Goal: Task Accomplishment & Management: Manage account settings

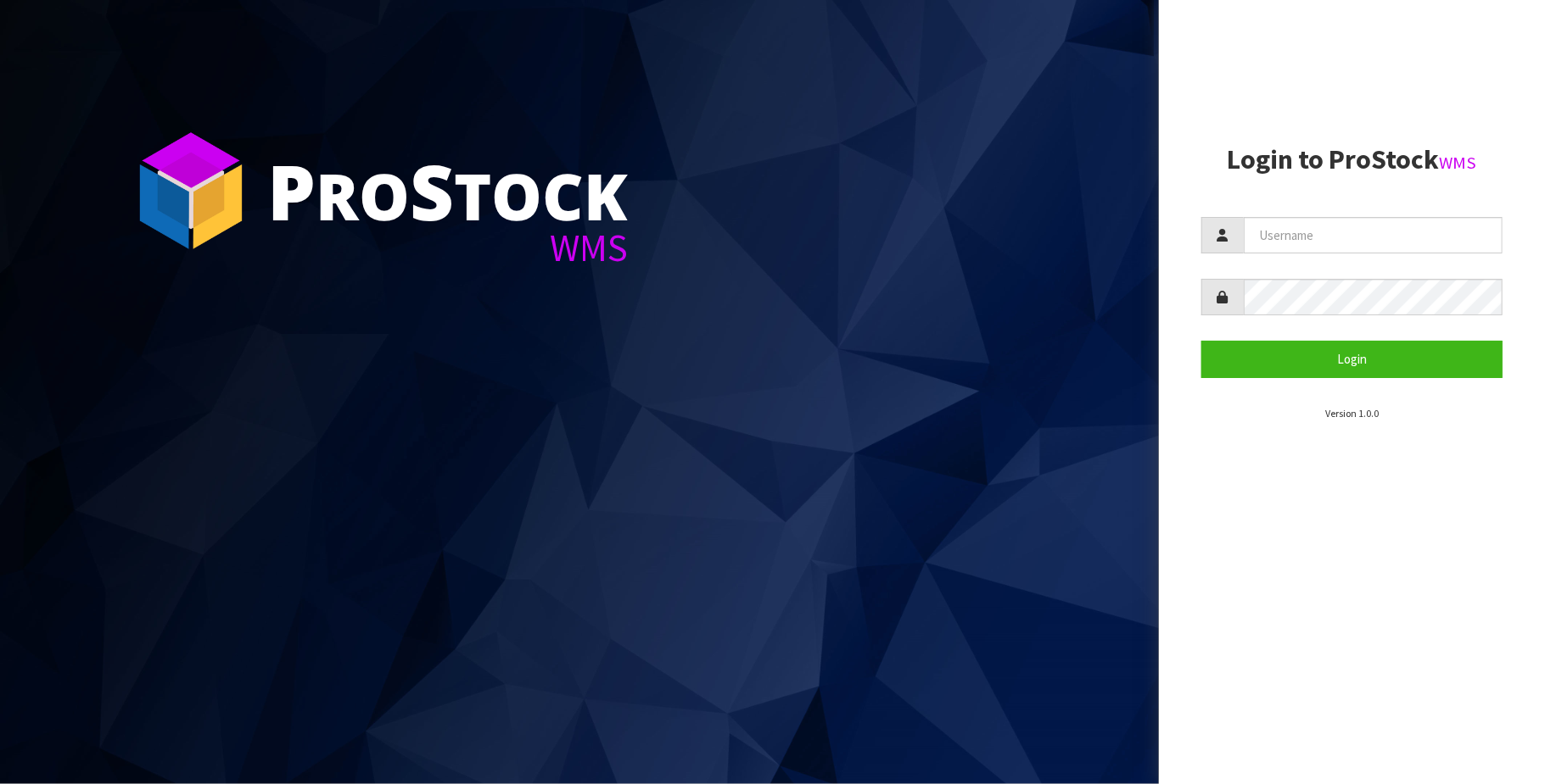
type input "[PERSON_NAME][EMAIL_ADDRESS][DOMAIN_NAME]"
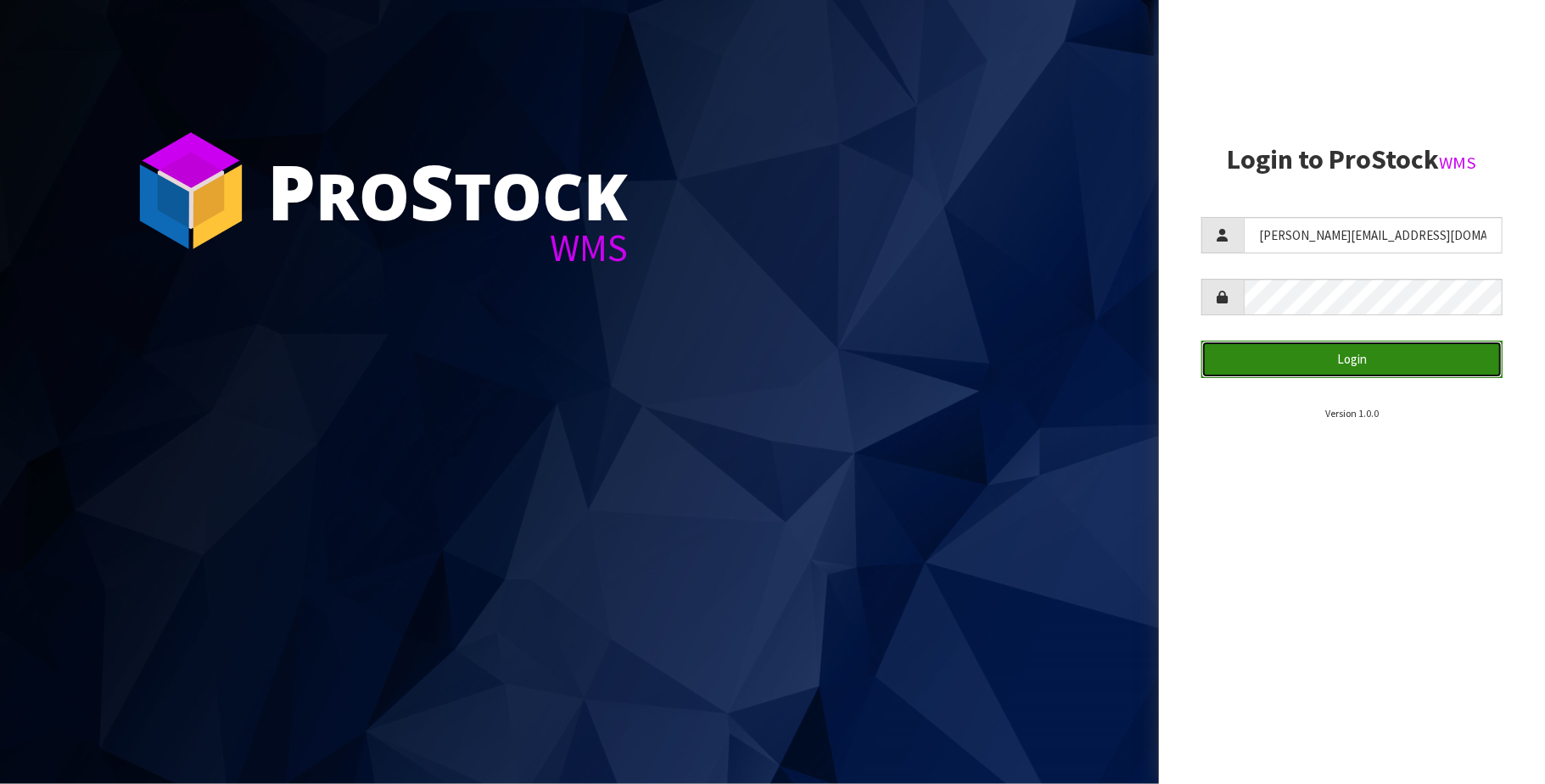
click at [1357, 361] on button "Login" at bounding box center [1351, 359] width 301 height 37
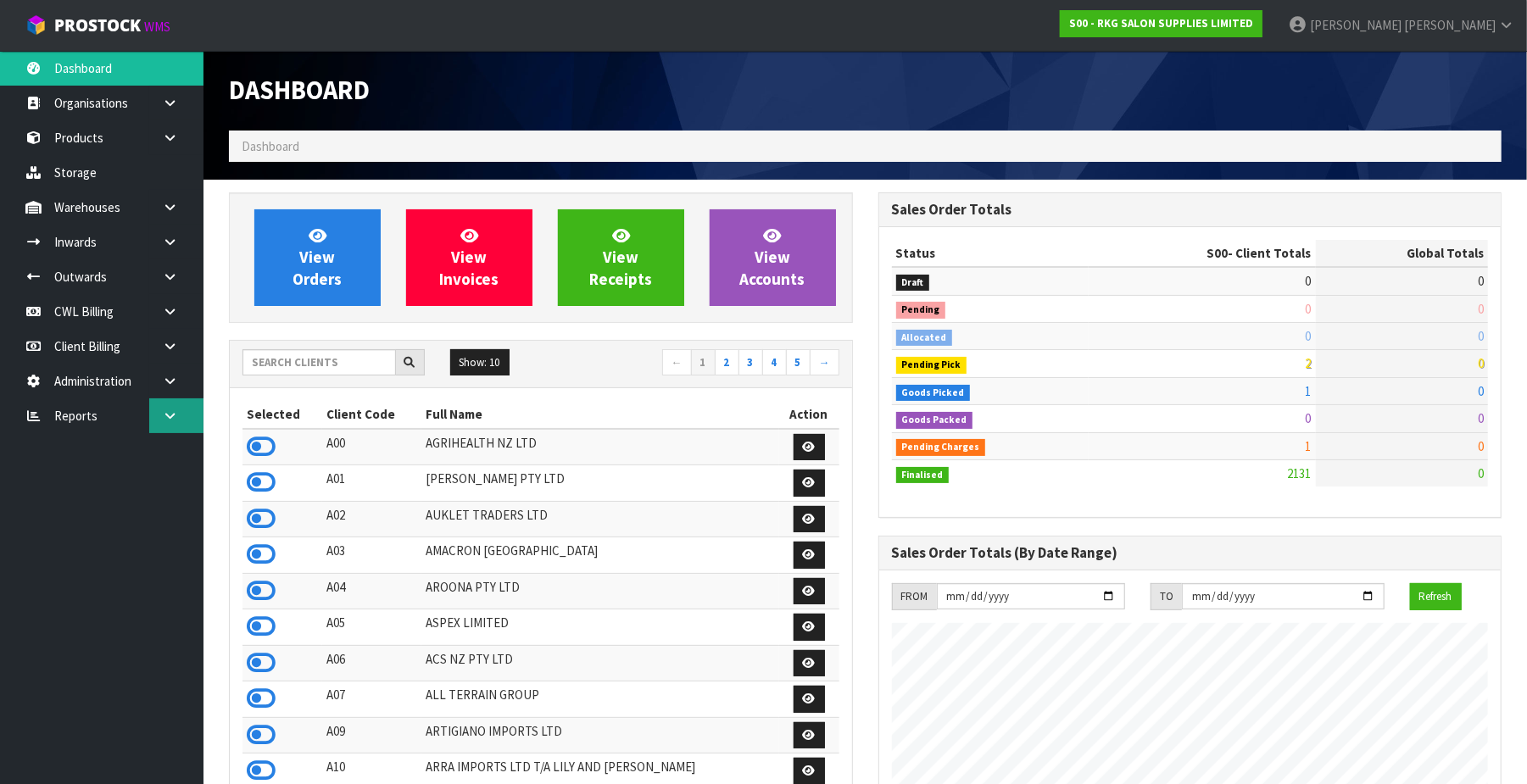
scroll to position [1291, 650]
click at [178, 421] on link at bounding box center [176, 416] width 54 height 35
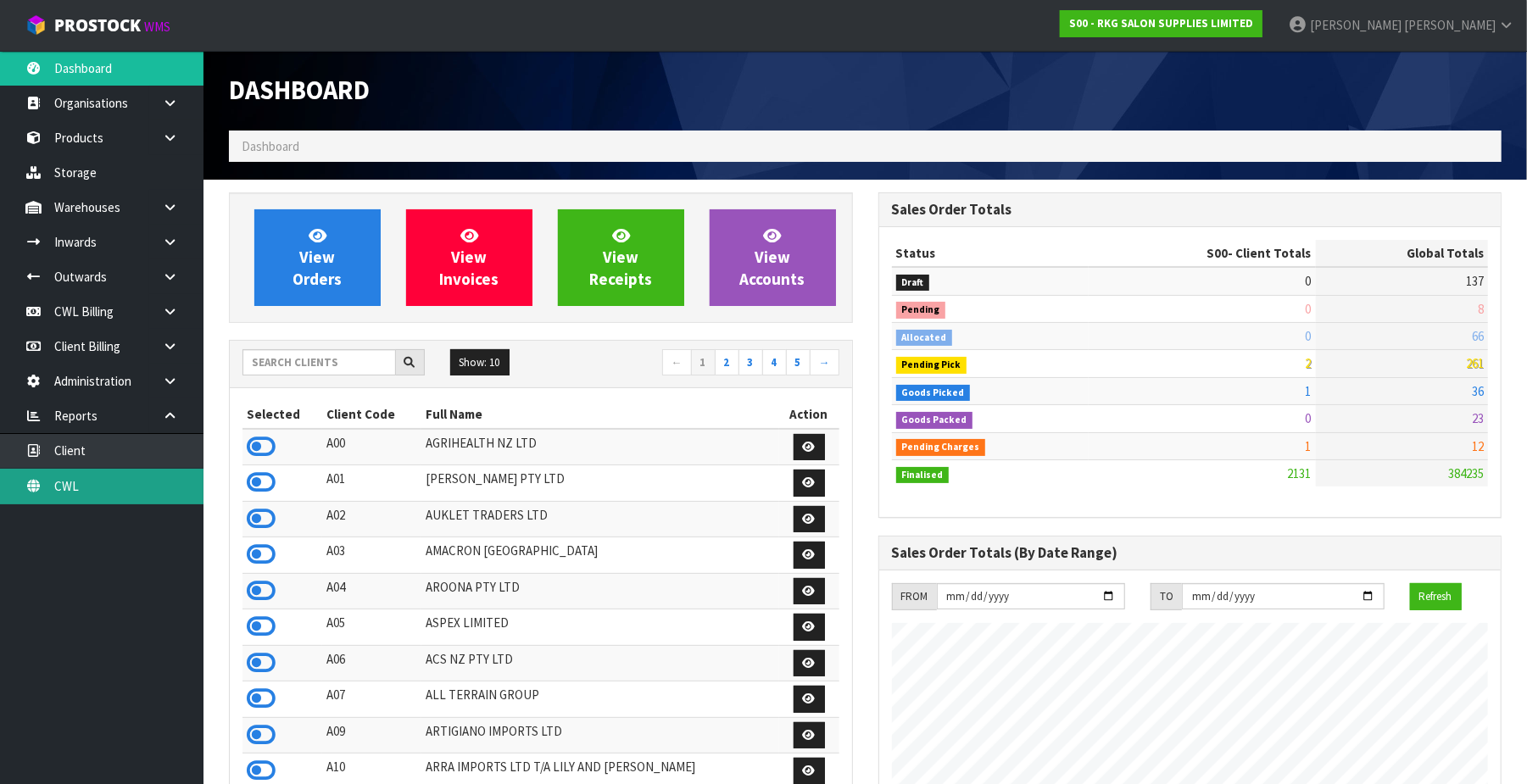
click at [133, 493] on link "CWL" at bounding box center [102, 486] width 204 height 35
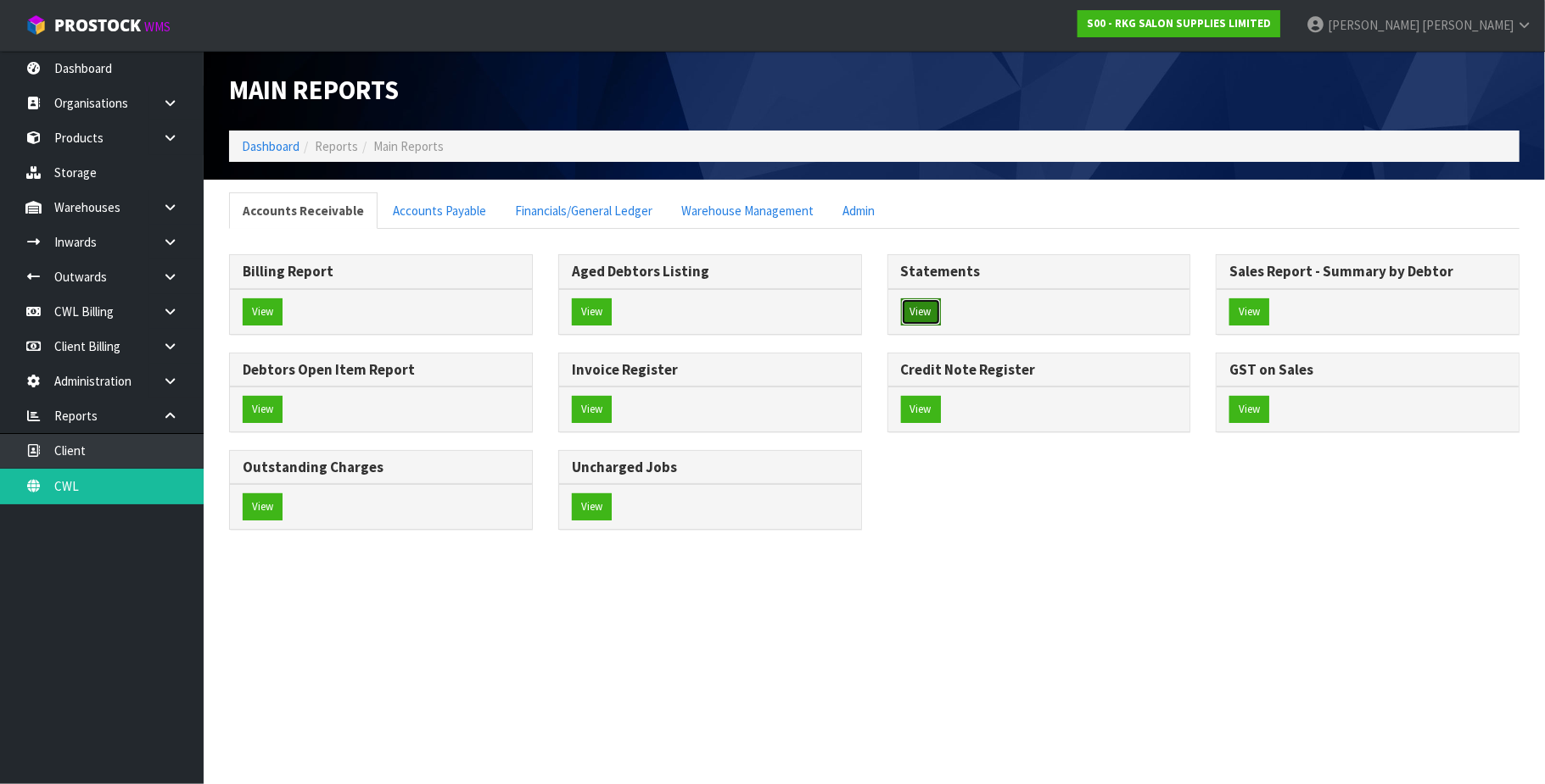
click at [925, 309] on button "View" at bounding box center [921, 312] width 40 height 27
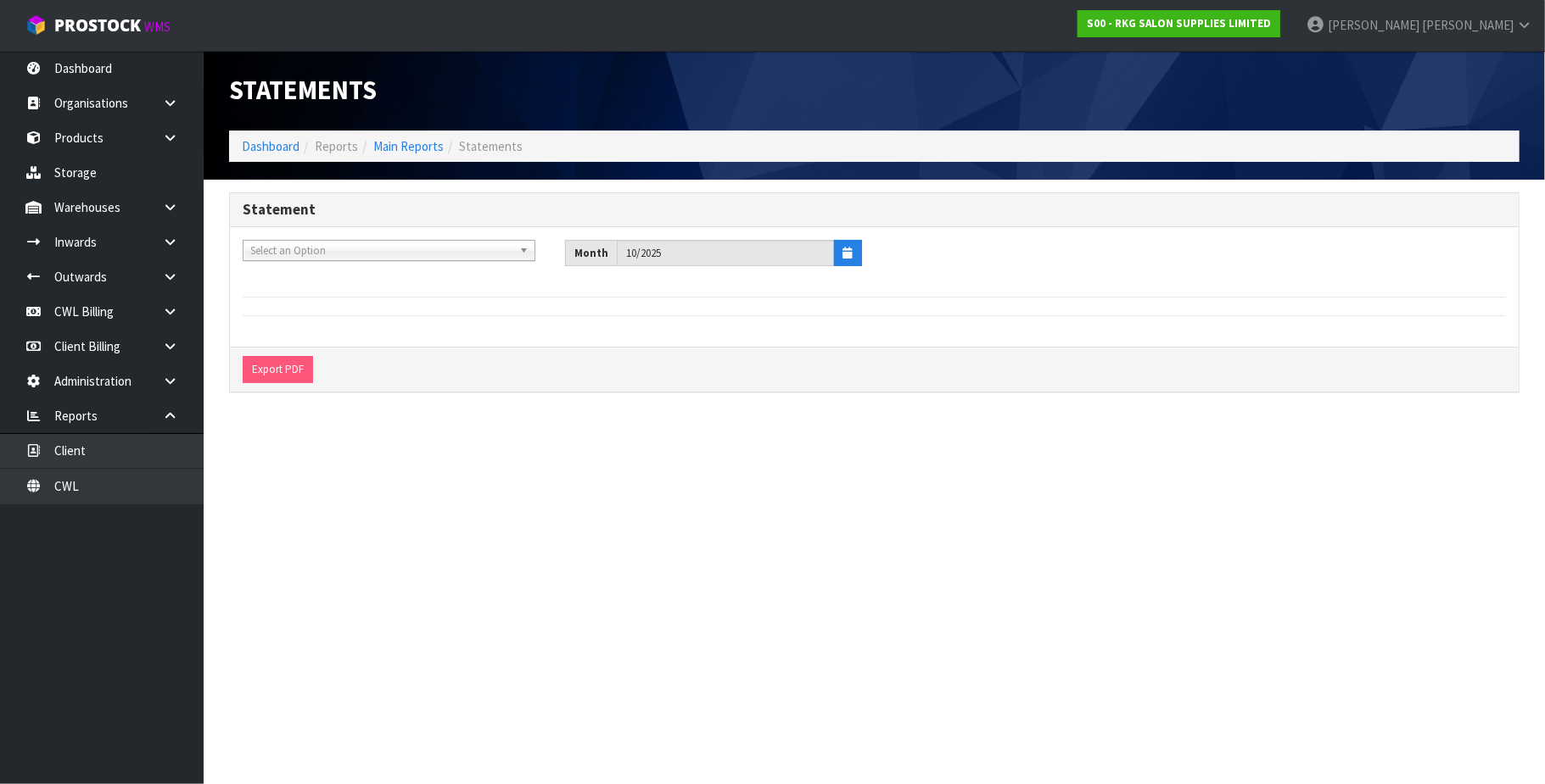
click at [398, 253] on span "Select an Option" at bounding box center [381, 250] width 262 height 20
type input "YOUR"
click at [398, 299] on li "Y01 - YOUR REFORMER" at bounding box center [389, 298] width 285 height 21
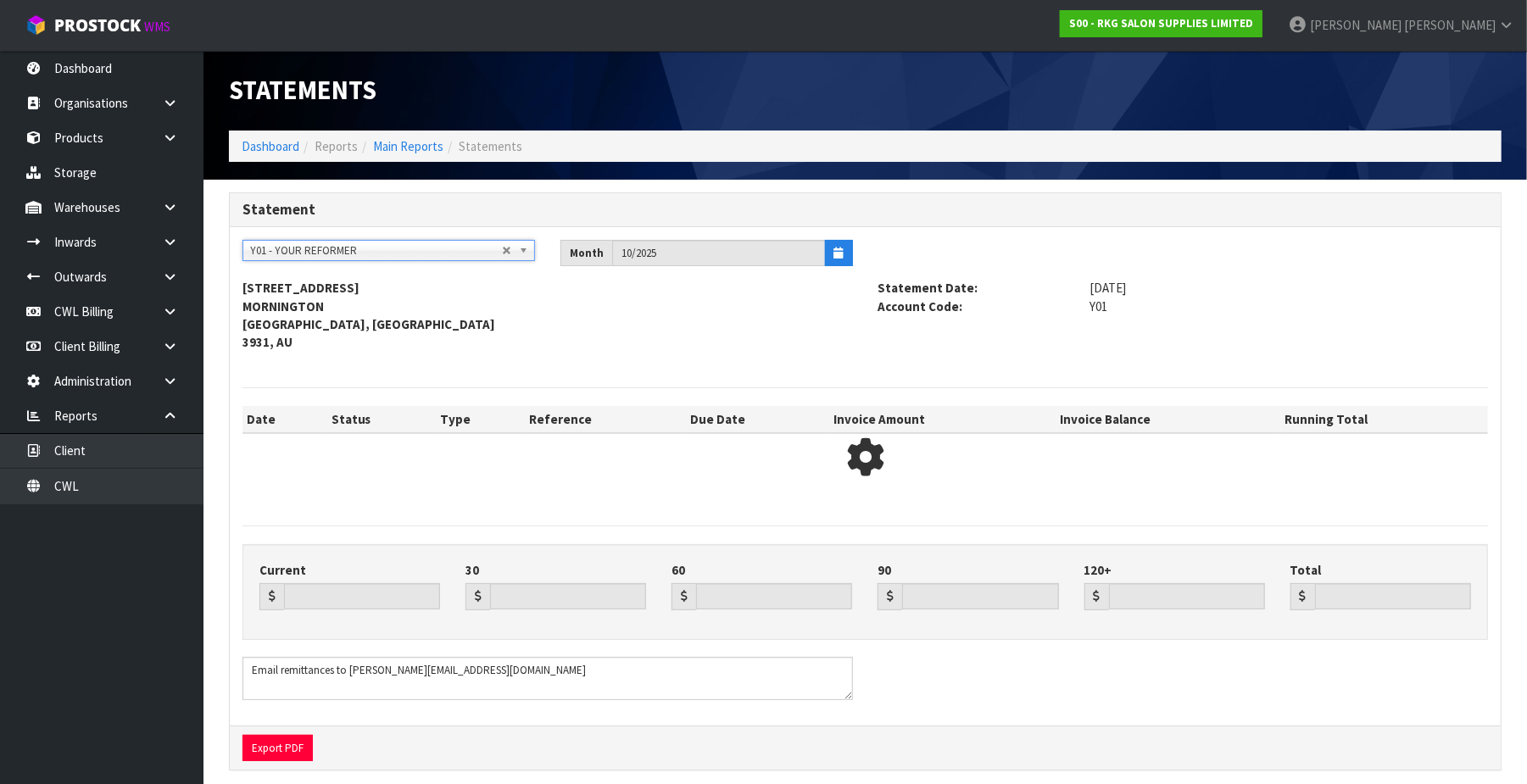
type input "0.00"
type input "19180.93"
type input "0.00"
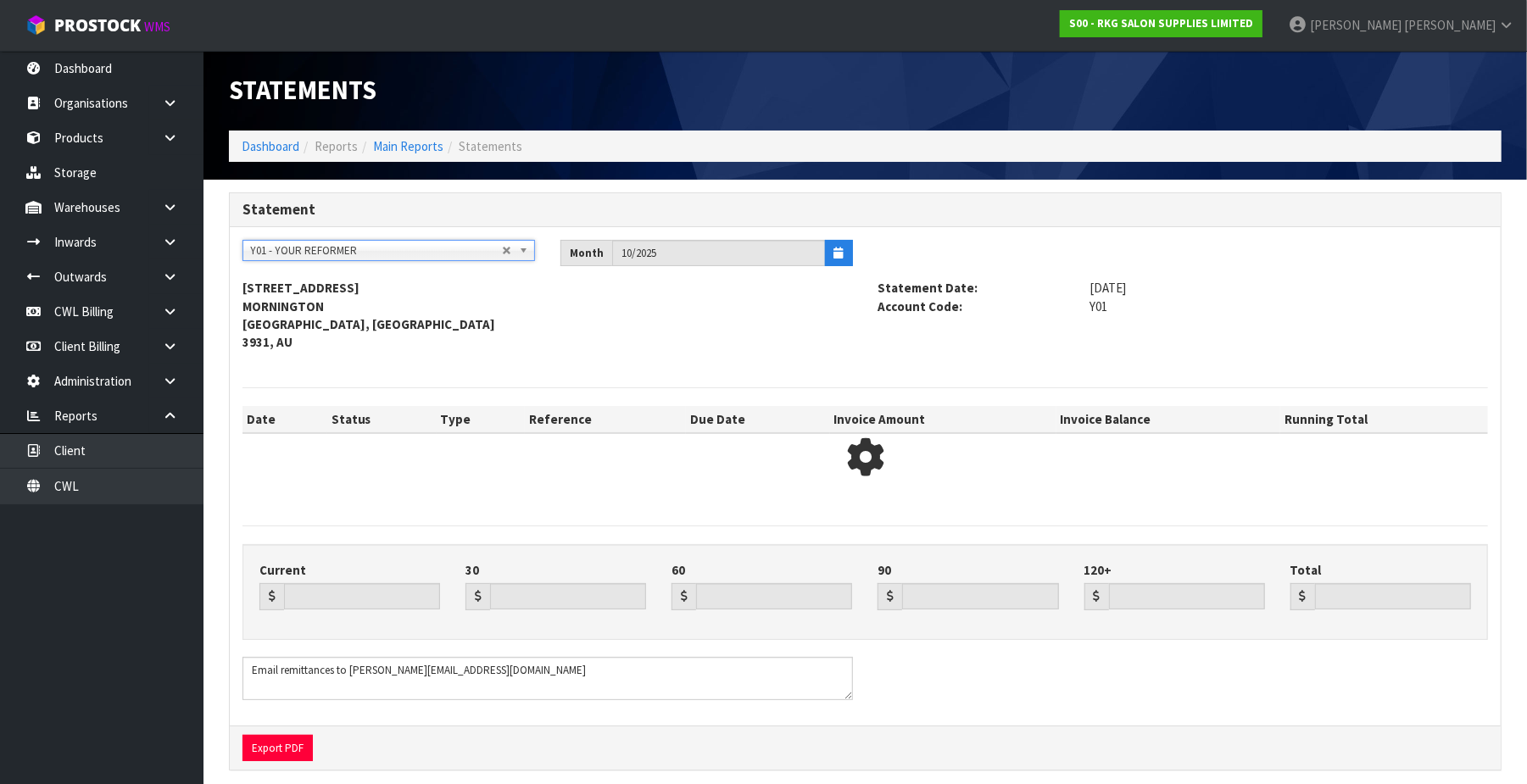
type input "19180.93"
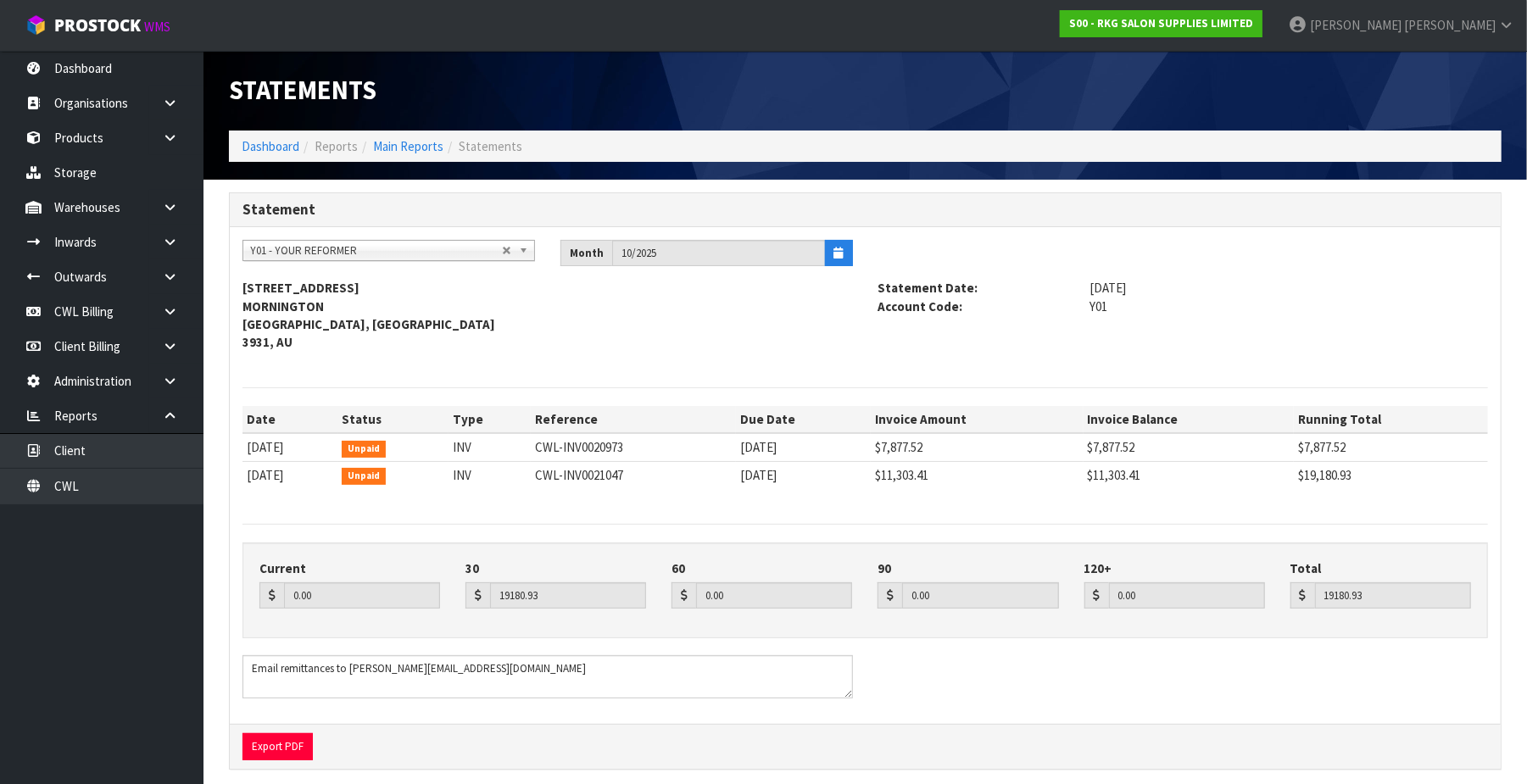
scroll to position [2747, 0]
click at [357, 248] on span "Y01 - YOUR REFORMER" at bounding box center [376, 250] width 252 height 20
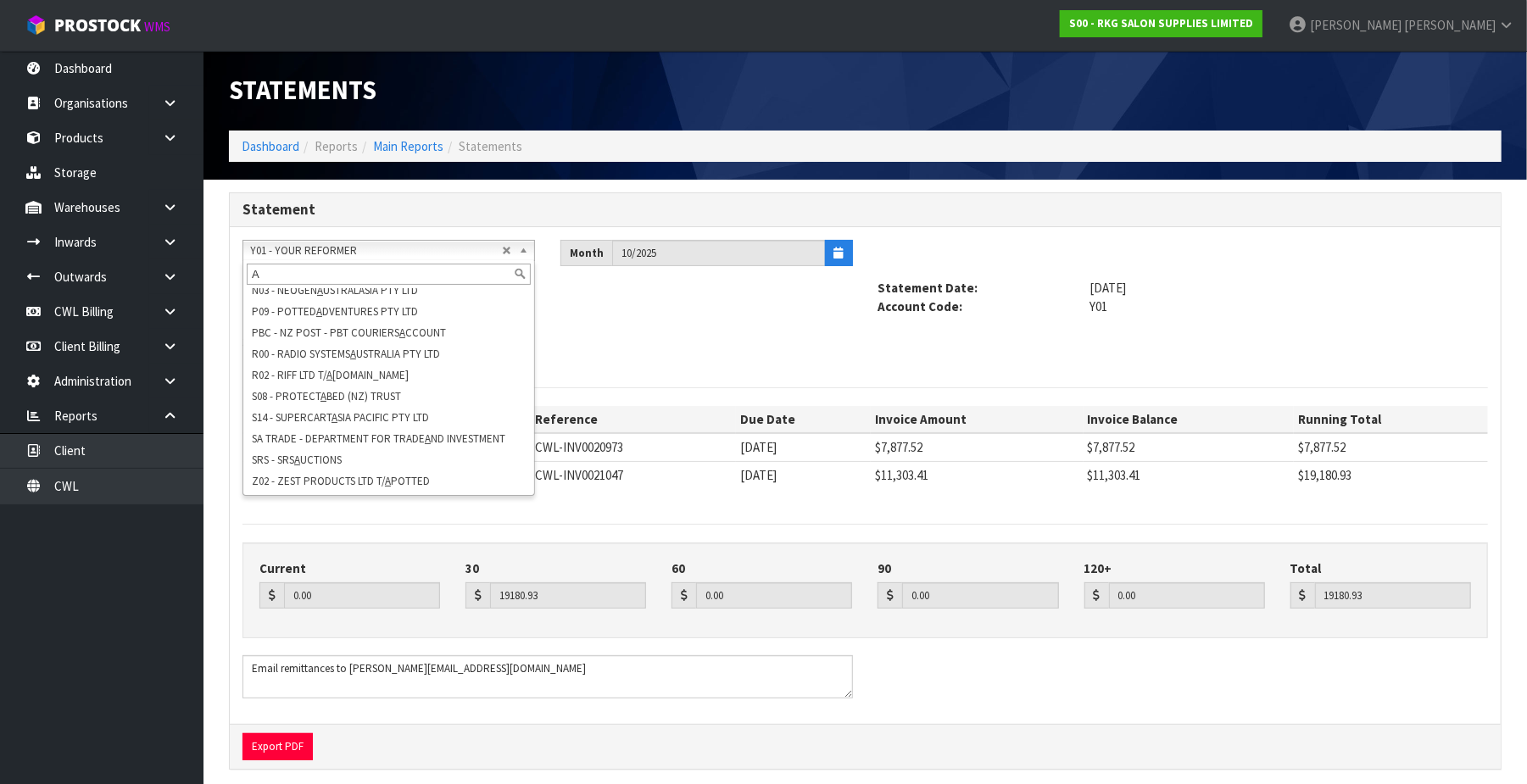
scroll to position [0, 0]
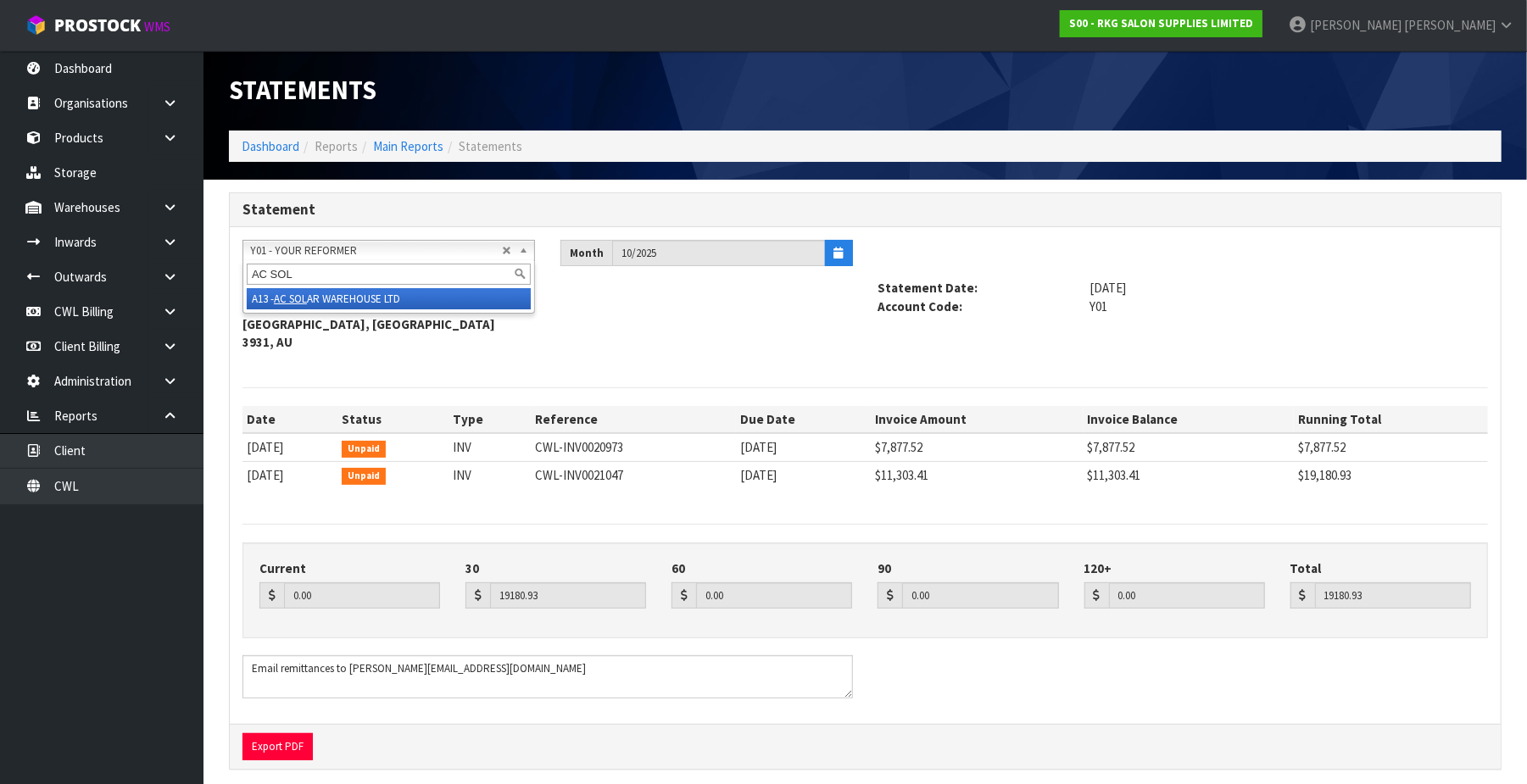
type input "AC SOL"
click at [371, 295] on li "A13 - AC SOL AR WAREHOUSE LTD" at bounding box center [389, 298] width 285 height 21
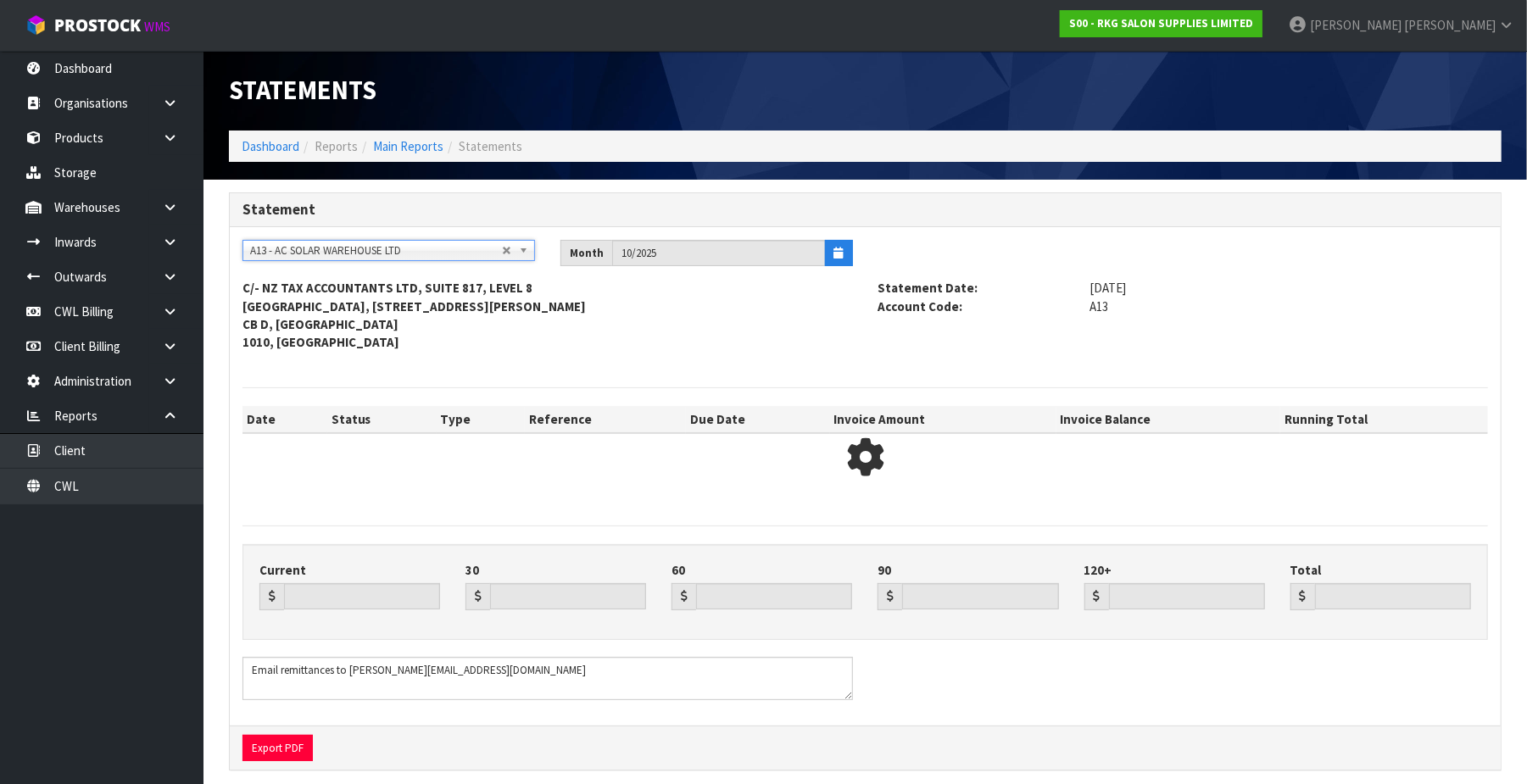
type input "0.00"
type input "7304.85"
type input "0.00"
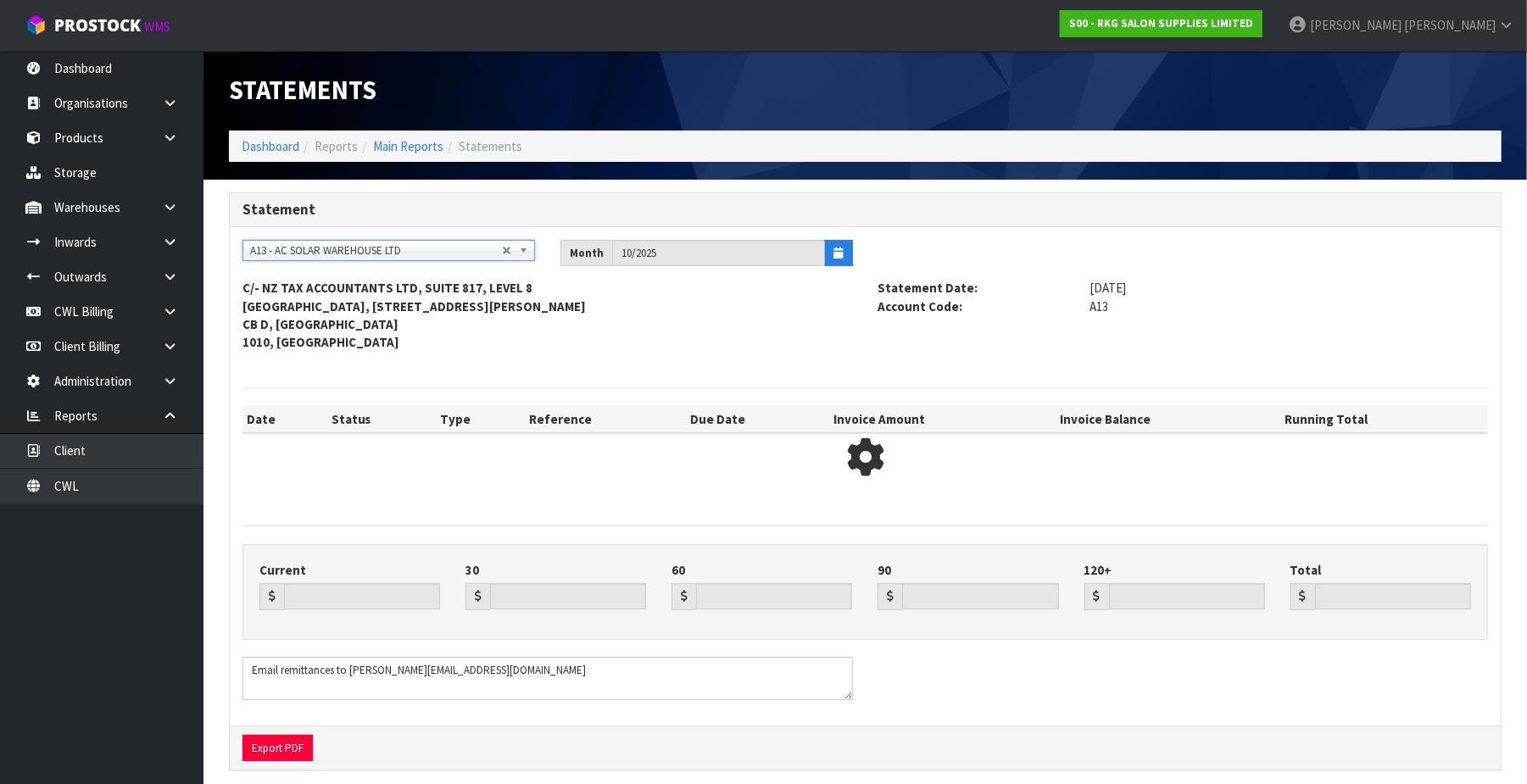
type input "7304.85"
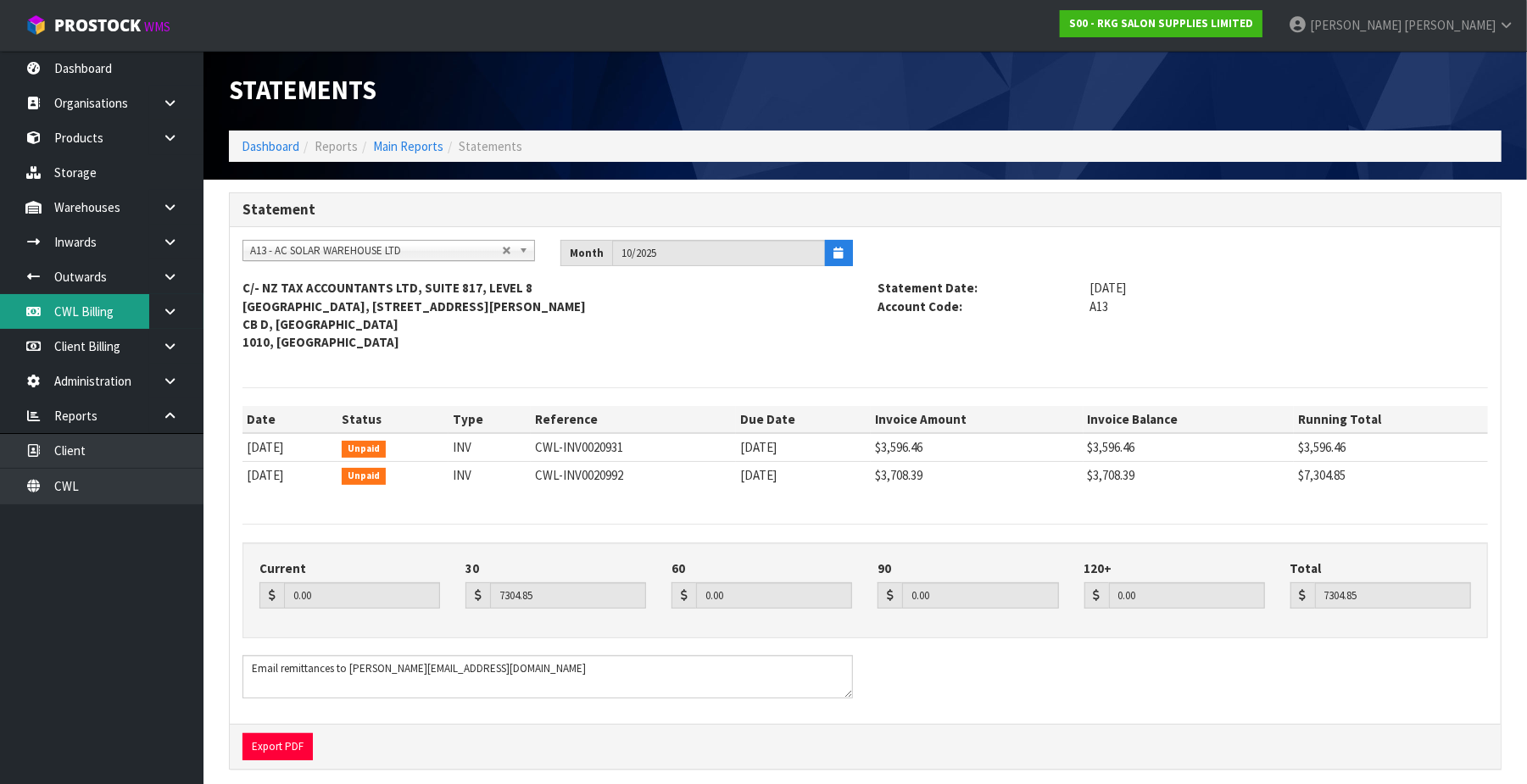
click at [83, 306] on link "CWL Billing" at bounding box center [102, 312] width 204 height 35
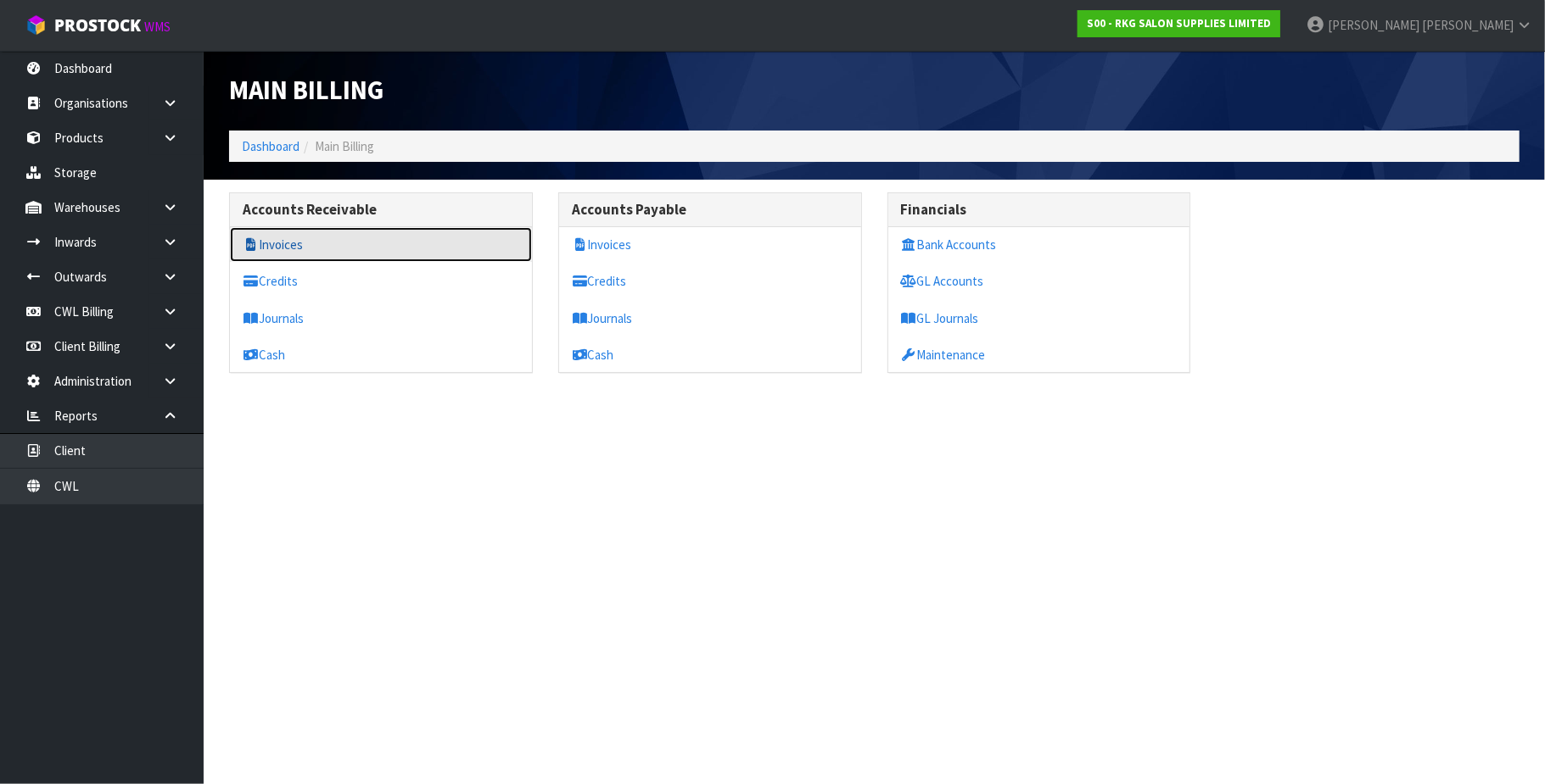
click at [303, 242] on link "Invoices" at bounding box center [381, 245] width 302 height 35
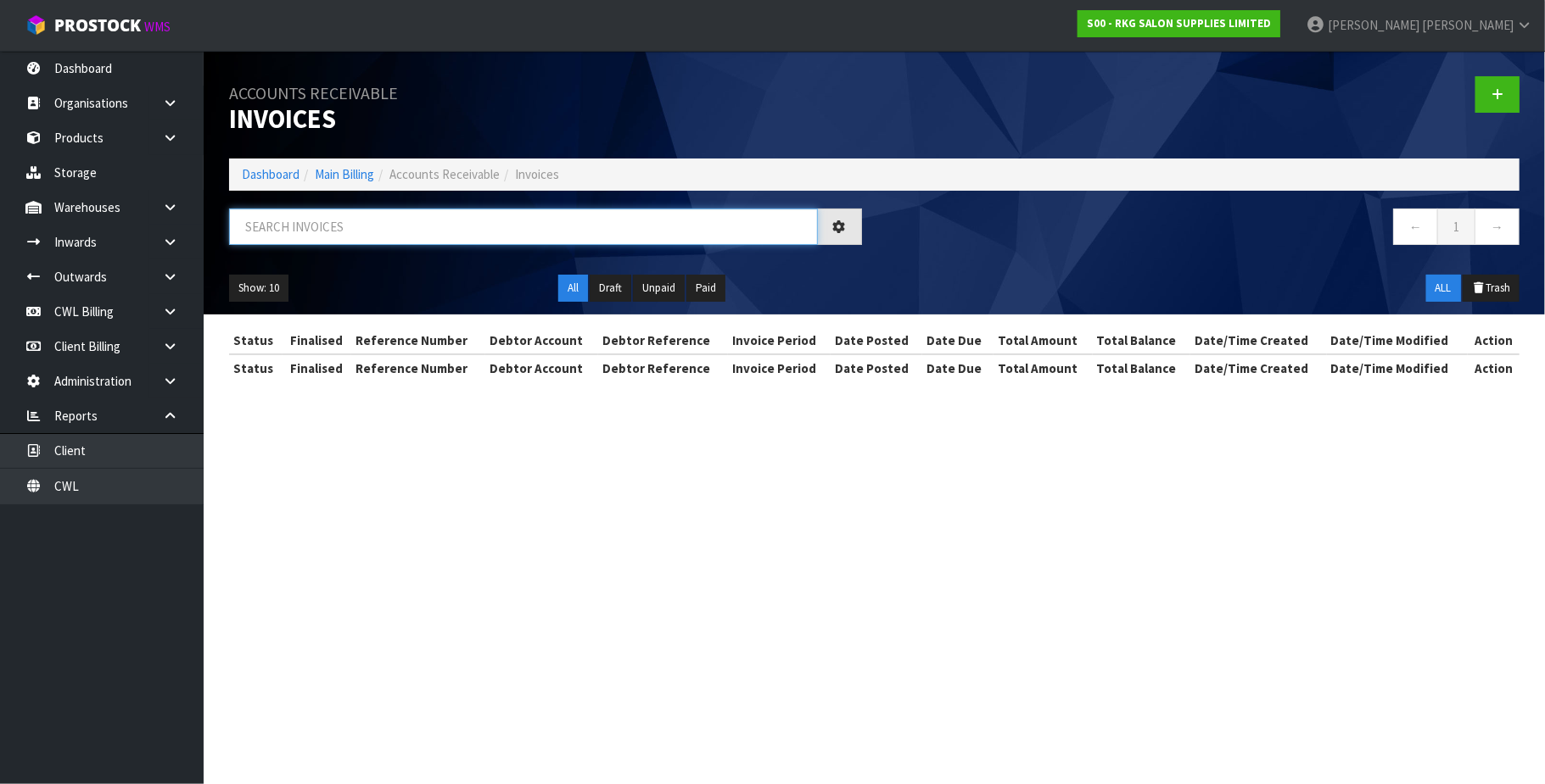
click at [331, 226] on input "text" at bounding box center [523, 227] width 588 height 37
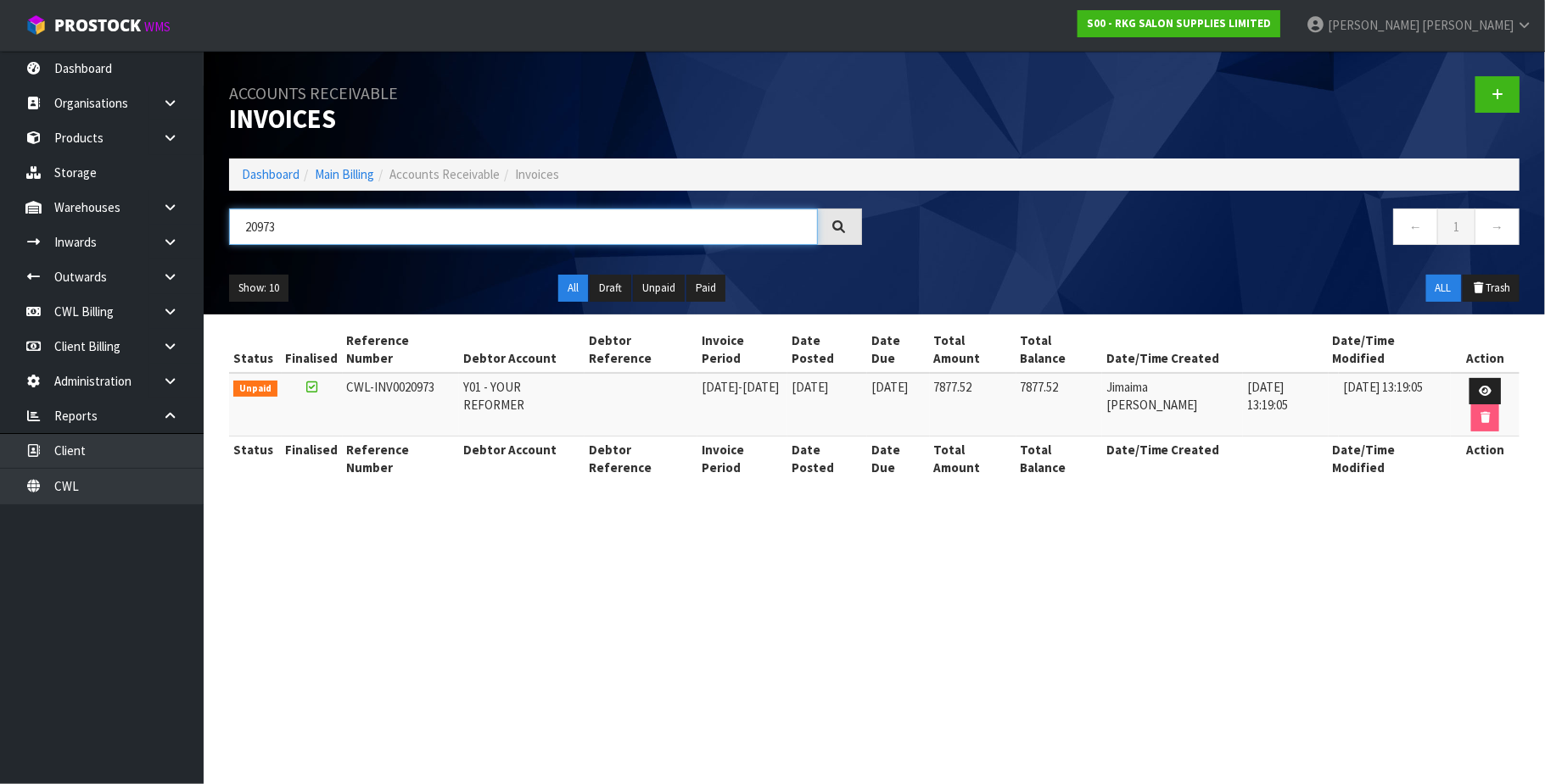
type input "20973"
click at [1488, 388] on icon at bounding box center [1484, 391] width 12 height 11
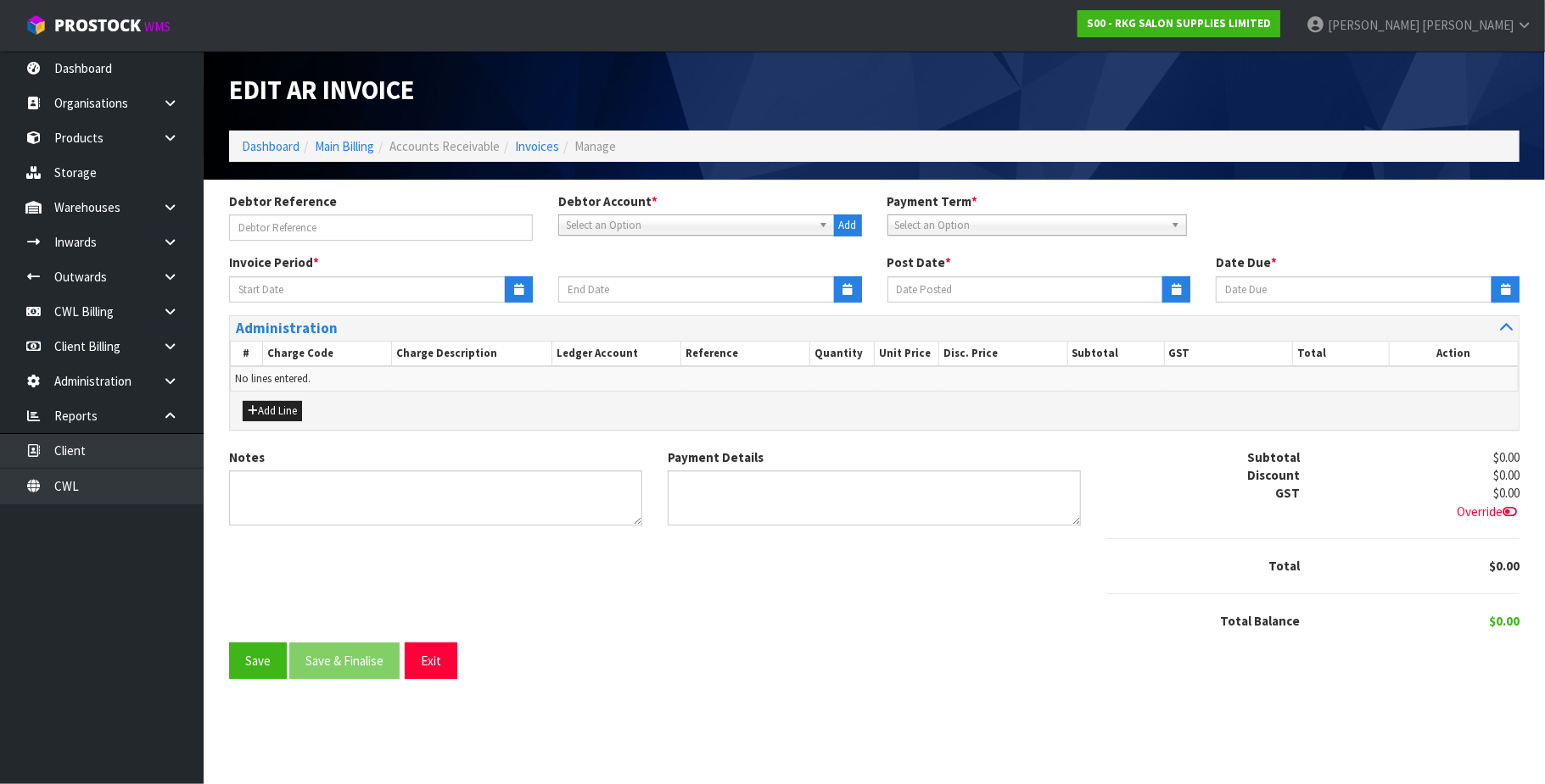
type input "[DATE]"
type textarea "Please contact us [DATE] should there be any discrepancies."
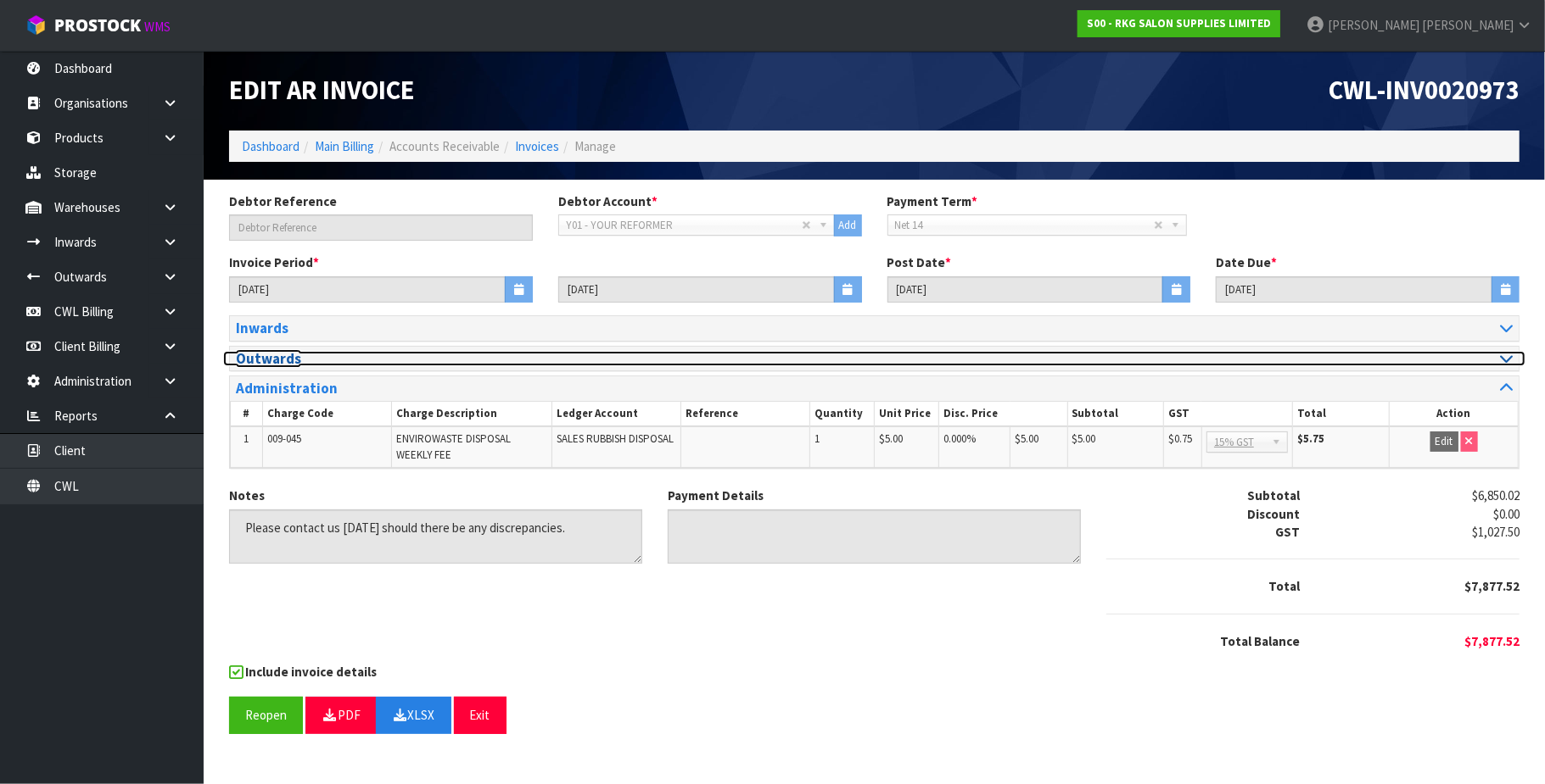
click at [1503, 365] on icon at bounding box center [1505, 358] width 12 height 14
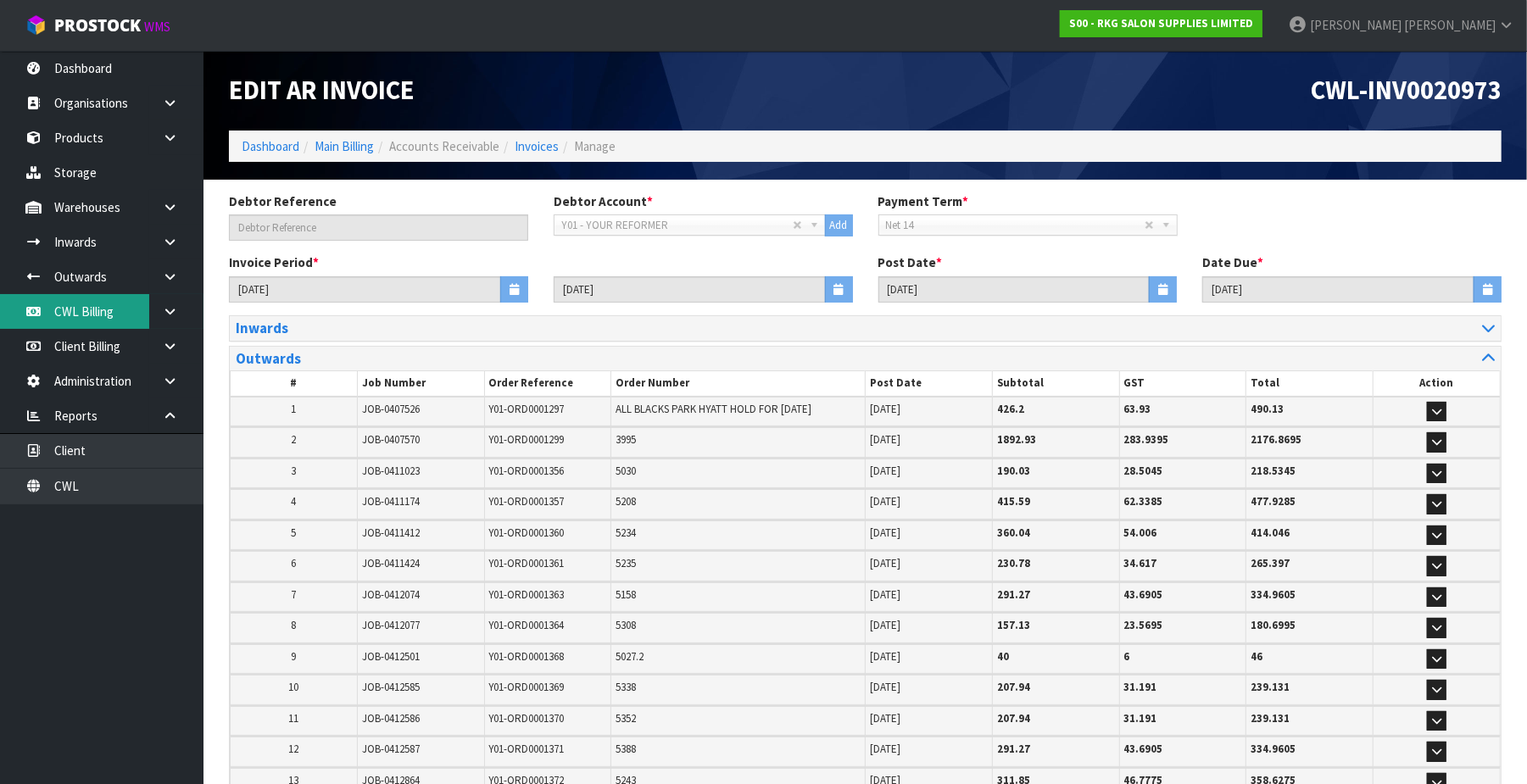
click at [97, 317] on link "CWL Billing" at bounding box center [102, 312] width 204 height 35
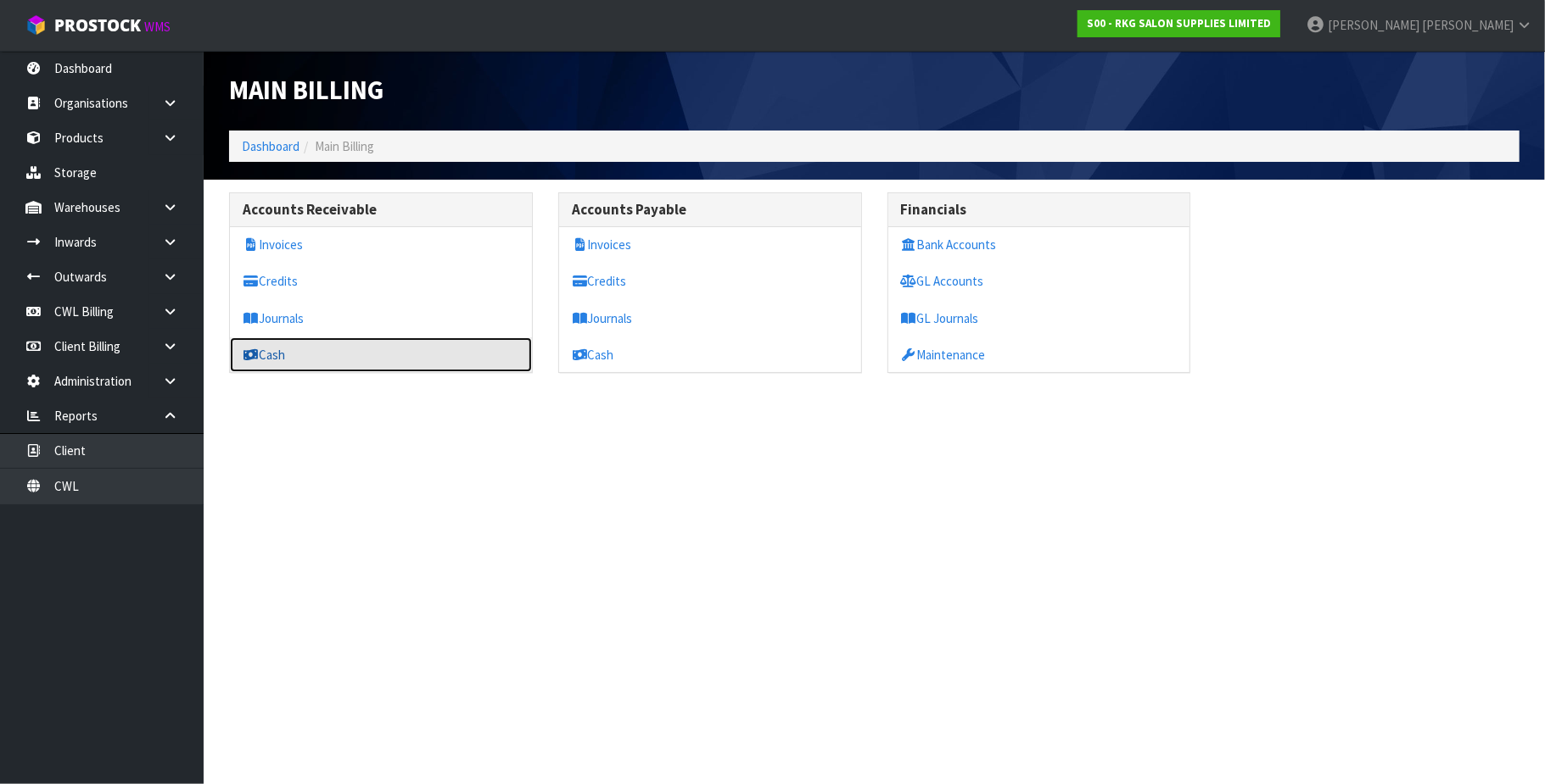
click at [350, 366] on link "Cash" at bounding box center [381, 355] width 302 height 35
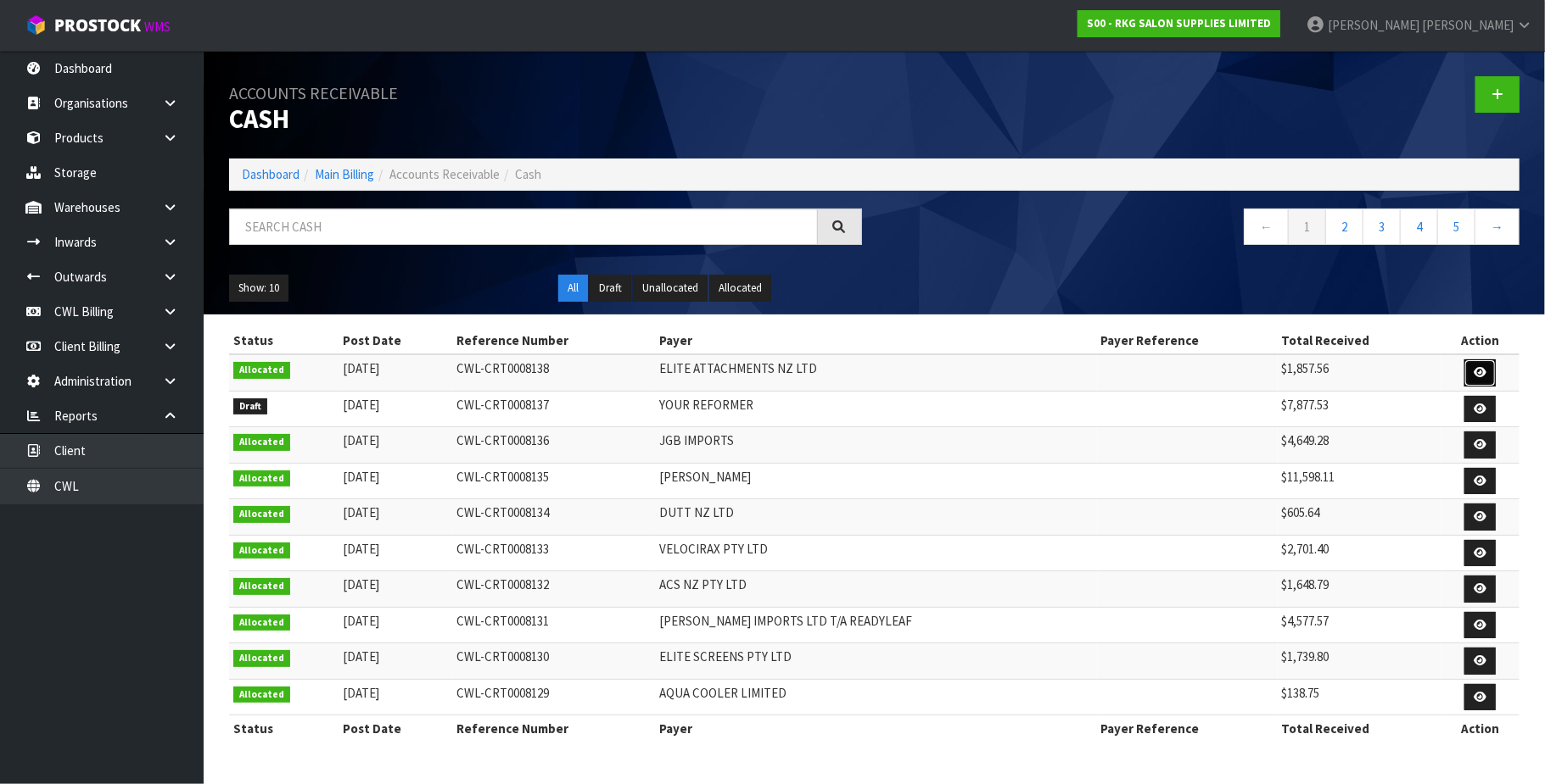
click at [1480, 373] on icon at bounding box center [1479, 372] width 12 height 11
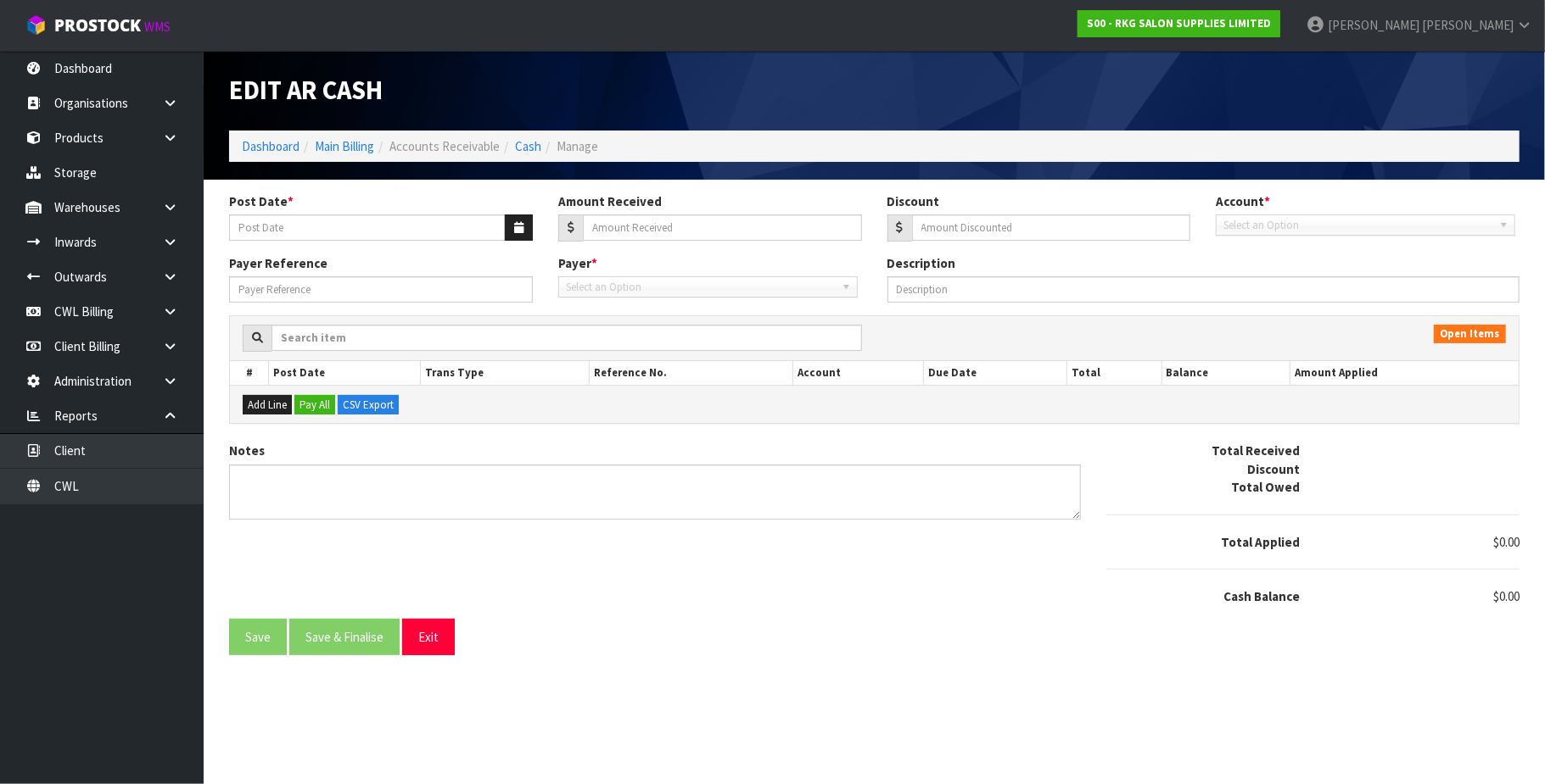
type input "[DATE]"
type input "1857.56"
type input "0"
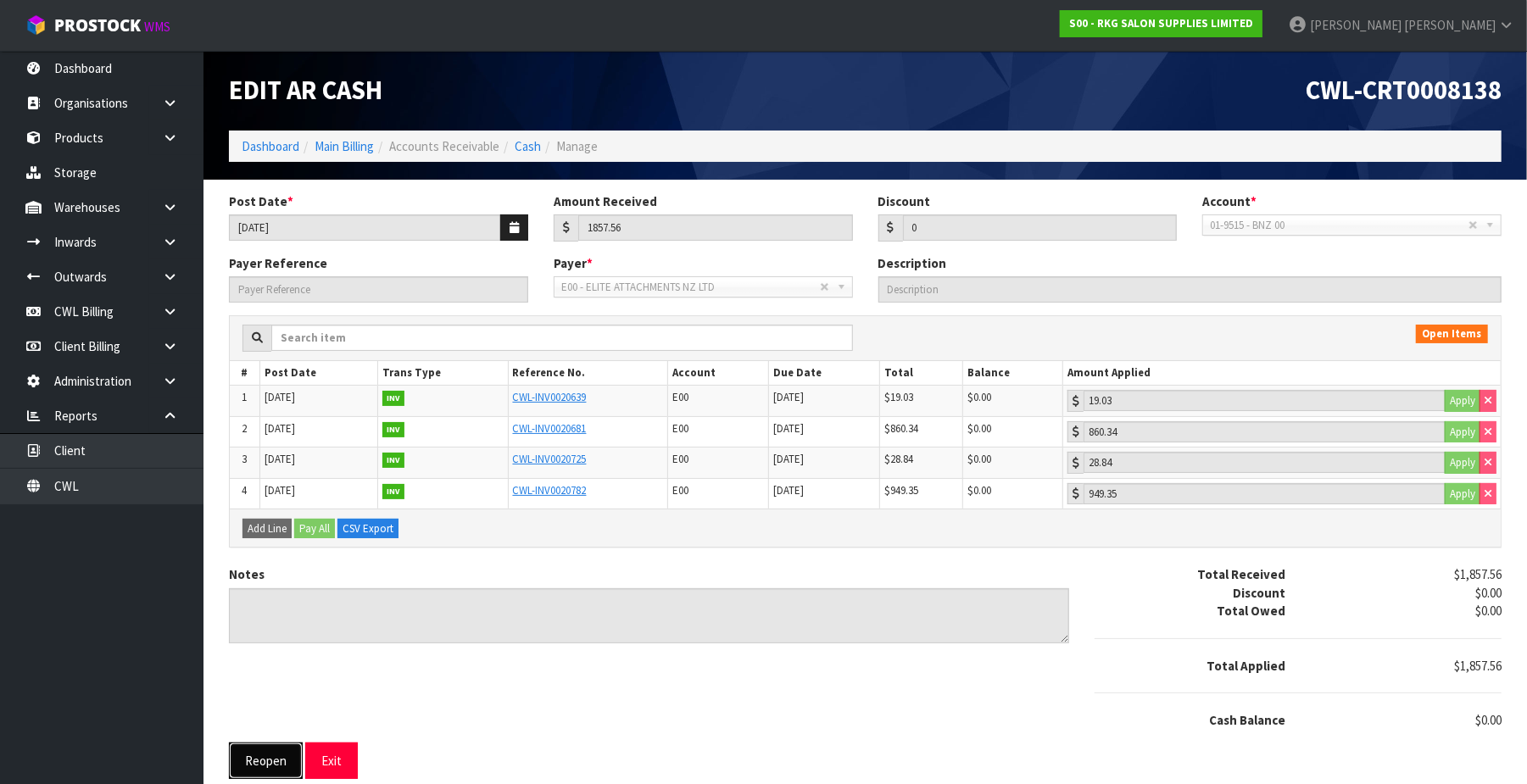
click at [258, 768] on button "Reopen" at bounding box center [266, 761] width 74 height 37
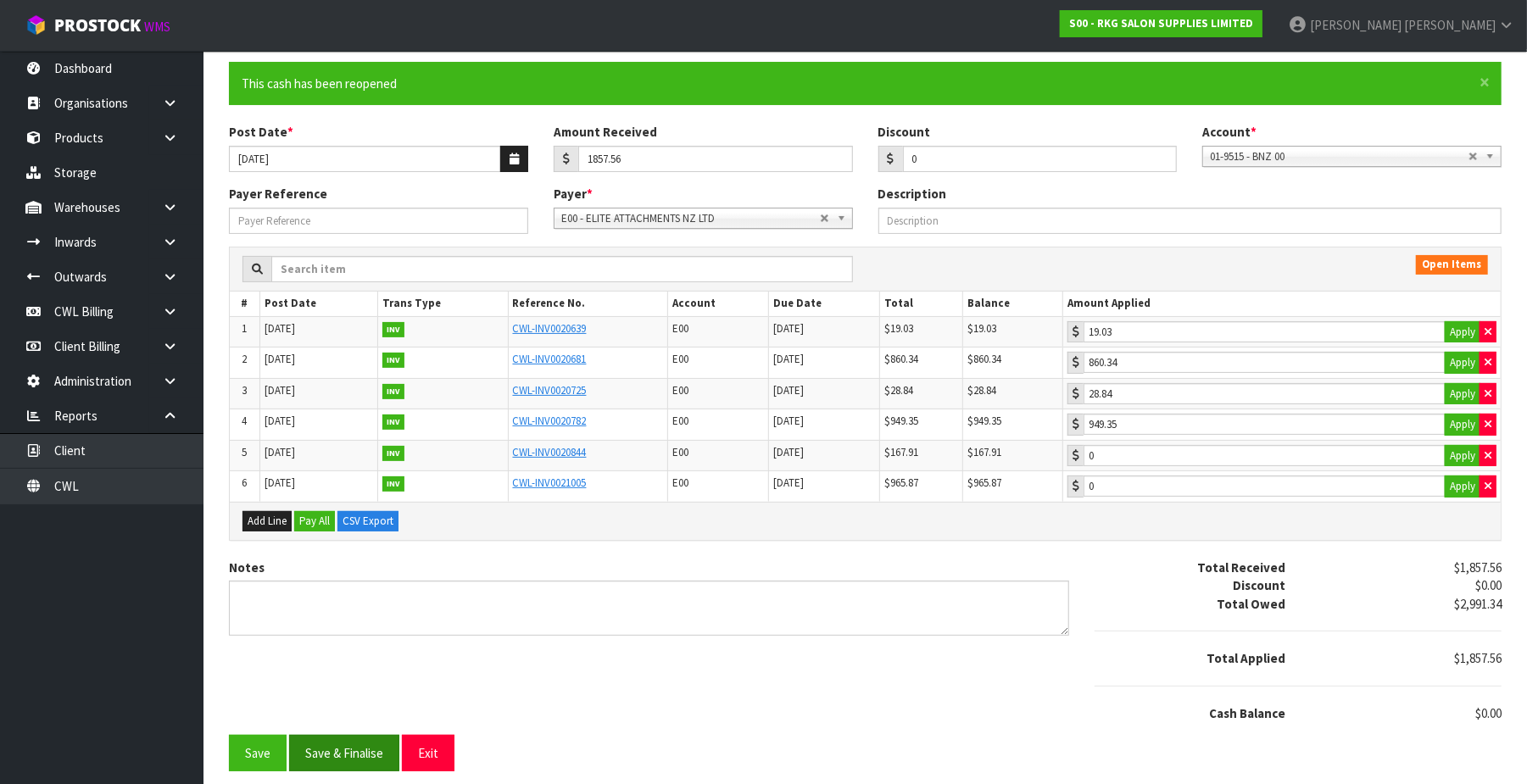
scroll to position [139, 0]
click at [260, 754] on button "Save" at bounding box center [258, 753] width 58 height 37
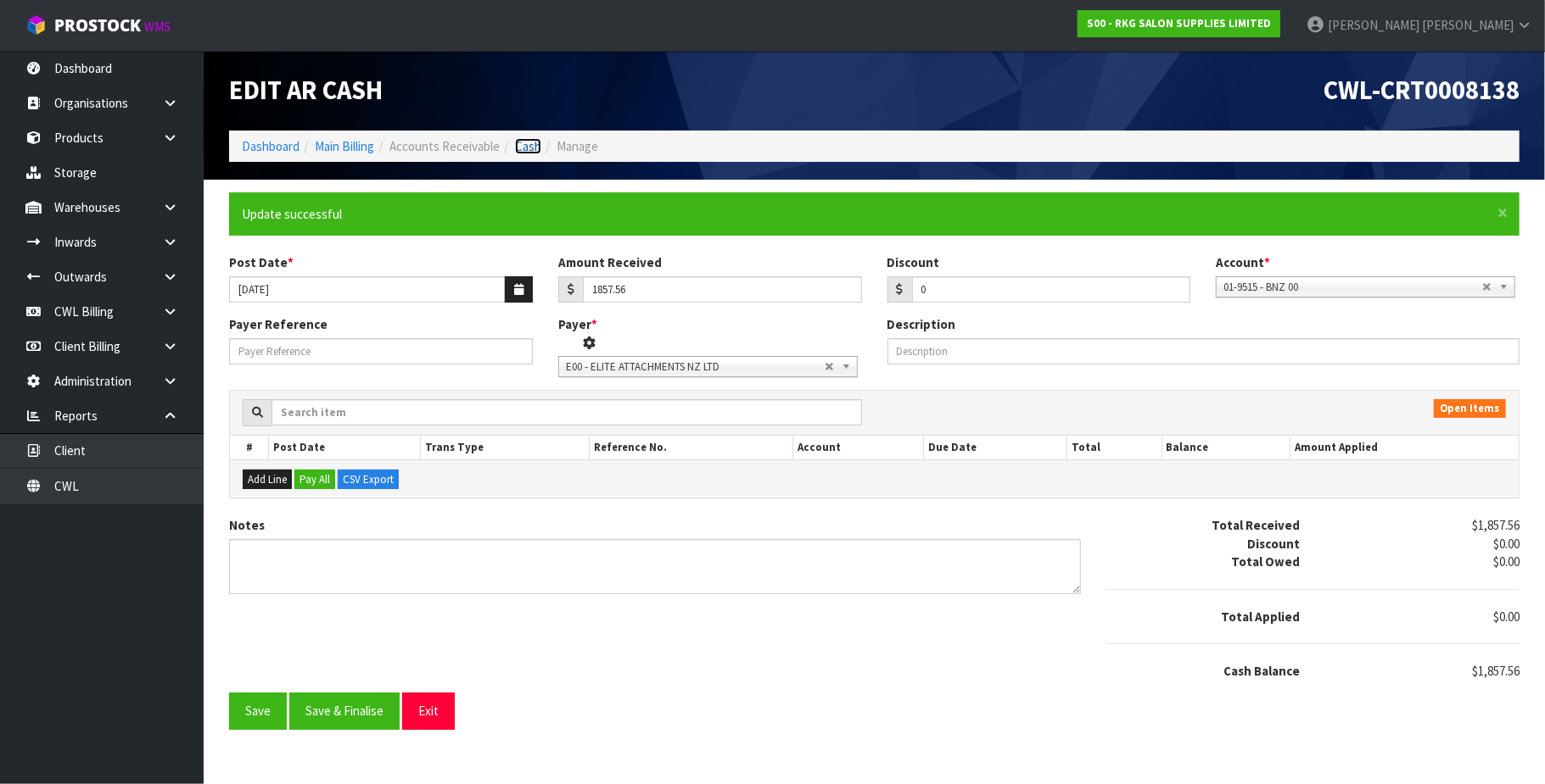
click at [531, 147] on link "Cash" at bounding box center [528, 146] width 26 height 16
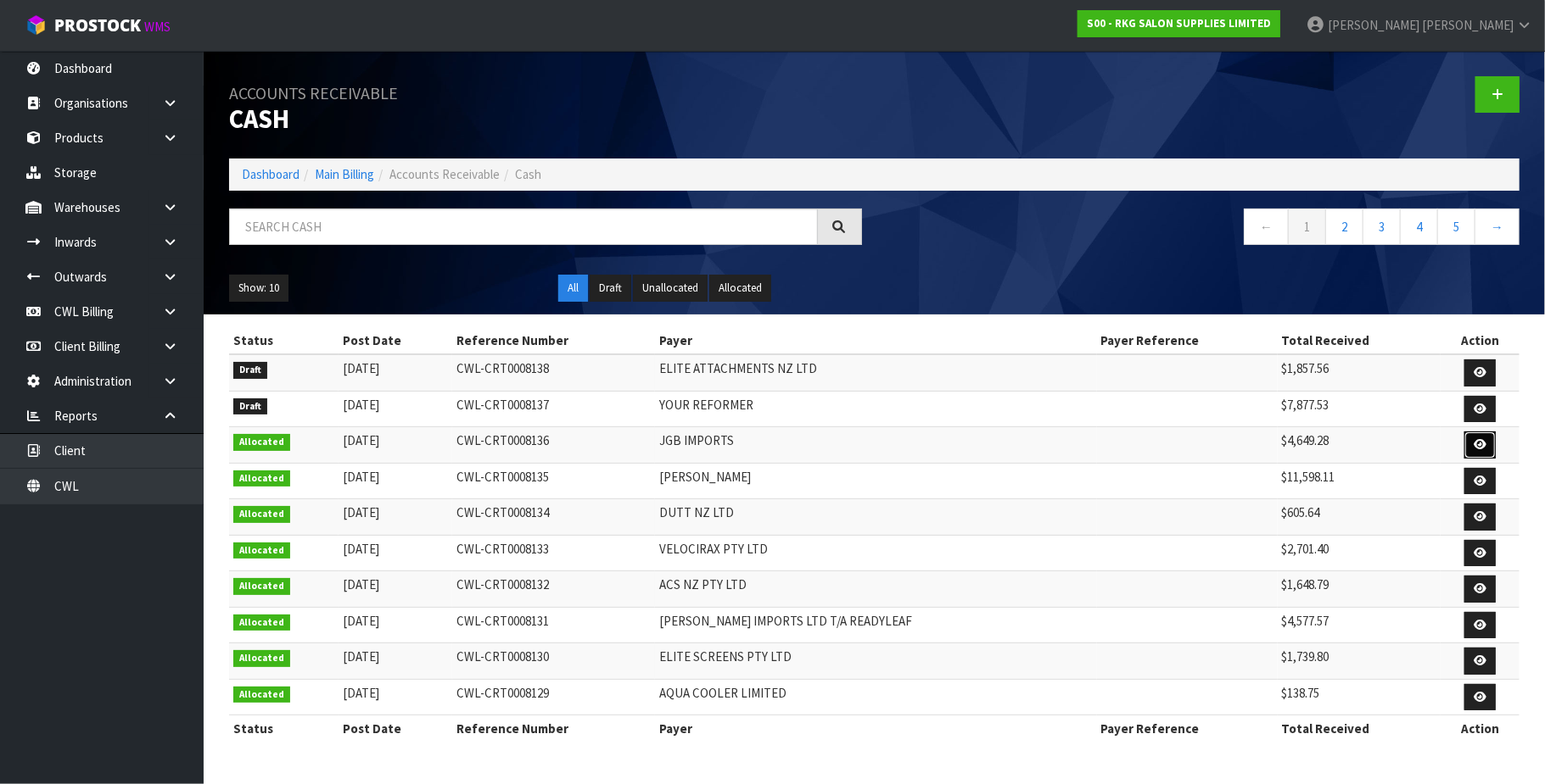
click at [1480, 446] on icon at bounding box center [1479, 444] width 12 height 11
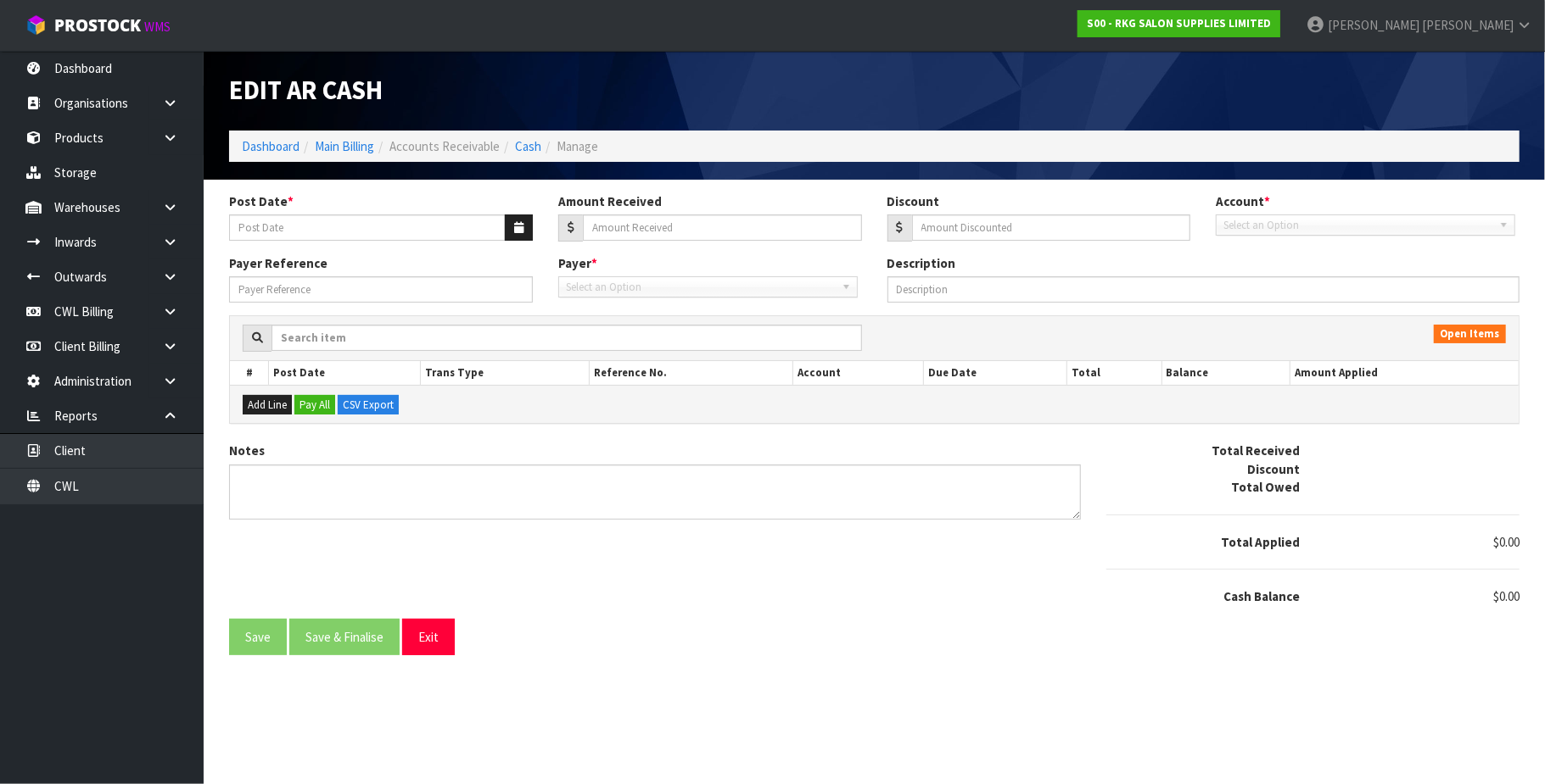
type input "[DATE]"
type input "4649.28"
type input "0"
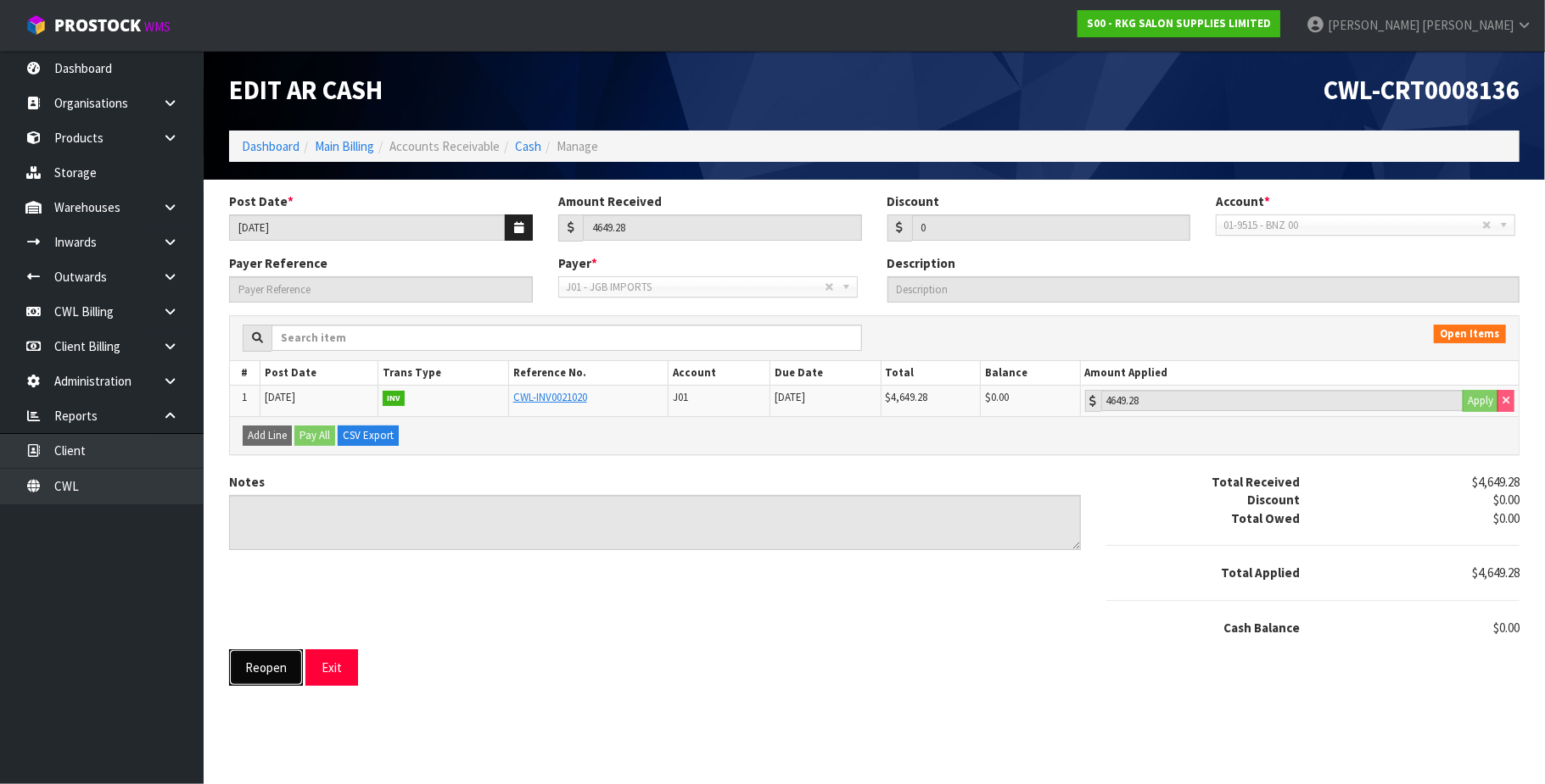
click at [242, 673] on button "Reopen" at bounding box center [266, 668] width 74 height 37
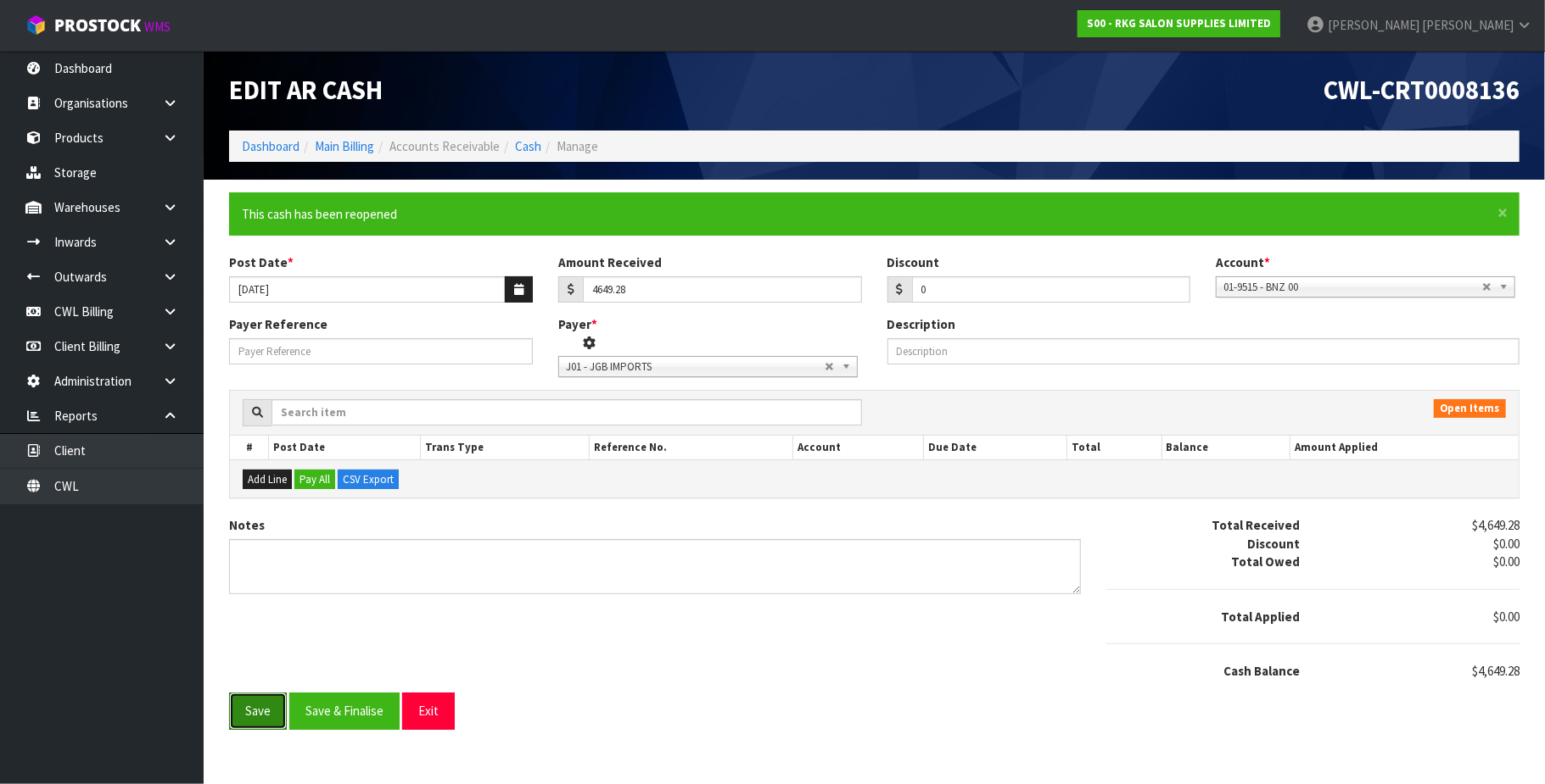
click at [266, 716] on button "Save" at bounding box center [258, 711] width 58 height 37
click at [537, 147] on link "Cash" at bounding box center [528, 146] width 26 height 16
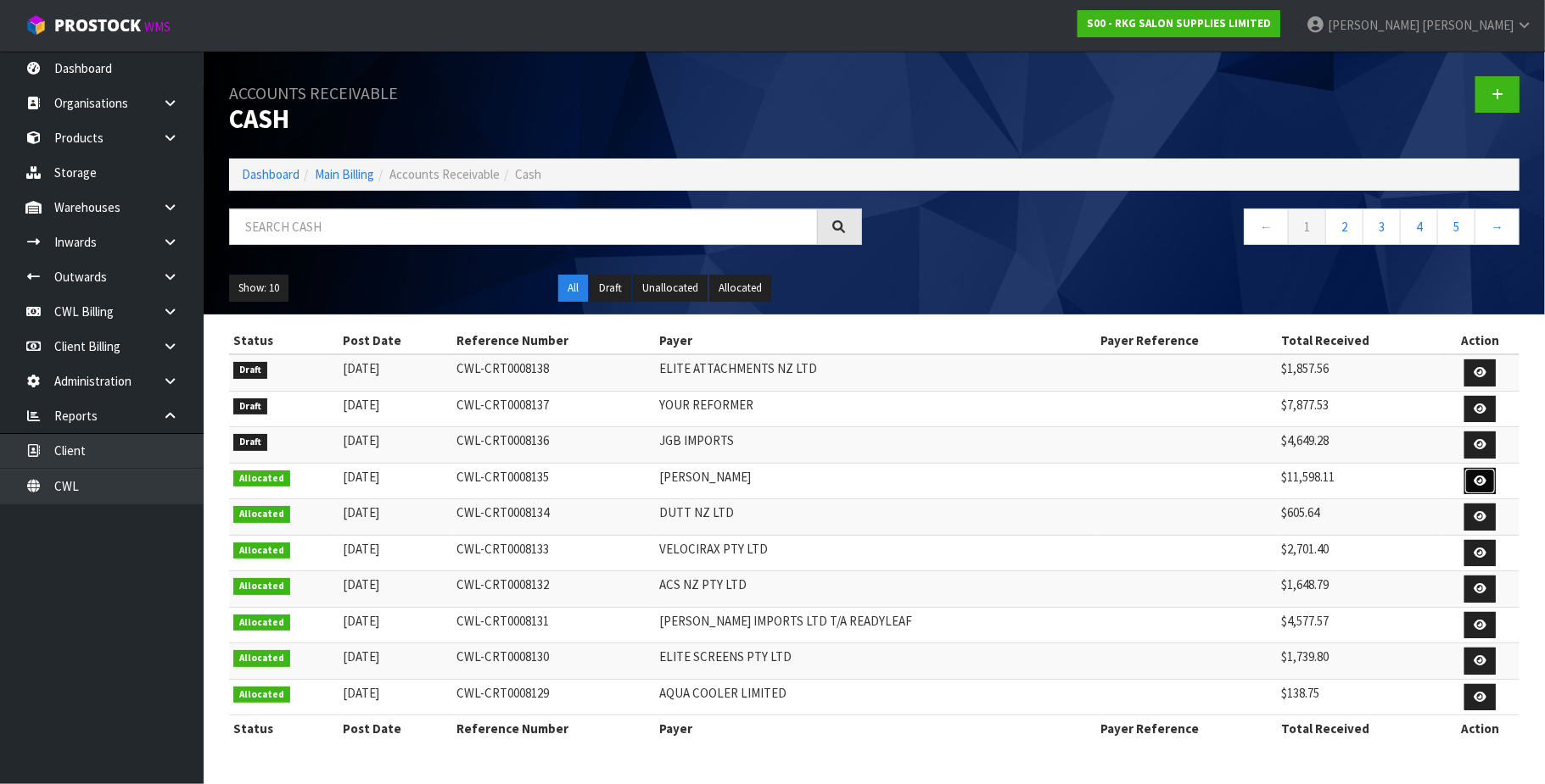
click at [1476, 482] on icon at bounding box center [1479, 481] width 12 height 11
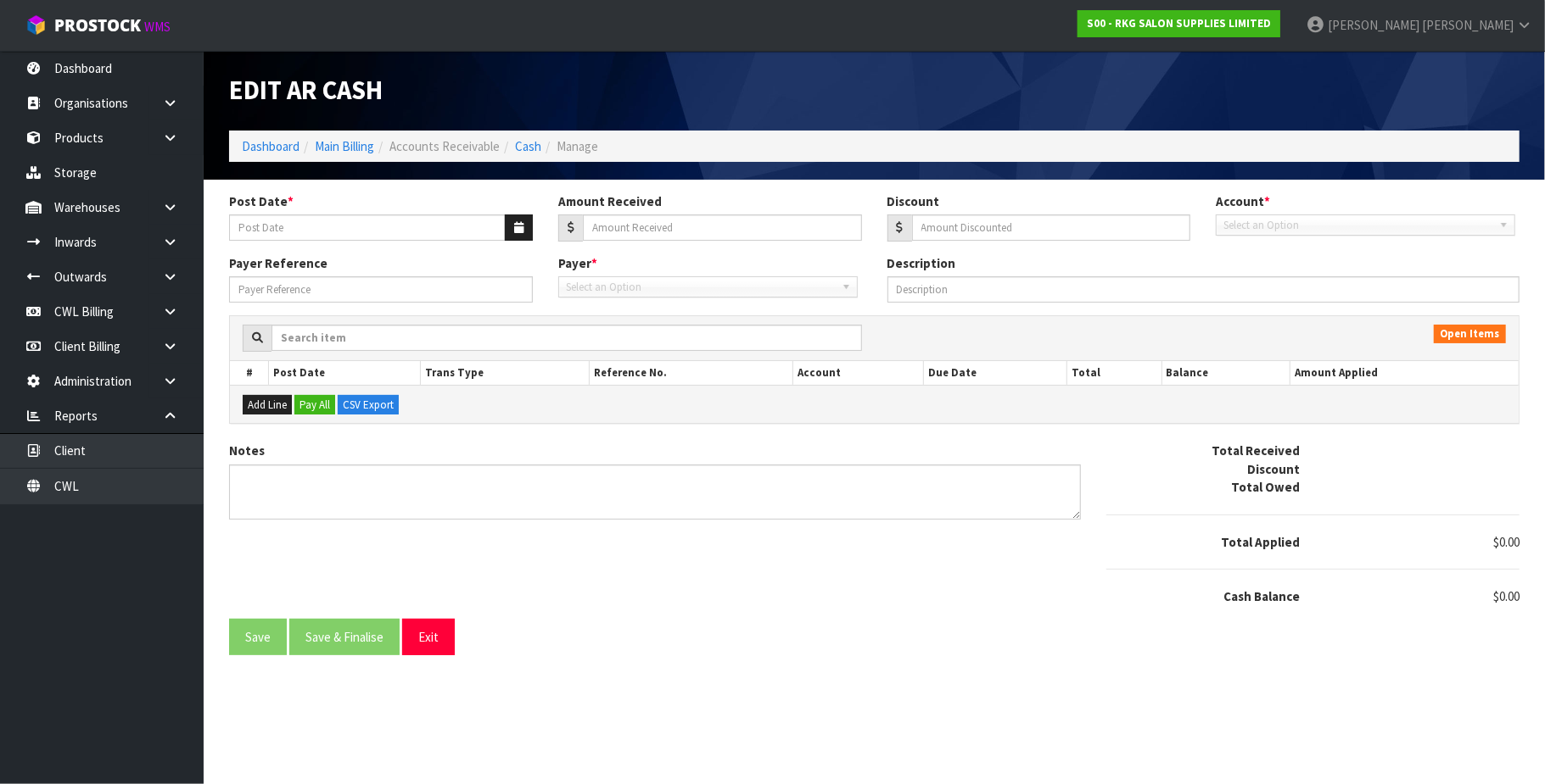
type input "[DATE]"
type input "11598.11"
type input "0"
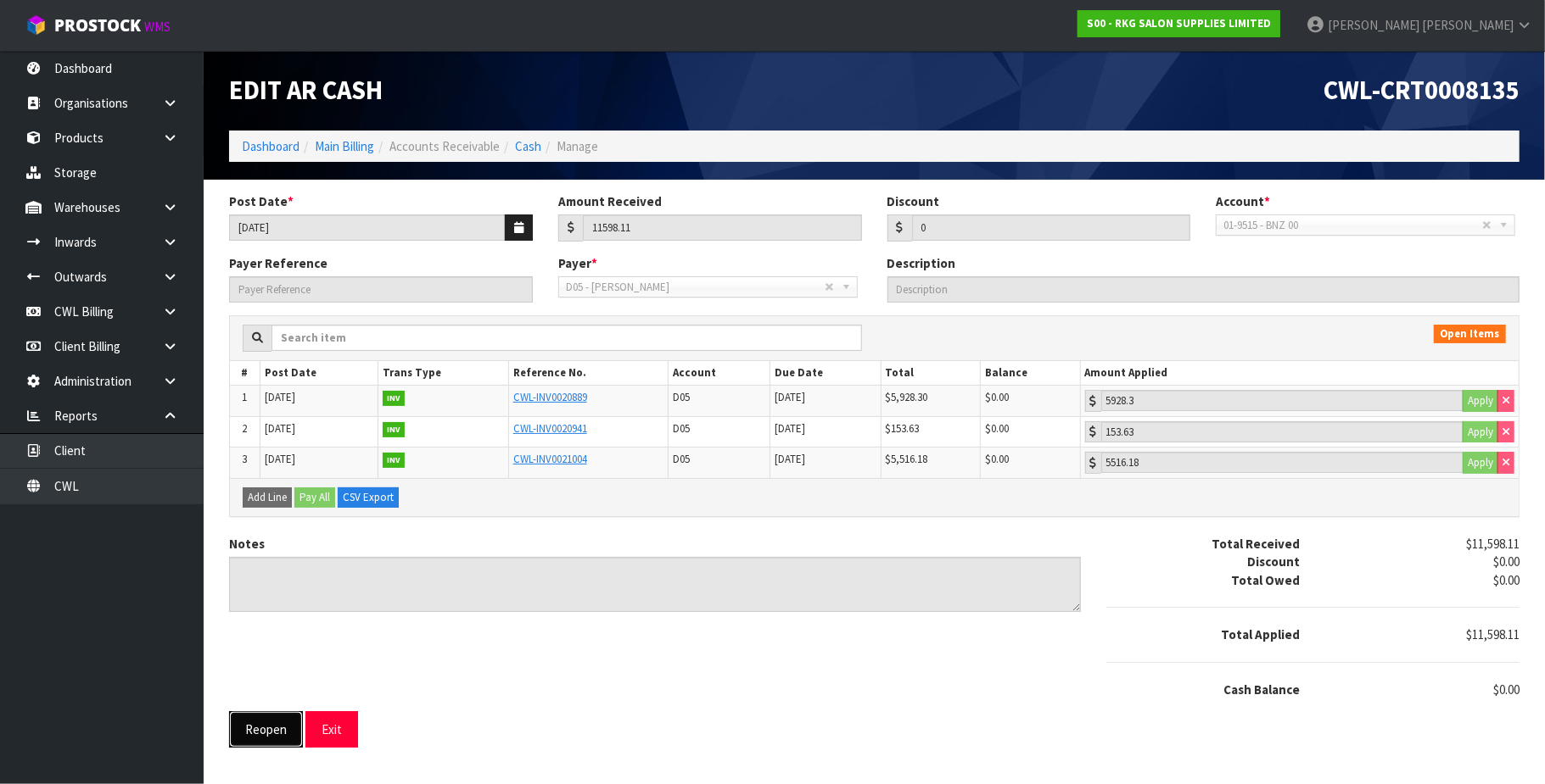
click at [256, 733] on button "Reopen" at bounding box center [266, 730] width 74 height 37
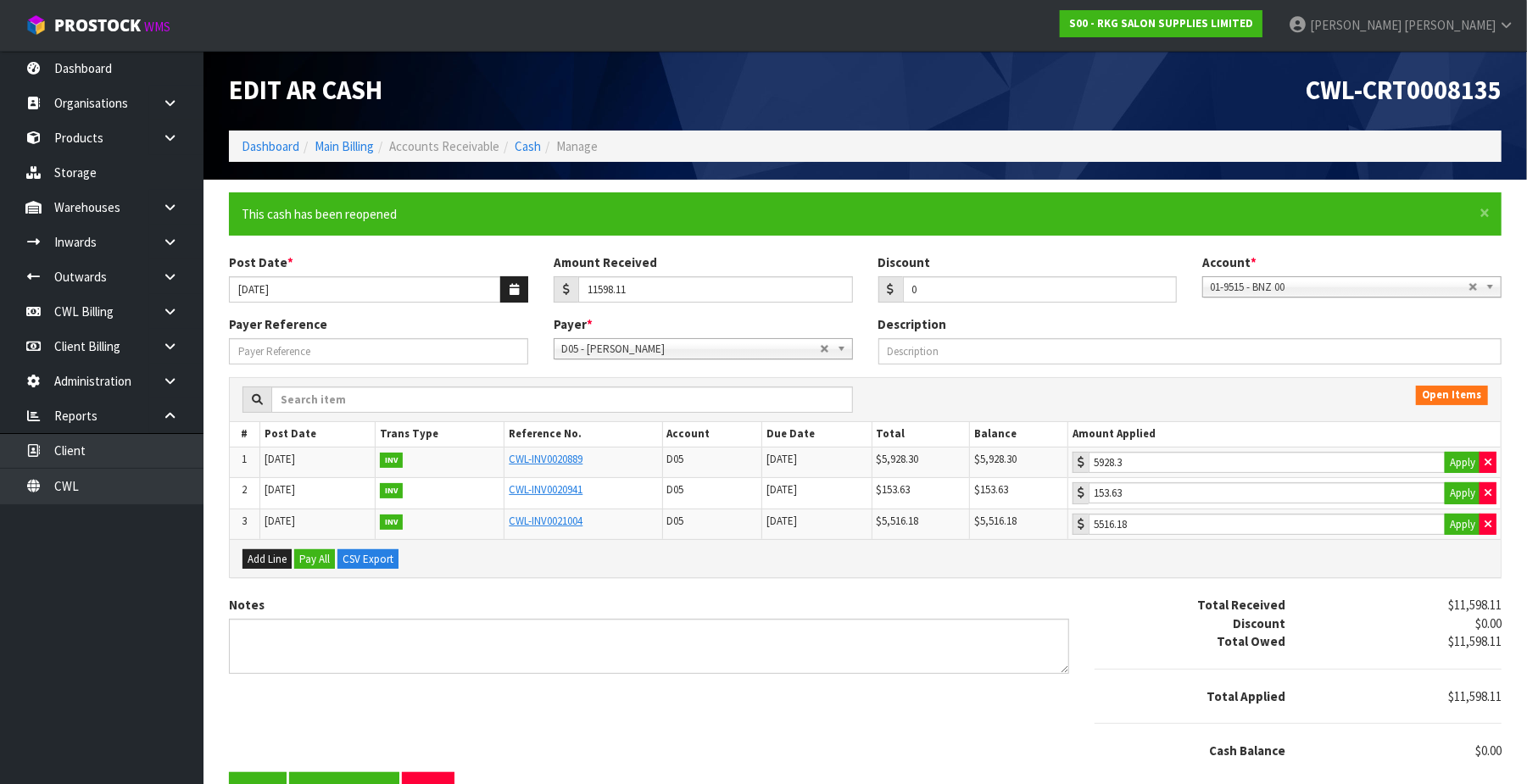
click at [275, 717] on div "Notes Total Received $11,598.11 Discount $0.00 Total Owed $11,598.11 Total Appl…" at bounding box center [865, 684] width 1299 height 176
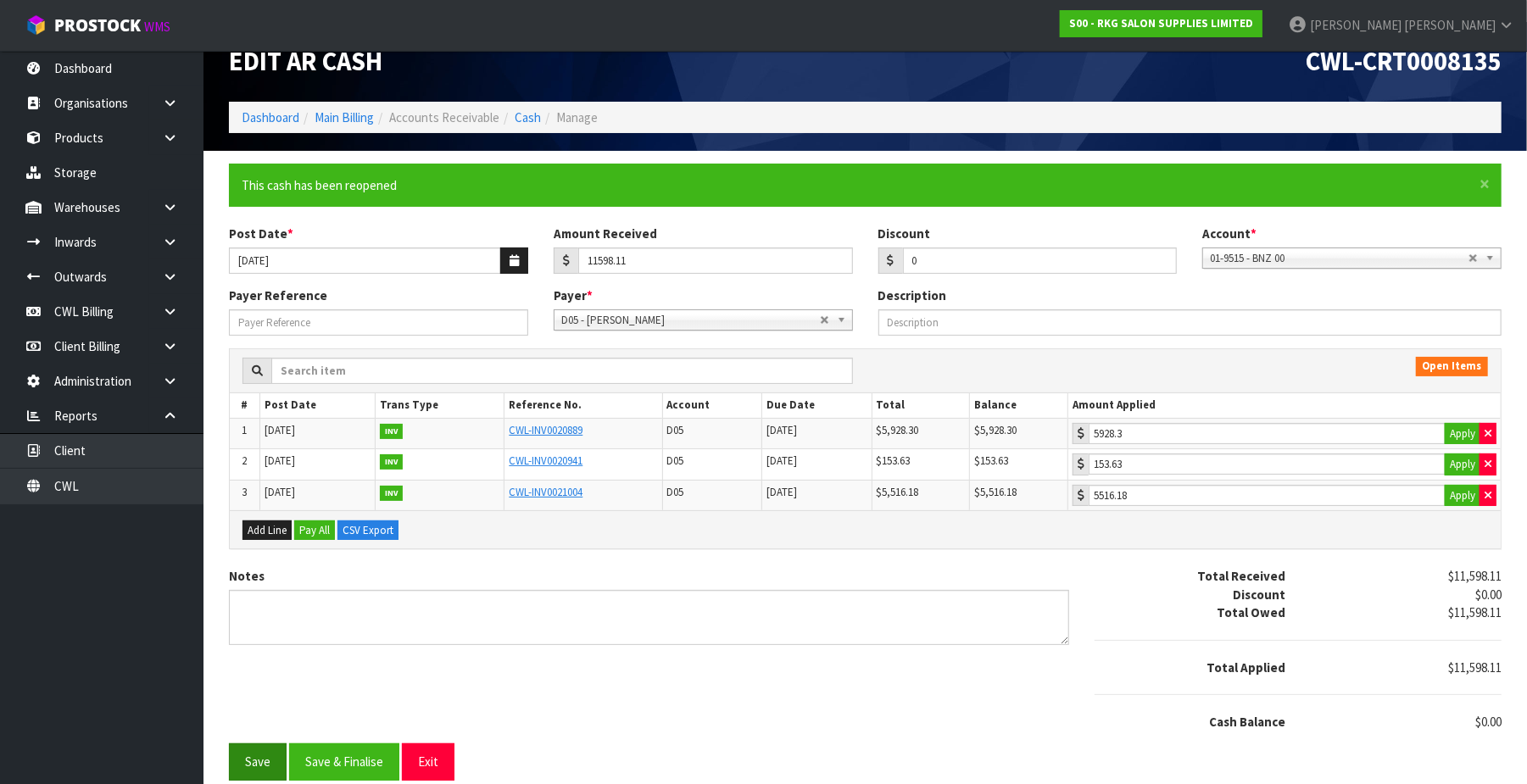
scroll to position [44, 0]
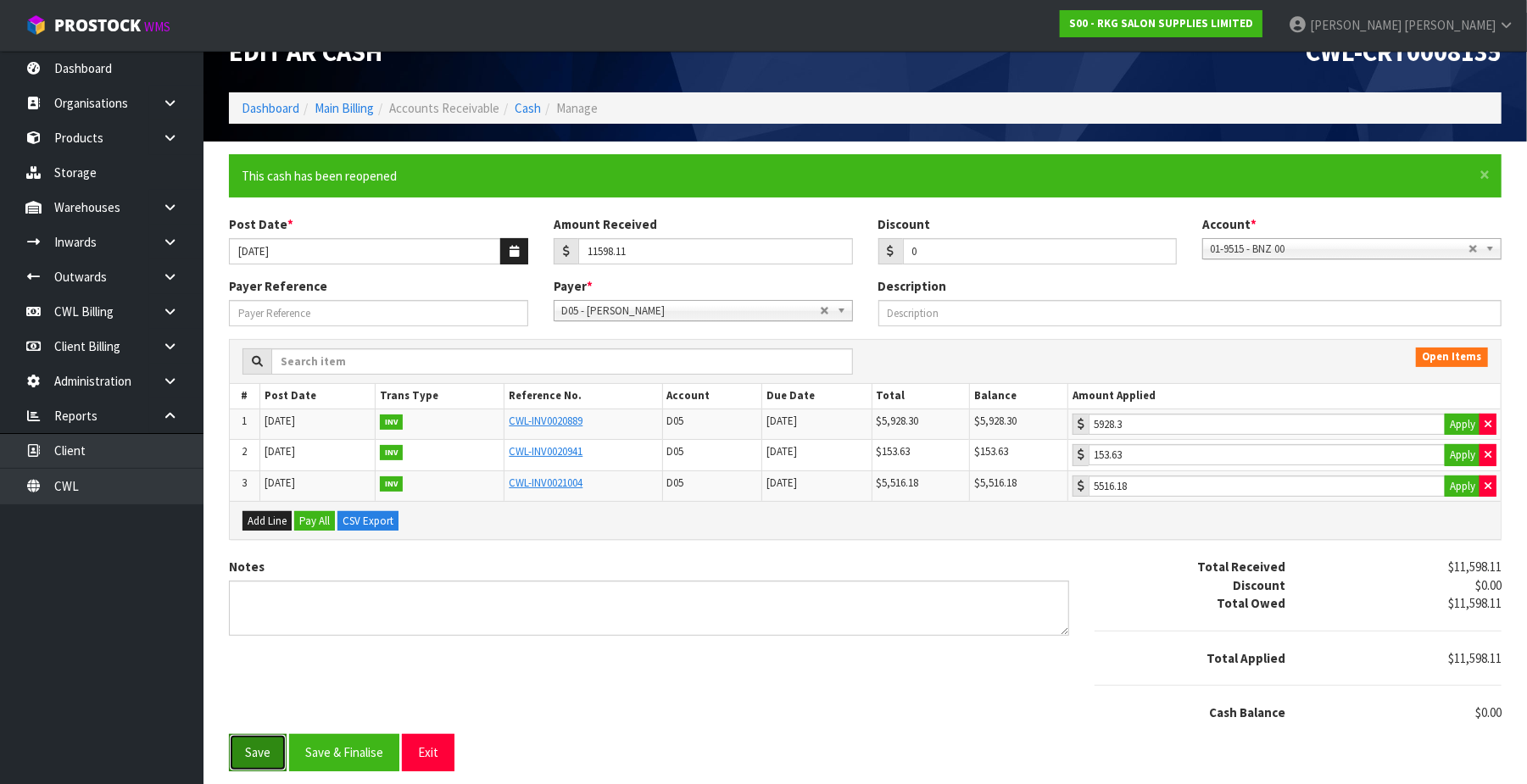
click at [256, 754] on button "Save" at bounding box center [258, 752] width 58 height 37
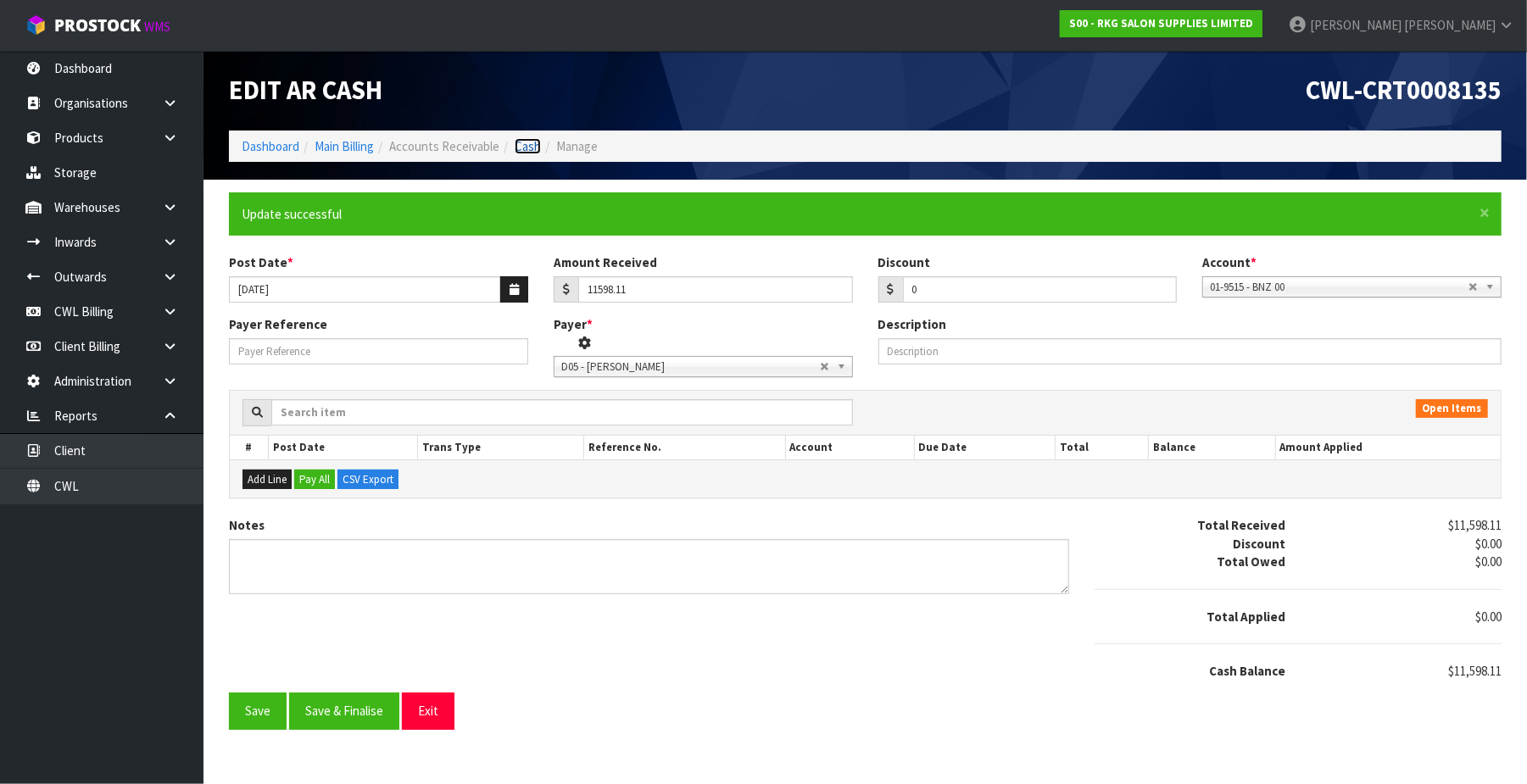
click at [531, 150] on link "Cash" at bounding box center [528, 146] width 26 height 16
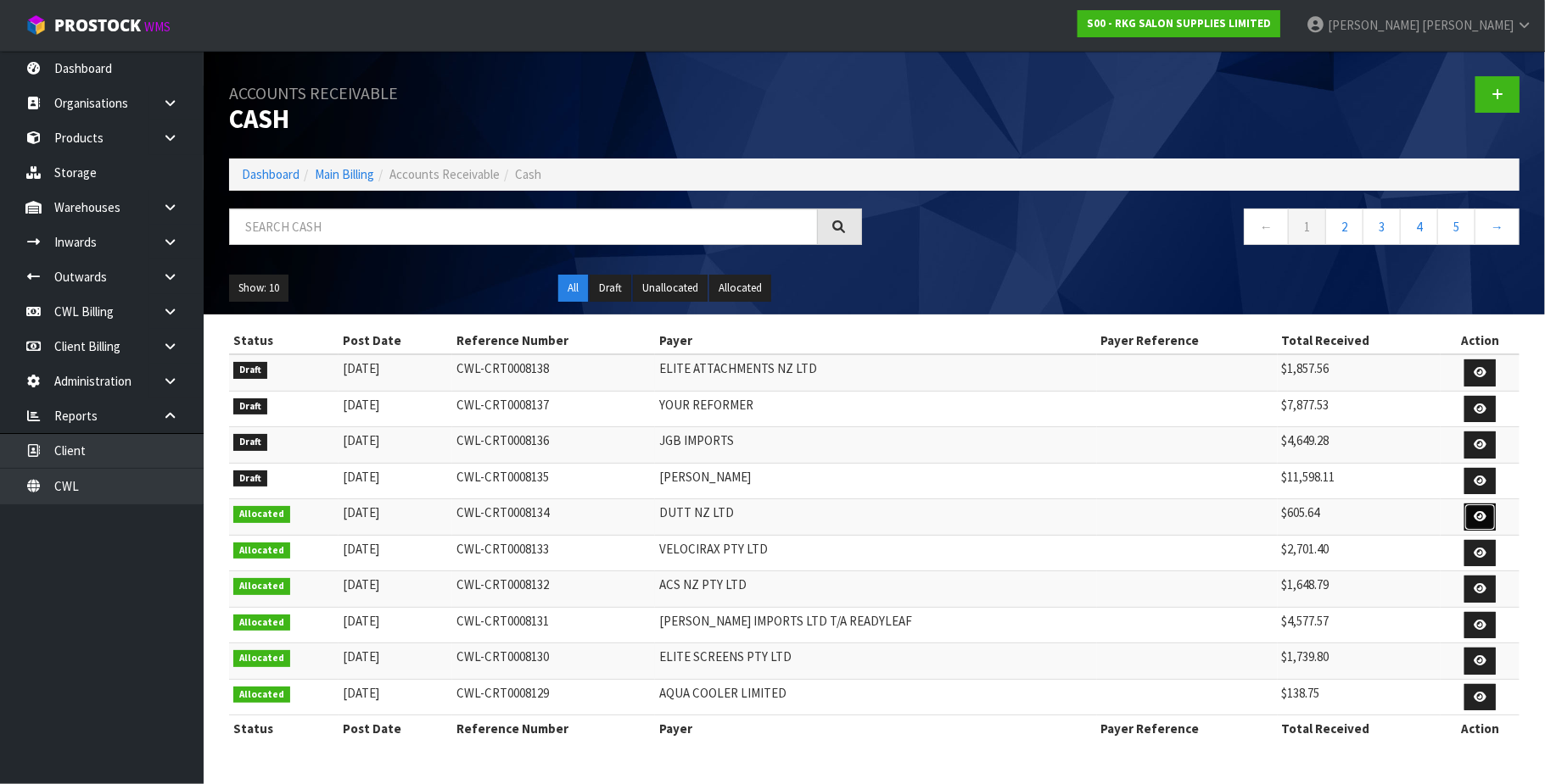
click at [1474, 514] on icon at bounding box center [1479, 516] width 12 height 11
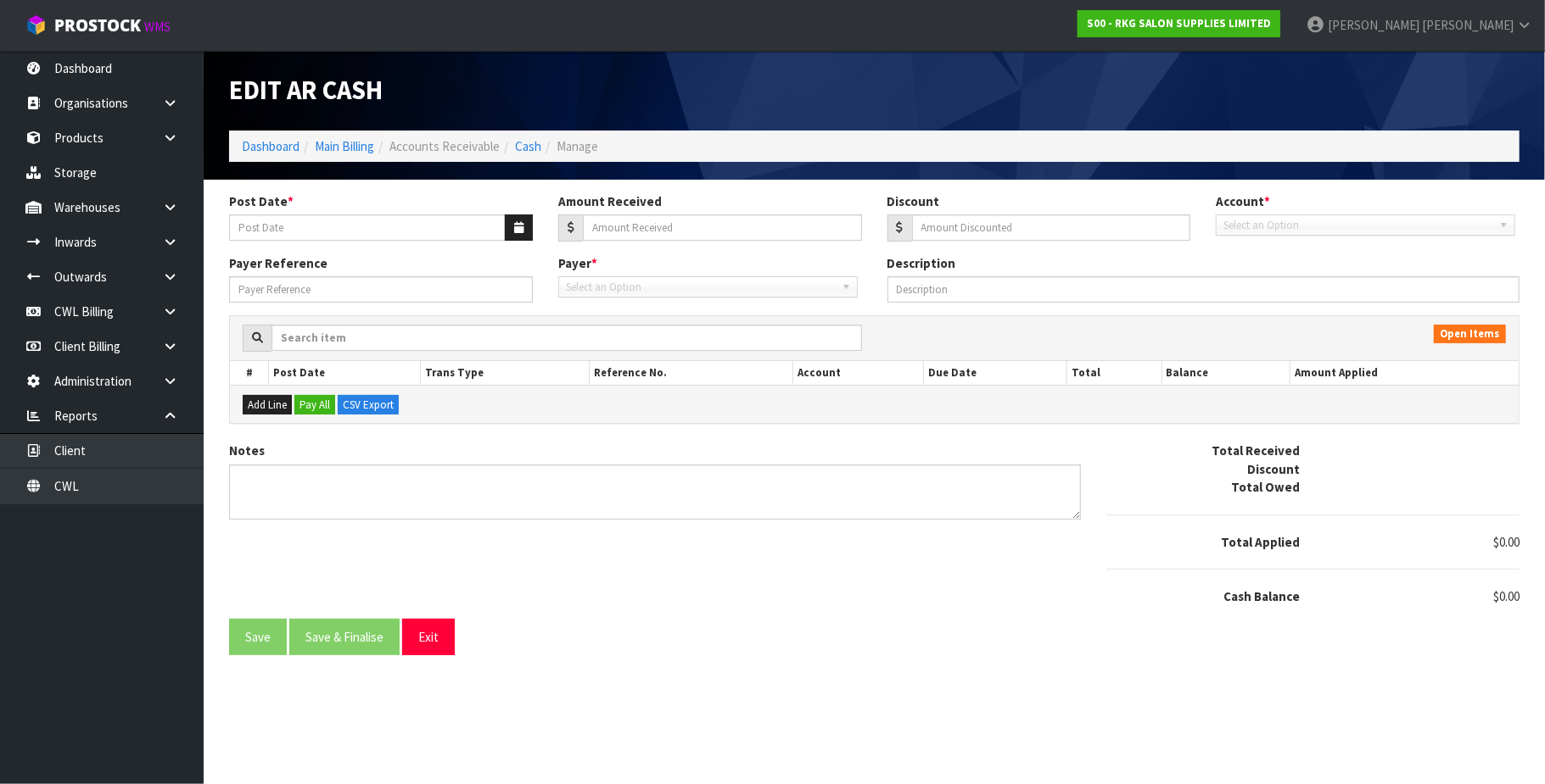
type input "[DATE]"
type input "605.64"
type input "0"
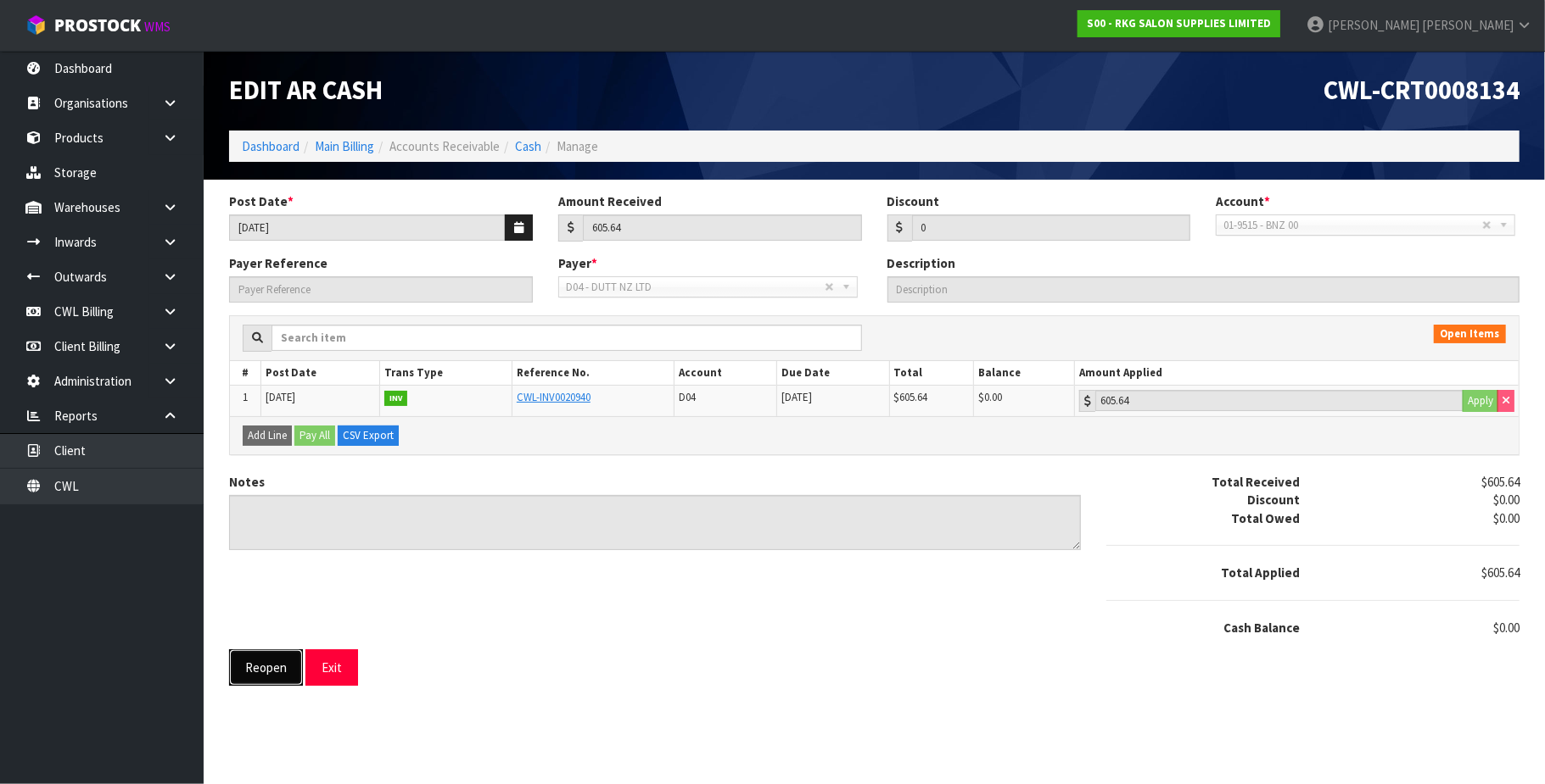
click at [252, 679] on button "Reopen" at bounding box center [266, 668] width 74 height 37
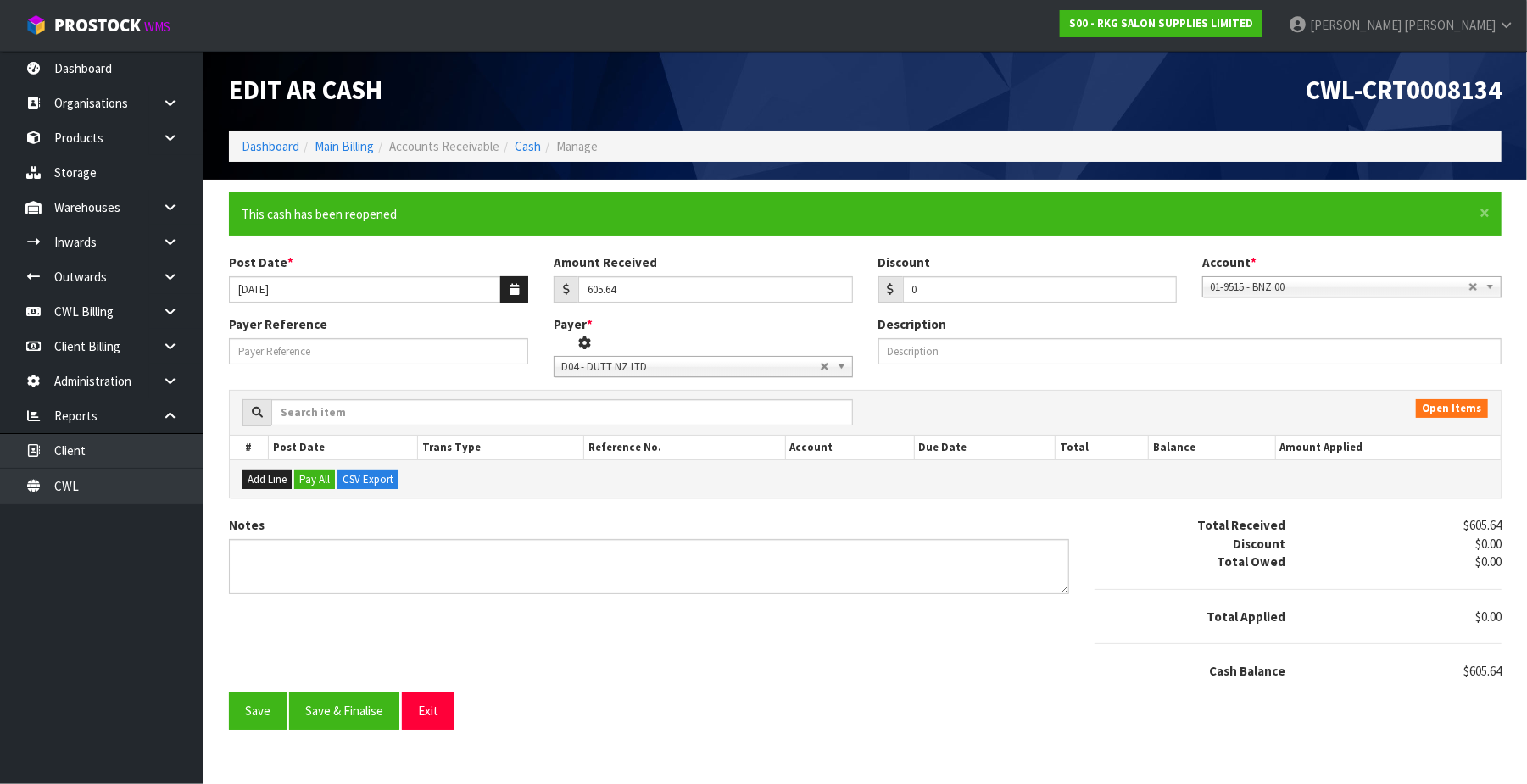
click at [248, 693] on div "Notes Total Received $605.64 Discount $0.00 Total Owed $0.00 Total Applied $0.0…" at bounding box center [865, 604] width 1299 height 176
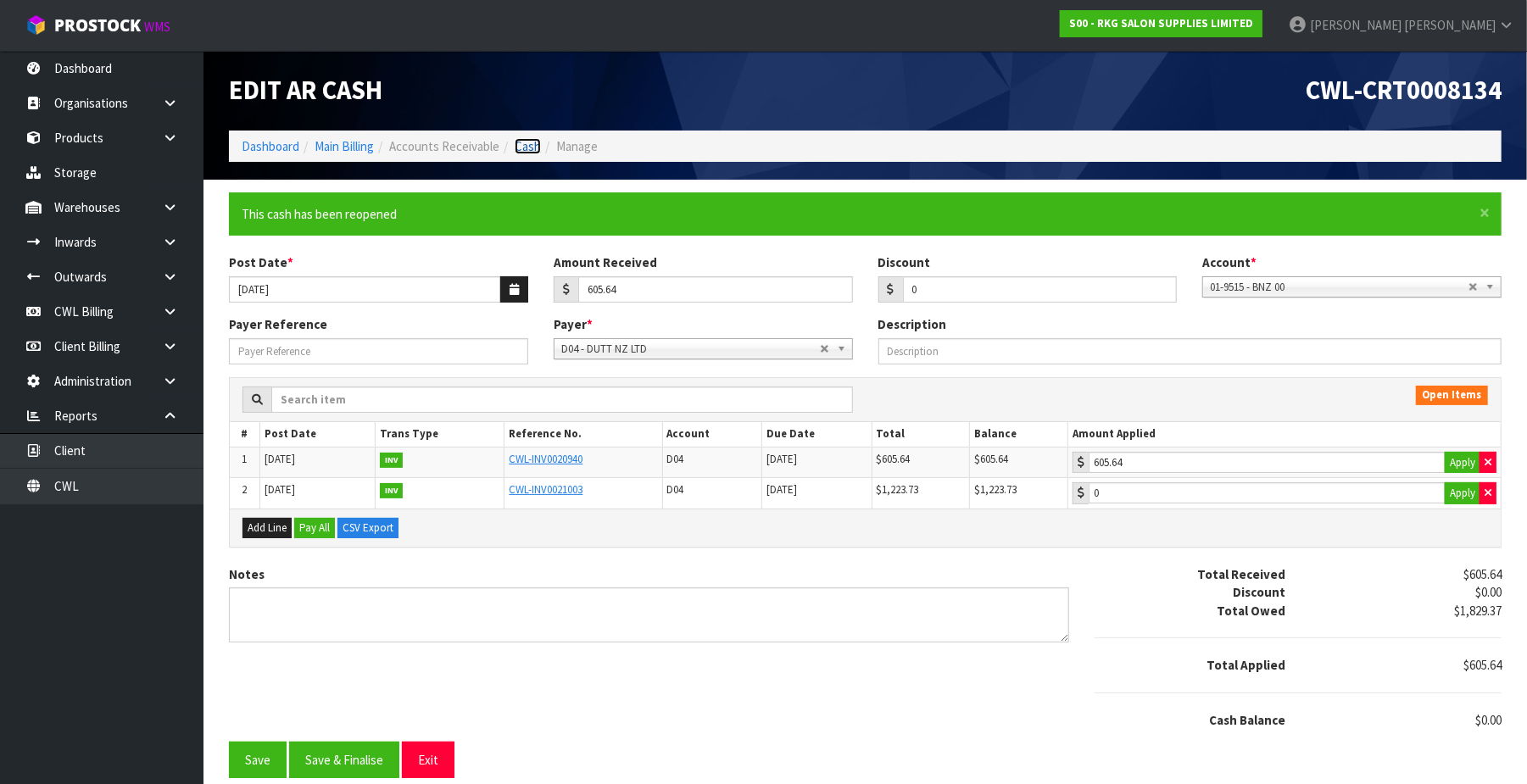
click at [534, 150] on link "Cash" at bounding box center [528, 146] width 26 height 16
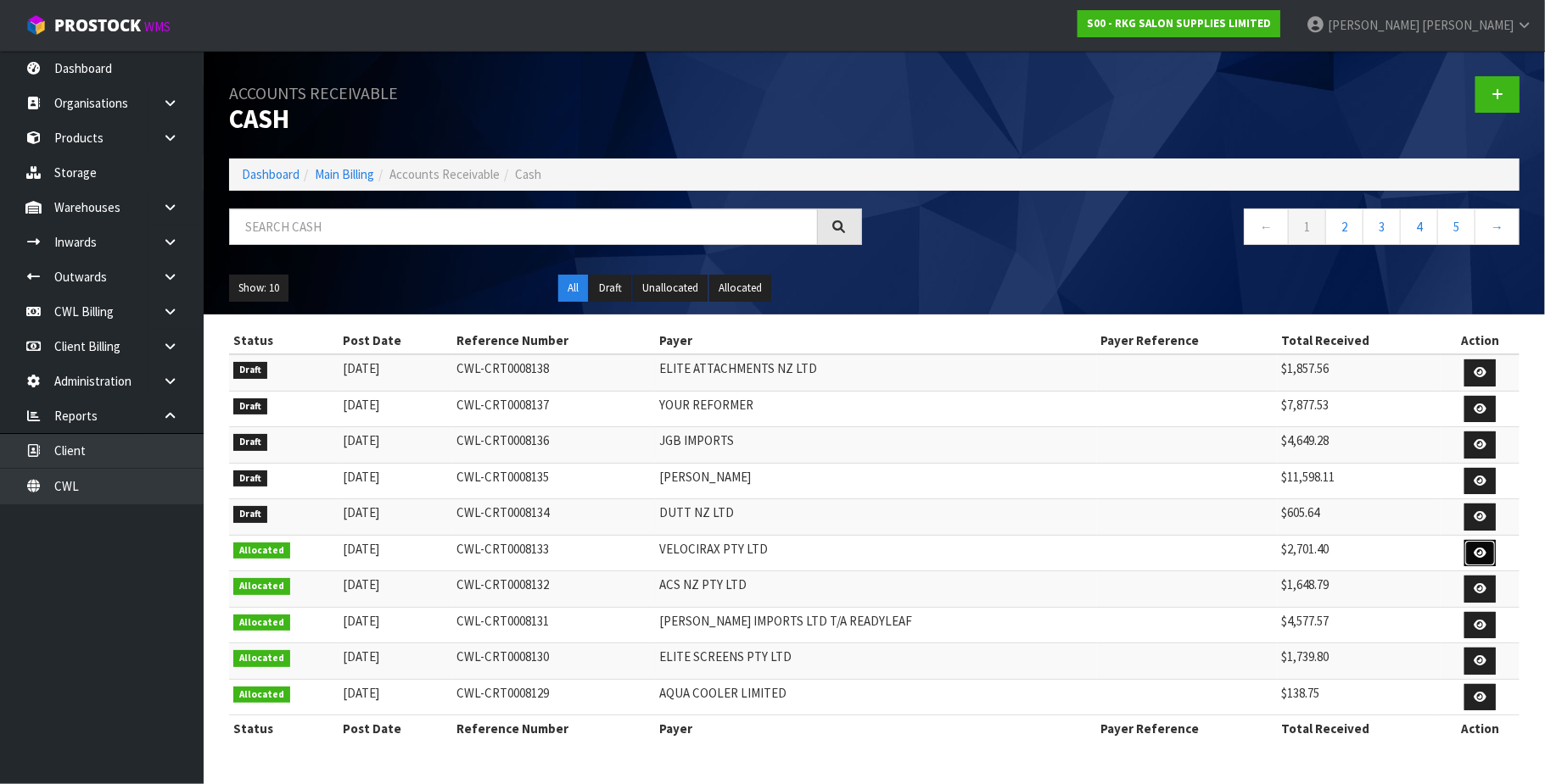
click at [1473, 557] on icon at bounding box center [1479, 553] width 12 height 11
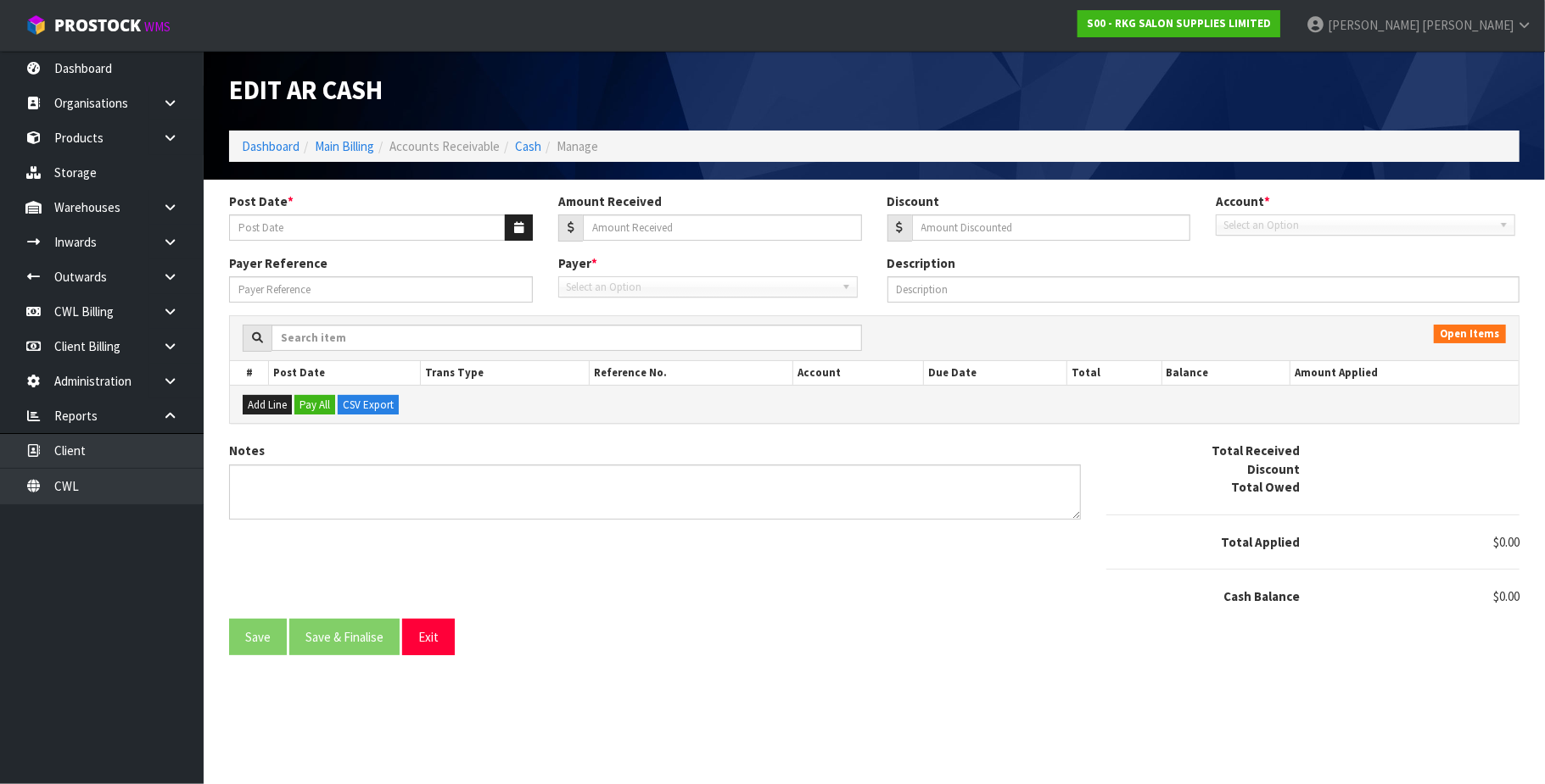
type input "[DATE]"
type input "2701.4"
type input "0"
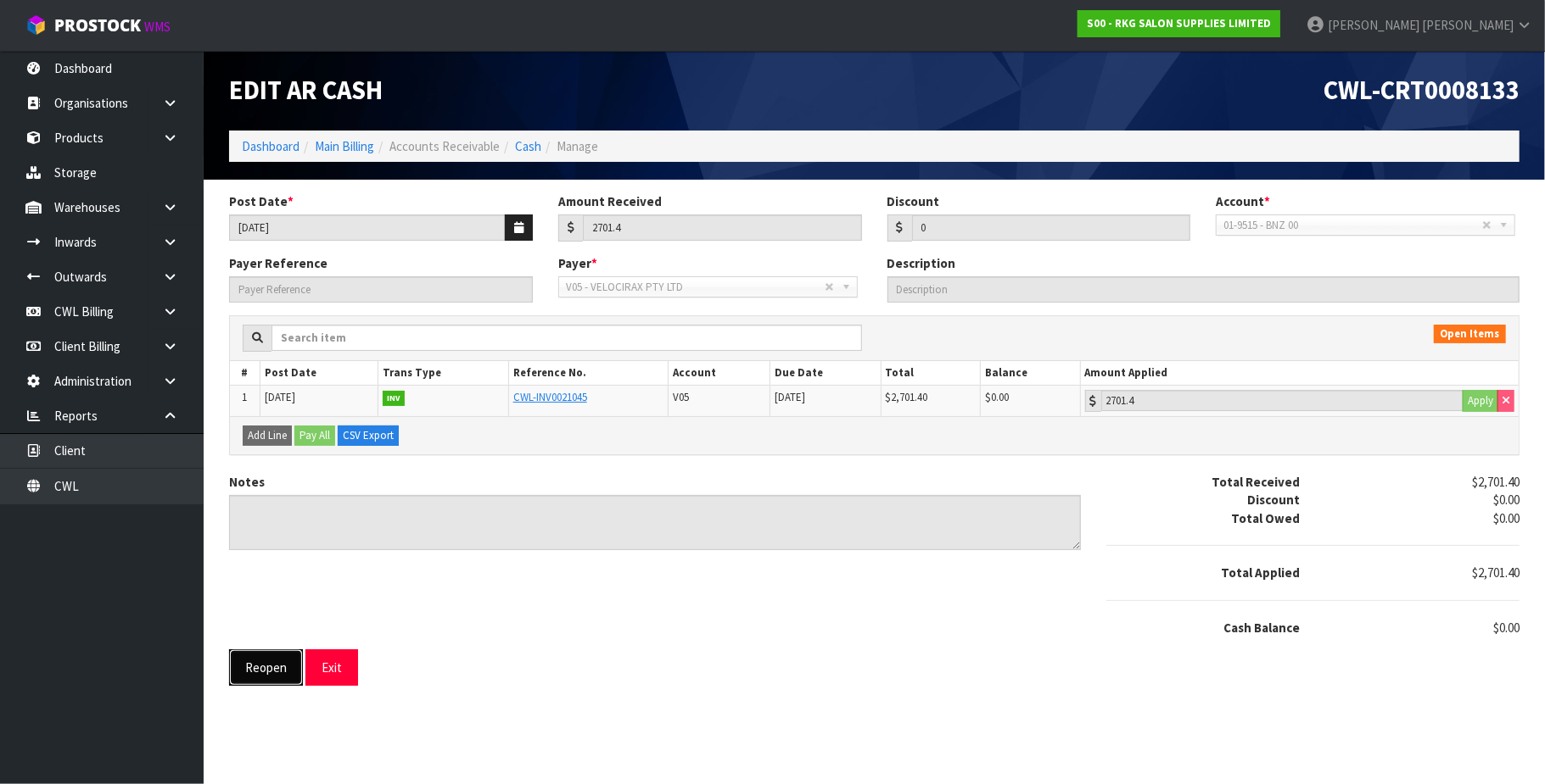
click at [244, 676] on button "Reopen" at bounding box center [266, 668] width 74 height 37
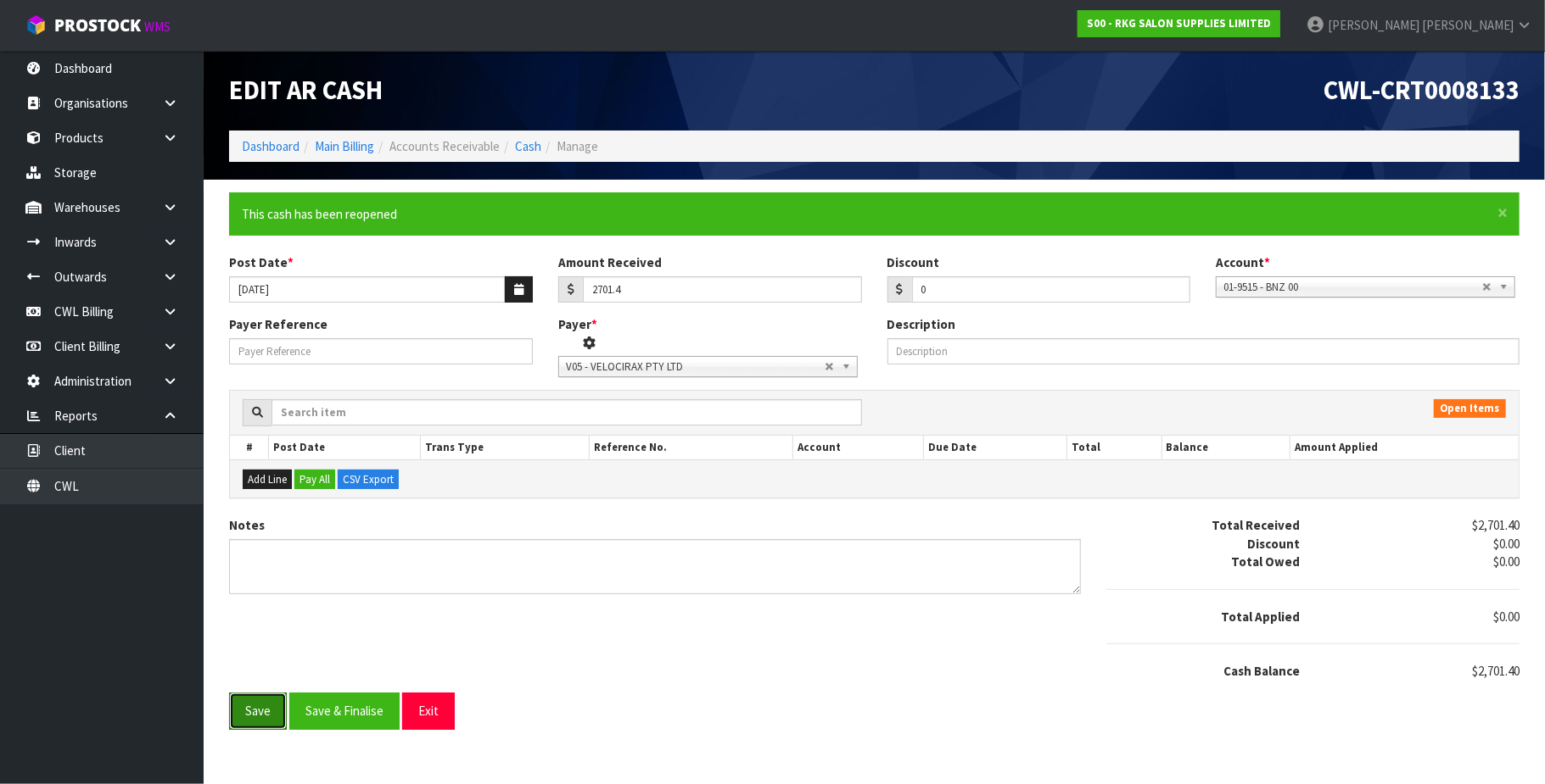
click at [261, 717] on button "Save" at bounding box center [258, 711] width 58 height 37
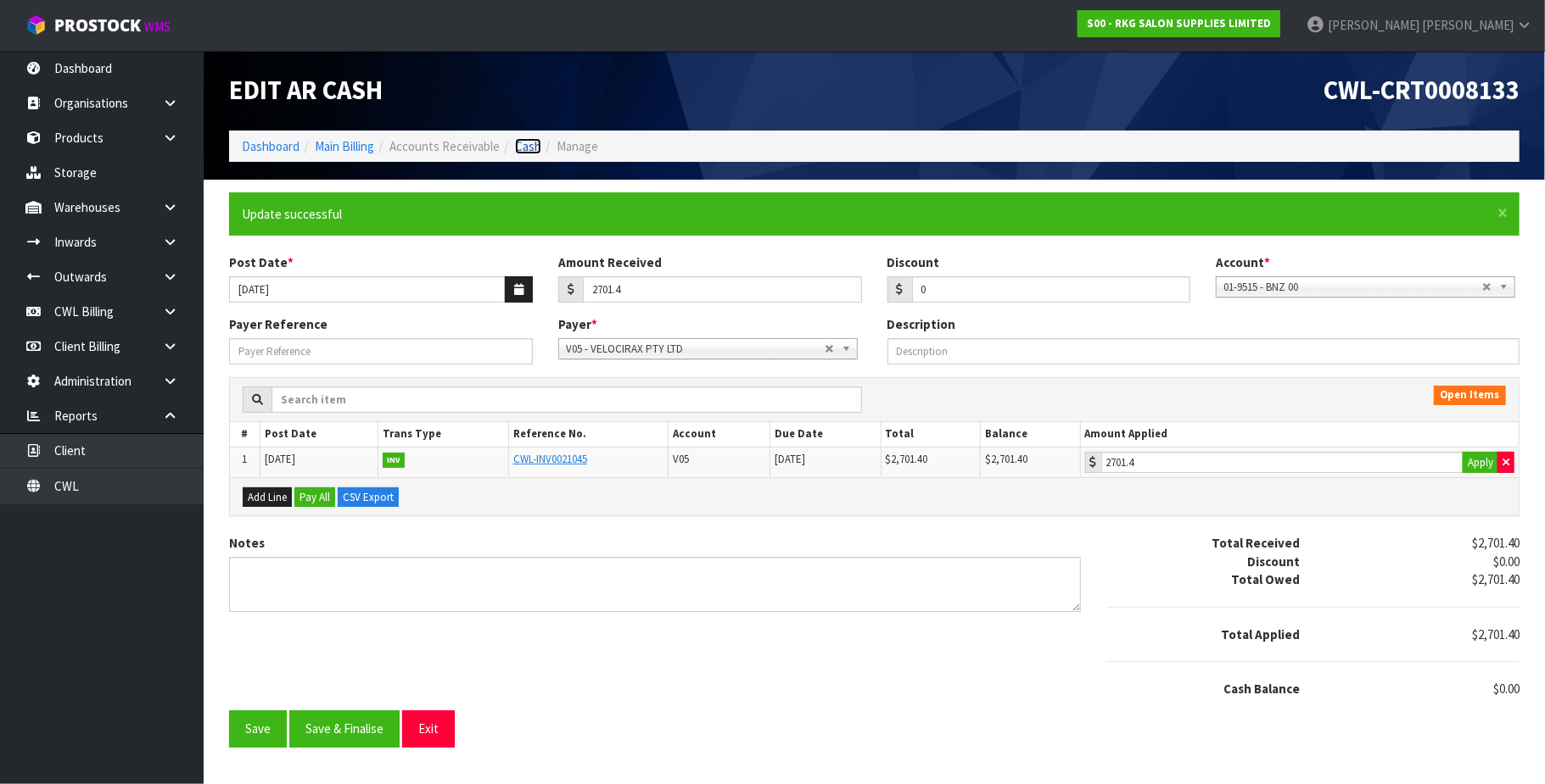
click at [540, 150] on link "Cash" at bounding box center [528, 146] width 26 height 16
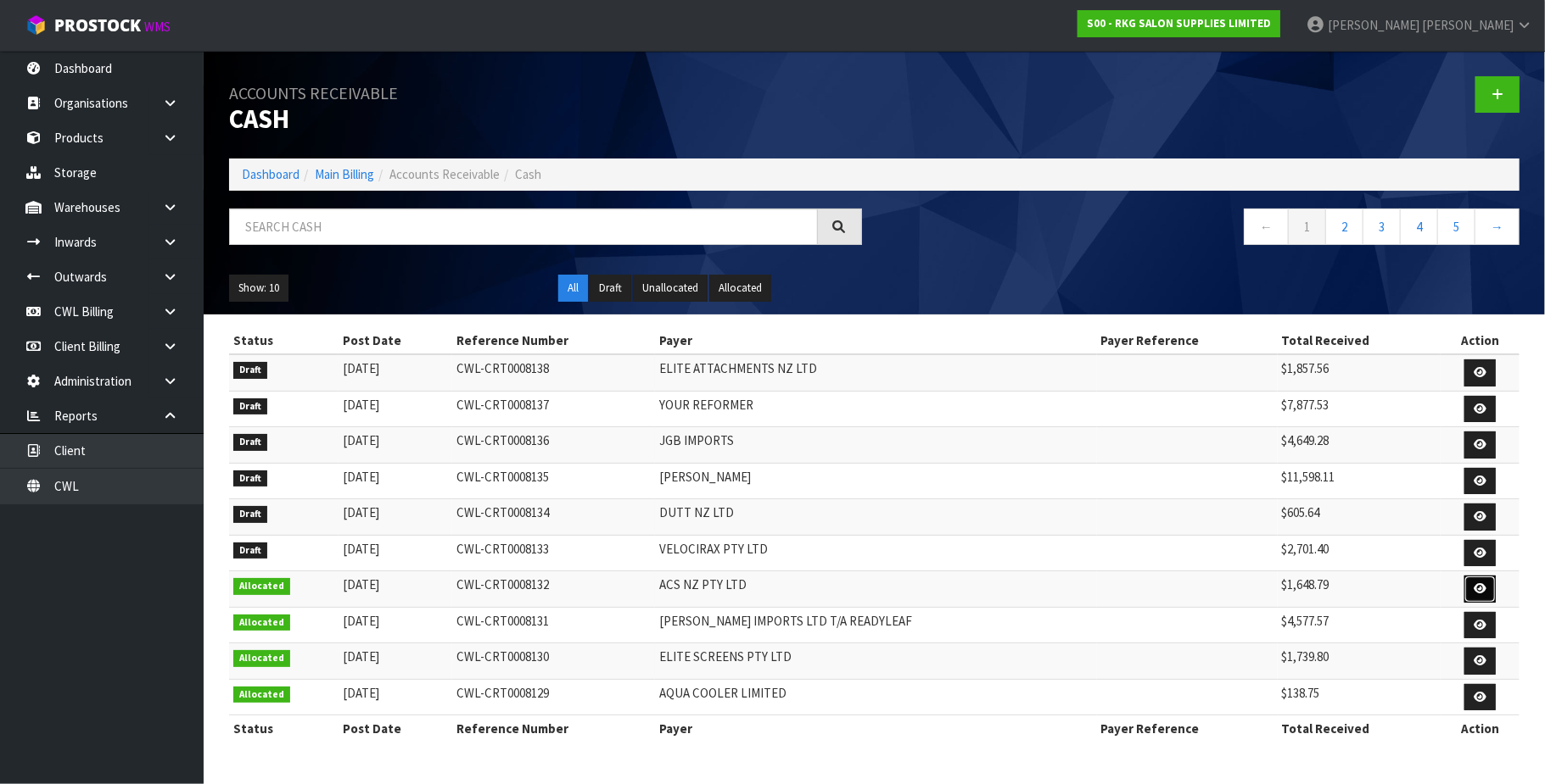
click at [1469, 590] on link at bounding box center [1480, 589] width 32 height 27
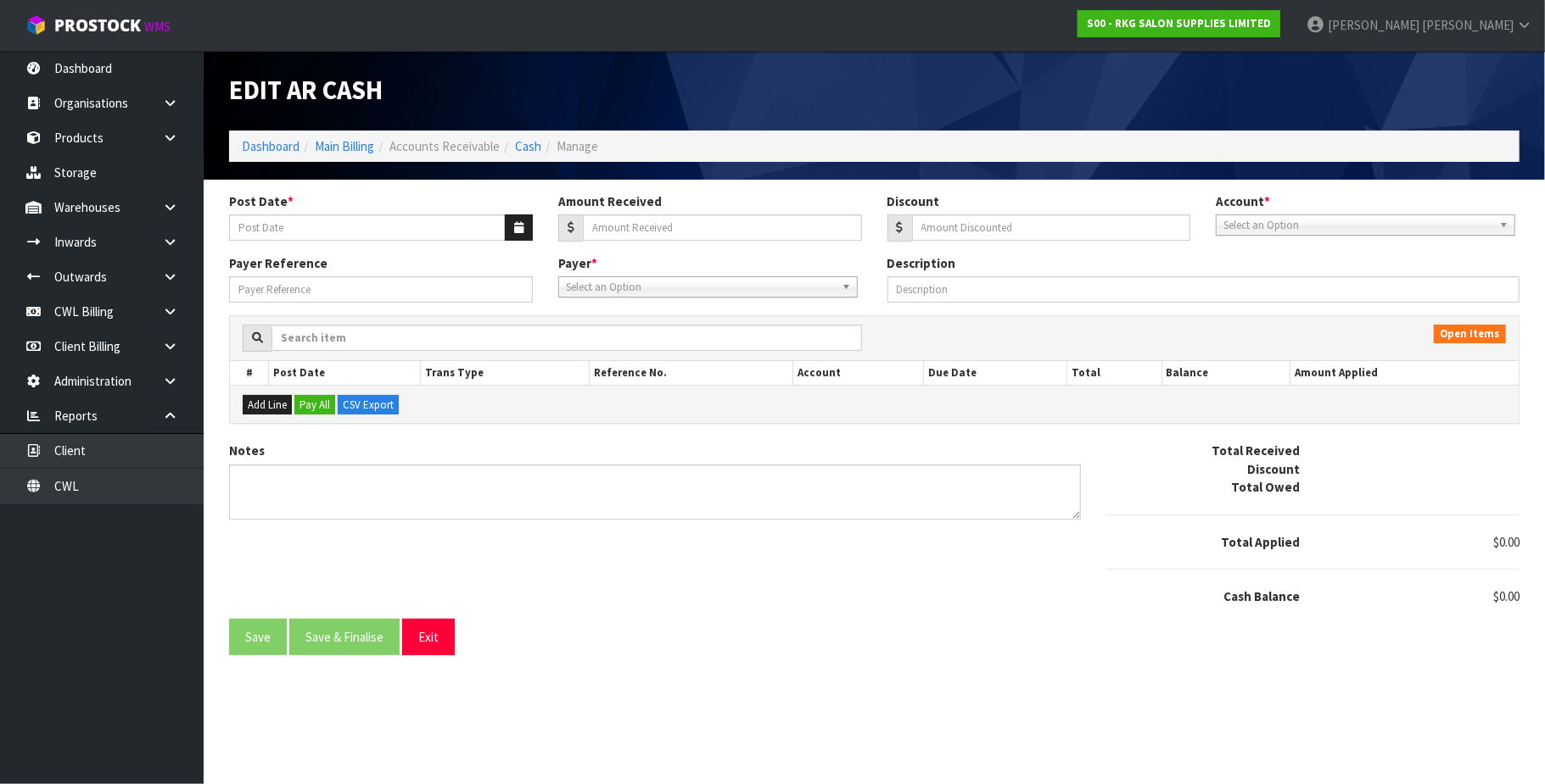
type input "[DATE]"
type input "1648.79"
type input "0"
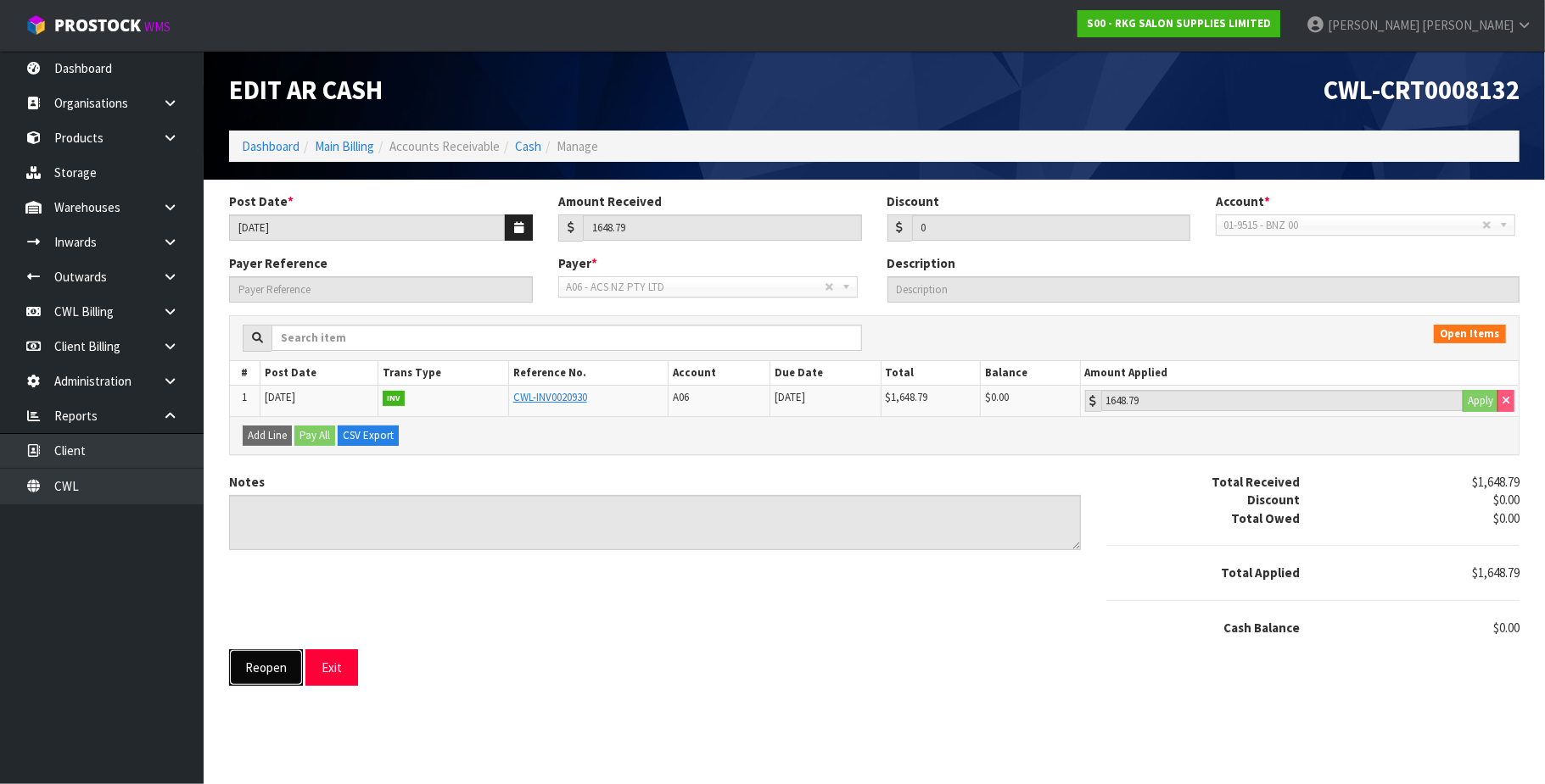
click at [263, 676] on button "Reopen" at bounding box center [266, 668] width 74 height 37
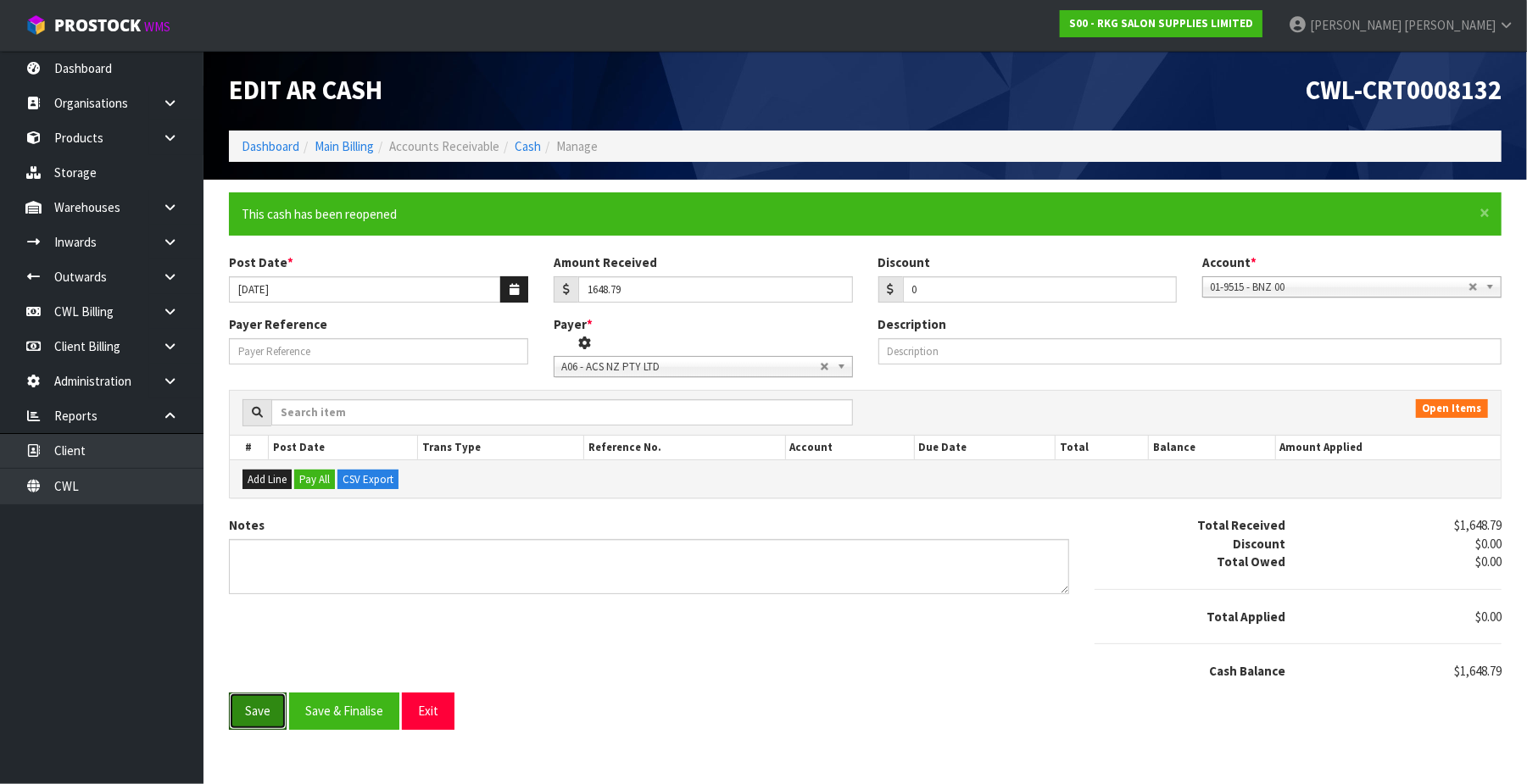
click at [253, 719] on form "× Close This cash has been reopened Post Date * [DATE] Amount Received 1648.79 …" at bounding box center [866, 461] width 1273 height 537
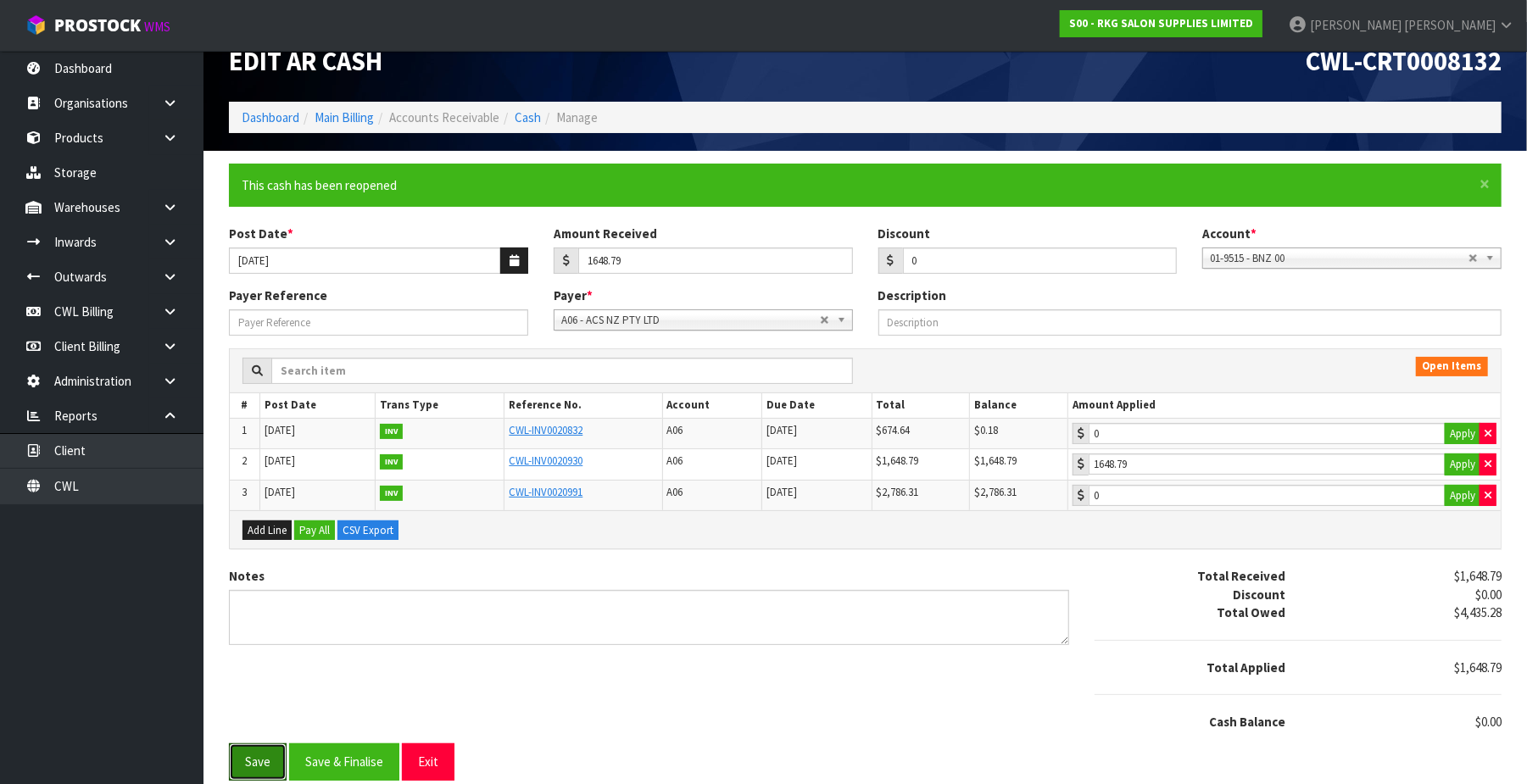
scroll to position [44, 0]
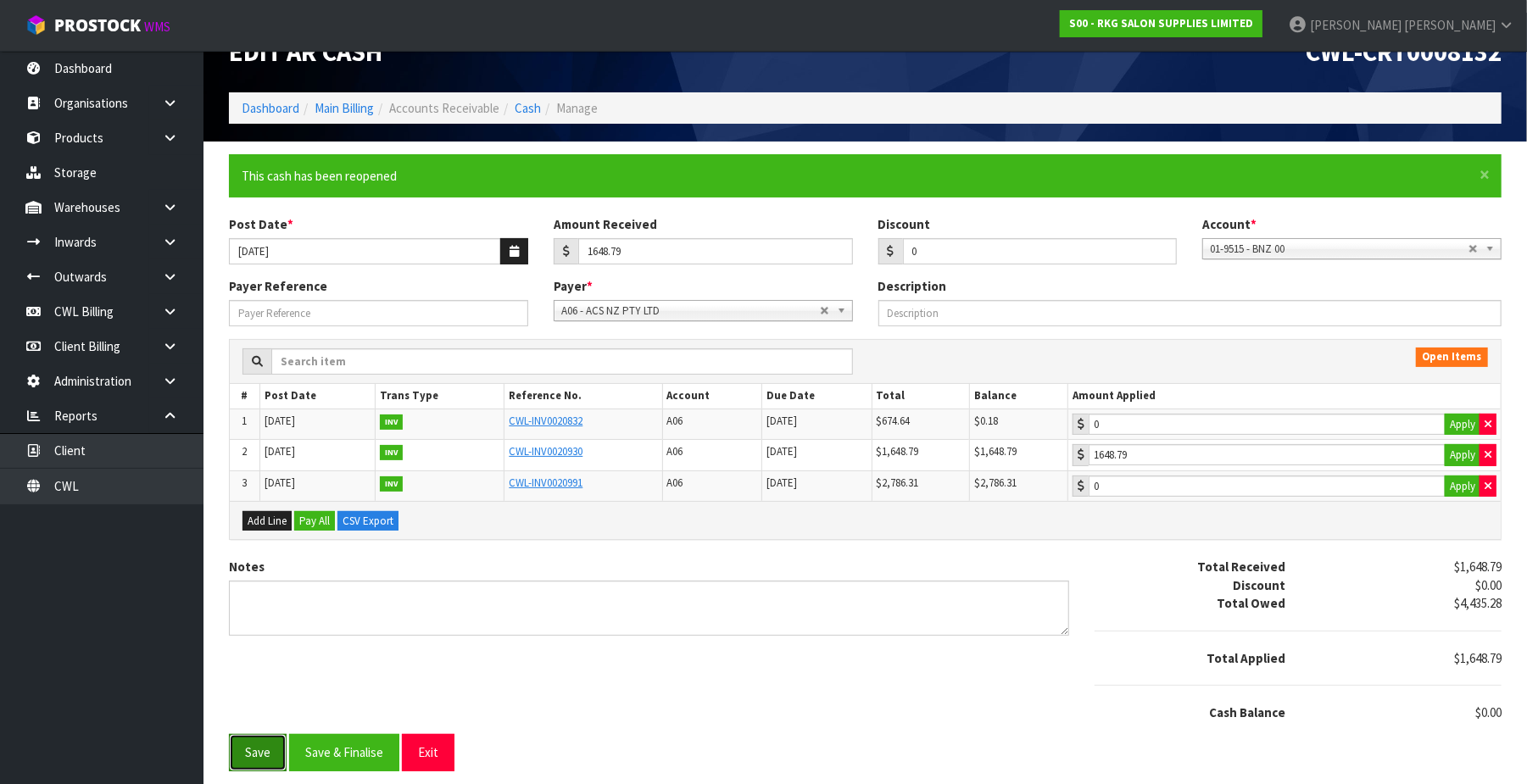
click at [265, 748] on button "Save" at bounding box center [258, 752] width 58 height 37
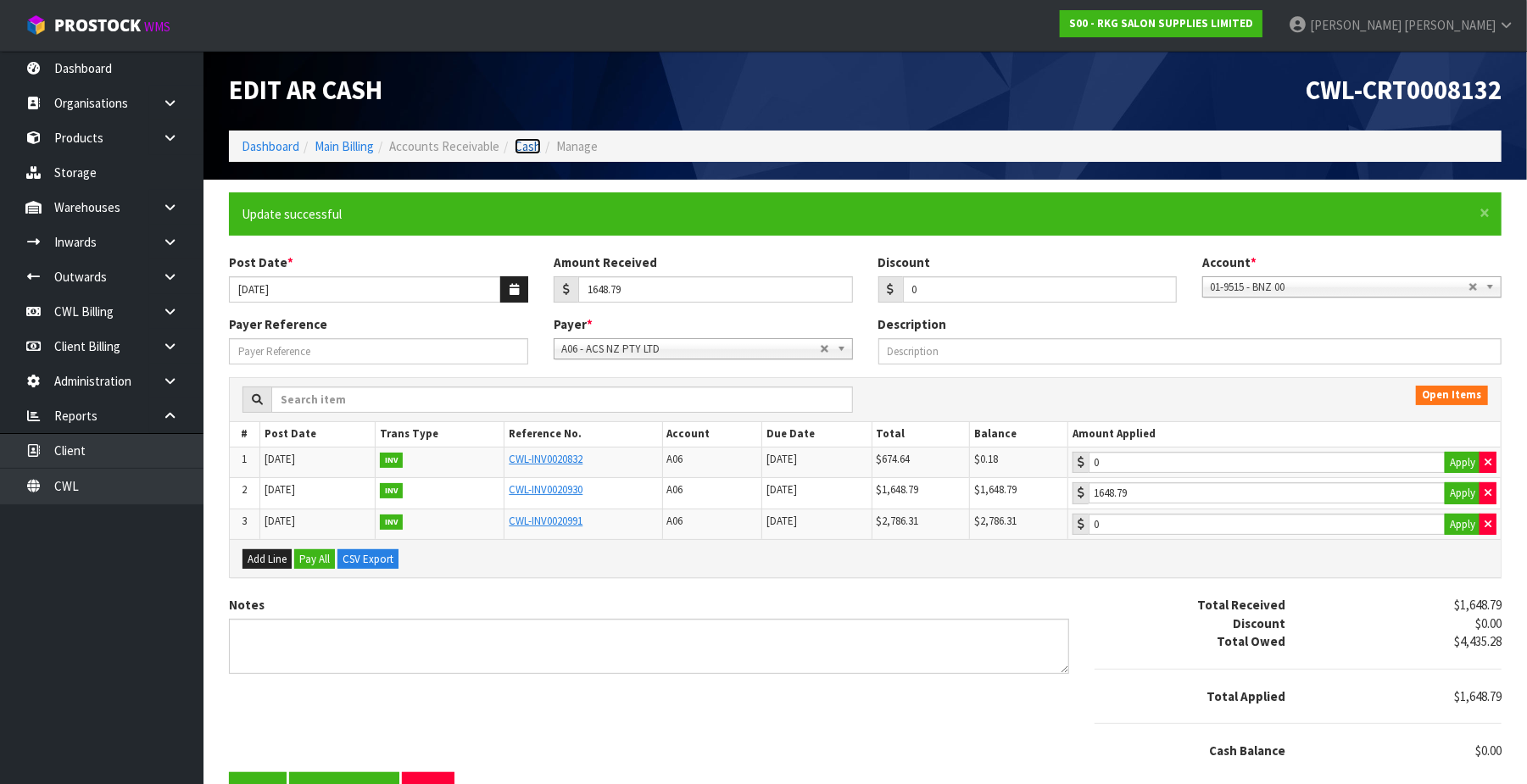
click at [531, 144] on link "Cash" at bounding box center [528, 146] width 26 height 16
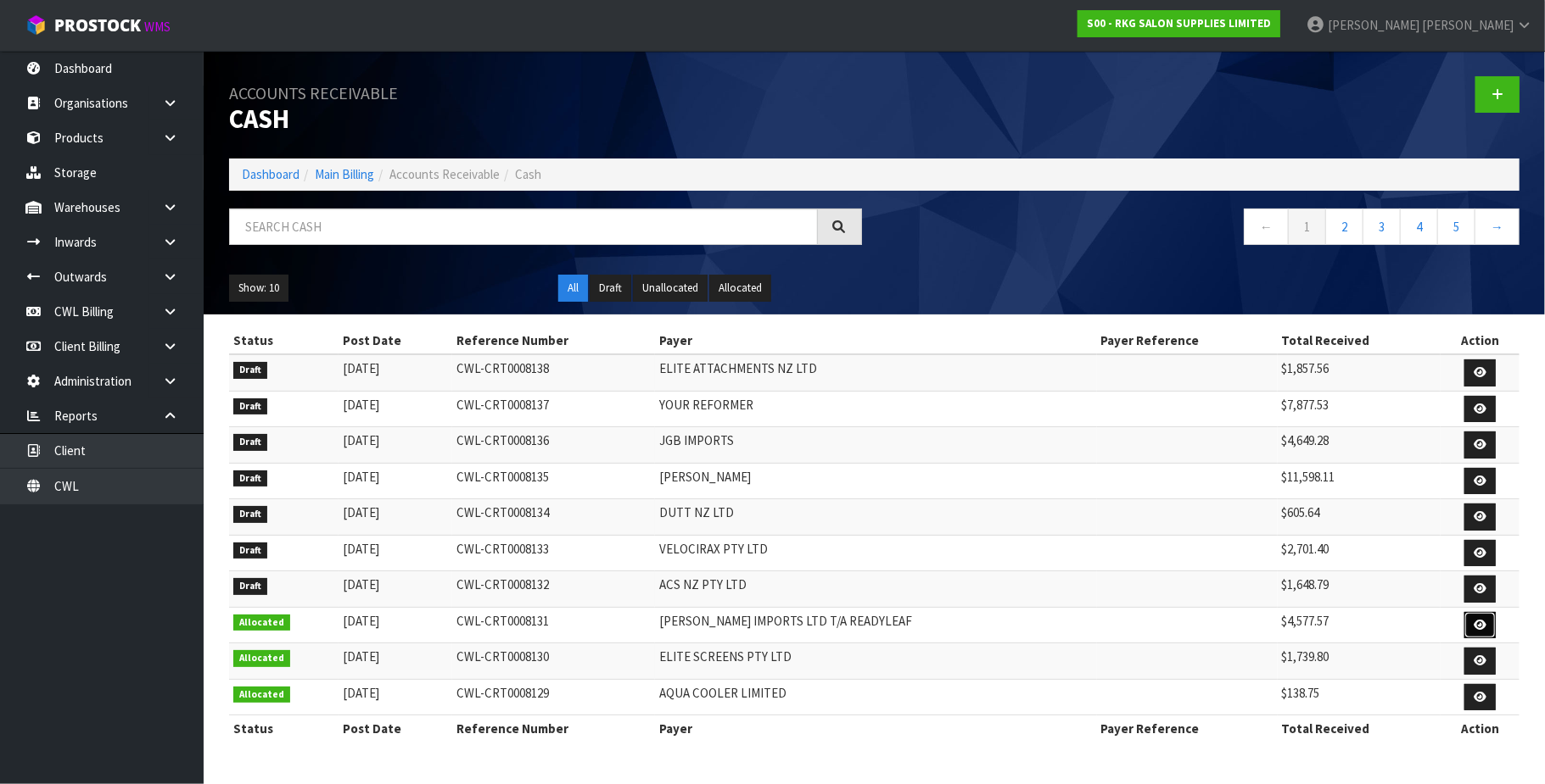
click at [1467, 628] on link at bounding box center [1480, 625] width 32 height 27
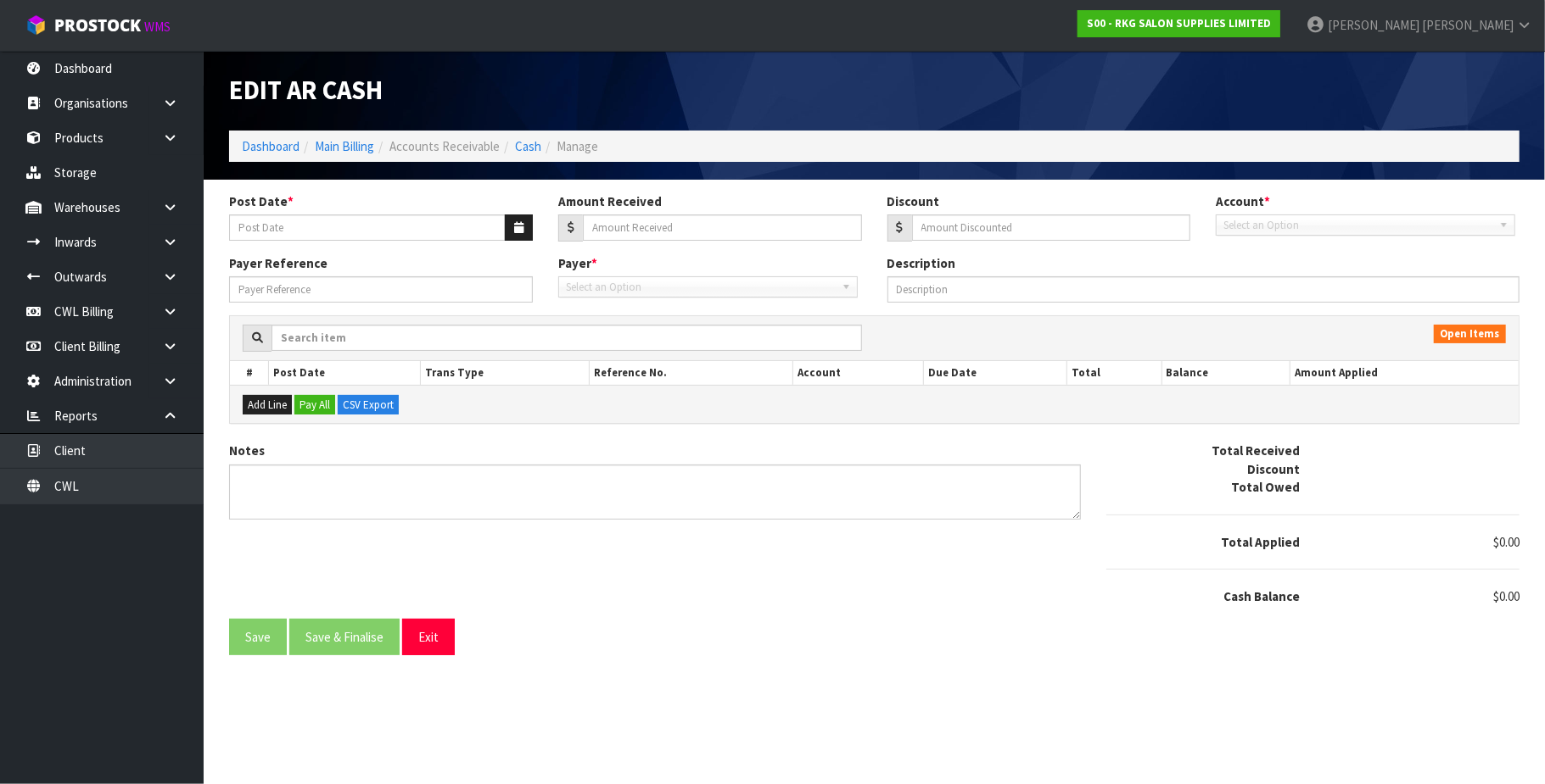
type input "[DATE]"
type input "4577.57"
type input "0"
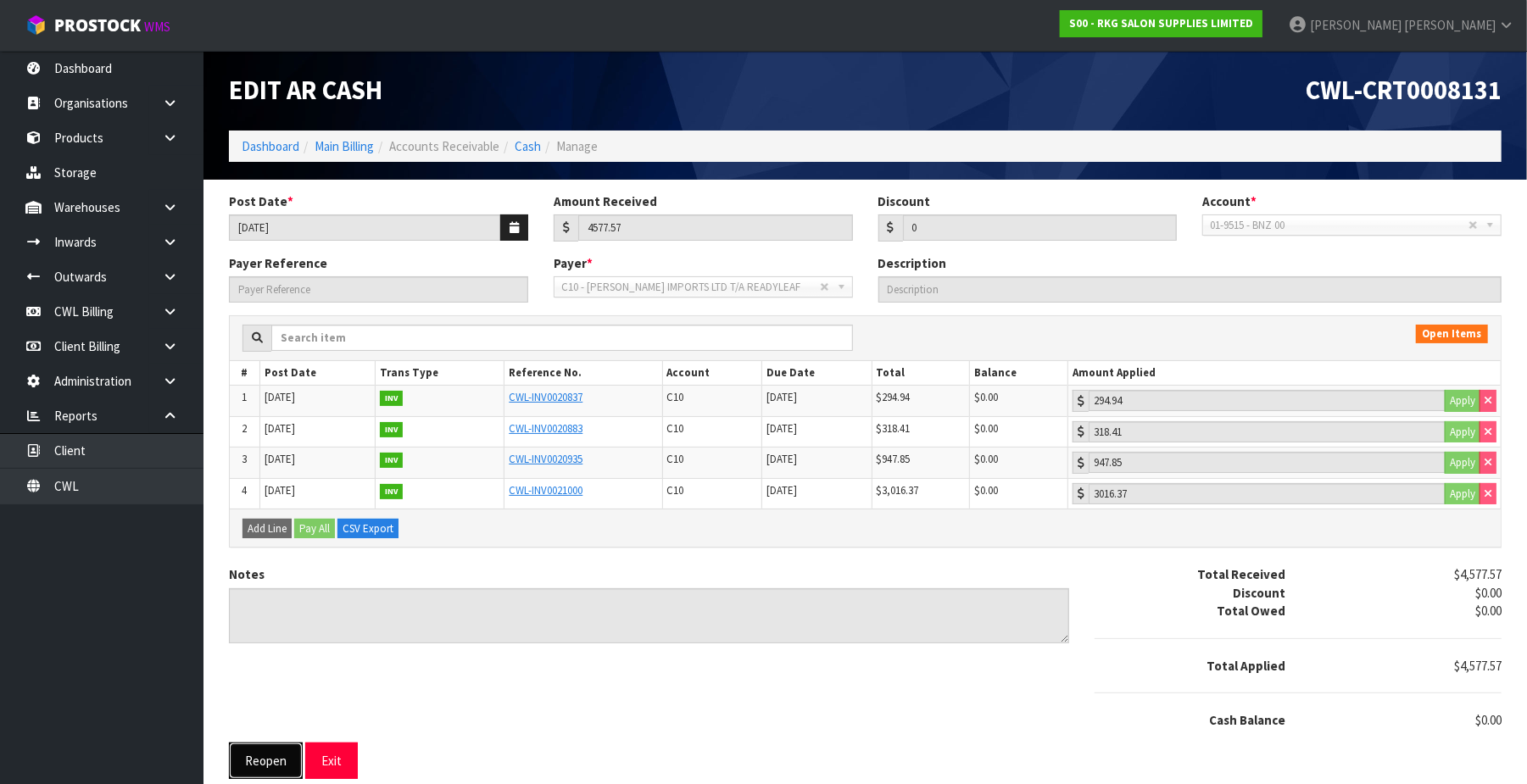
click at [270, 766] on button "Reopen" at bounding box center [266, 761] width 74 height 37
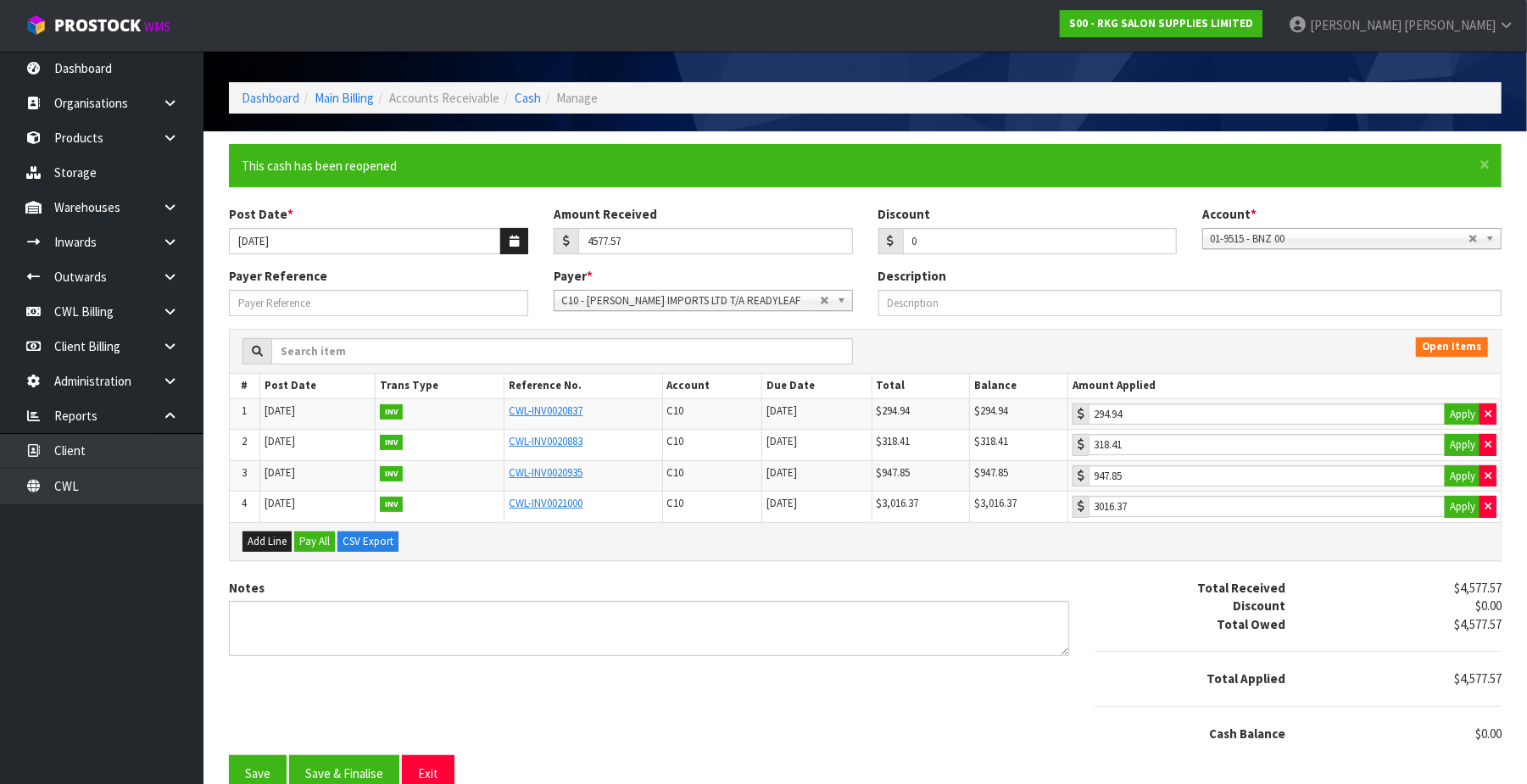
scroll to position [76, 0]
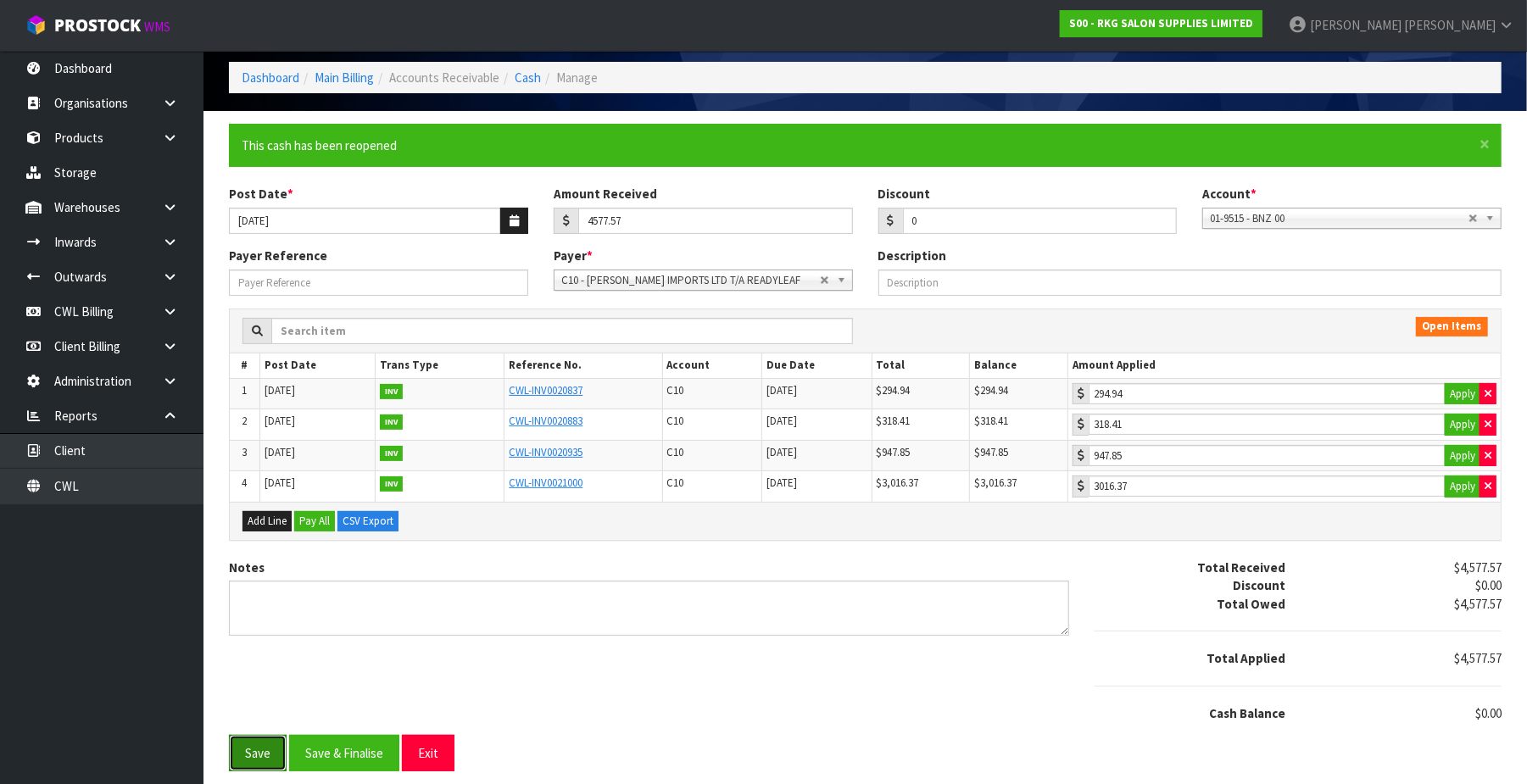
click at [248, 750] on button "Save" at bounding box center [258, 753] width 58 height 37
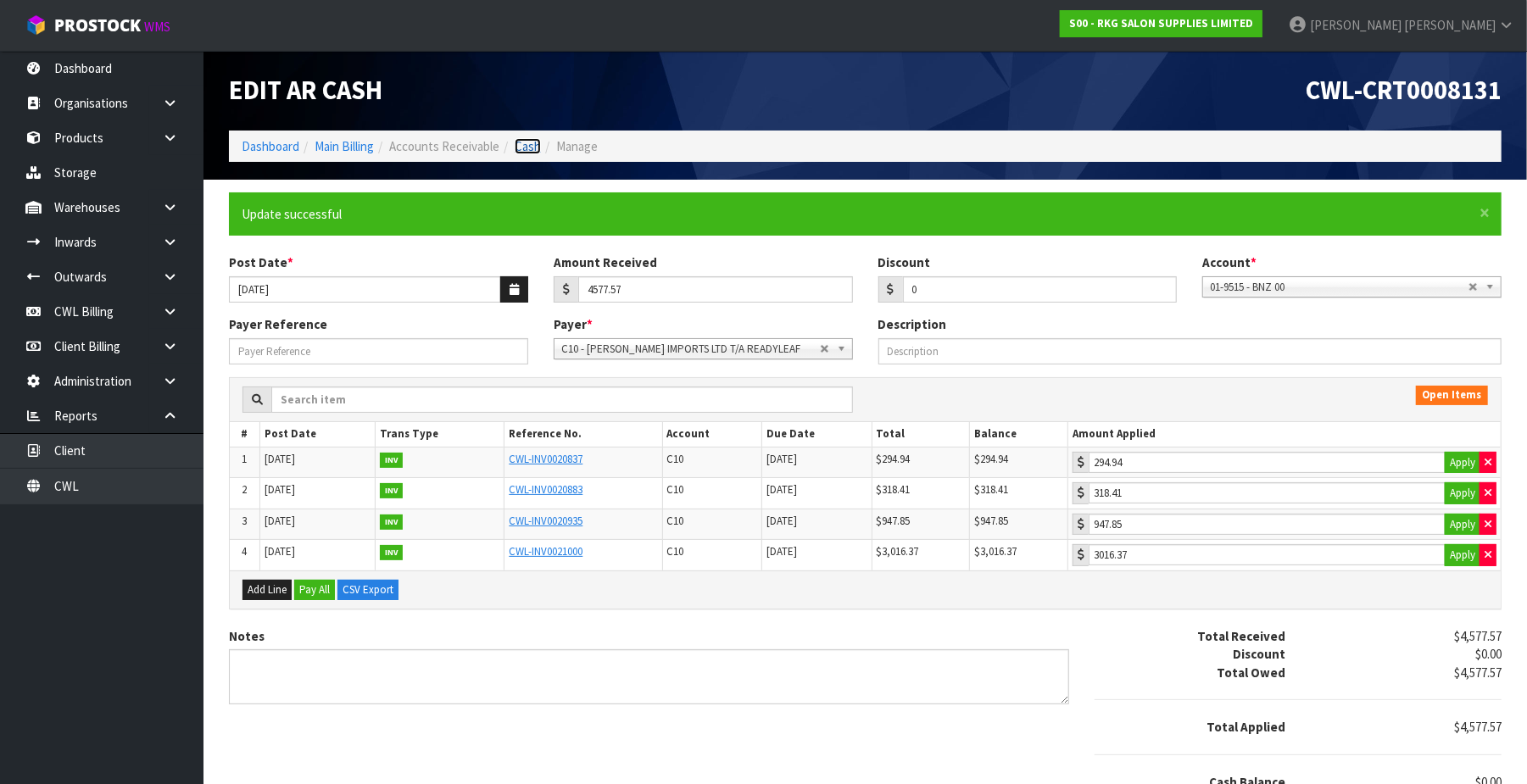
click at [516, 147] on link "Cash" at bounding box center [528, 146] width 26 height 16
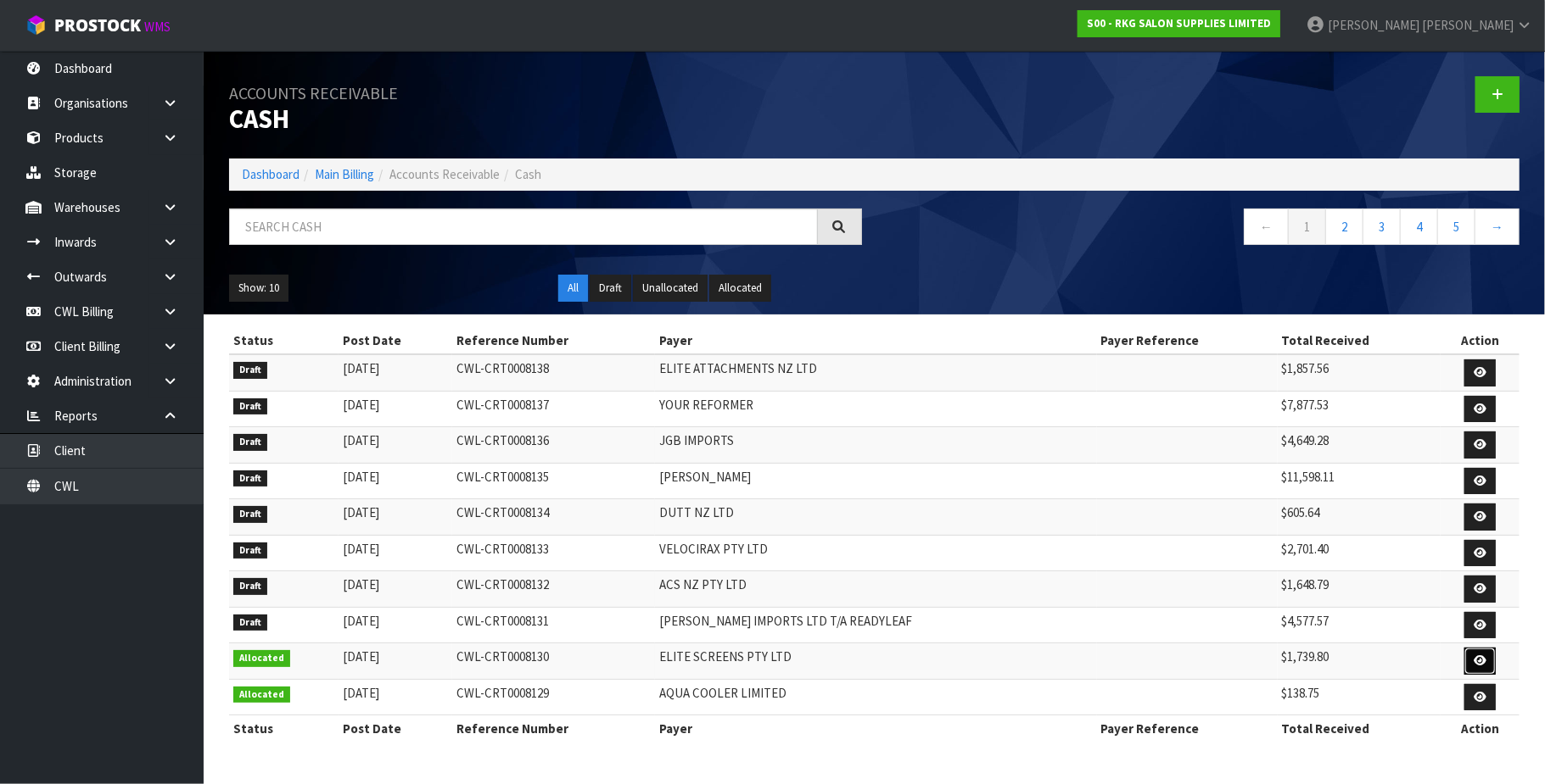
click at [1480, 666] on icon at bounding box center [1479, 660] width 12 height 11
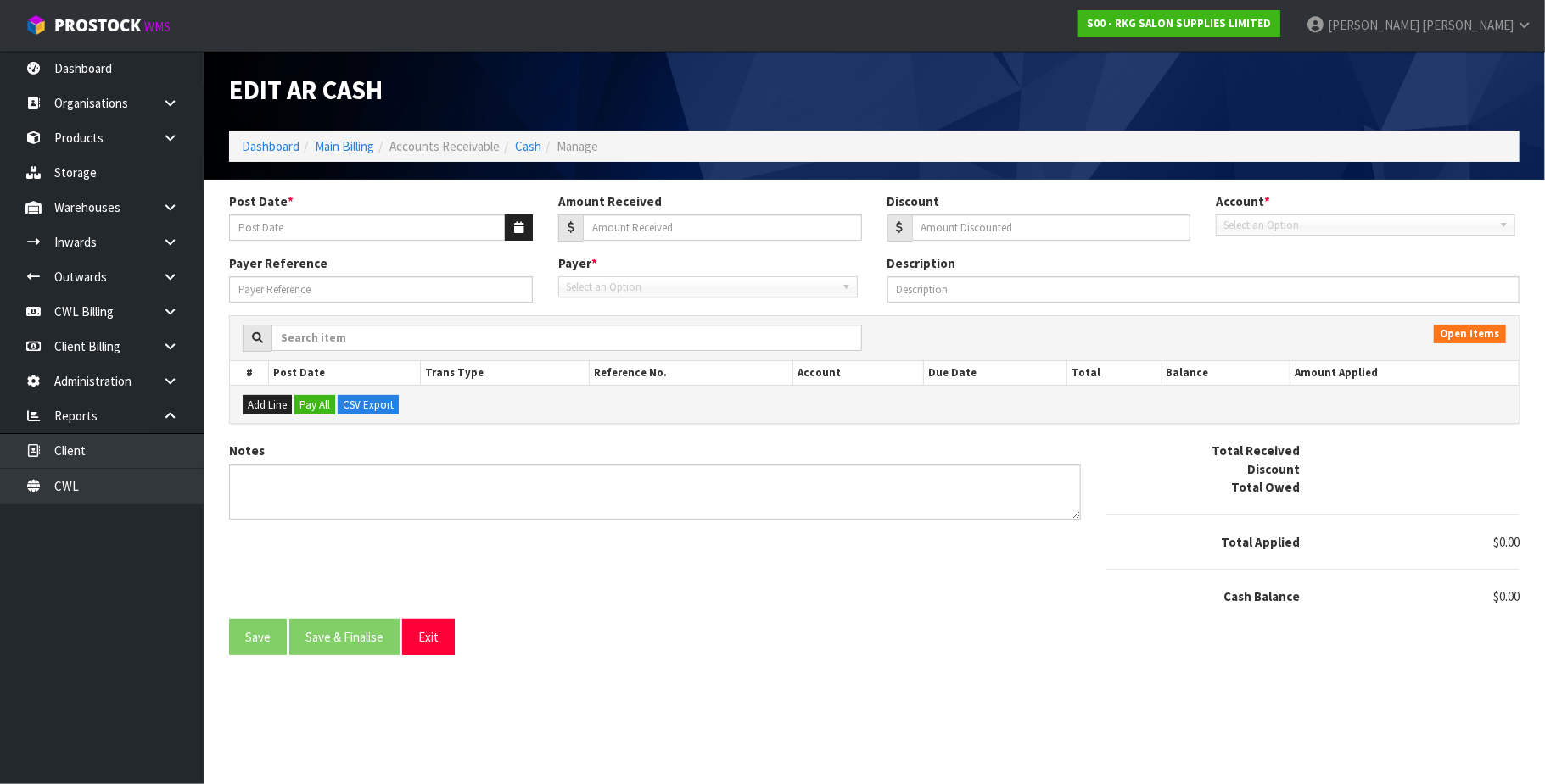
type input "[DATE]"
type input "1739.8"
type input "0"
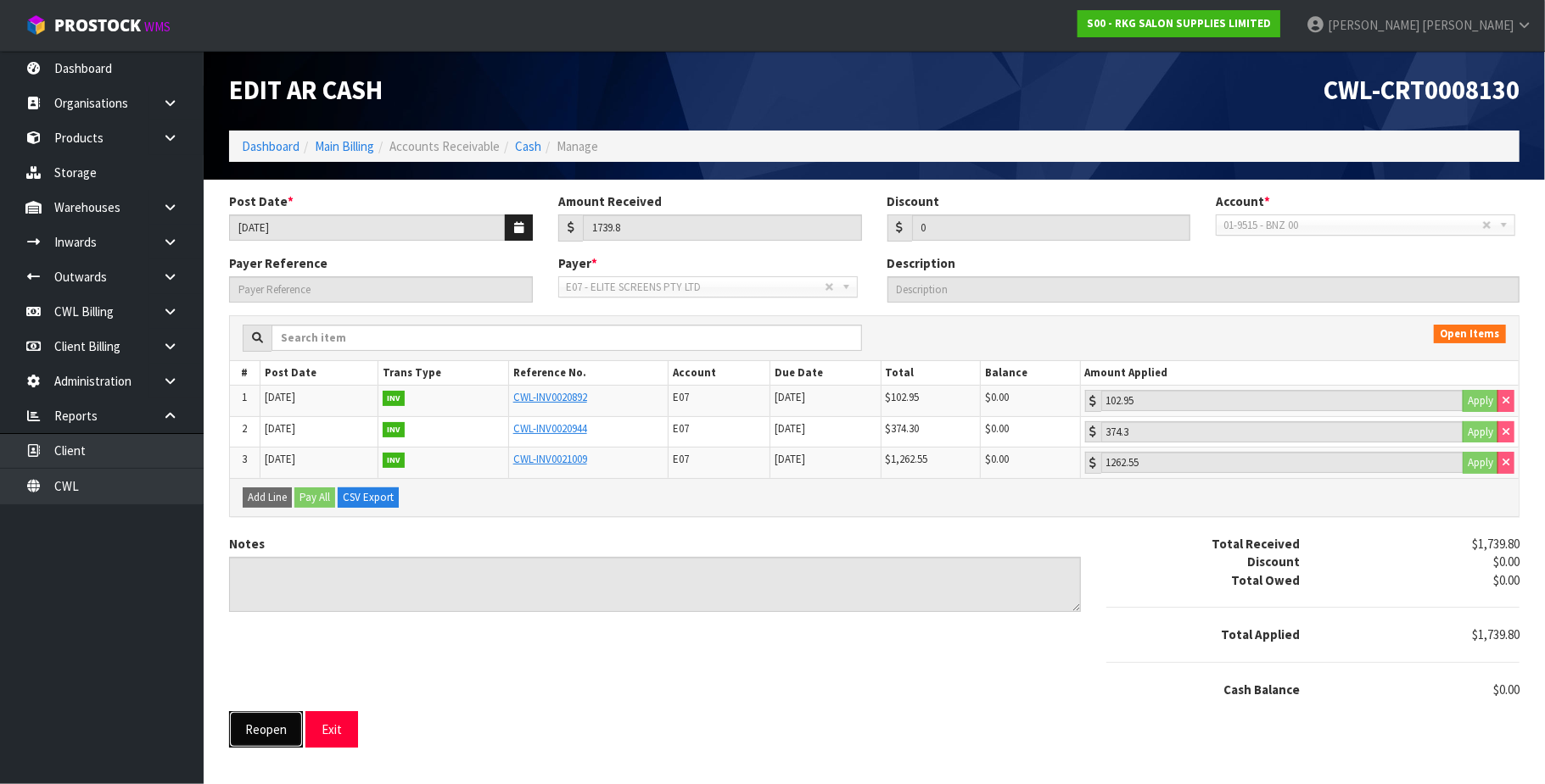
click at [246, 736] on button "Reopen" at bounding box center [266, 730] width 74 height 37
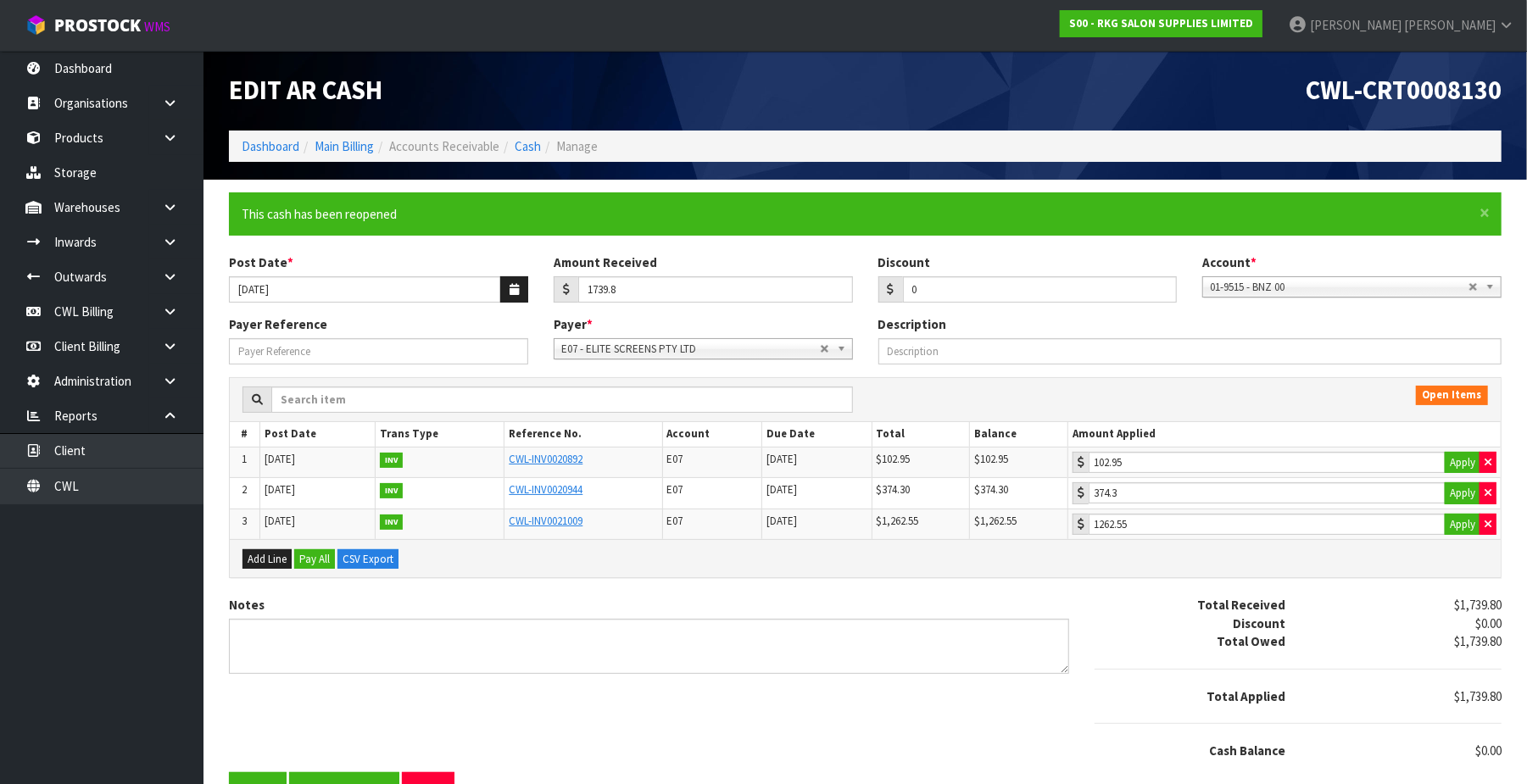
click at [268, 719] on div "Notes Total Received $1,739.80 Discount $0.00 Total Owed $1,739.80 Total Applie…" at bounding box center [865, 684] width 1299 height 176
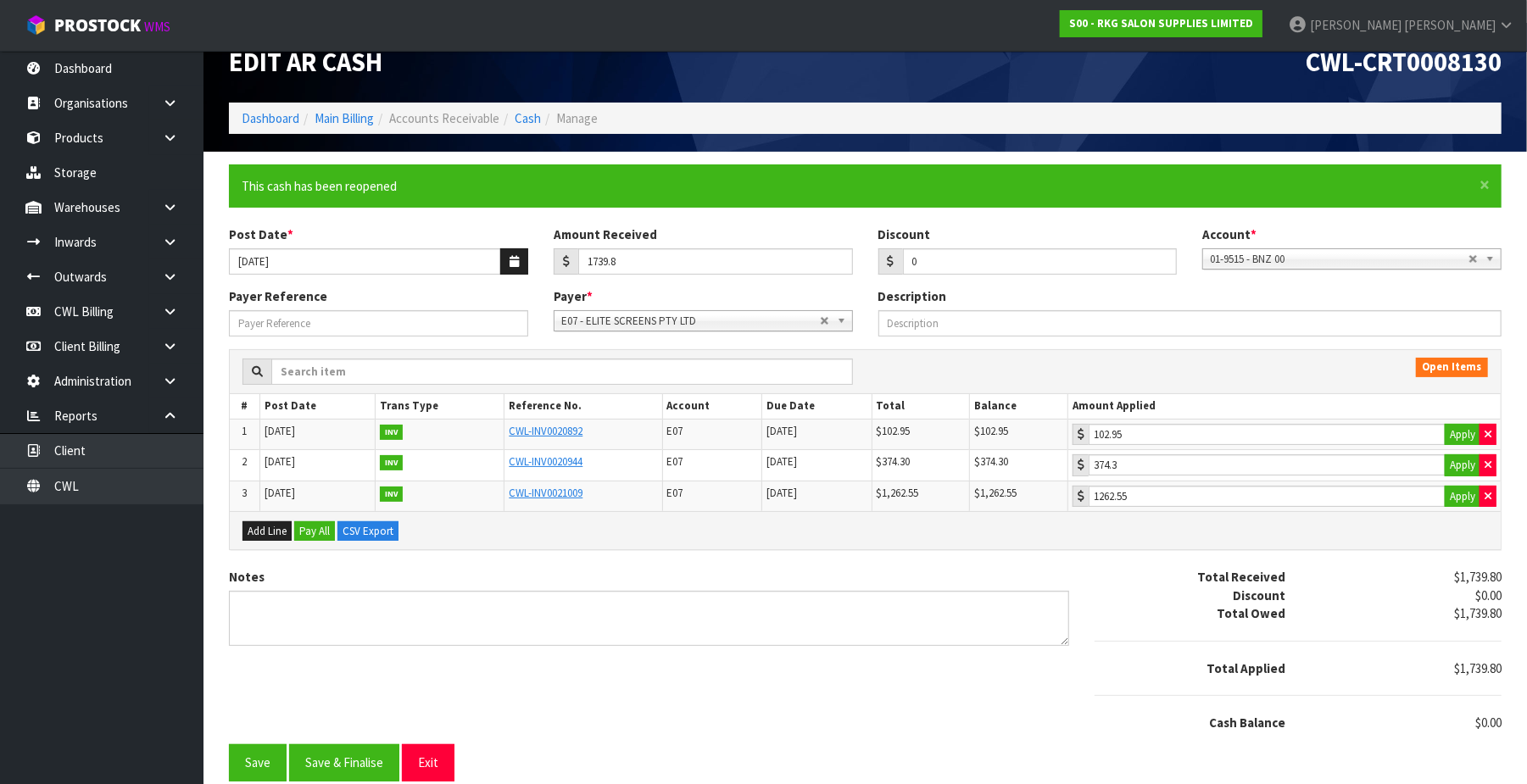
scroll to position [44, 0]
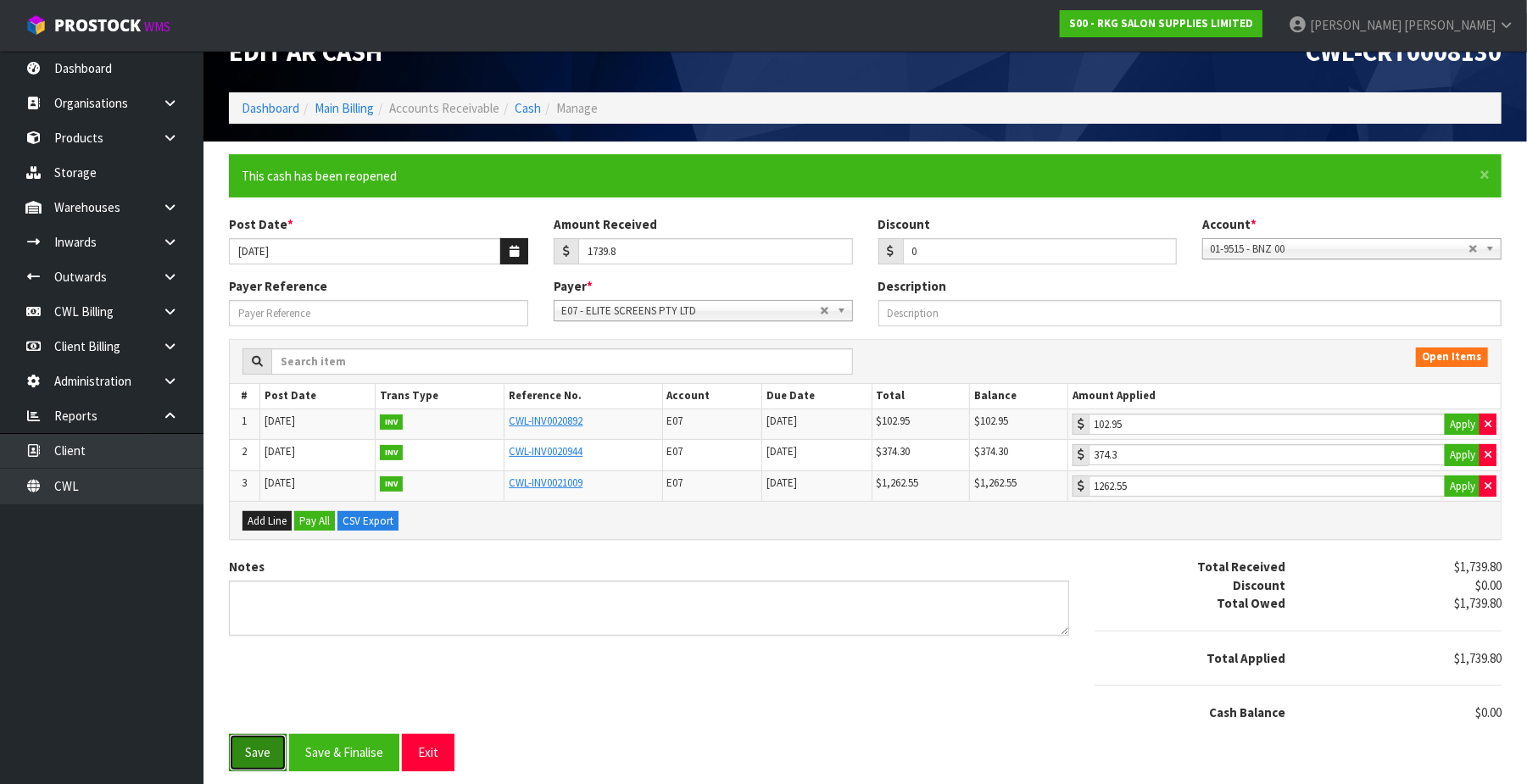
click at [251, 757] on button "Save" at bounding box center [258, 752] width 58 height 37
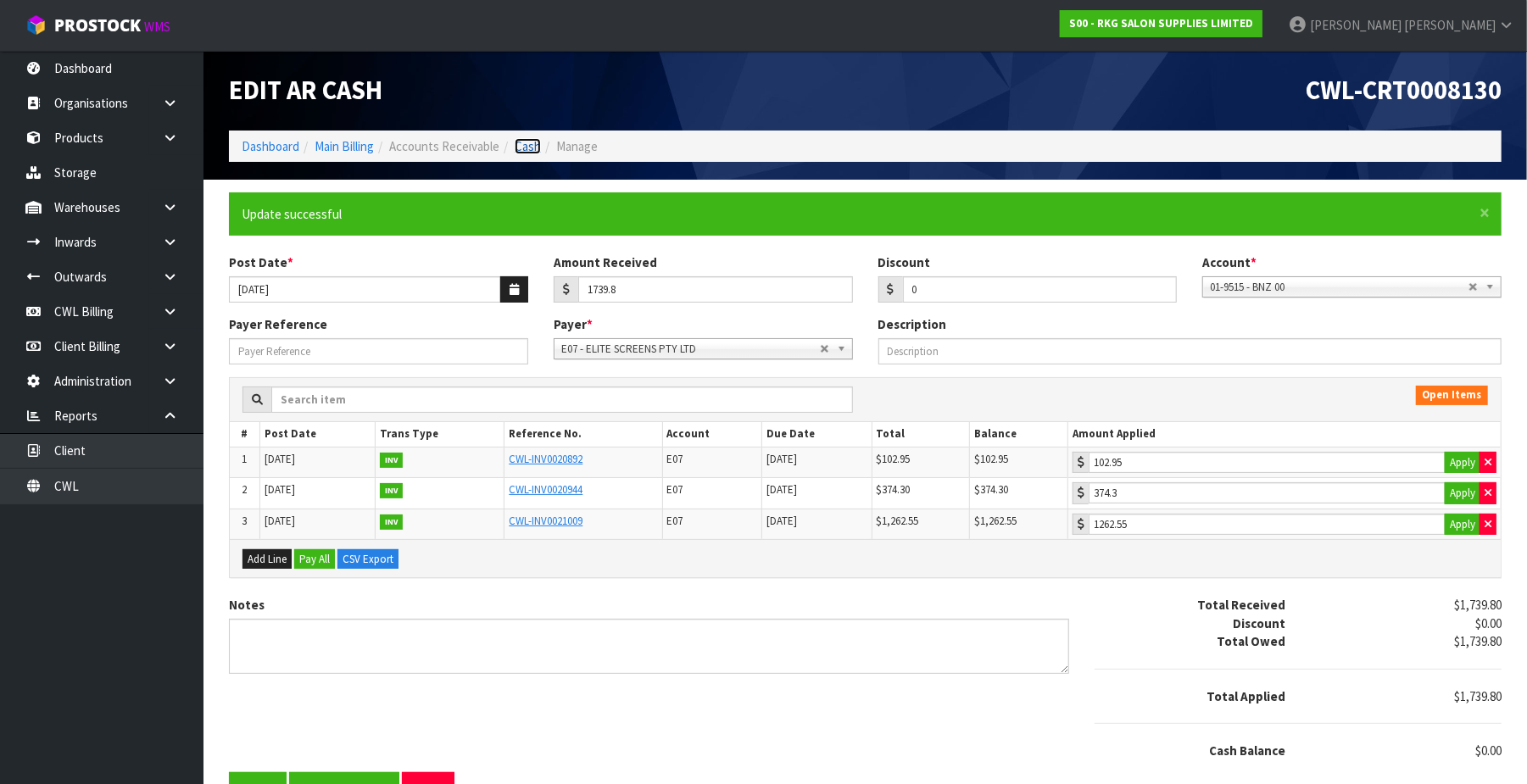
click at [537, 147] on link "Cash" at bounding box center [528, 146] width 26 height 16
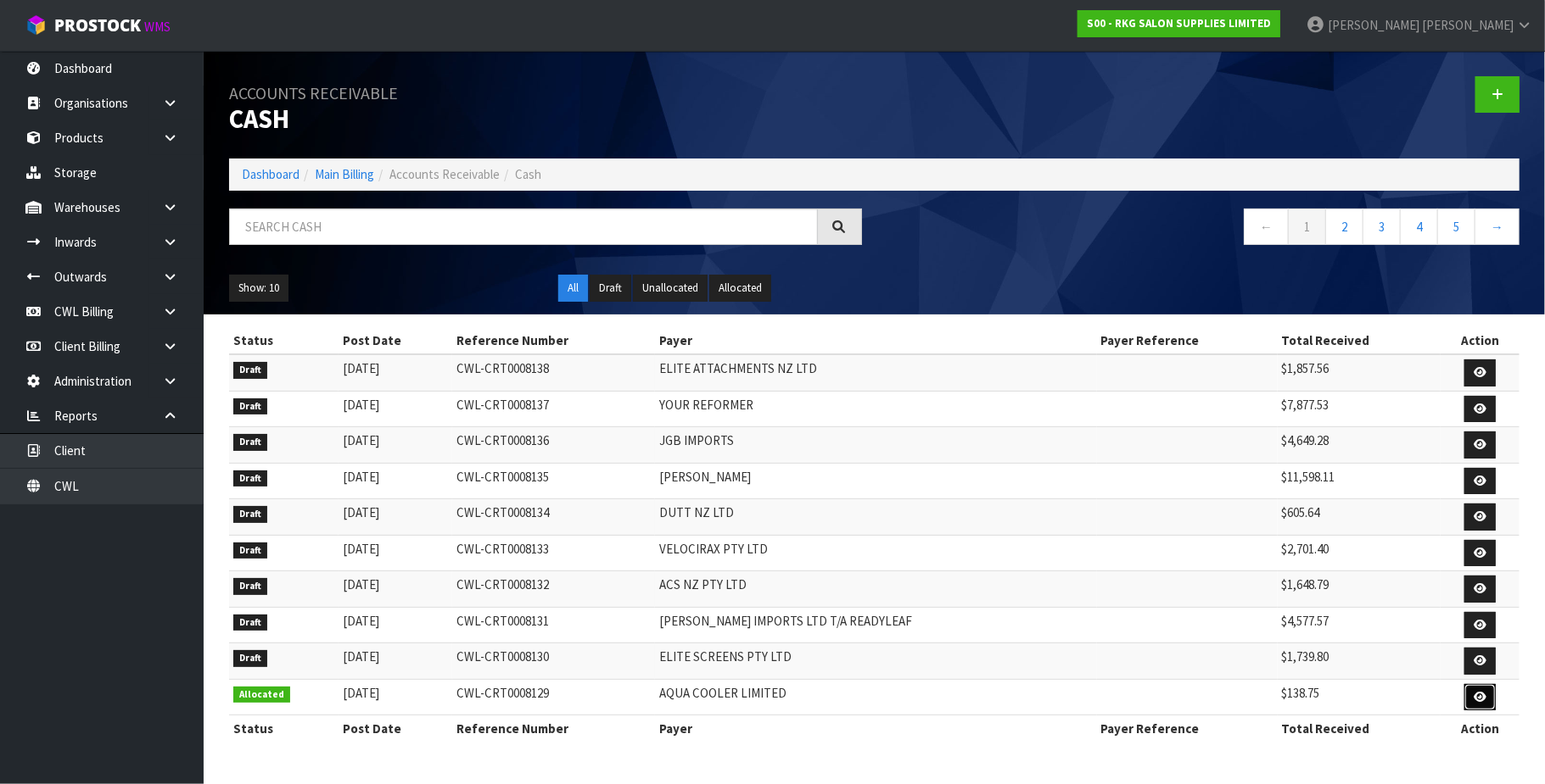
click at [1468, 705] on link at bounding box center [1480, 697] width 32 height 27
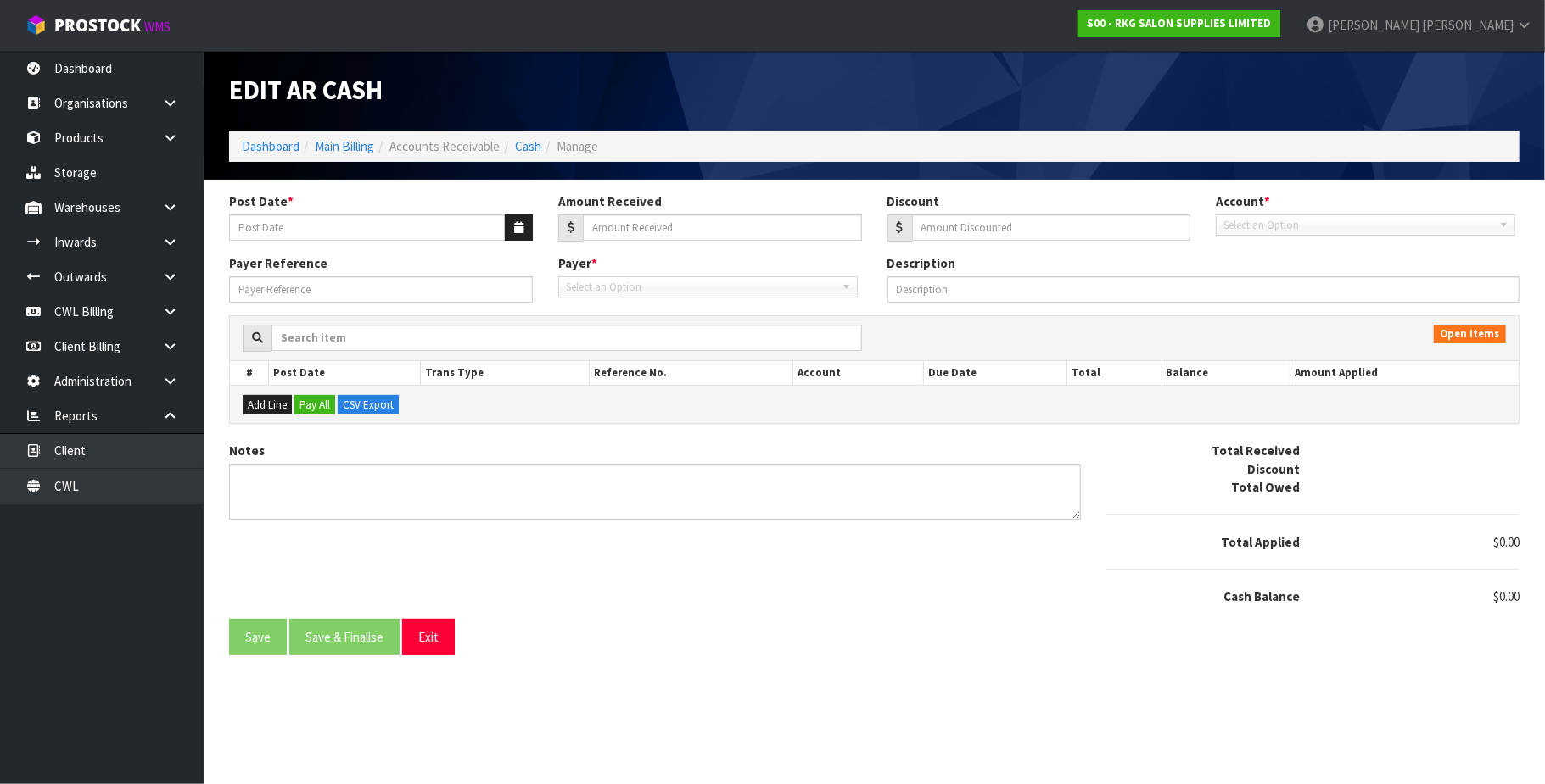
type input "[DATE]"
type input "138.75"
type input "0"
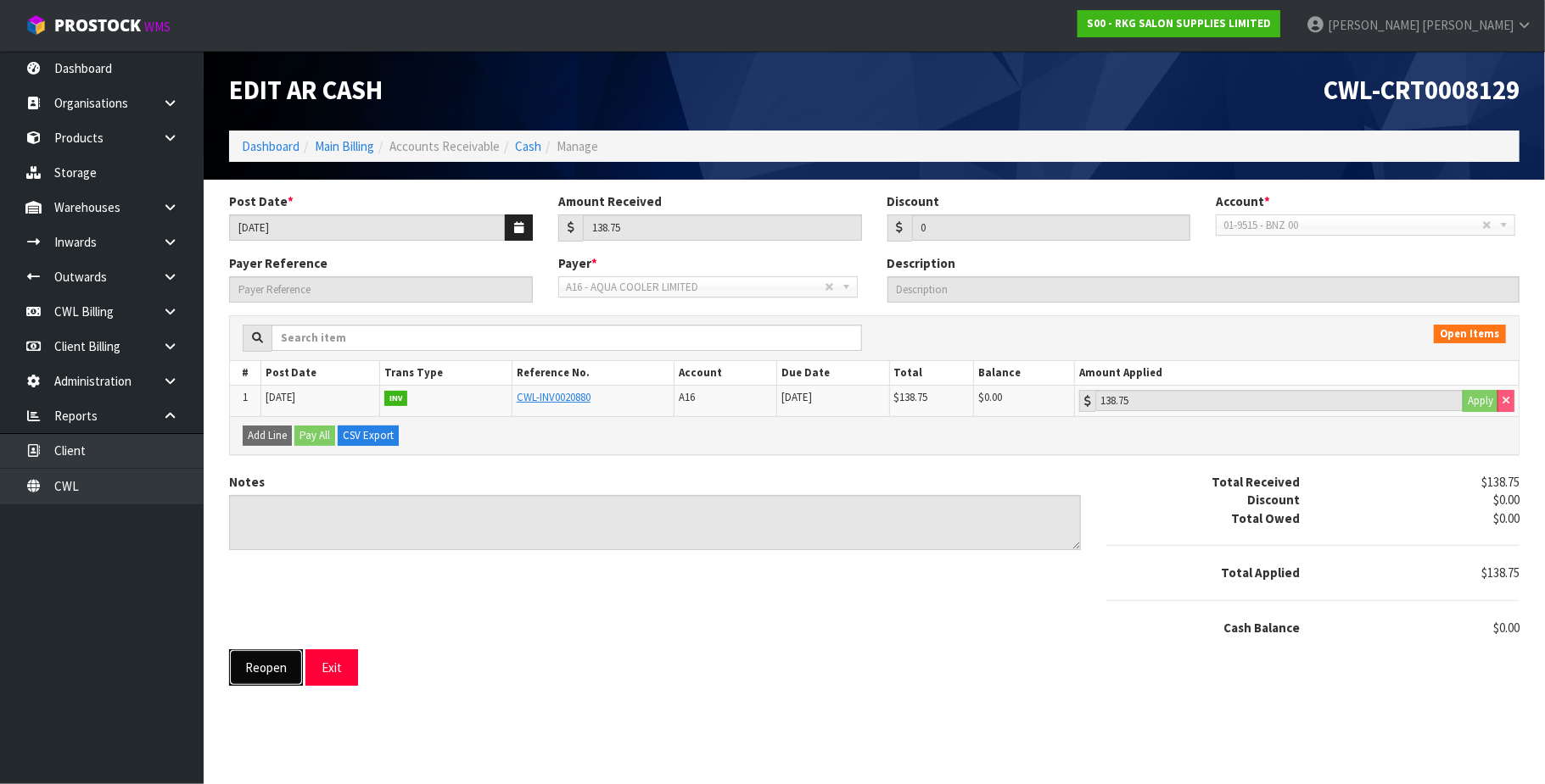
click at [263, 676] on button "Reopen" at bounding box center [266, 668] width 74 height 37
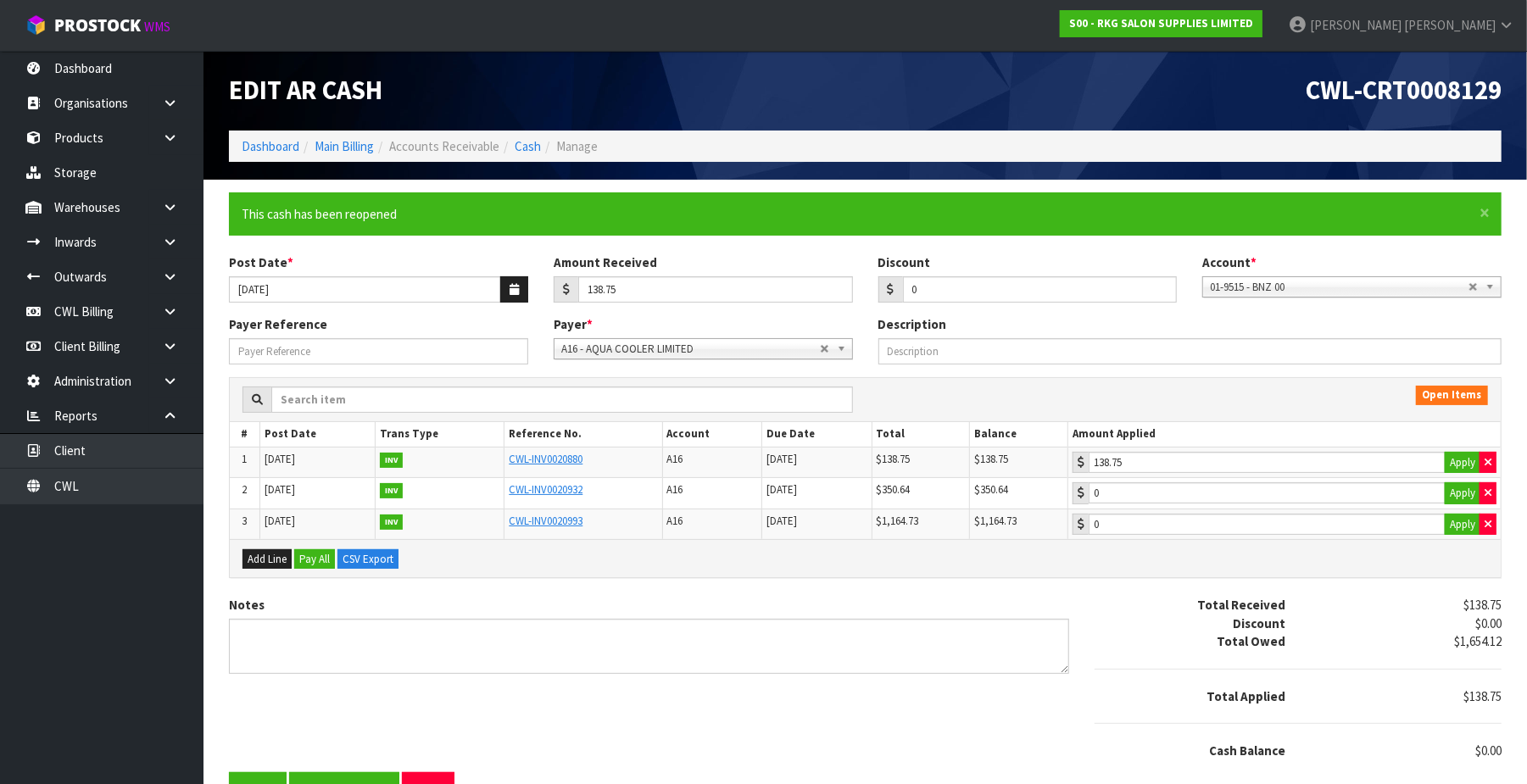
click at [256, 713] on div "Notes Total Received $138.75 Discount $0.00 Total Owed $1,654.12 Total Applied …" at bounding box center [865, 684] width 1299 height 176
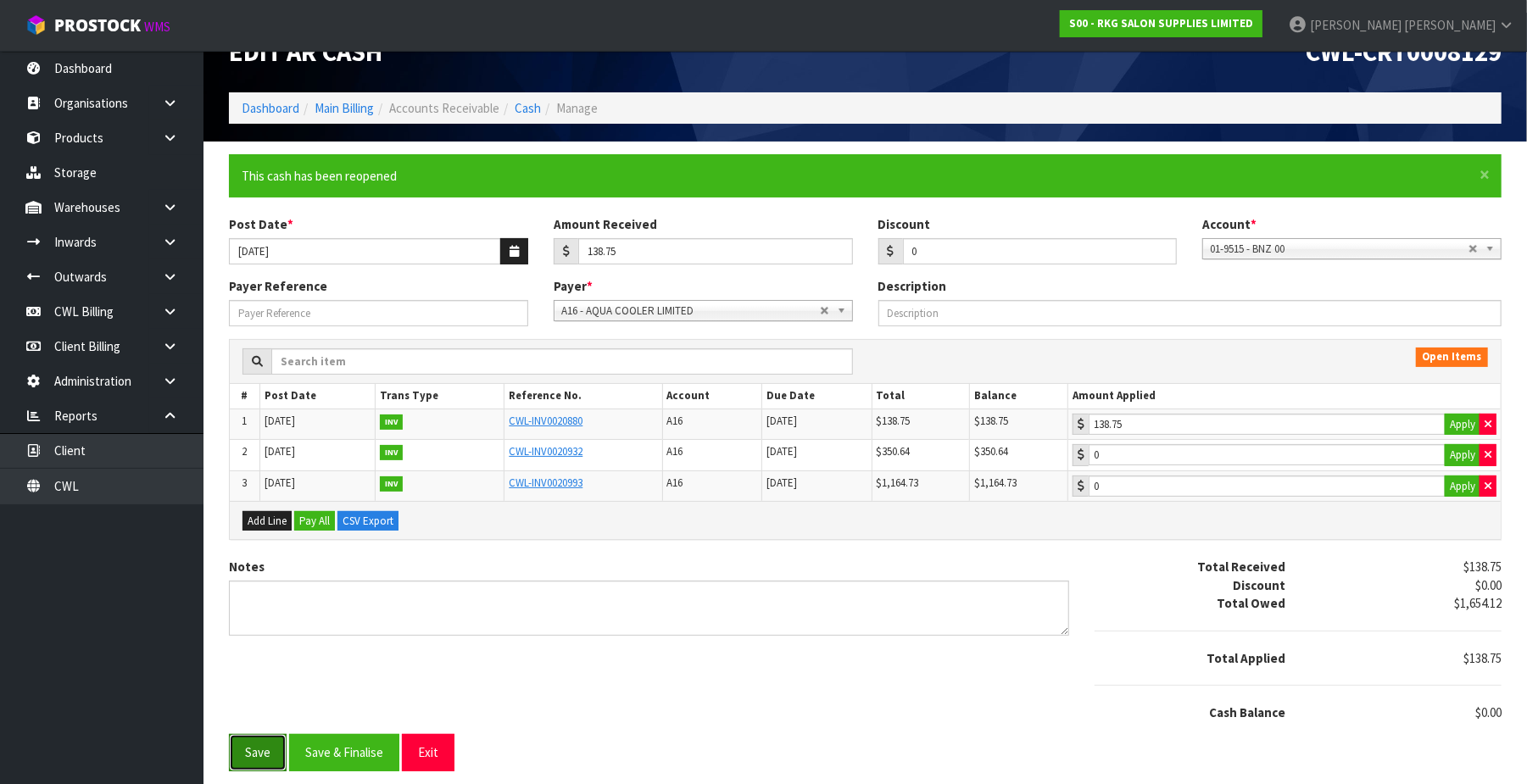
click at [246, 751] on button "Save" at bounding box center [258, 752] width 58 height 37
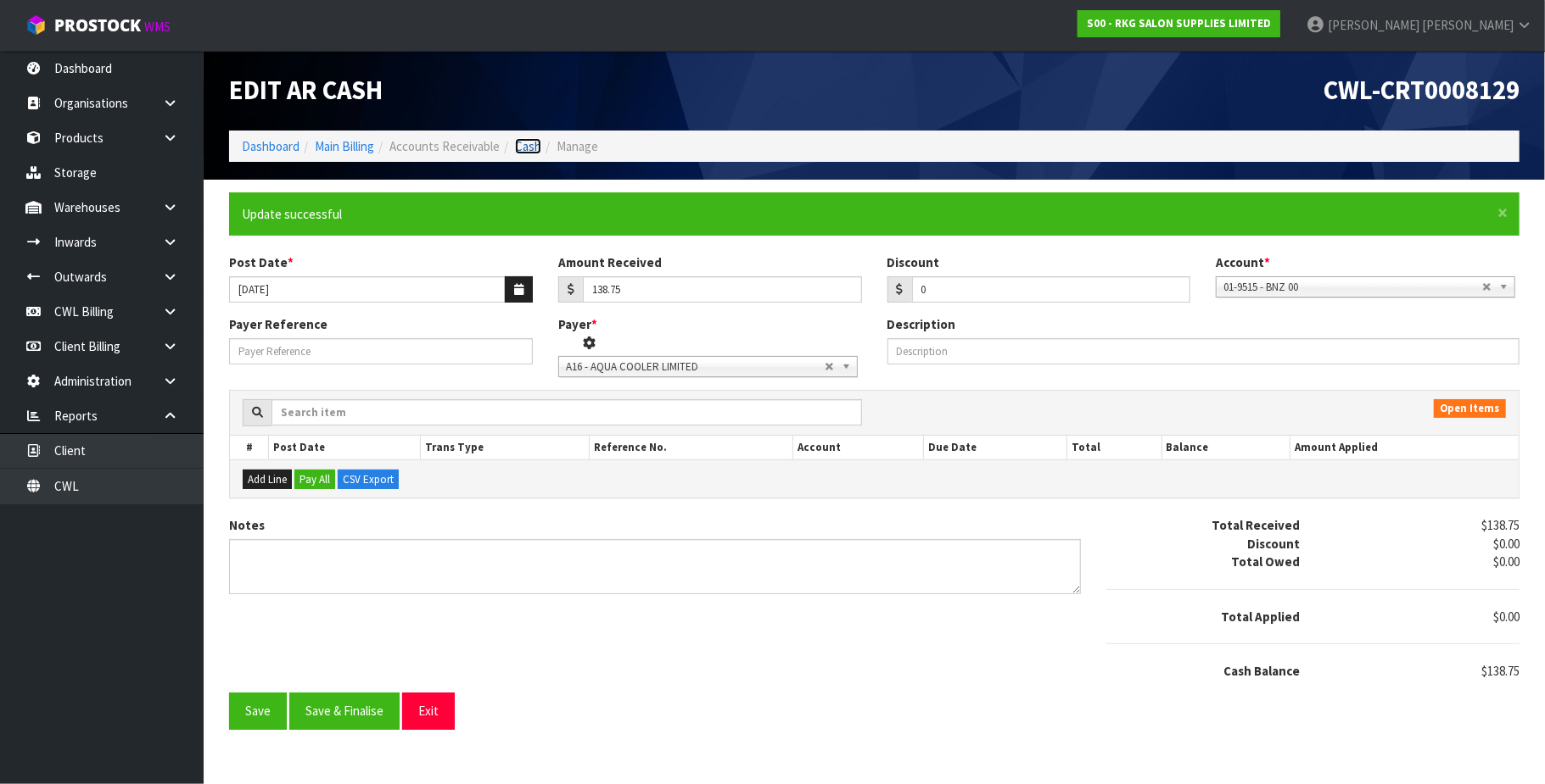
click at [532, 146] on link "Cash" at bounding box center [528, 146] width 26 height 16
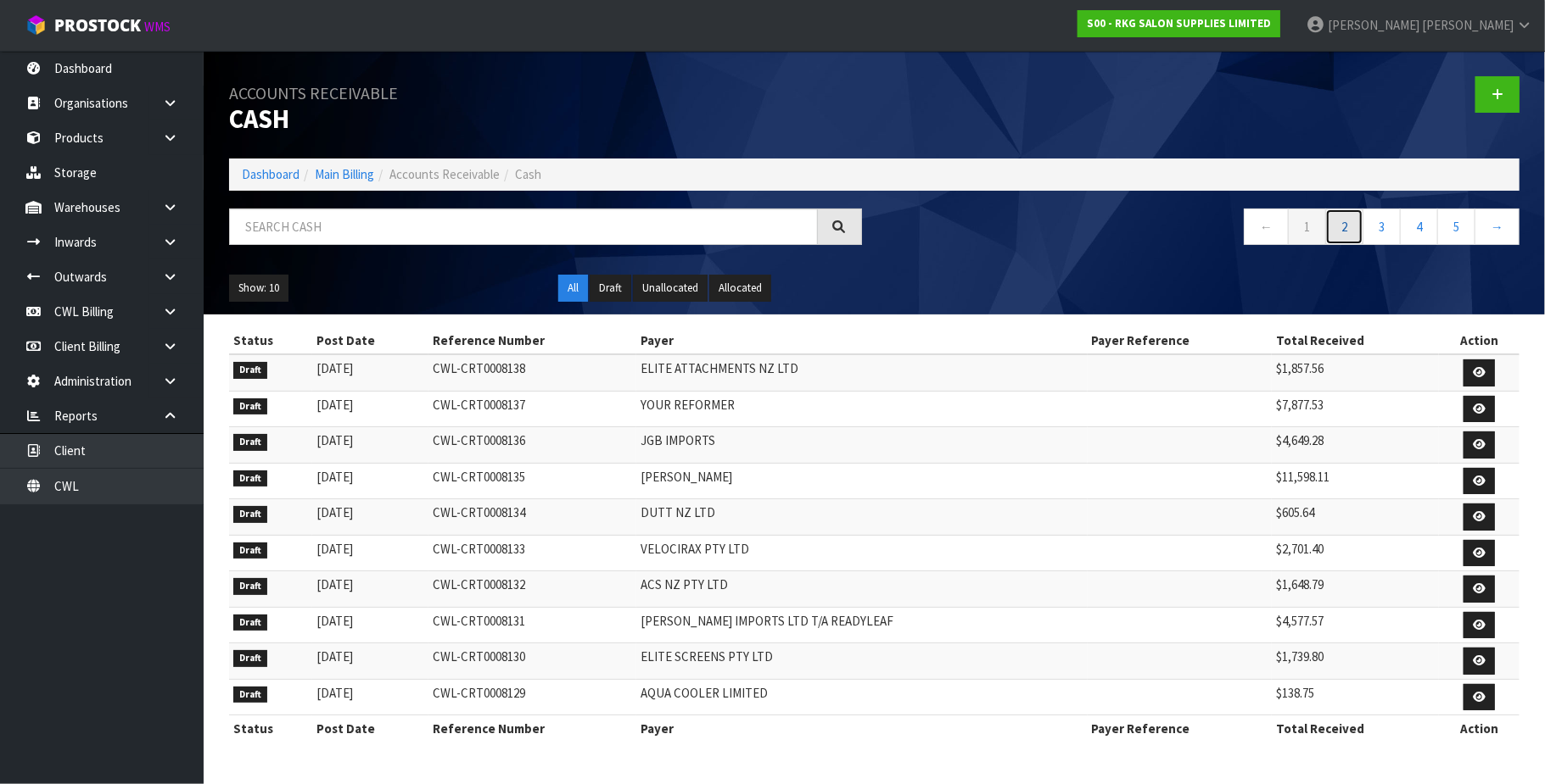
click at [1339, 225] on link "2" at bounding box center [1343, 227] width 38 height 37
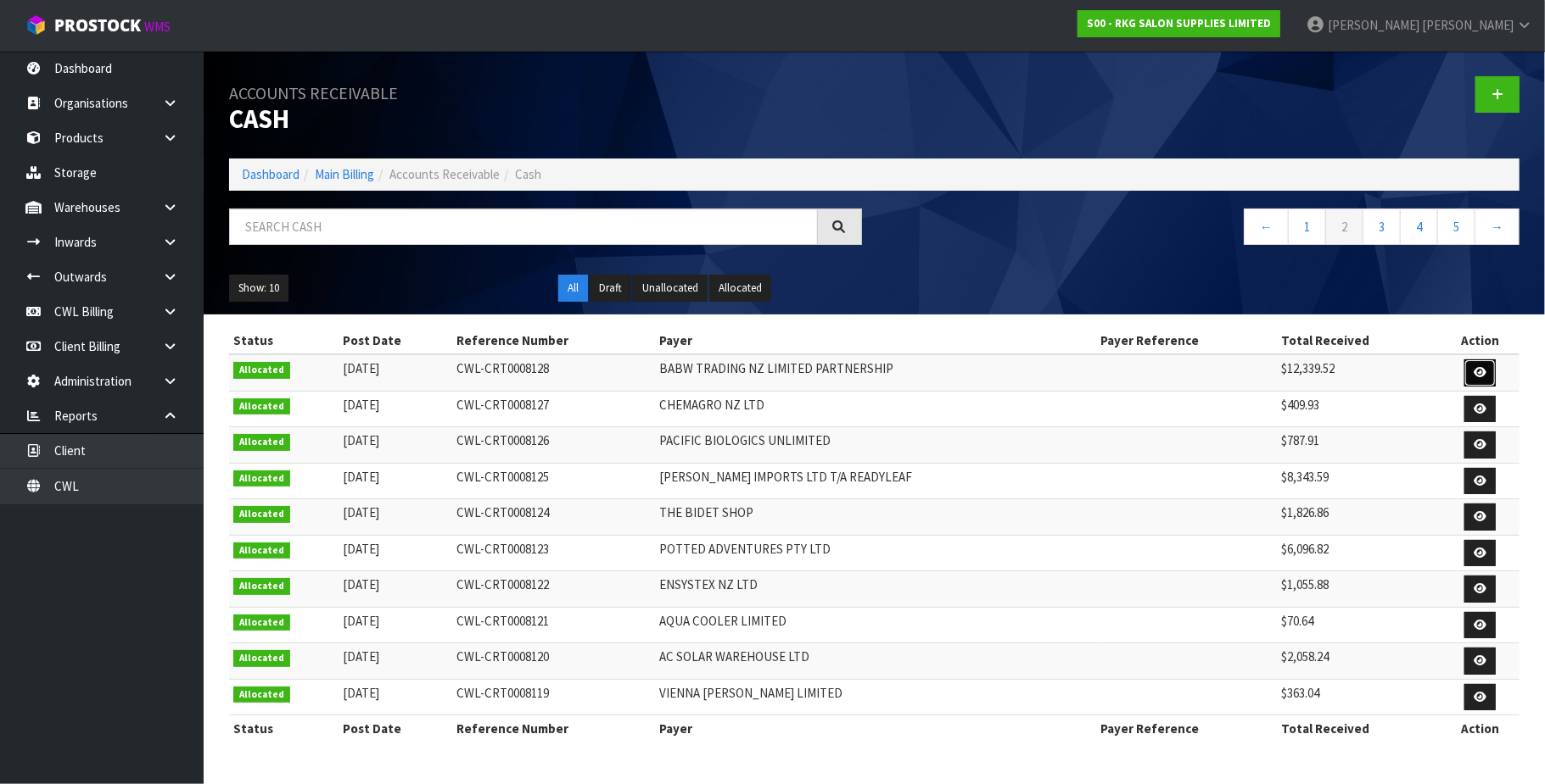
click at [1470, 371] on link at bounding box center [1480, 372] width 32 height 27
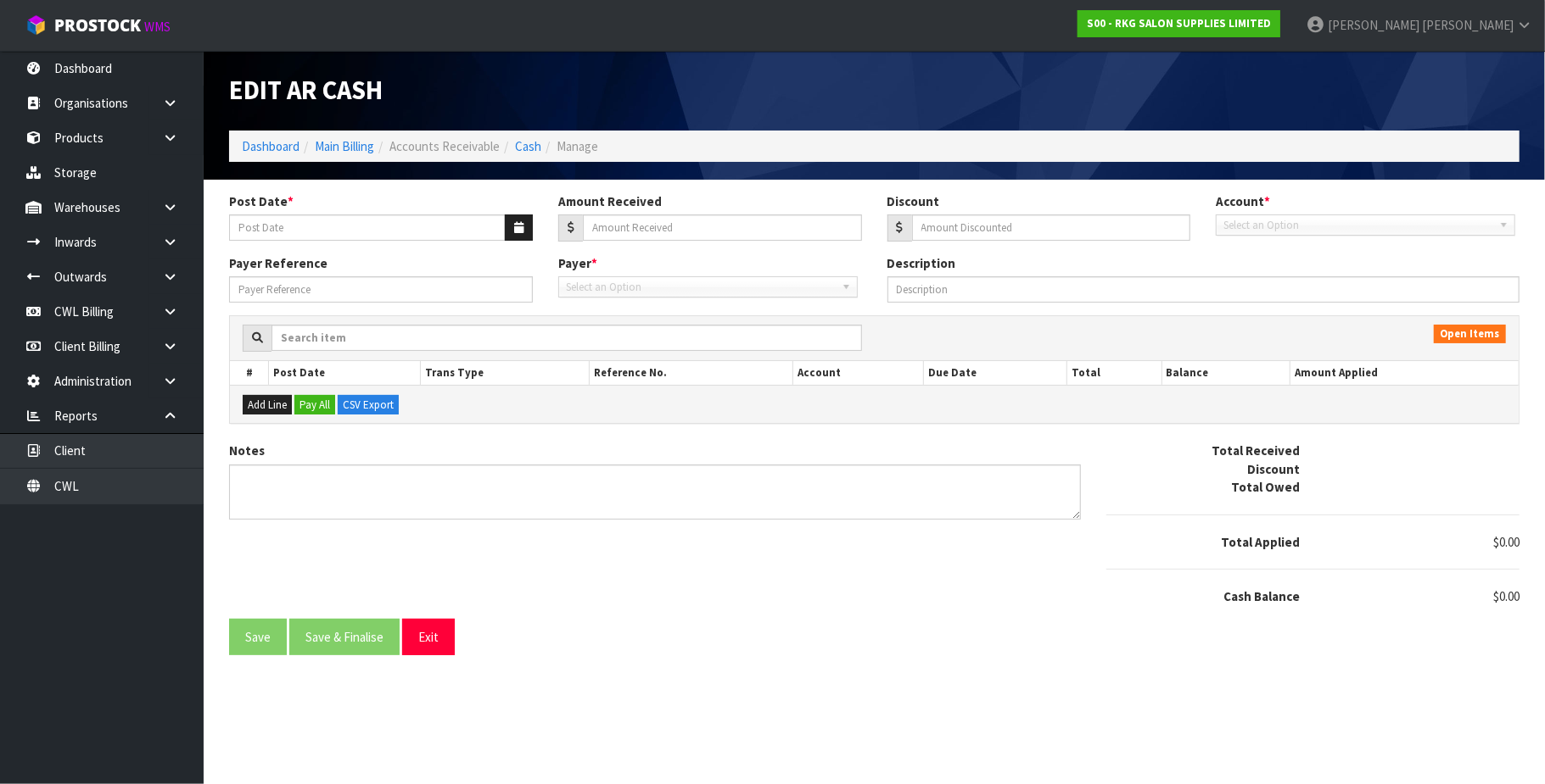
type input "[DATE]"
type input "12339.52"
type input "0"
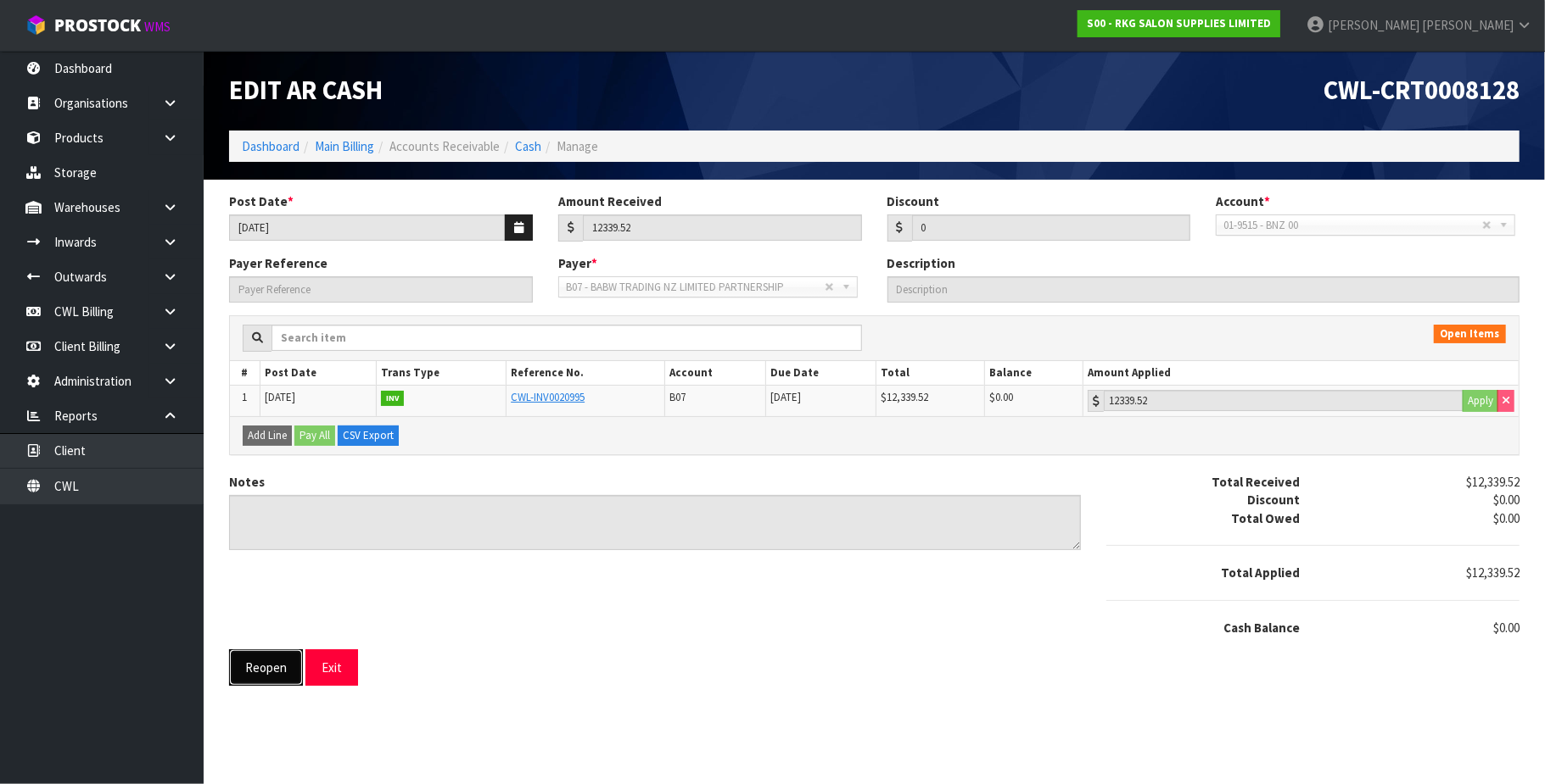
click at [262, 673] on button "Reopen" at bounding box center [266, 668] width 74 height 37
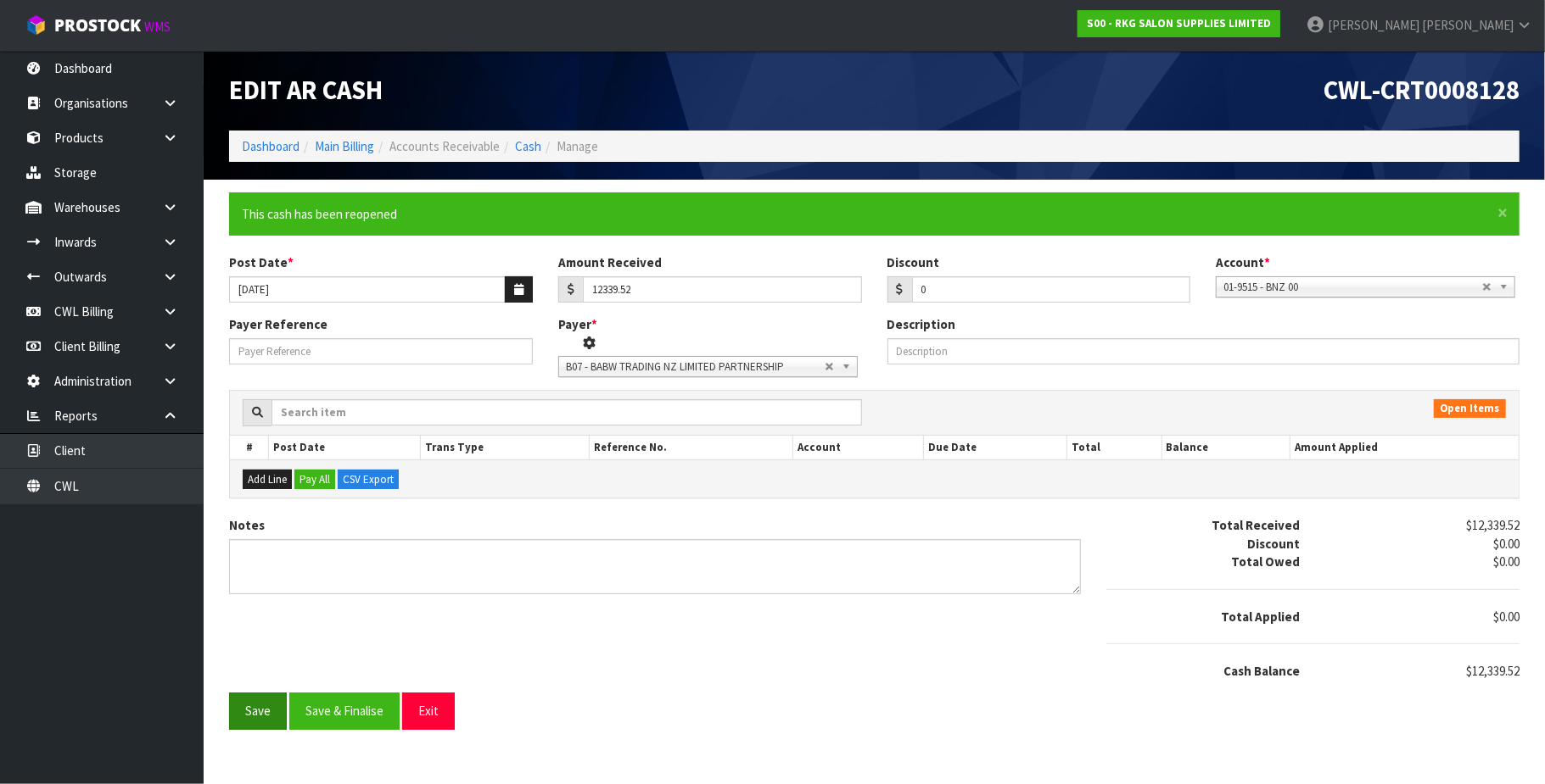
click at [248, 693] on div "Notes Total Received $12,339.52 Discount $0.00 Total Owed $0.00 Total Applied $…" at bounding box center [874, 604] width 1316 height 176
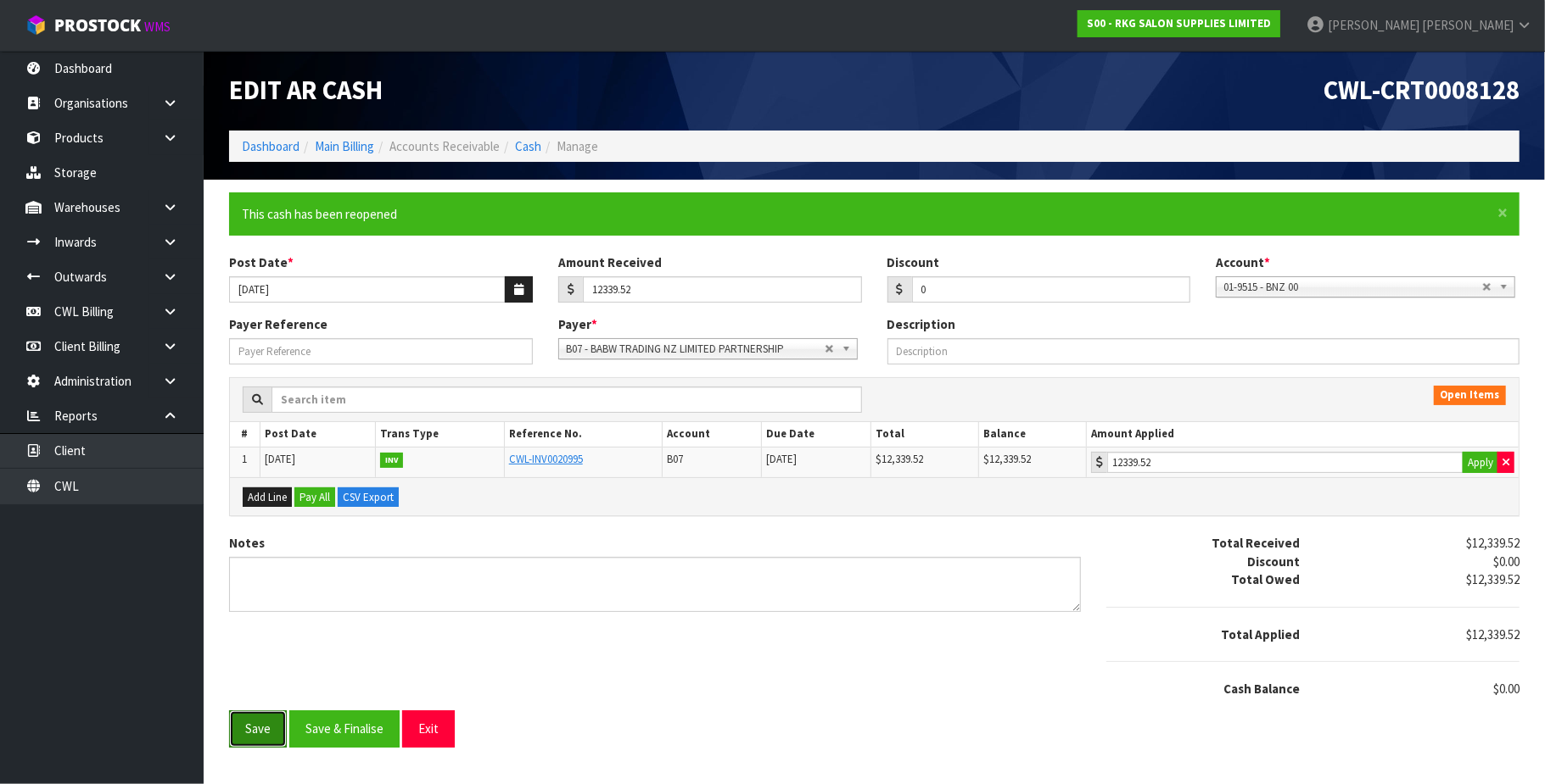
click at [249, 737] on button "Save" at bounding box center [258, 729] width 58 height 37
click at [532, 144] on link "Cash" at bounding box center [528, 146] width 26 height 16
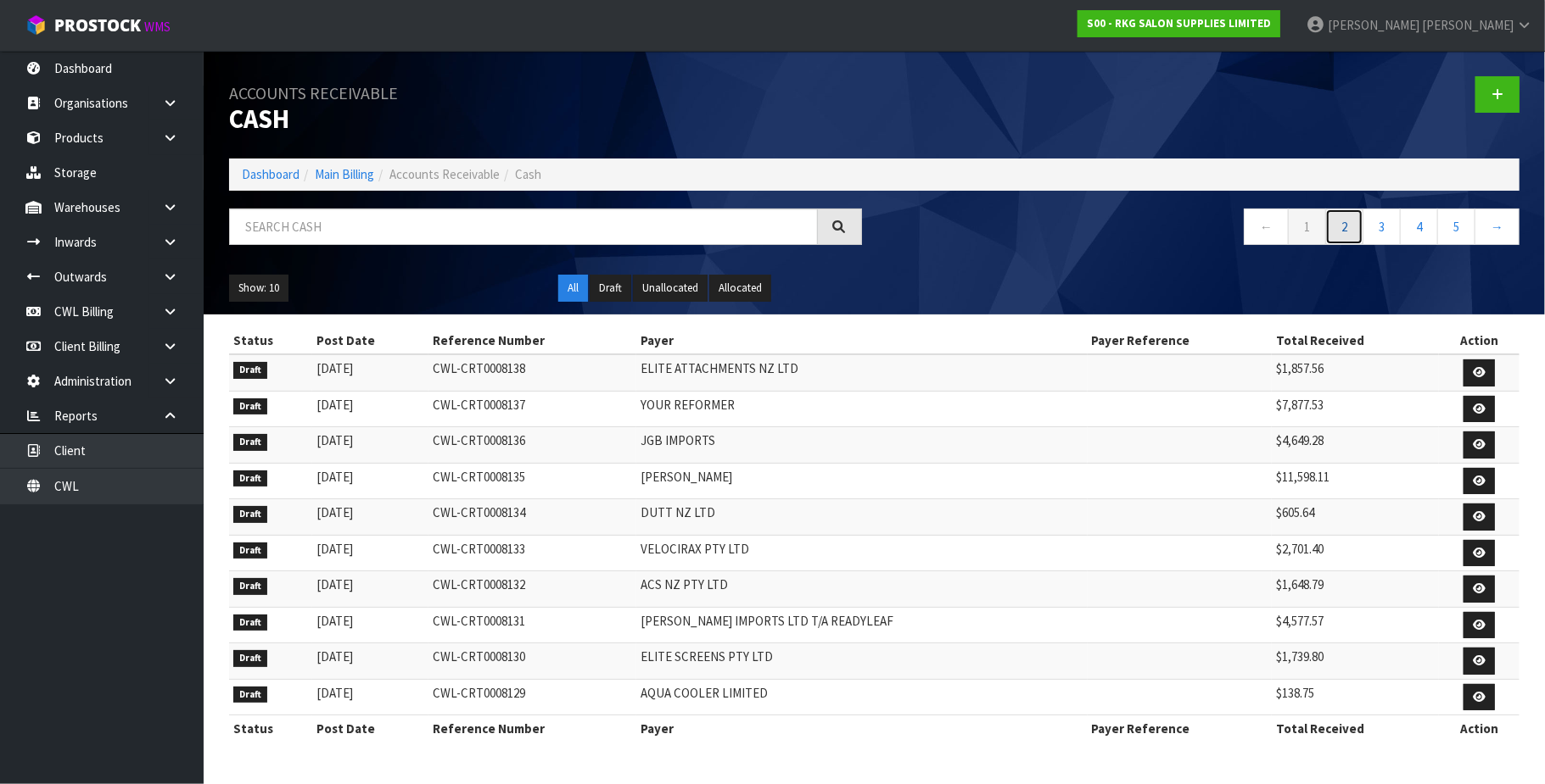
click at [1338, 225] on link "2" at bounding box center [1343, 227] width 38 height 37
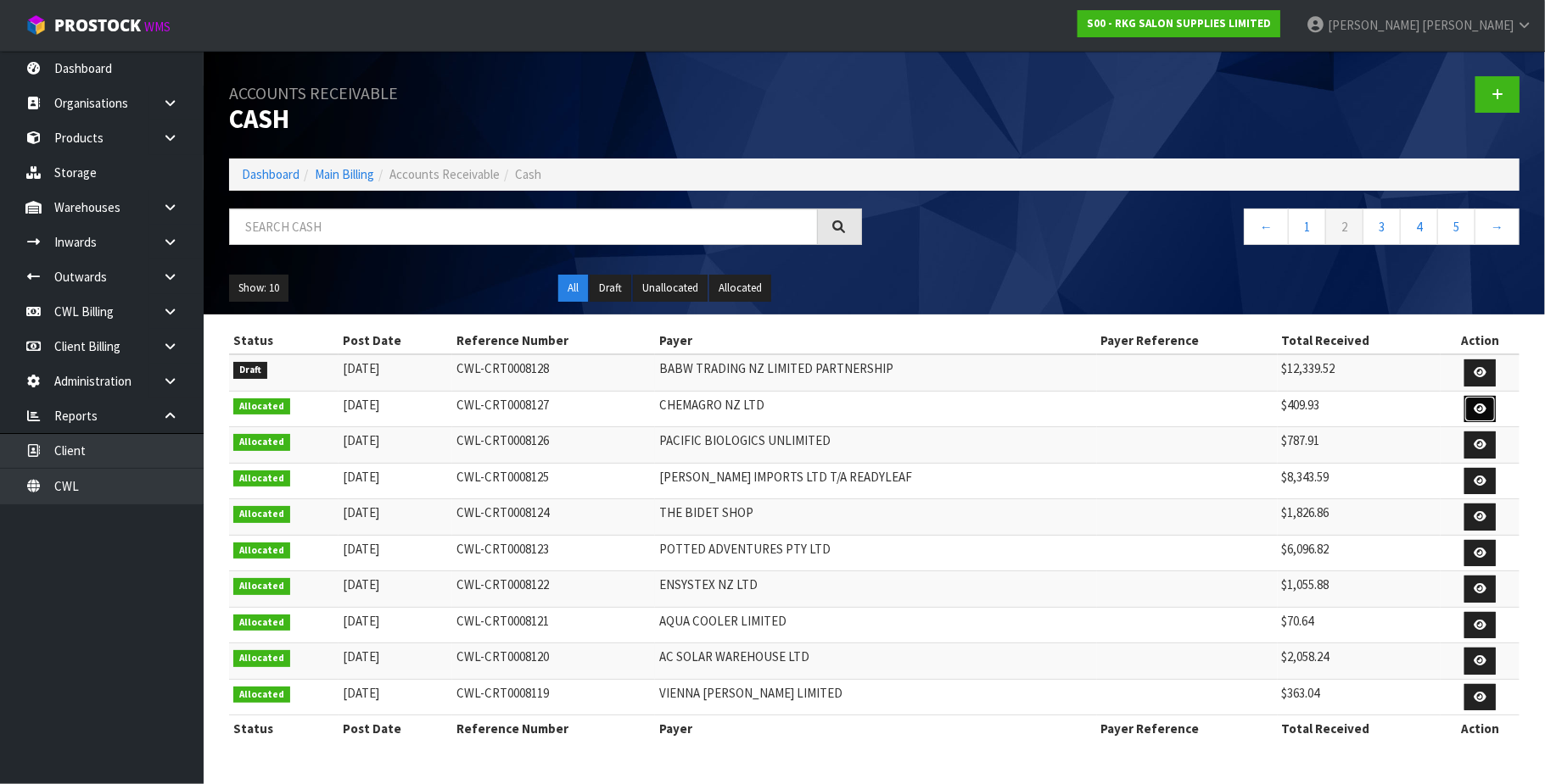
click at [1471, 407] on link at bounding box center [1480, 409] width 32 height 27
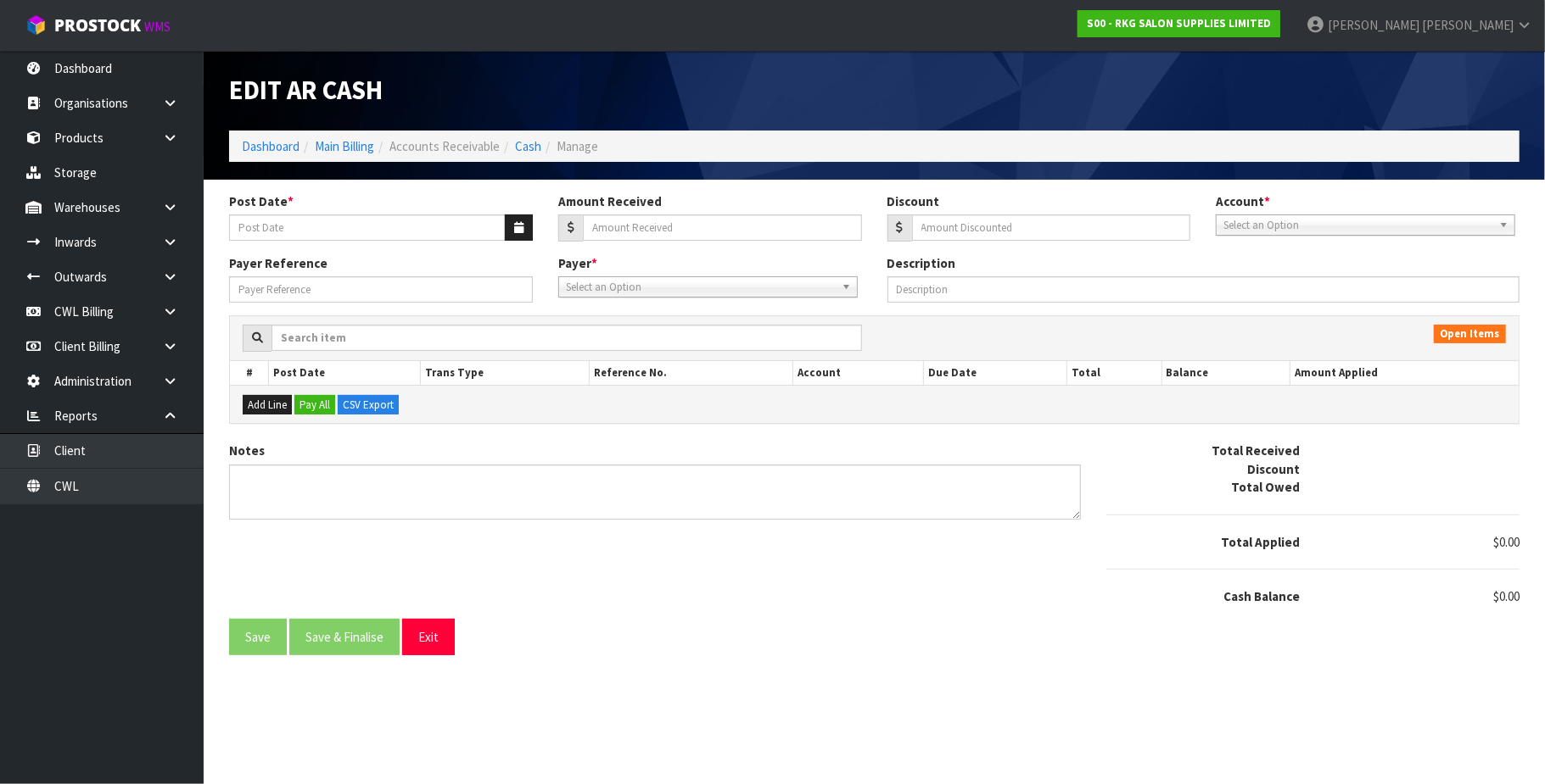
type input "[DATE]"
type input "409.93"
type input "0"
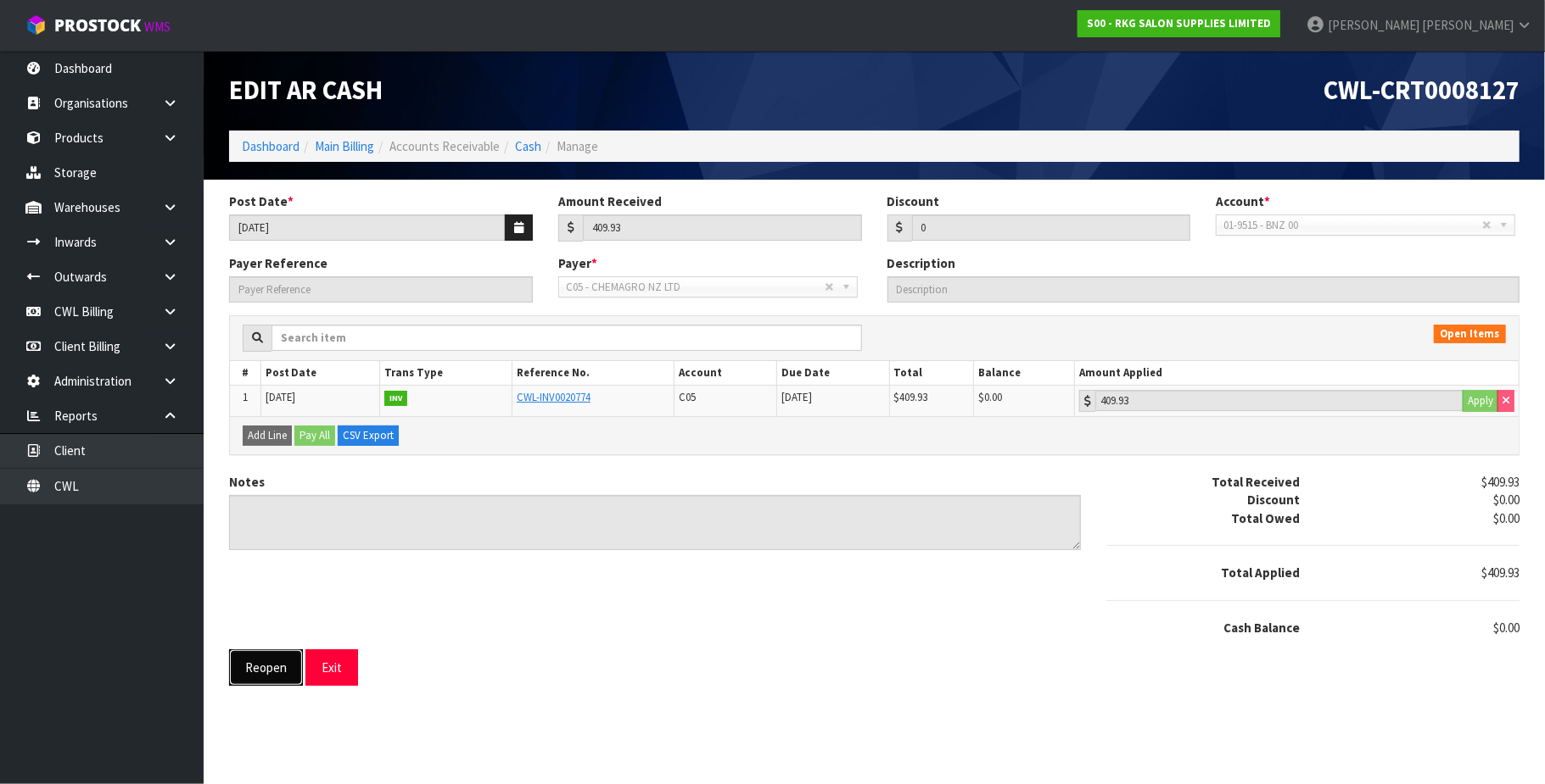
click at [270, 673] on button "Reopen" at bounding box center [266, 668] width 74 height 37
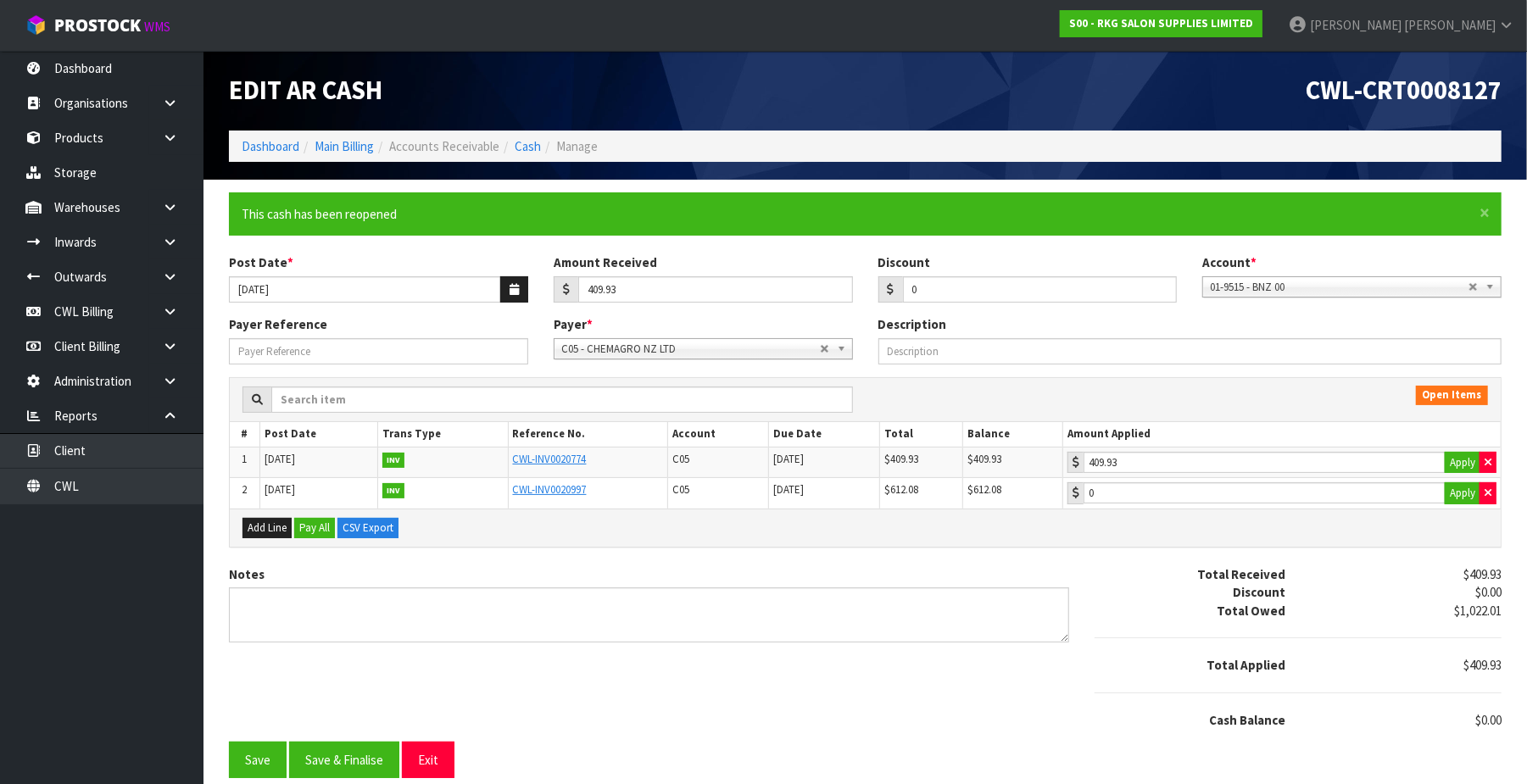
click at [258, 723] on div "Notes Total Received $409.93 Discount $0.00 Total Owed $1,022.01 Total Applied …" at bounding box center [865, 653] width 1299 height 176
click at [256, 757] on button "Save" at bounding box center [258, 760] width 58 height 37
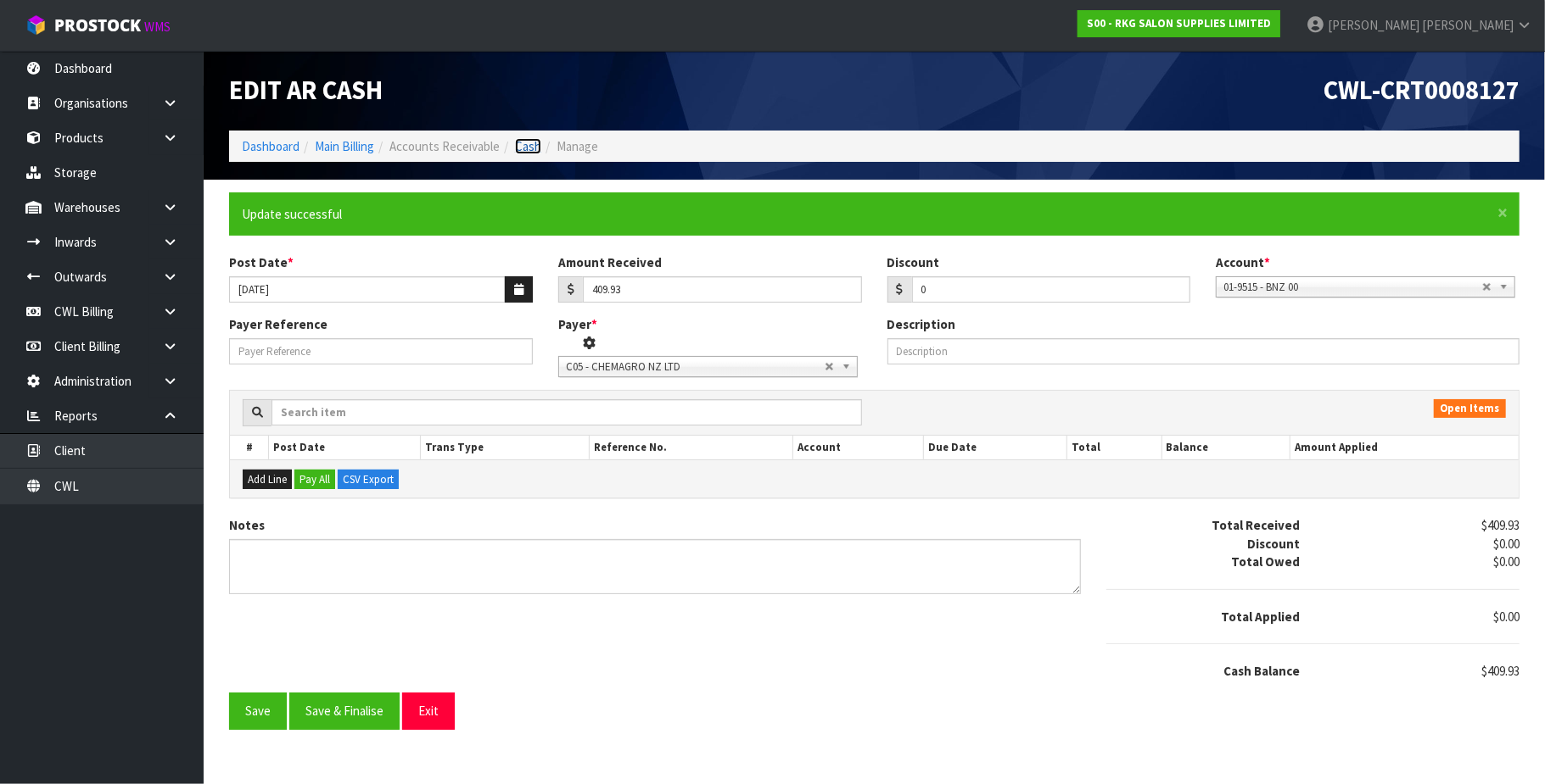
click at [526, 144] on link "Cash" at bounding box center [528, 146] width 26 height 16
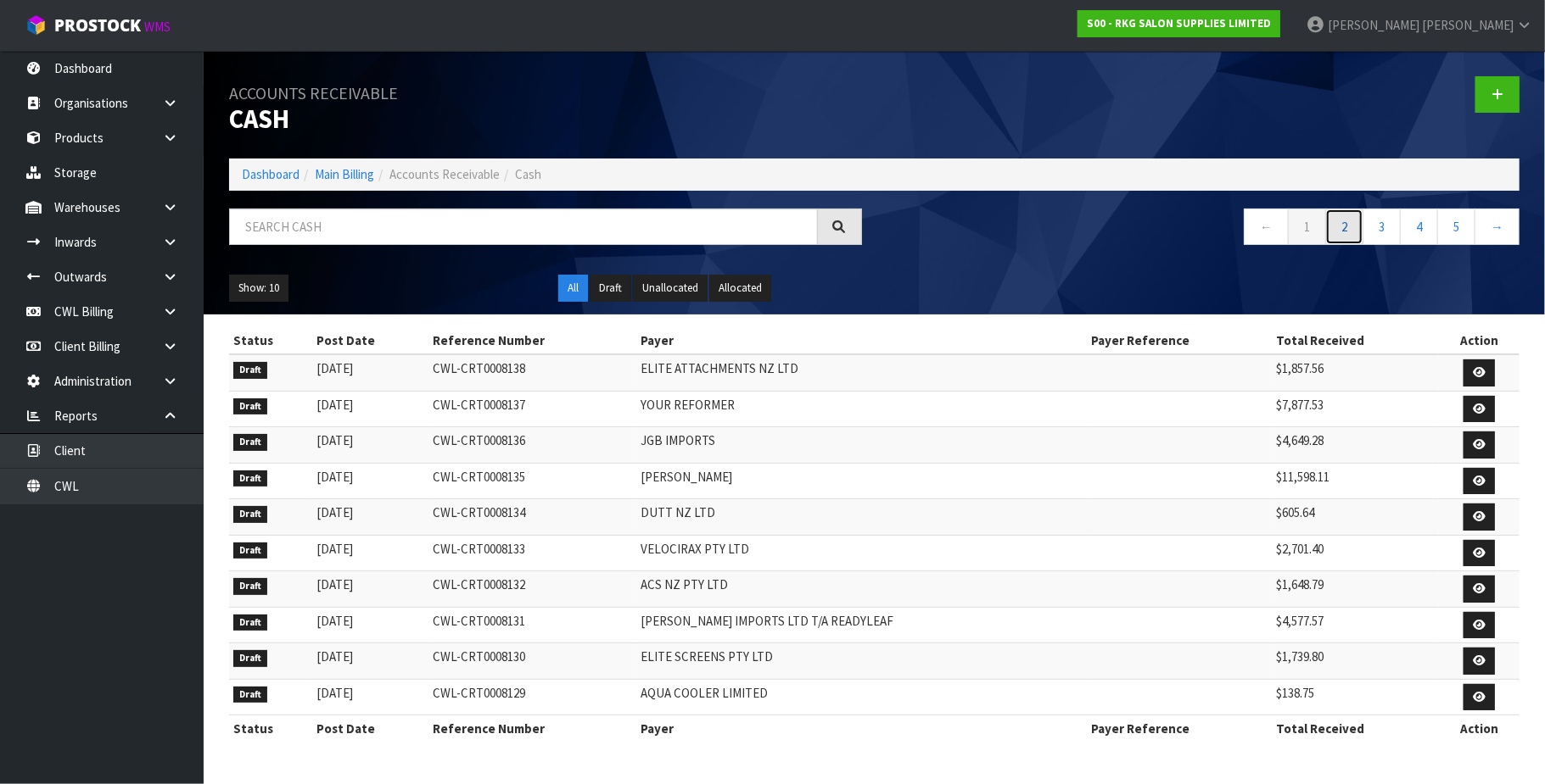
click at [1341, 226] on link "2" at bounding box center [1343, 227] width 38 height 37
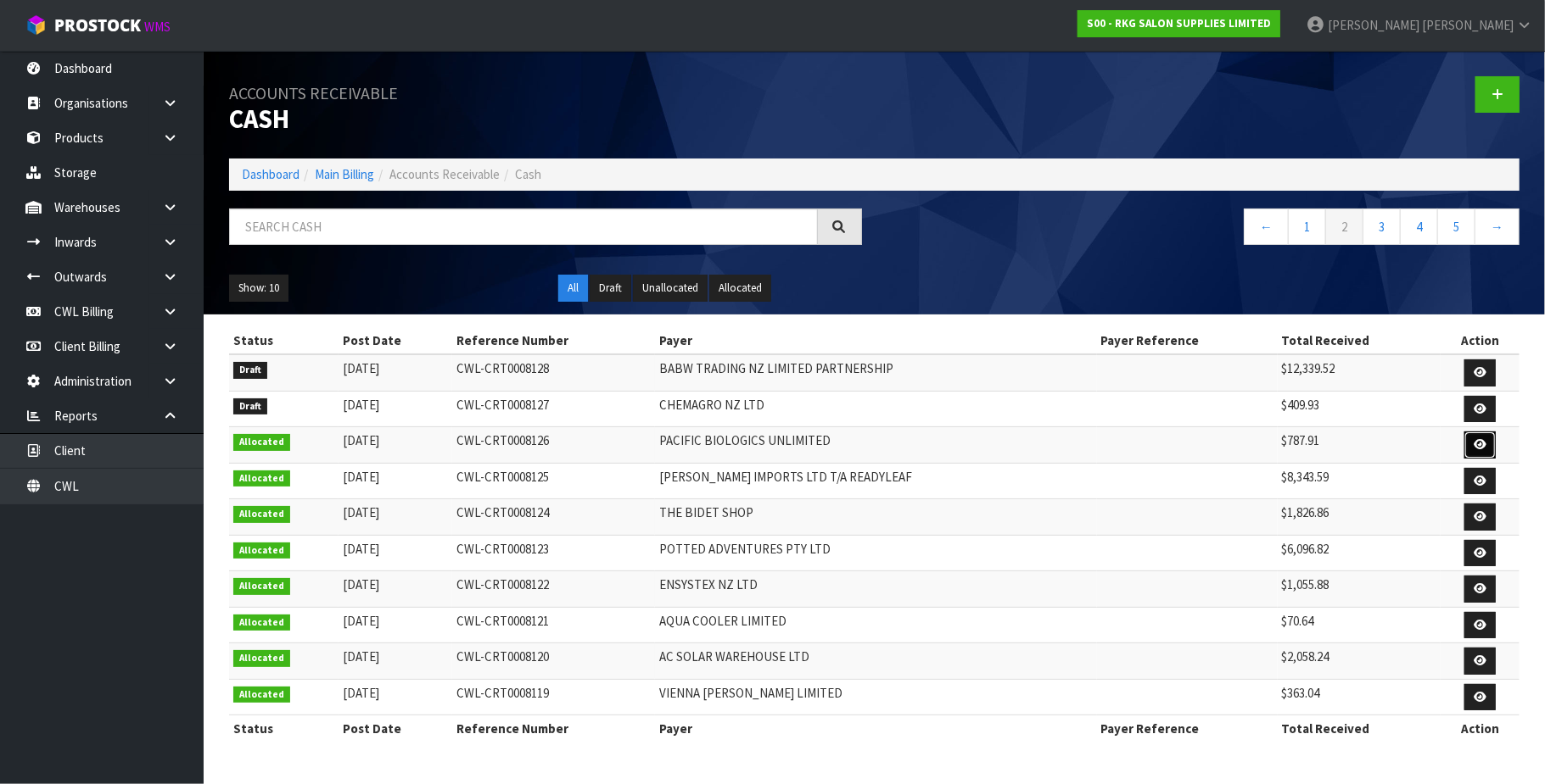
click at [1476, 441] on icon at bounding box center [1479, 444] width 12 height 11
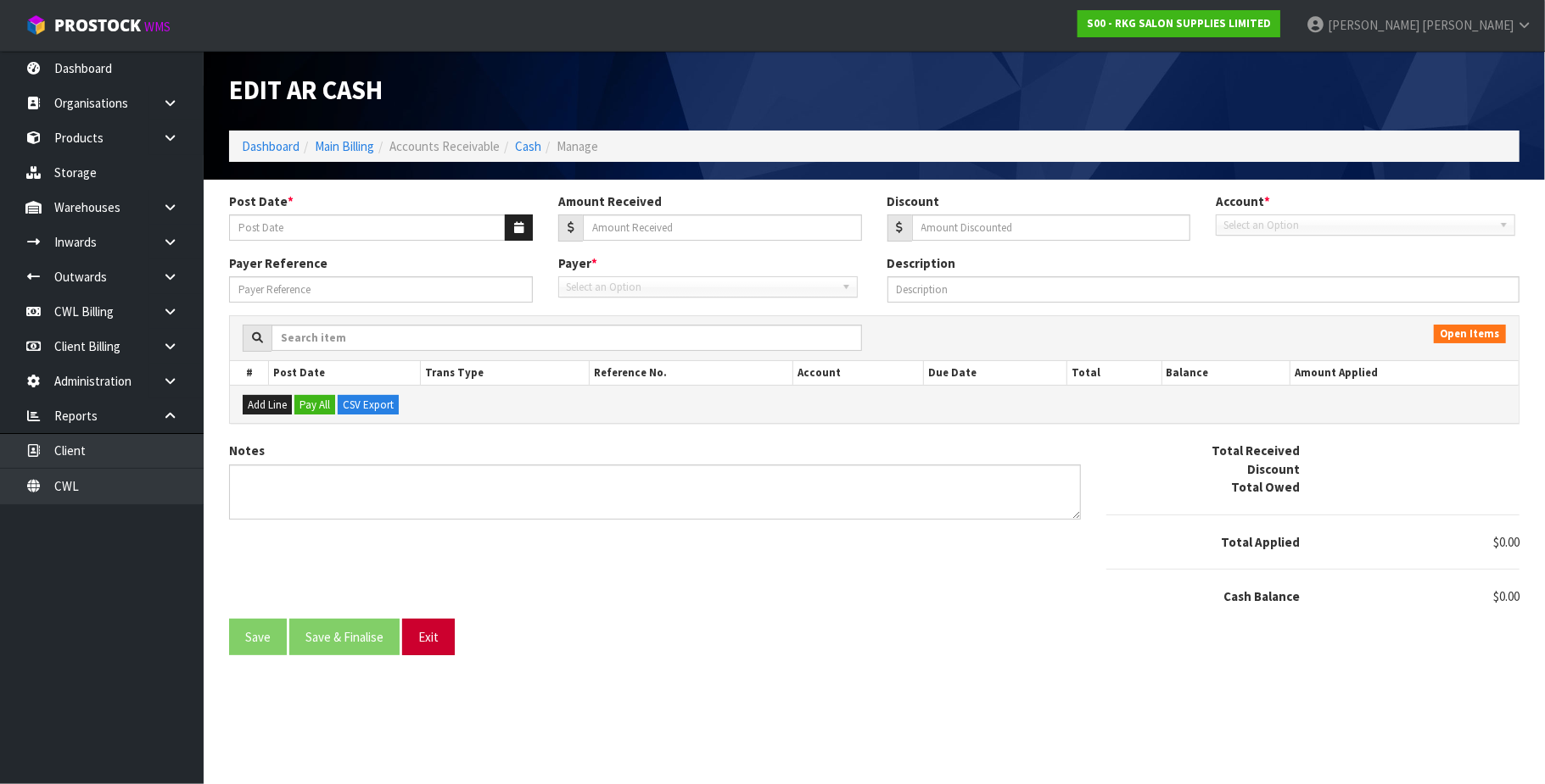
type input "[DATE]"
type input "787.91"
type input "0"
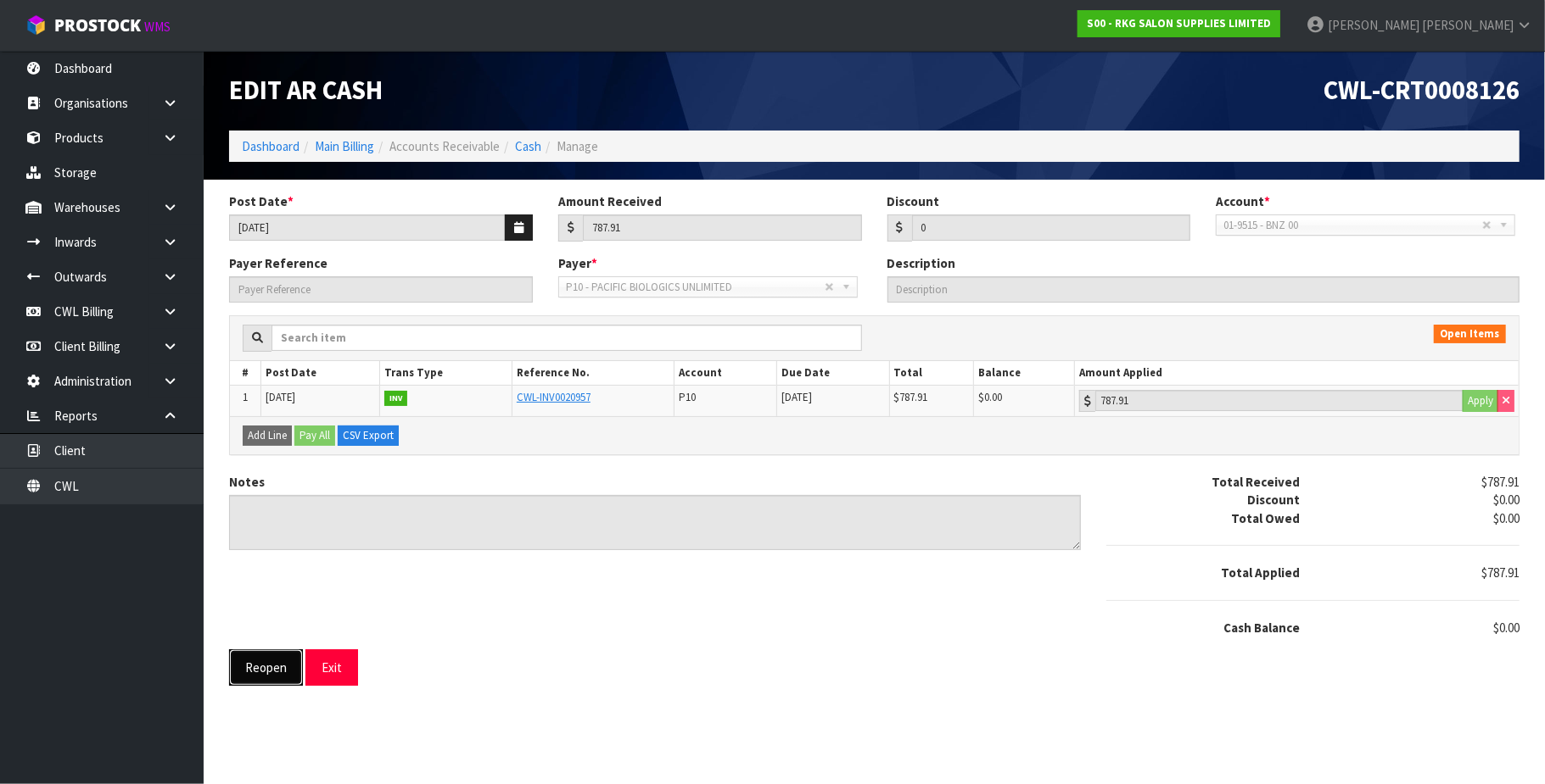
click at [271, 676] on button "Reopen" at bounding box center [266, 668] width 74 height 37
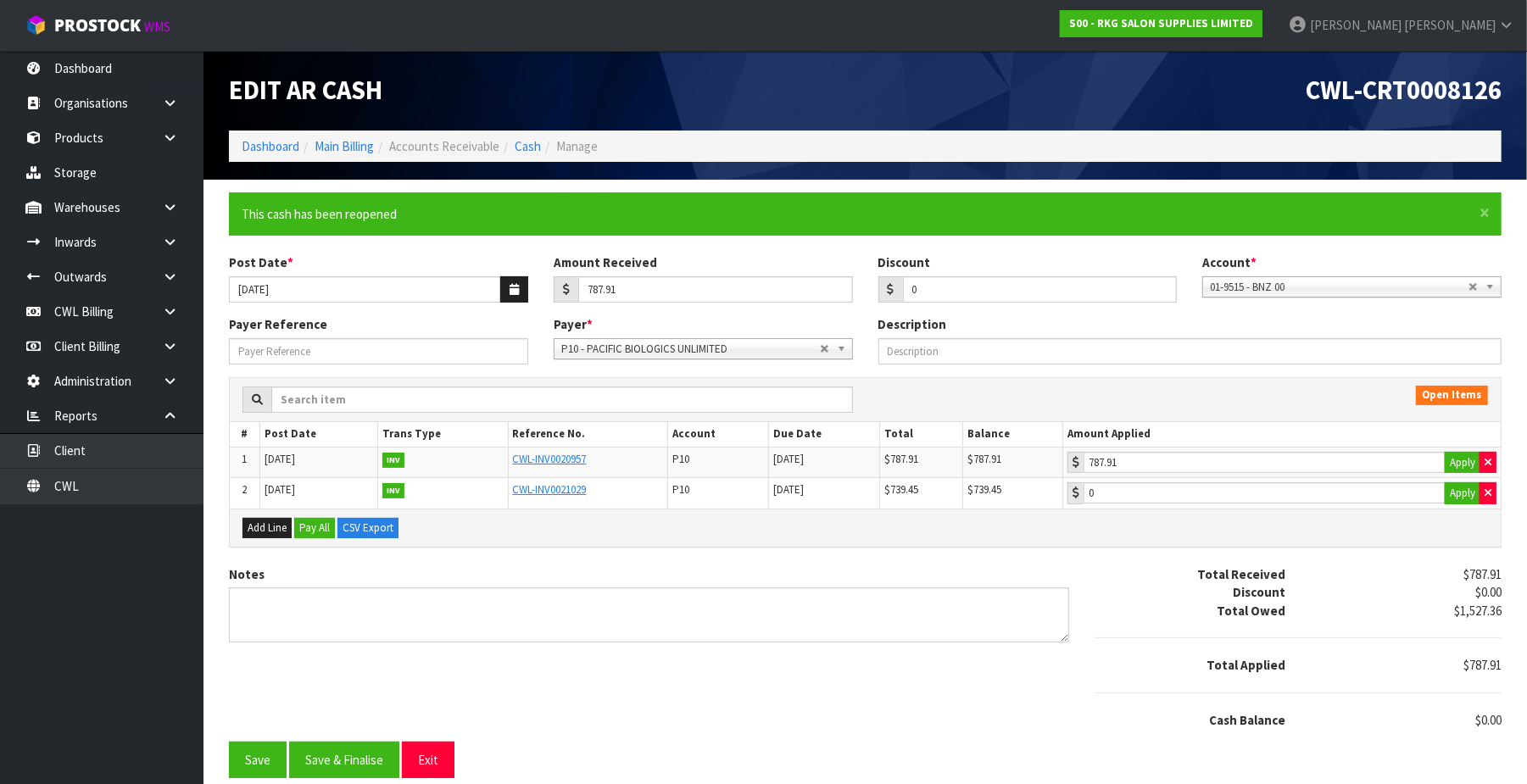
click at [256, 716] on div "Notes Total Received $787.91 Discount $0.00 Total Owed $1,527.36 Total Applied …" at bounding box center [865, 653] width 1299 height 176
click at [260, 754] on button "Save" at bounding box center [258, 760] width 58 height 37
click at [537, 149] on link "Cash" at bounding box center [528, 146] width 26 height 16
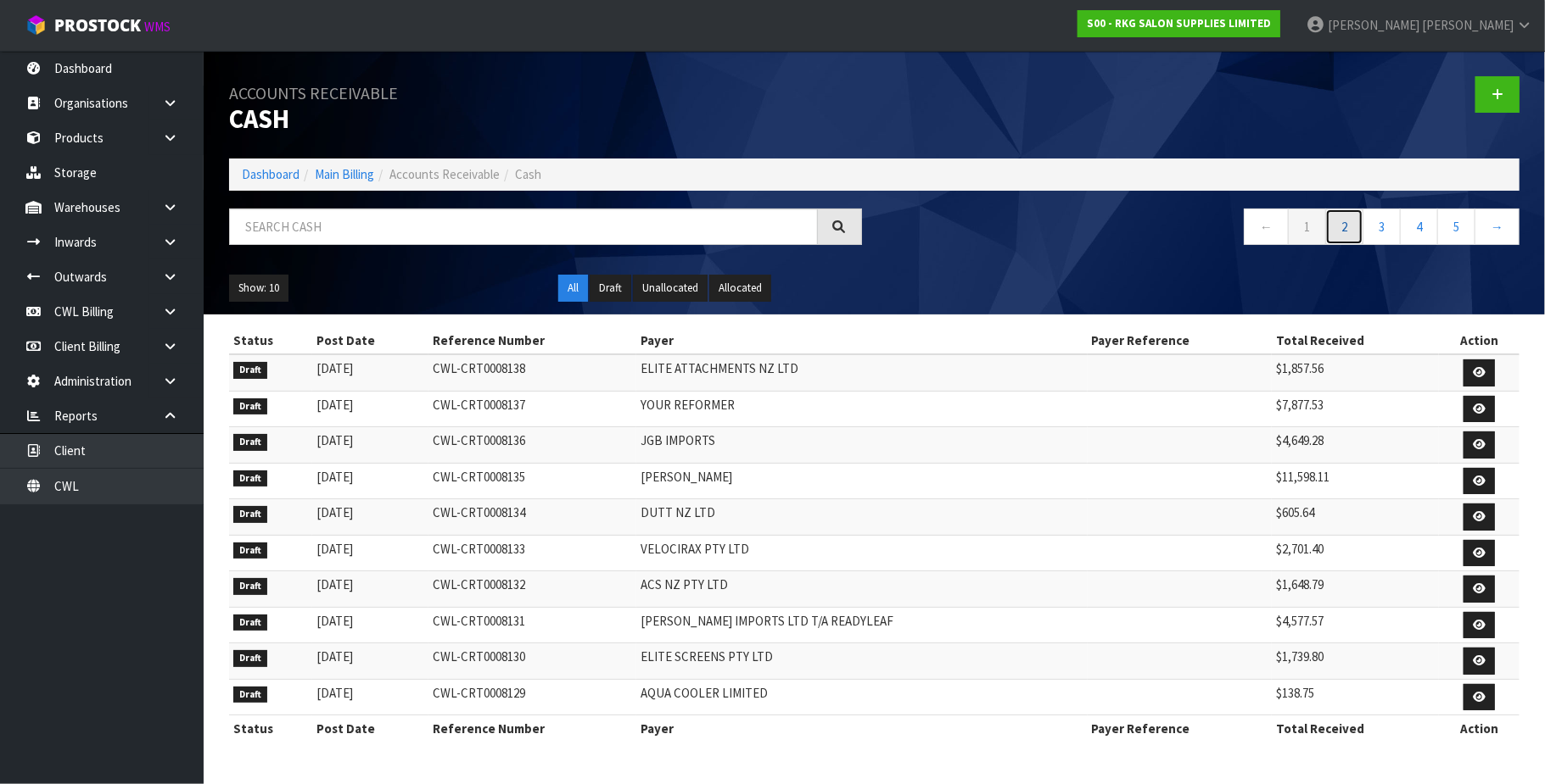
click at [1345, 227] on link "2" at bounding box center [1343, 227] width 38 height 37
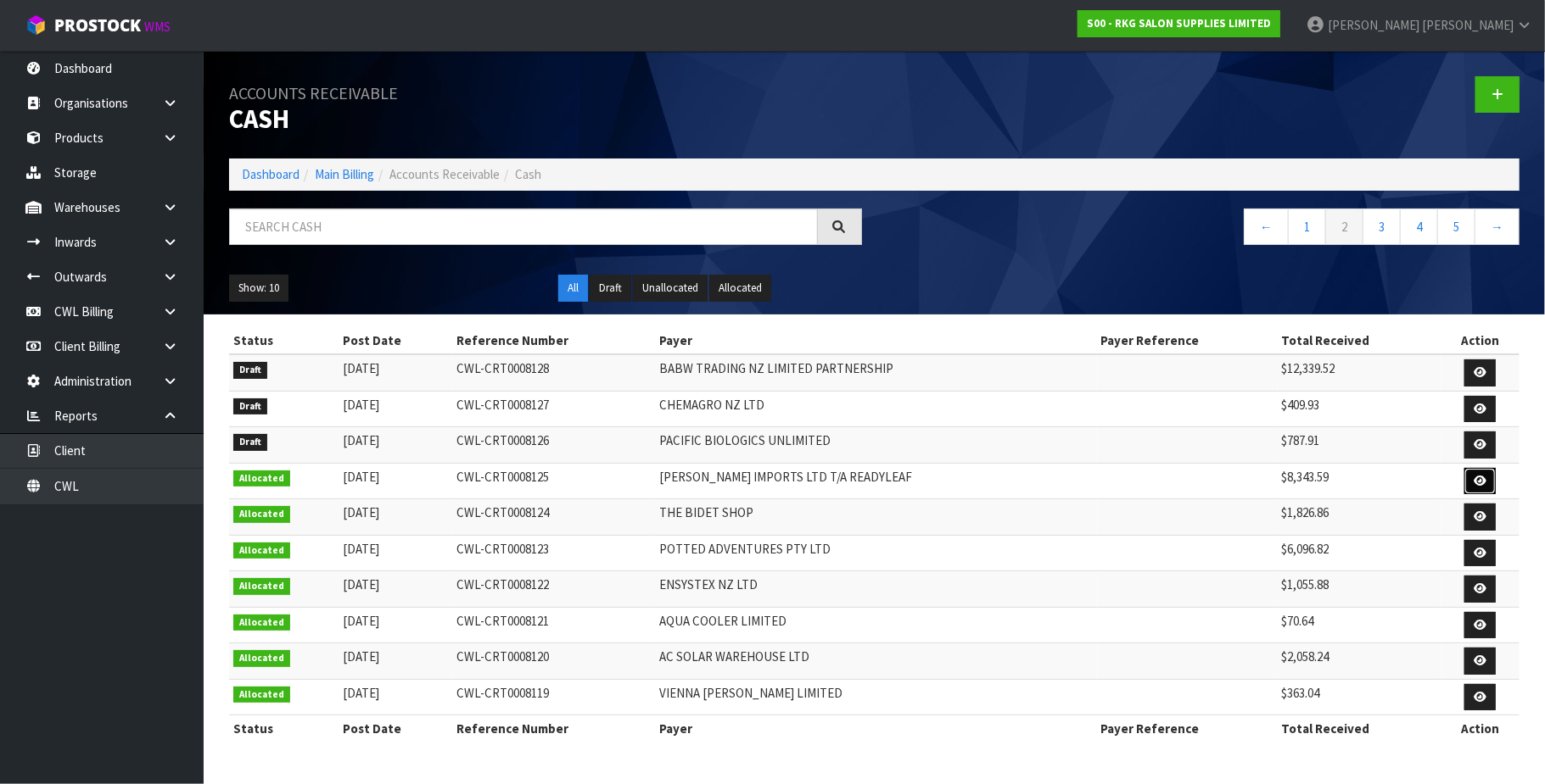
click at [1476, 482] on icon at bounding box center [1479, 481] width 12 height 11
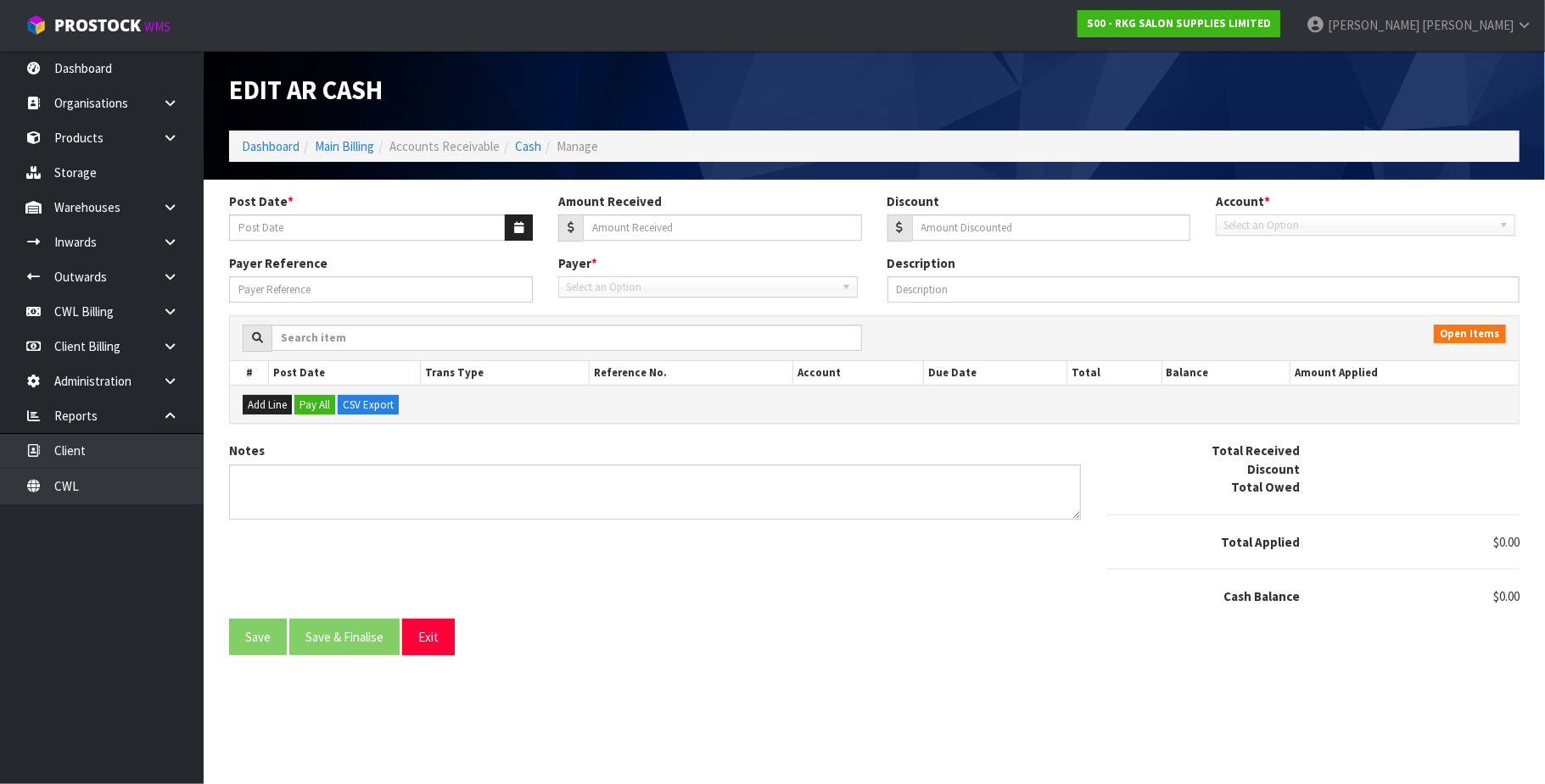
type input "[DATE]"
type input "8343.59"
type input "0"
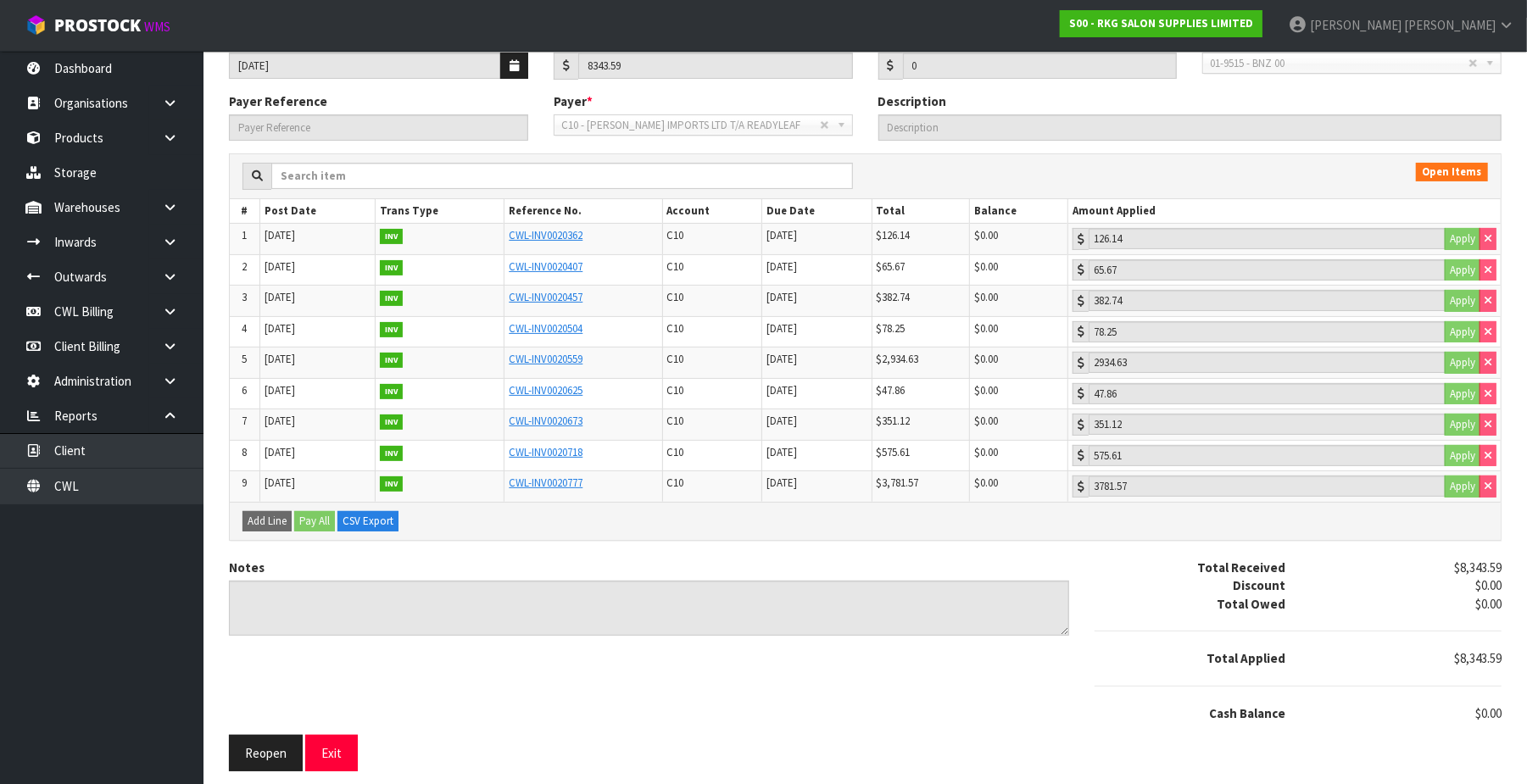
scroll to position [173, 0]
click at [264, 744] on button "Reopen" at bounding box center [266, 753] width 74 height 37
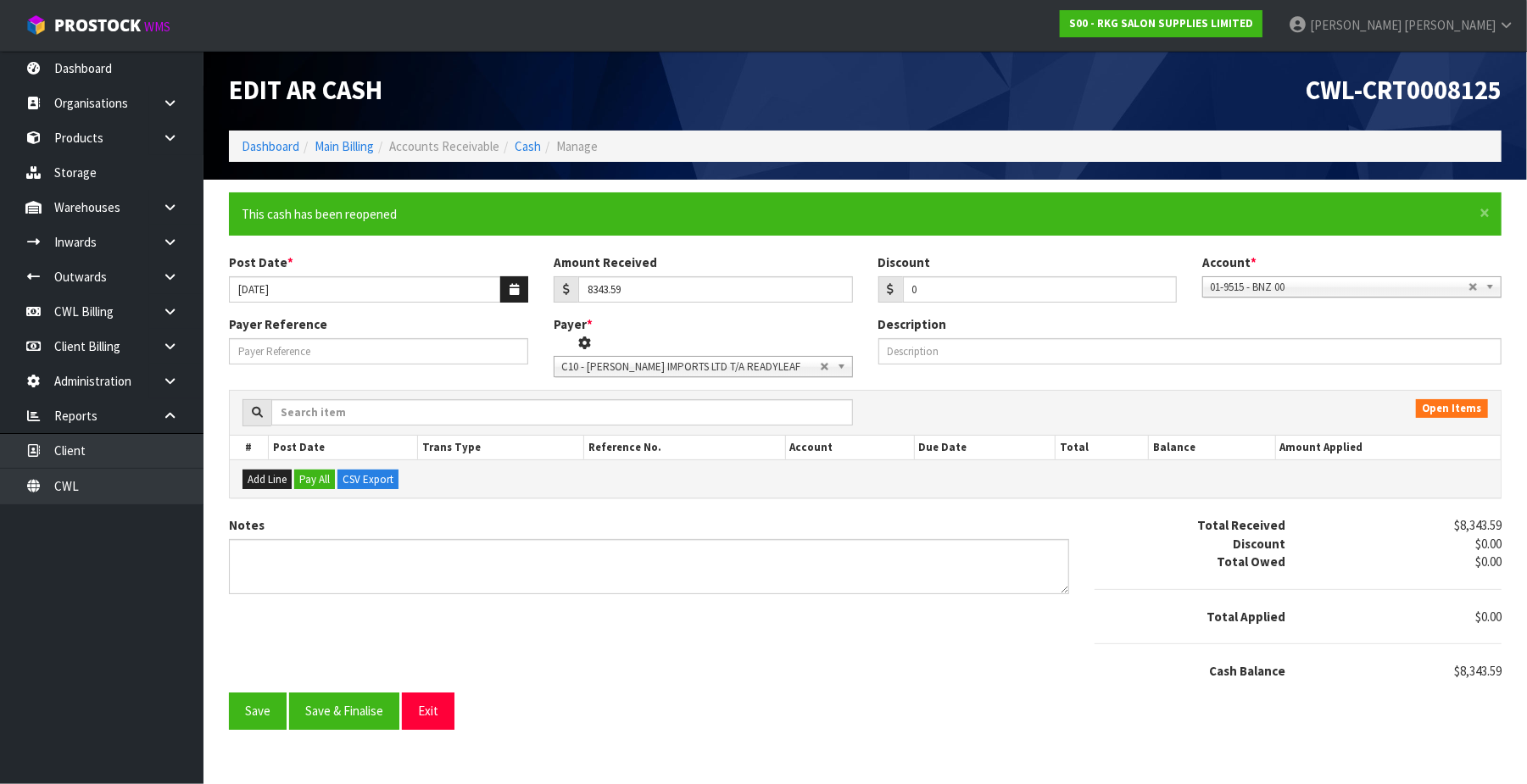
scroll to position [0, 0]
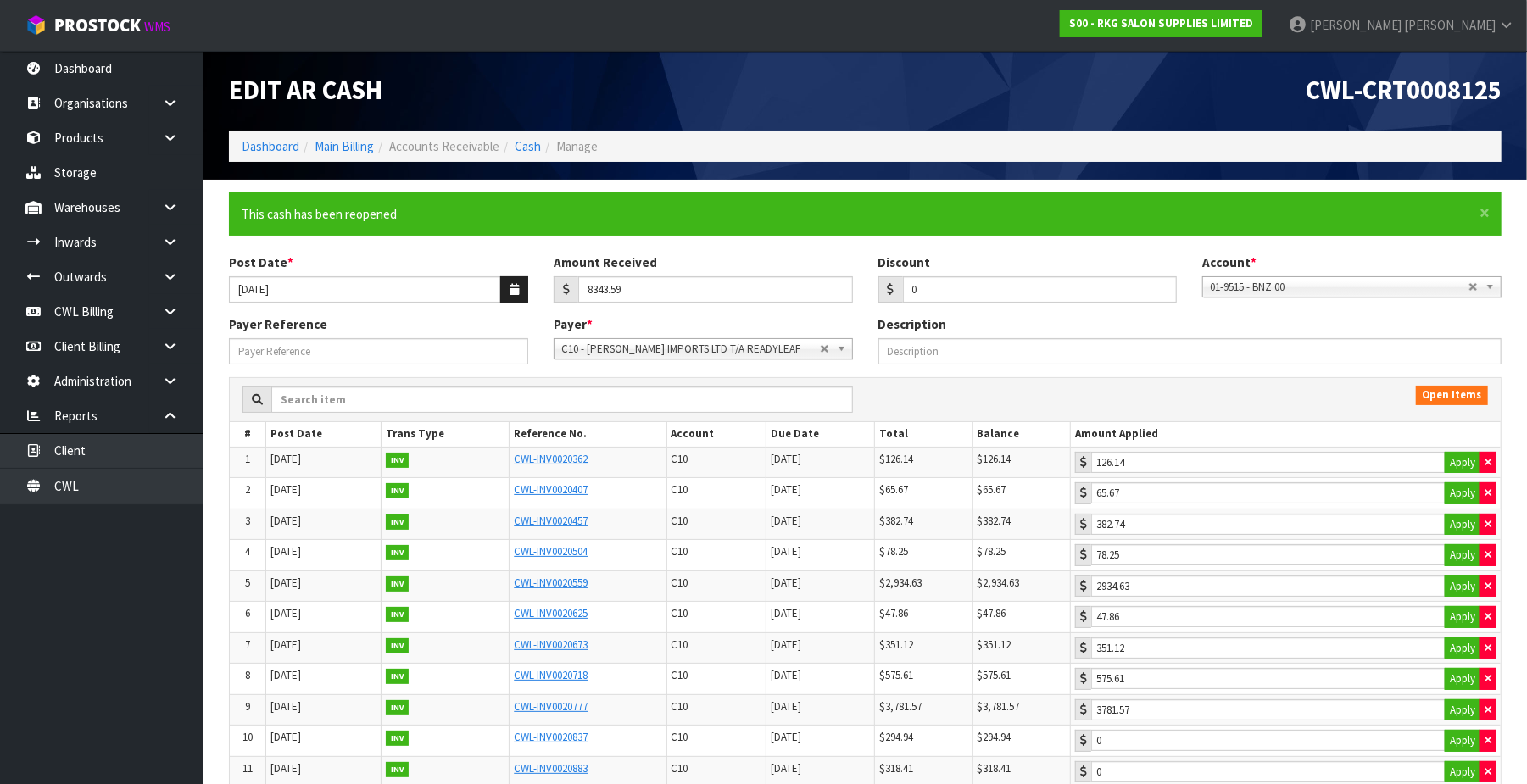
click at [260, 719] on td "9" at bounding box center [248, 710] width 37 height 32
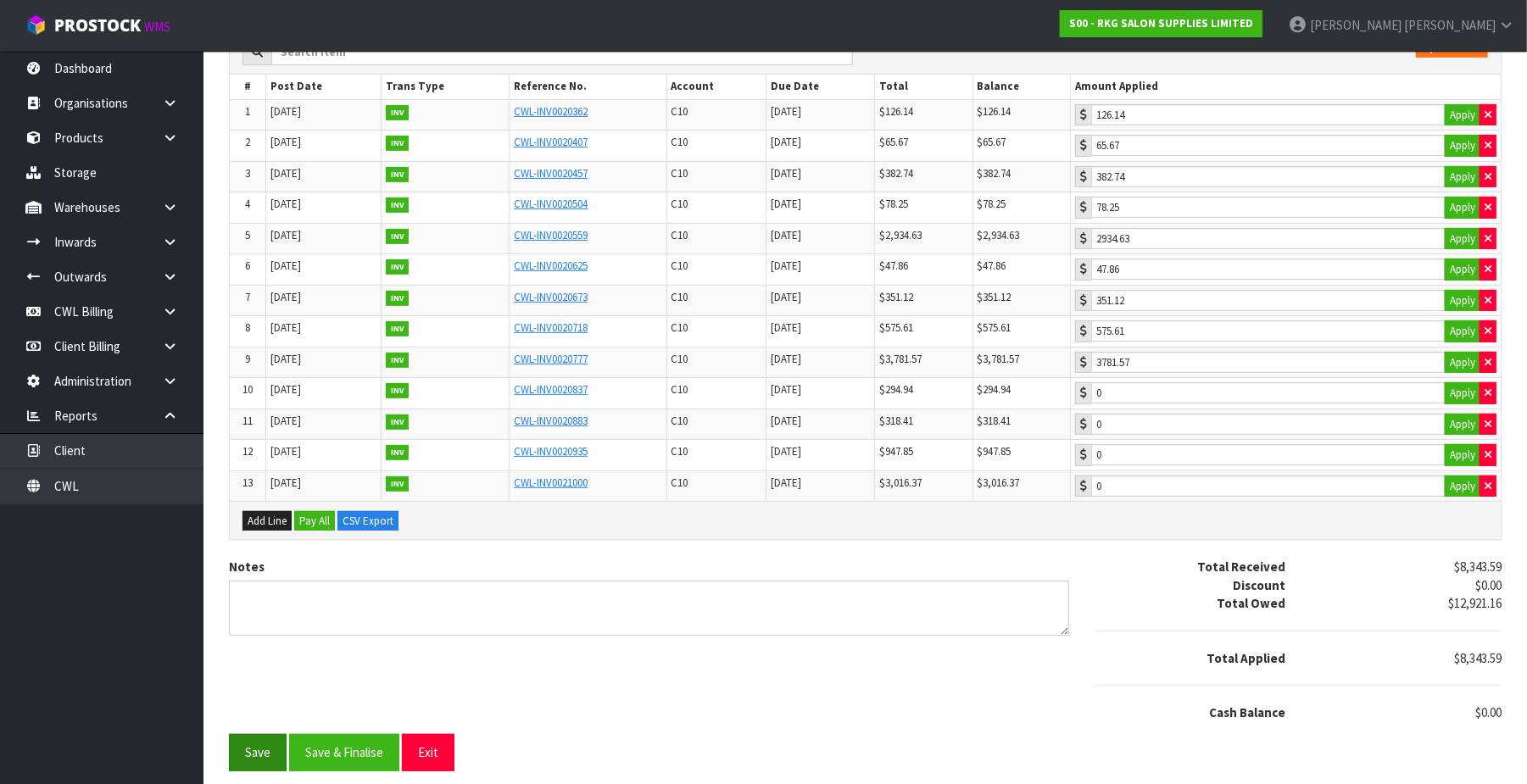
scroll to position [361, 0]
click at [256, 753] on button "Save" at bounding box center [258, 752] width 58 height 37
click at [417, 744] on button "Exit" at bounding box center [429, 752] width 53 height 37
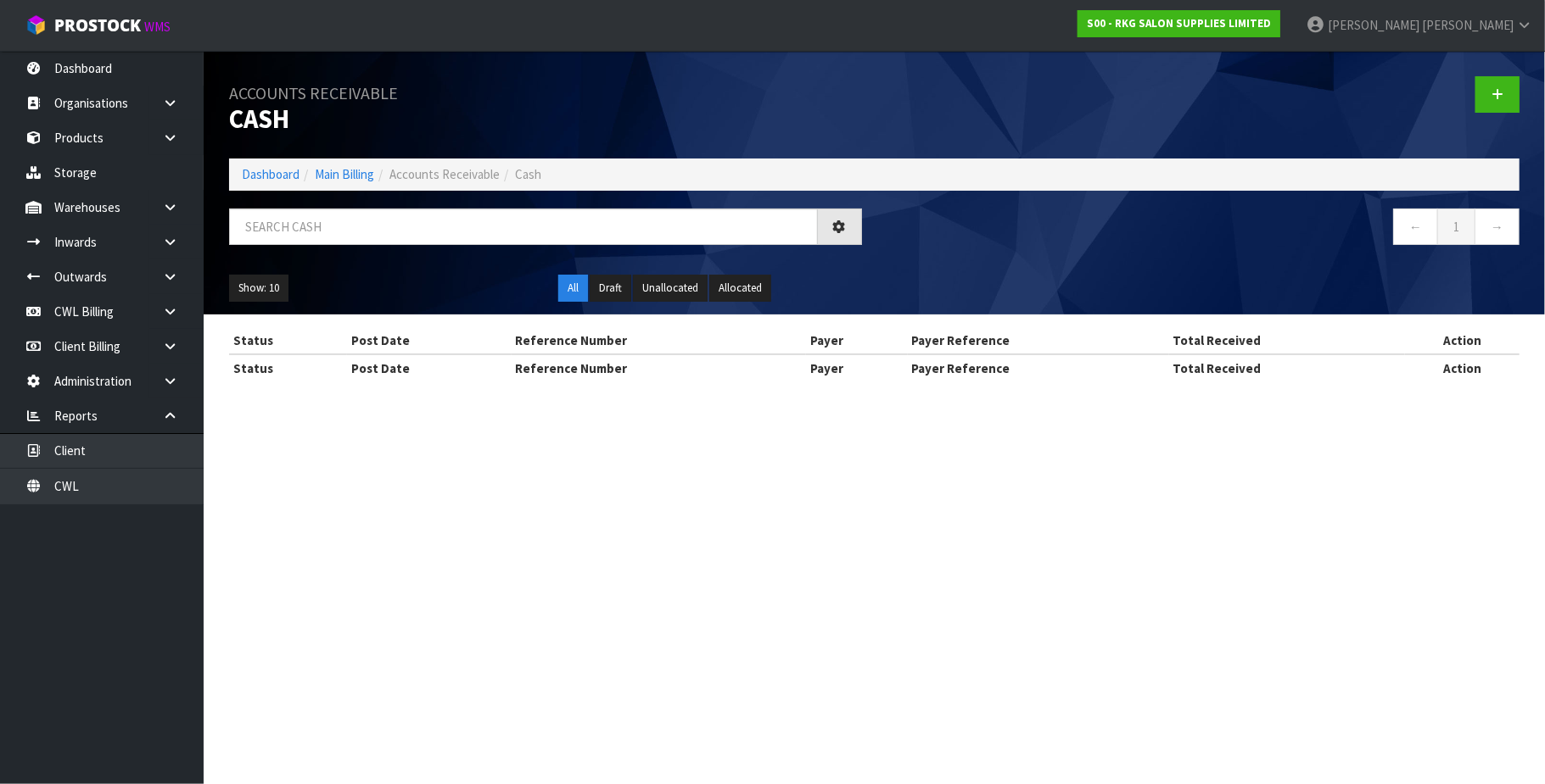
click at [65, 493] on body "Toggle navigation ProStock WMS S00 - RKG SALON SUPPLIES LIMITED [PERSON_NAME] L…" at bounding box center [772, 392] width 1545 height 784
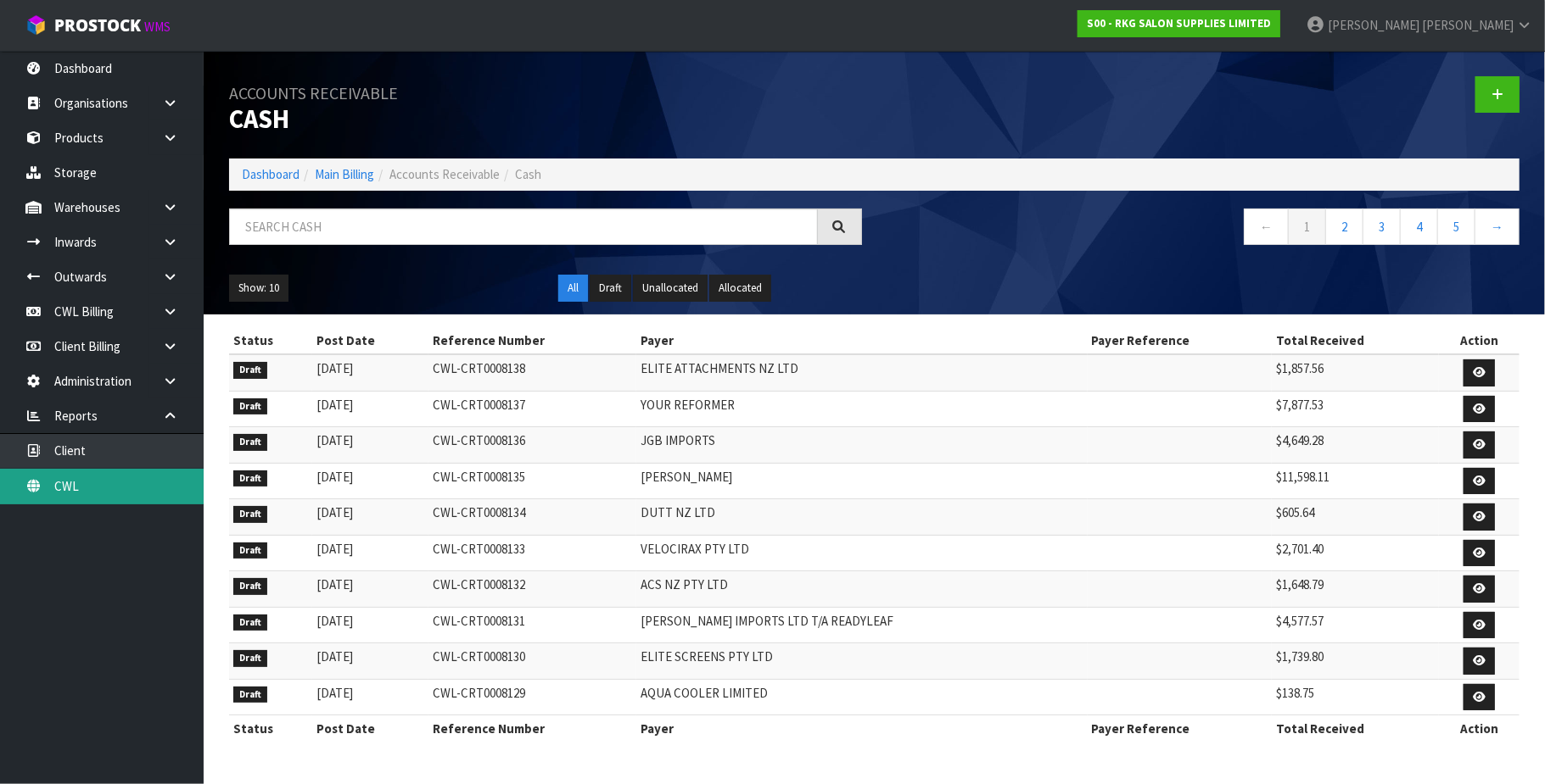
click at [71, 486] on link "CWL" at bounding box center [102, 486] width 204 height 35
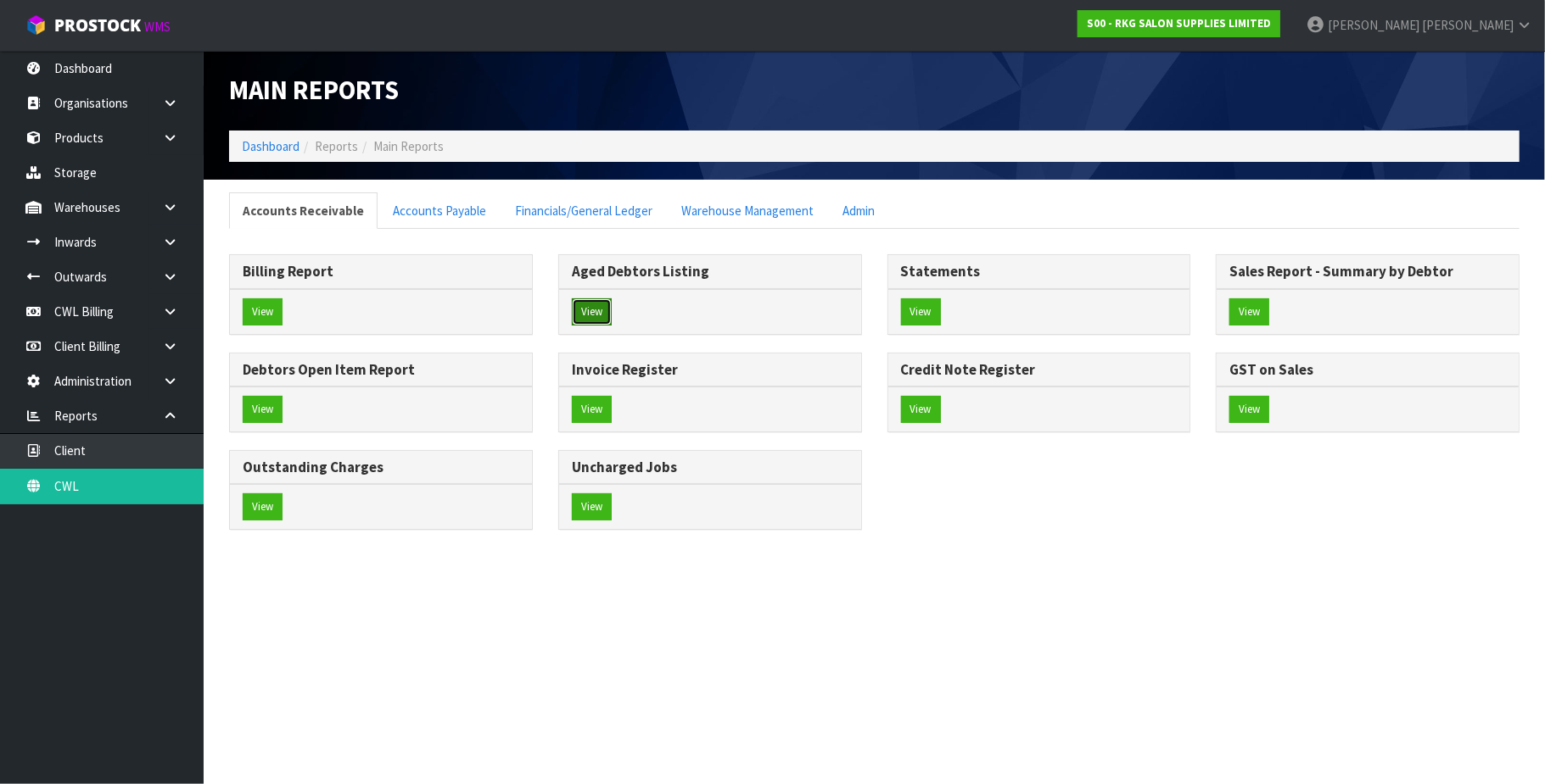
click at [581, 312] on button "View" at bounding box center [591, 312] width 40 height 27
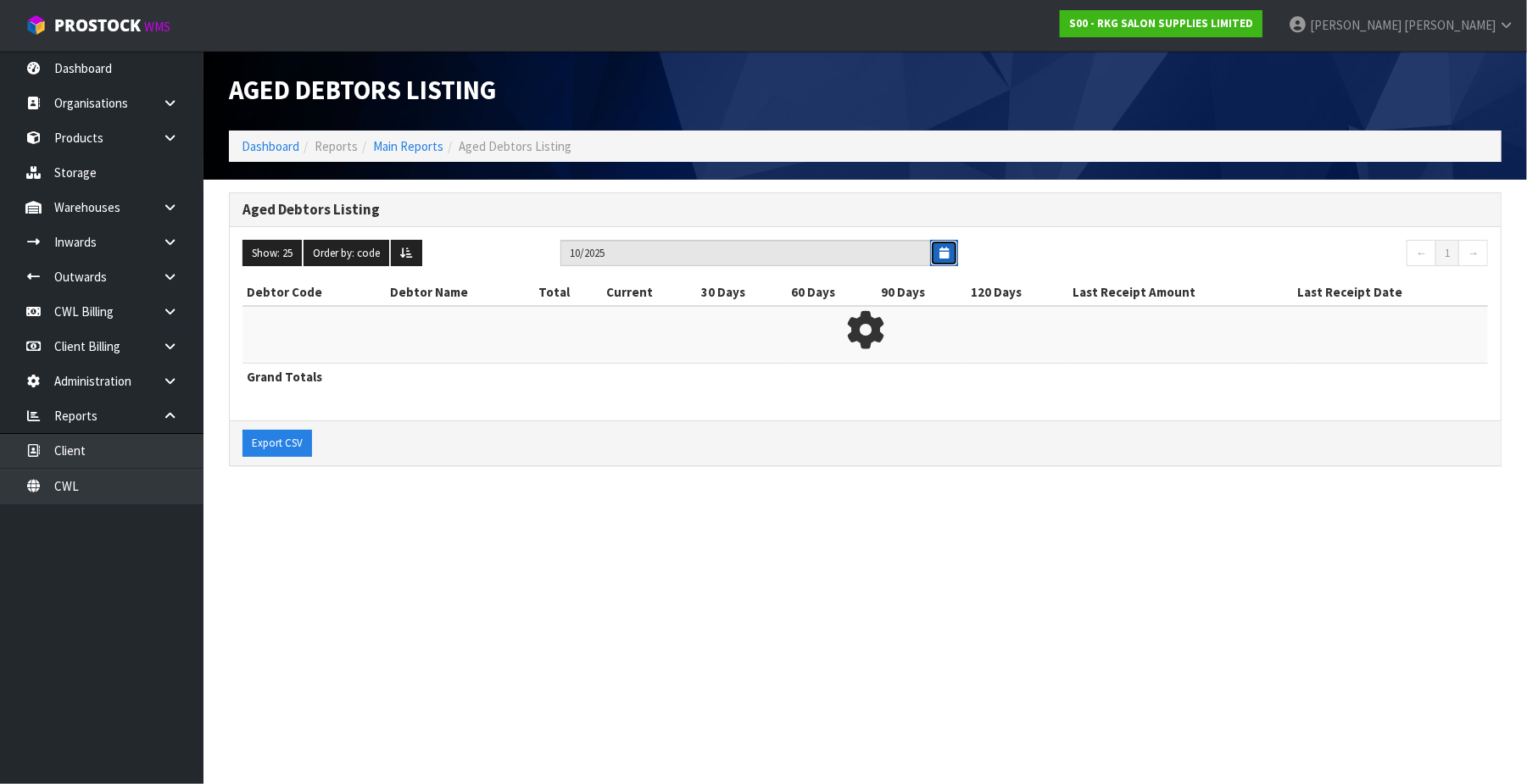
click at [953, 252] on button "button" at bounding box center [944, 253] width 28 height 26
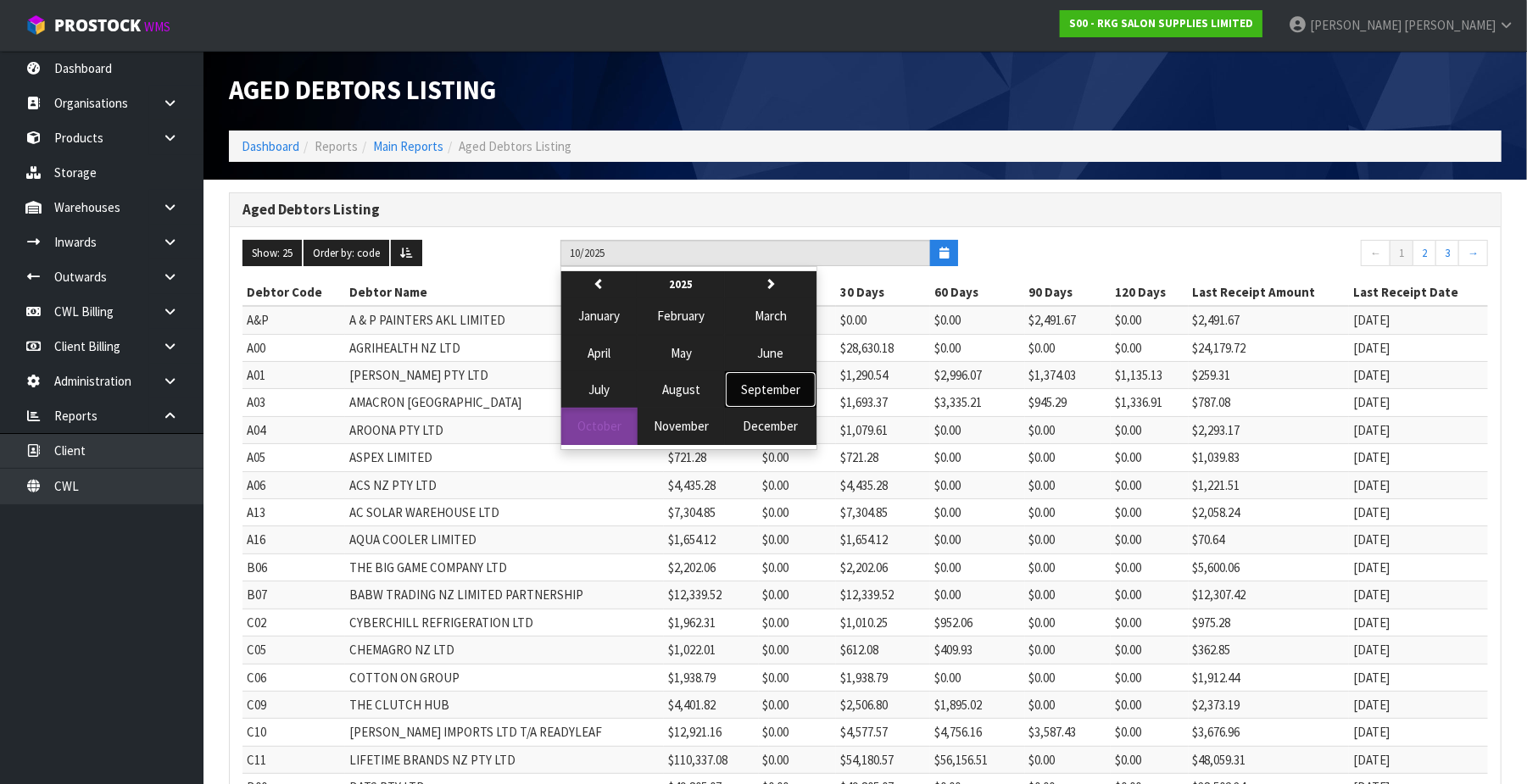
click at [764, 390] on span "September" at bounding box center [771, 390] width 60 height 16
type input "09/2025"
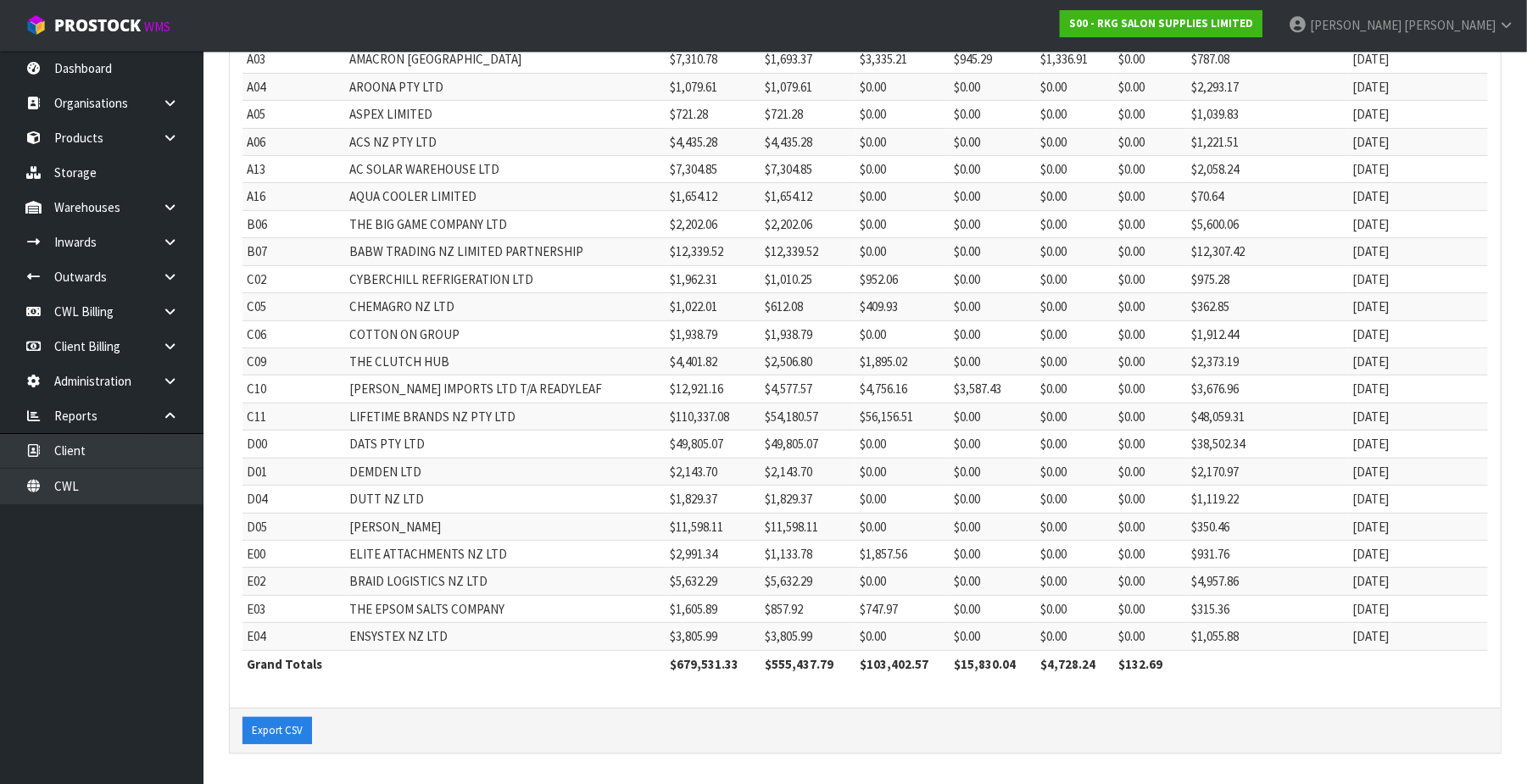
scroll to position [350, 0]
click at [264, 730] on button "Export CSV" at bounding box center [277, 730] width 69 height 27
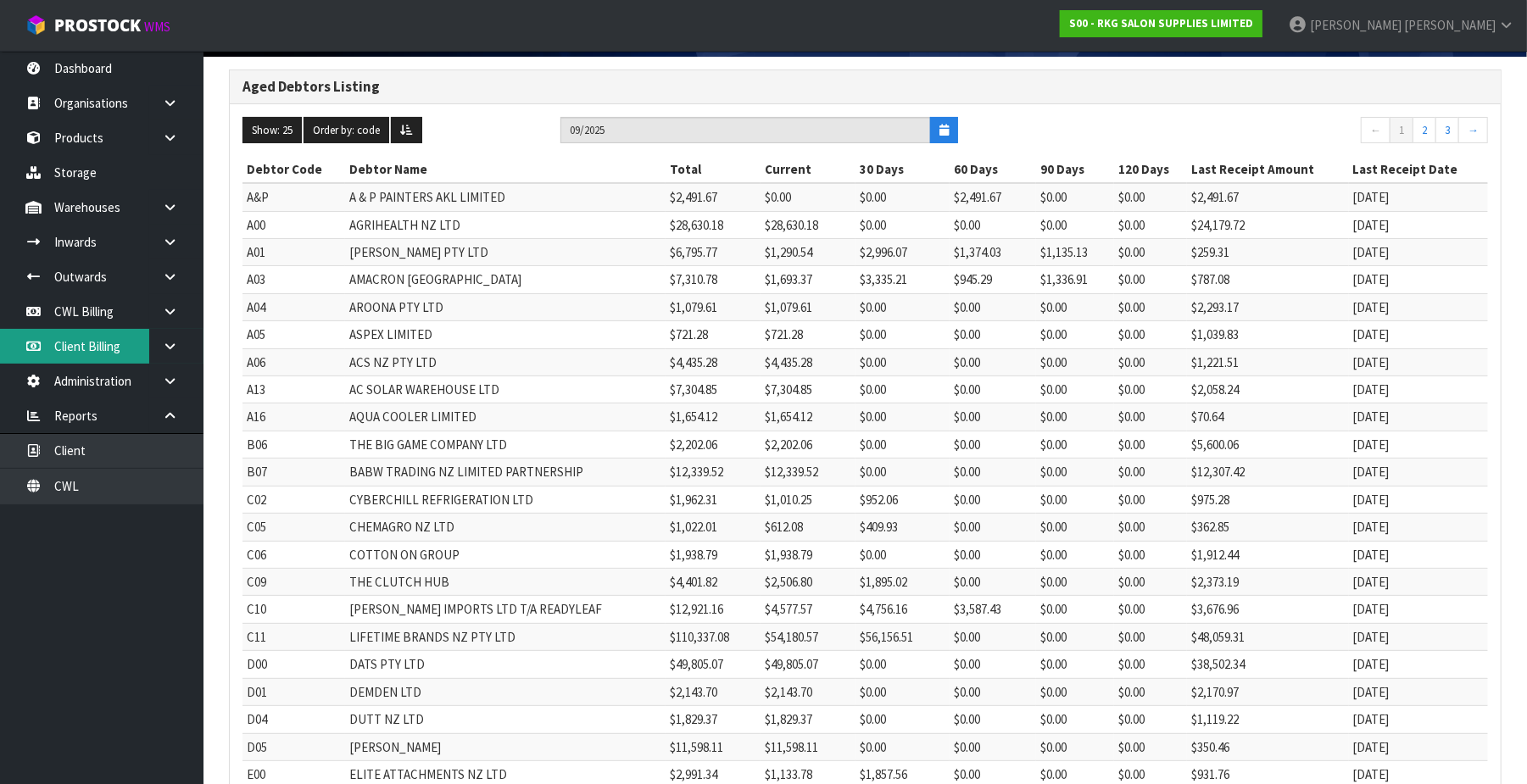
scroll to position [11, 0]
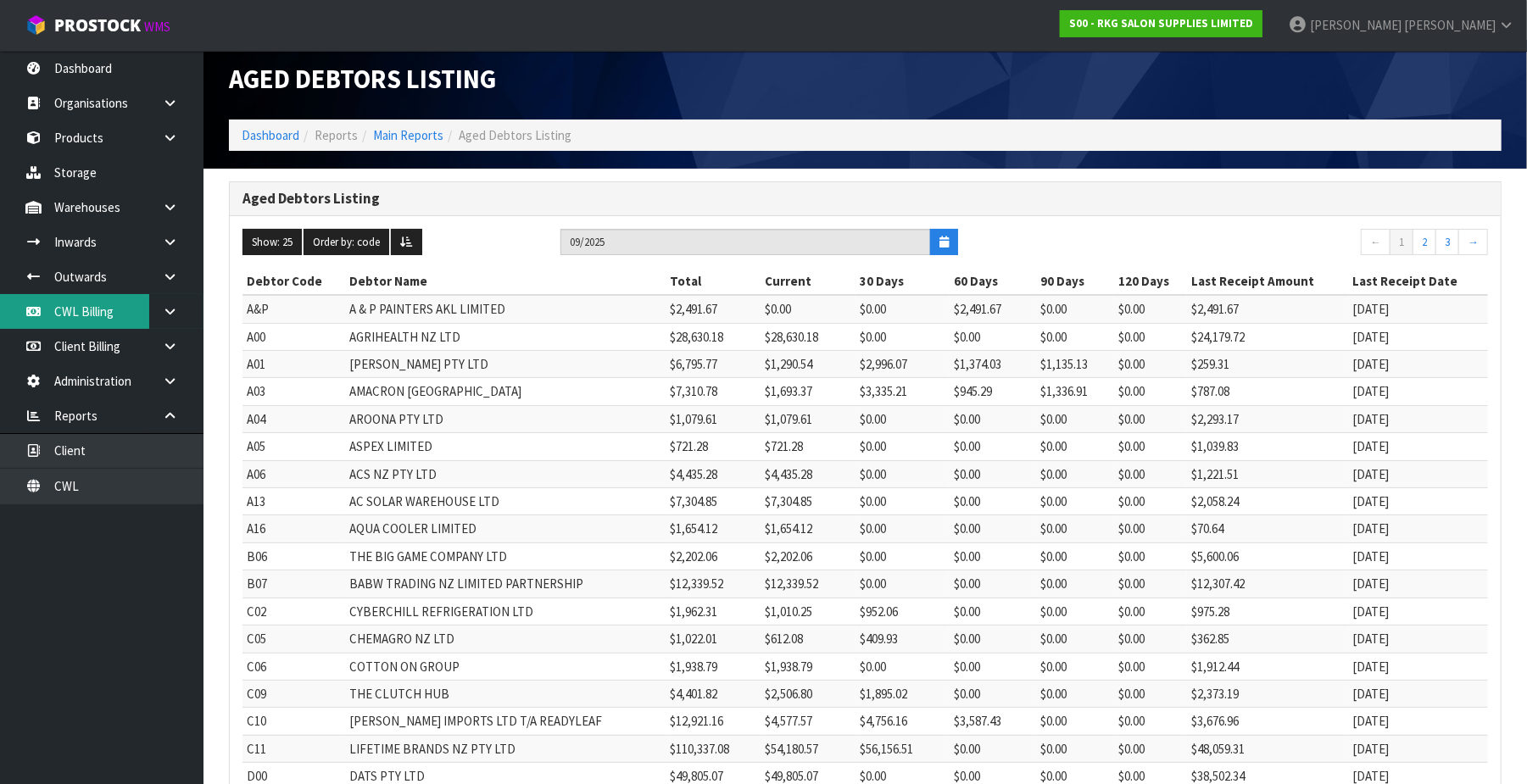
click at [95, 312] on link "CWL Billing" at bounding box center [102, 312] width 204 height 35
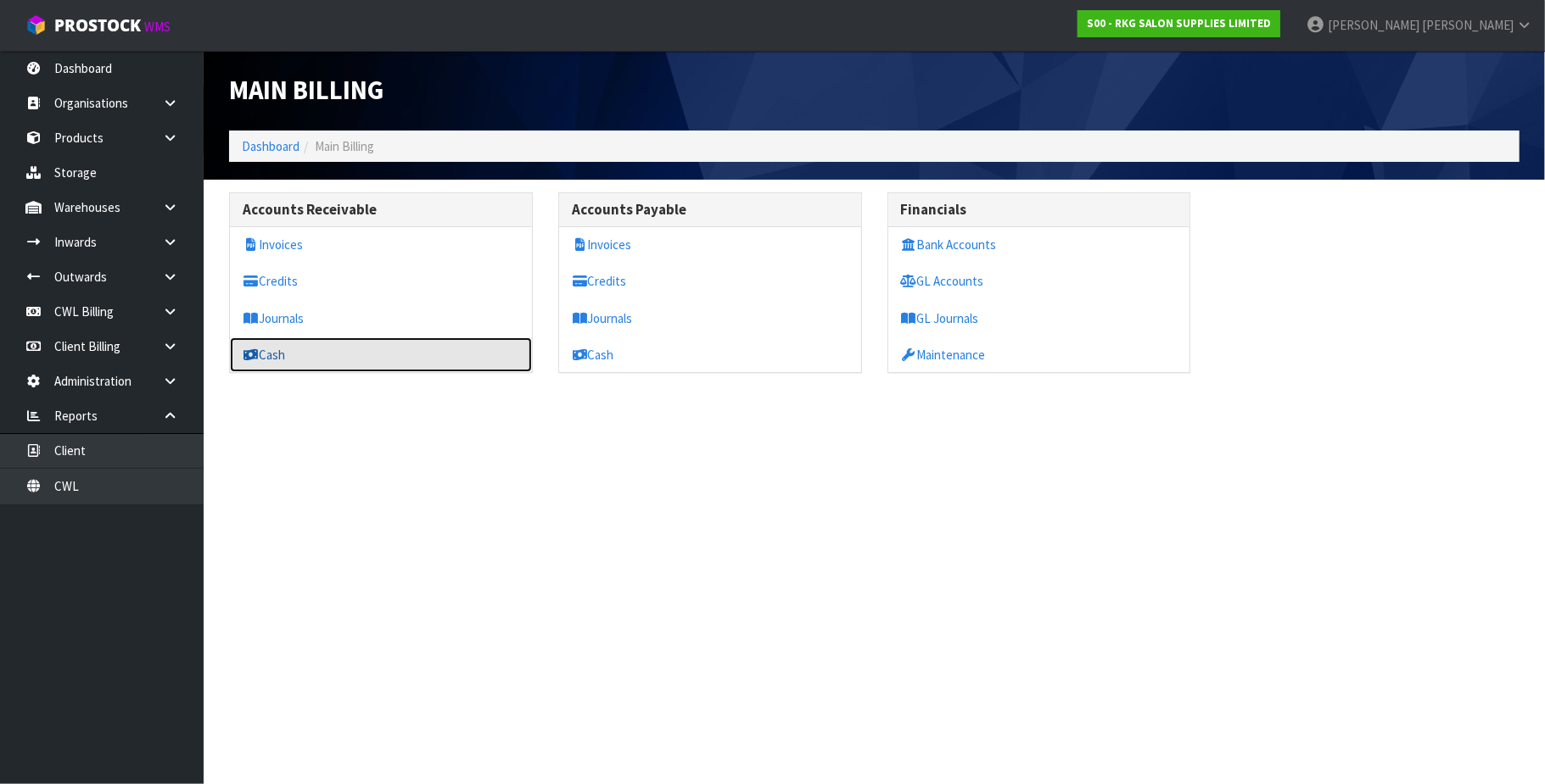
click at [306, 356] on link "Cash" at bounding box center [381, 355] width 302 height 35
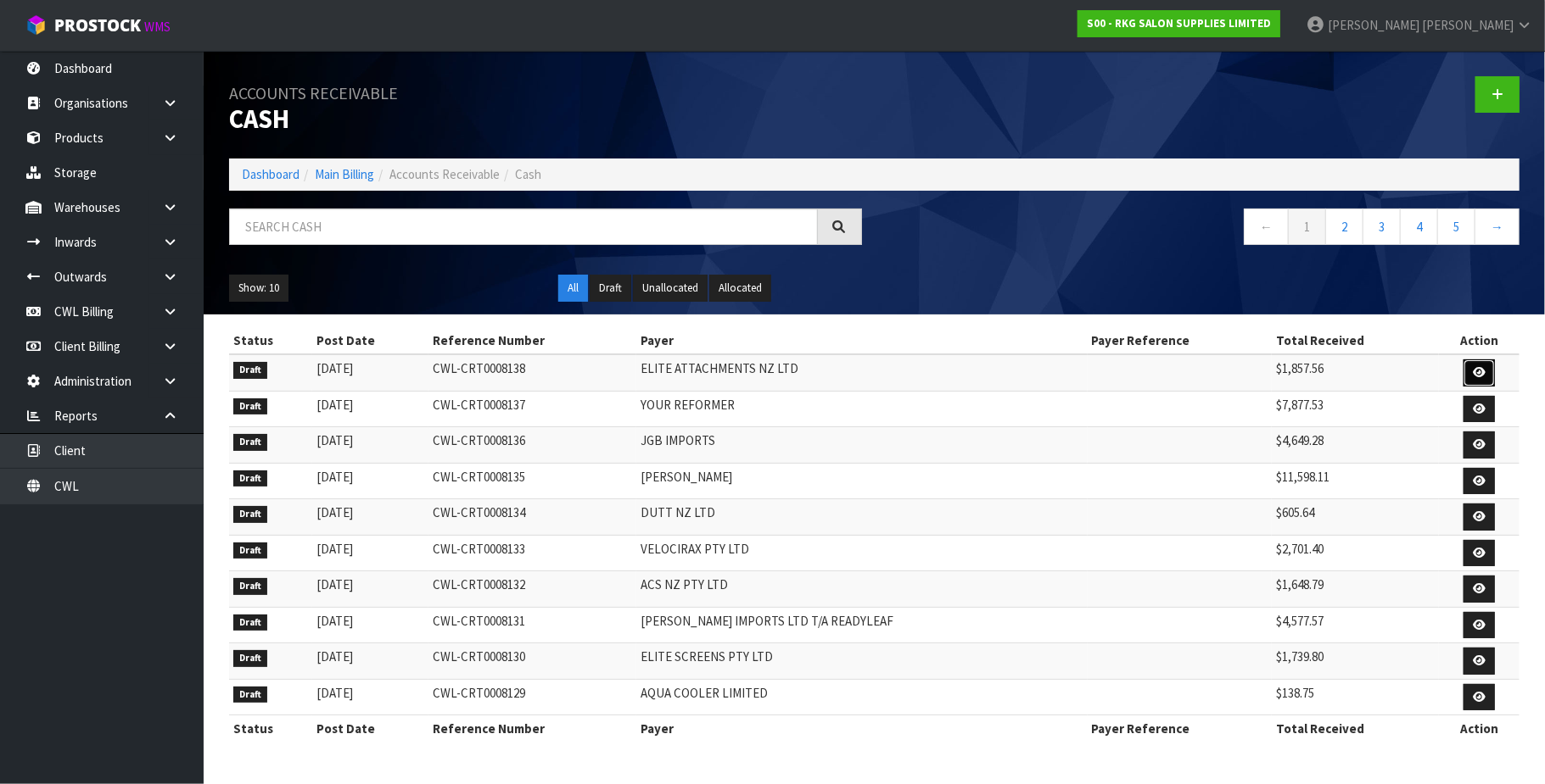
click at [1472, 371] on icon at bounding box center [1478, 372] width 12 height 11
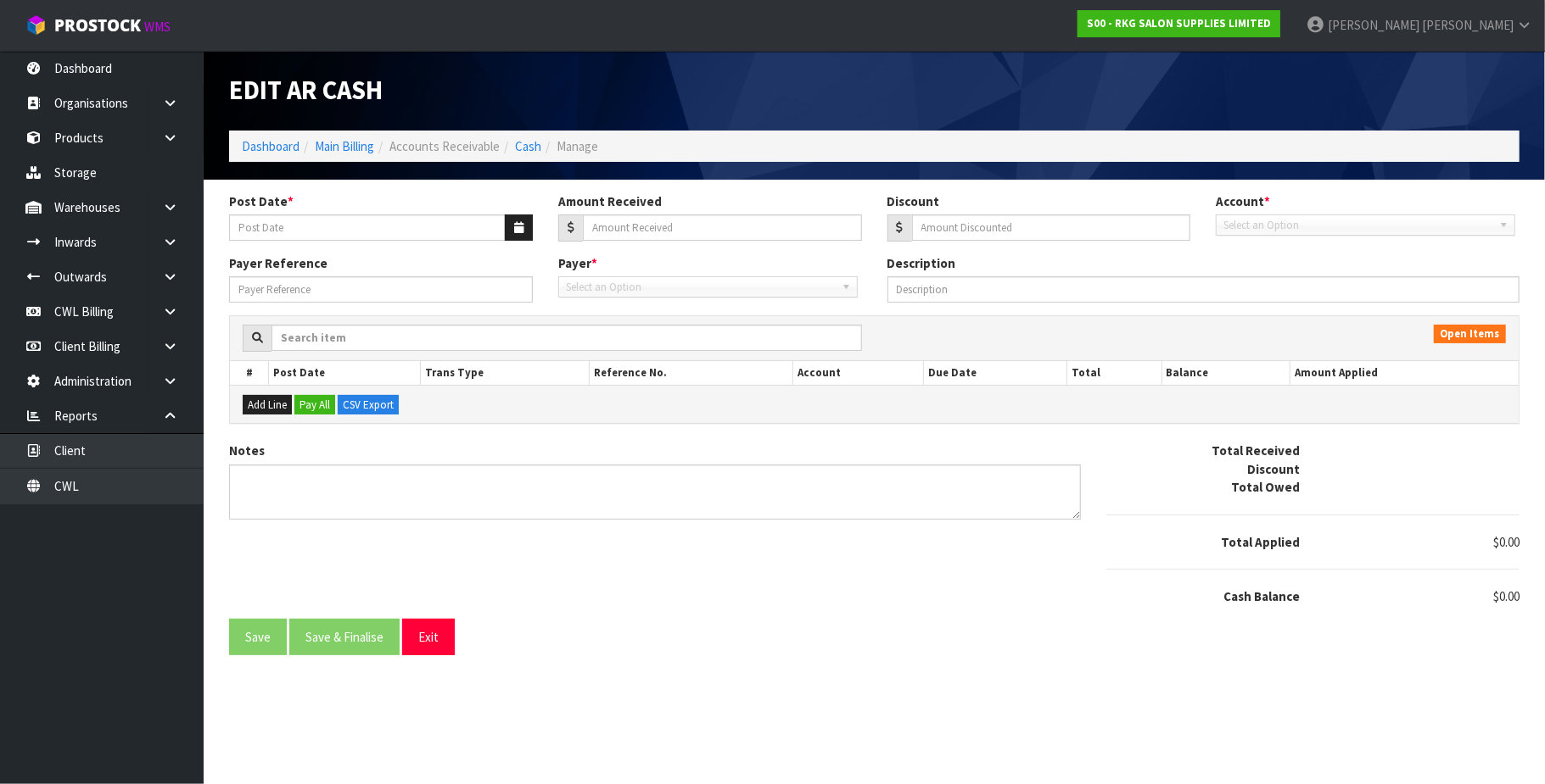
type input "[DATE]"
type input "1857.56"
type input "0"
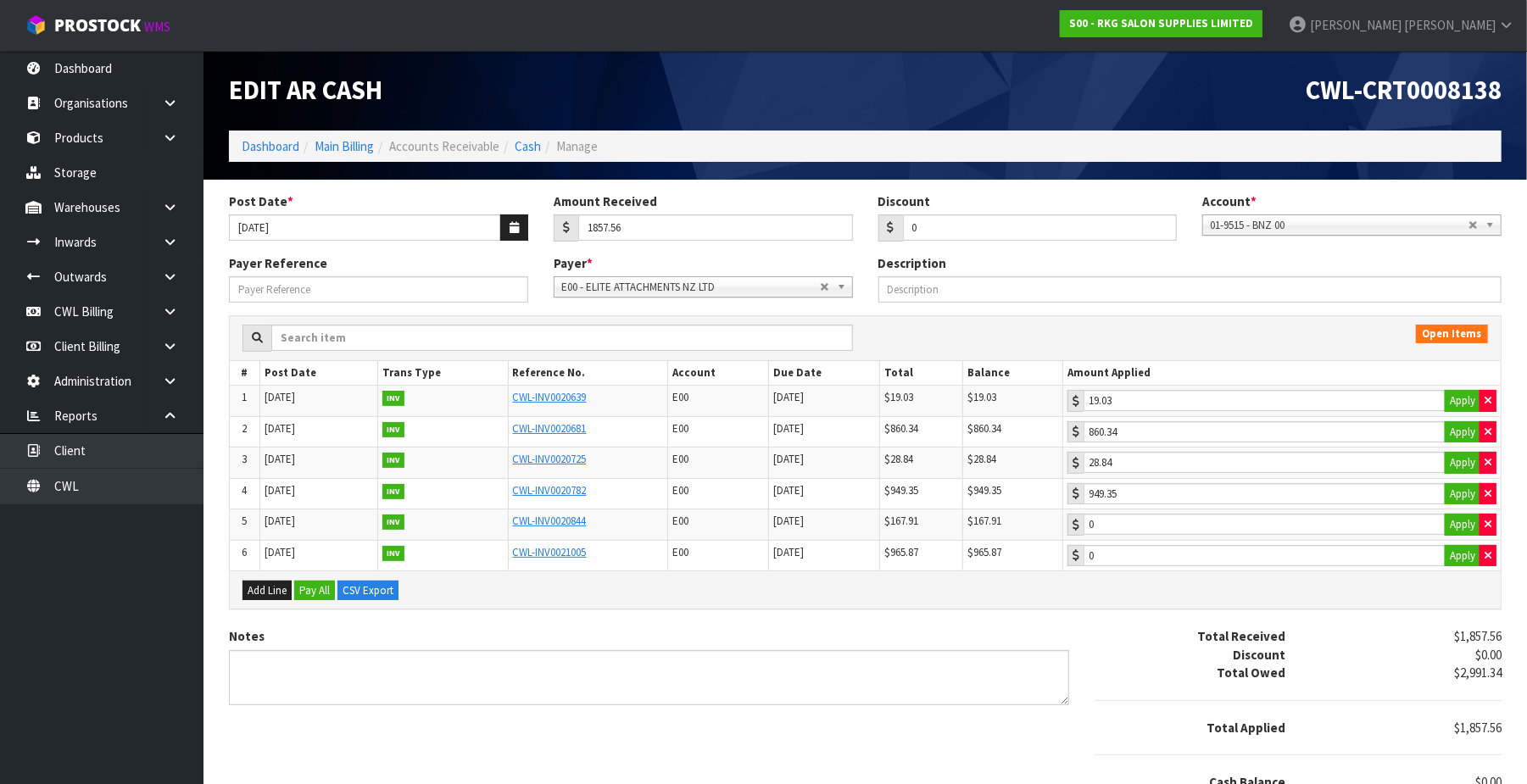
scroll to position [78, 0]
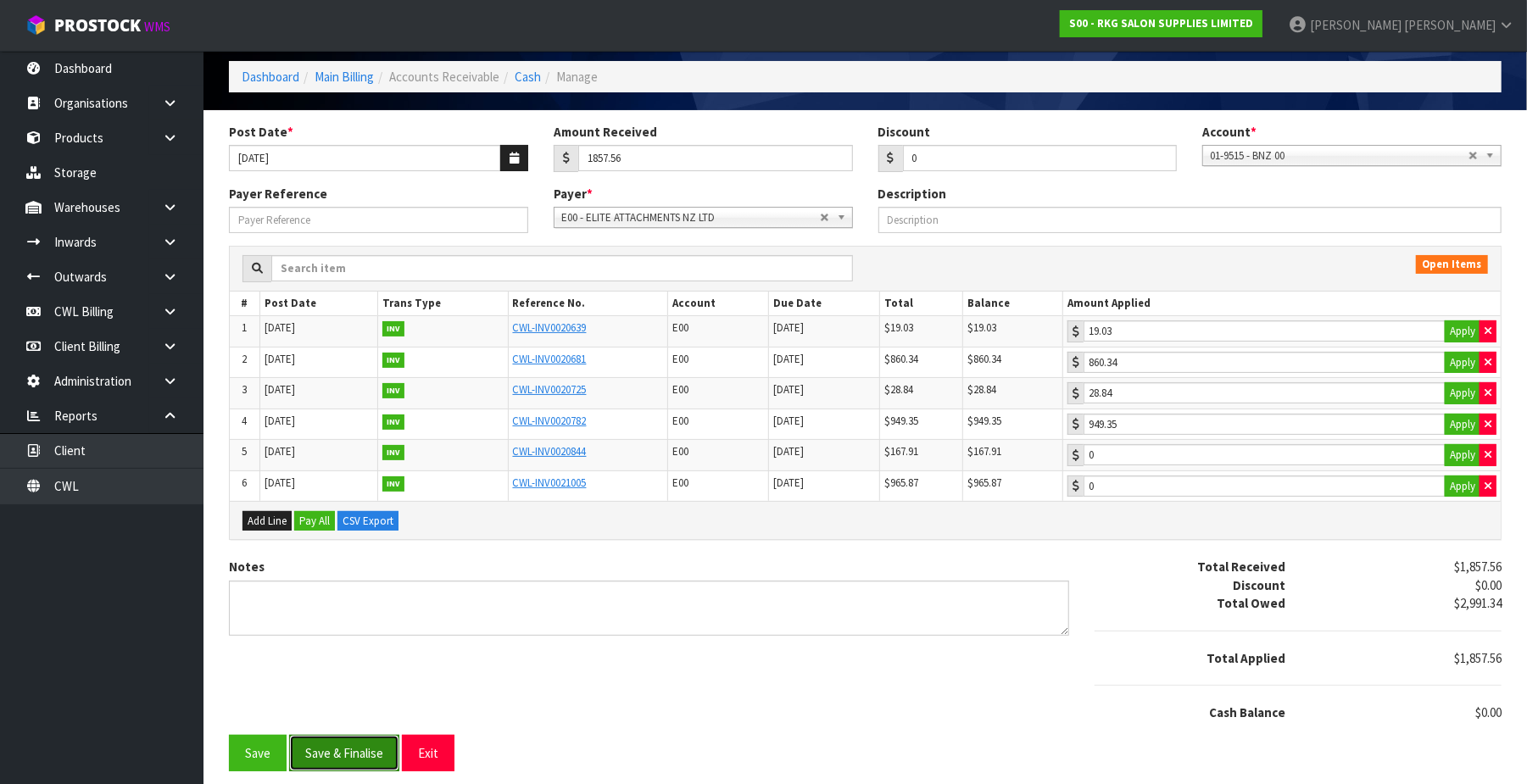
click at [347, 747] on button "Save & Finalise" at bounding box center [344, 753] width 111 height 37
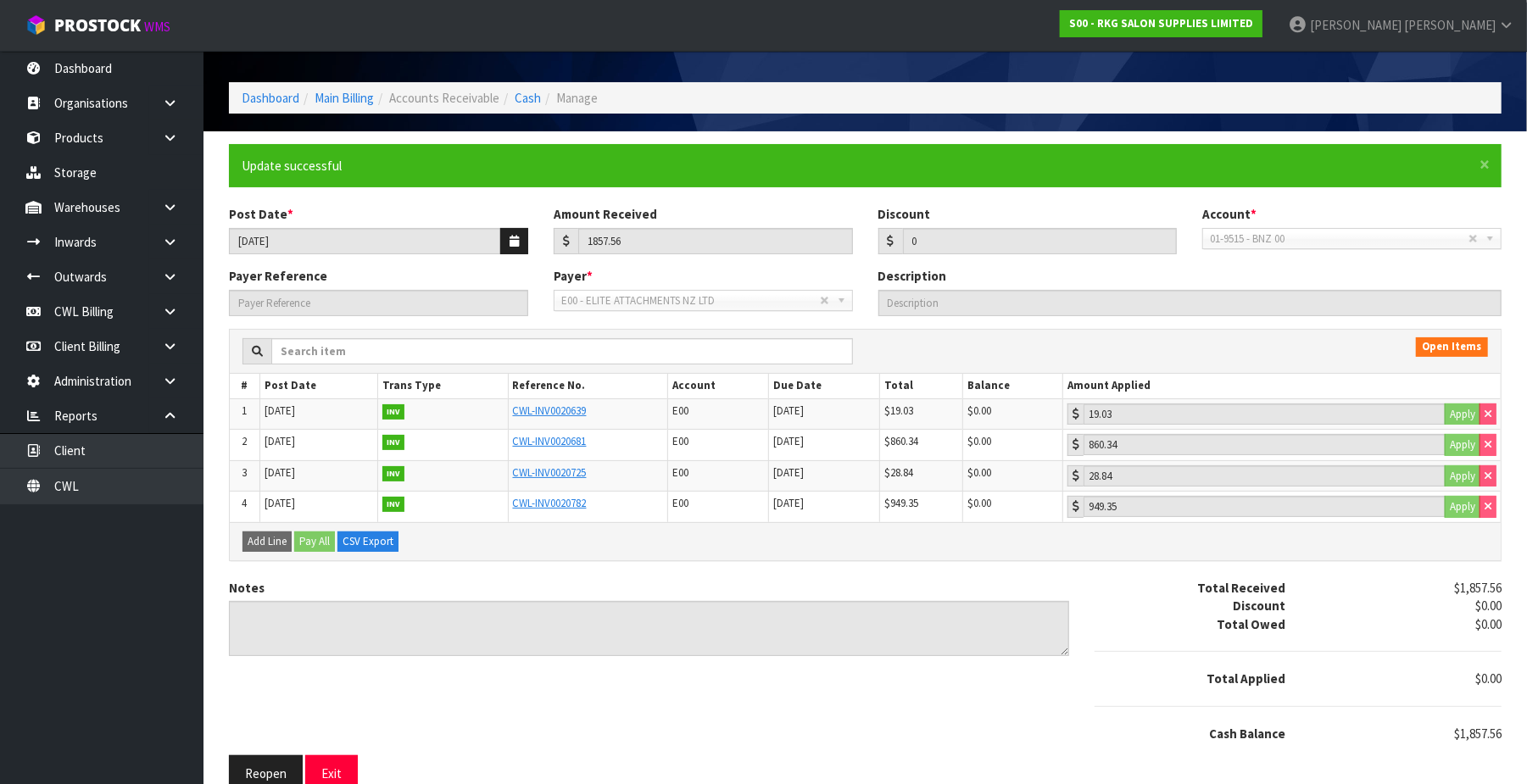
scroll to position [76, 0]
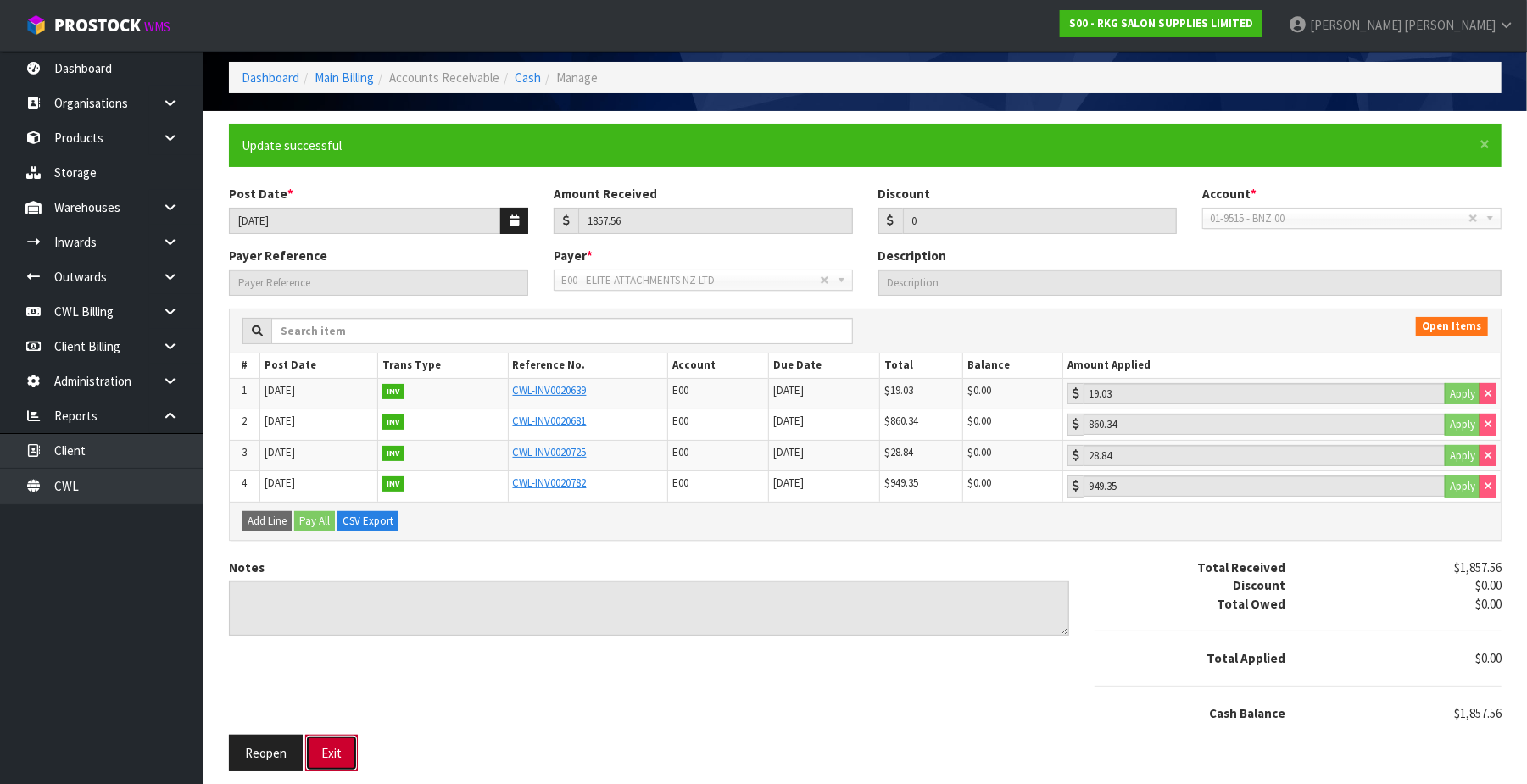
click at [331, 757] on button "Exit" at bounding box center [332, 753] width 53 height 37
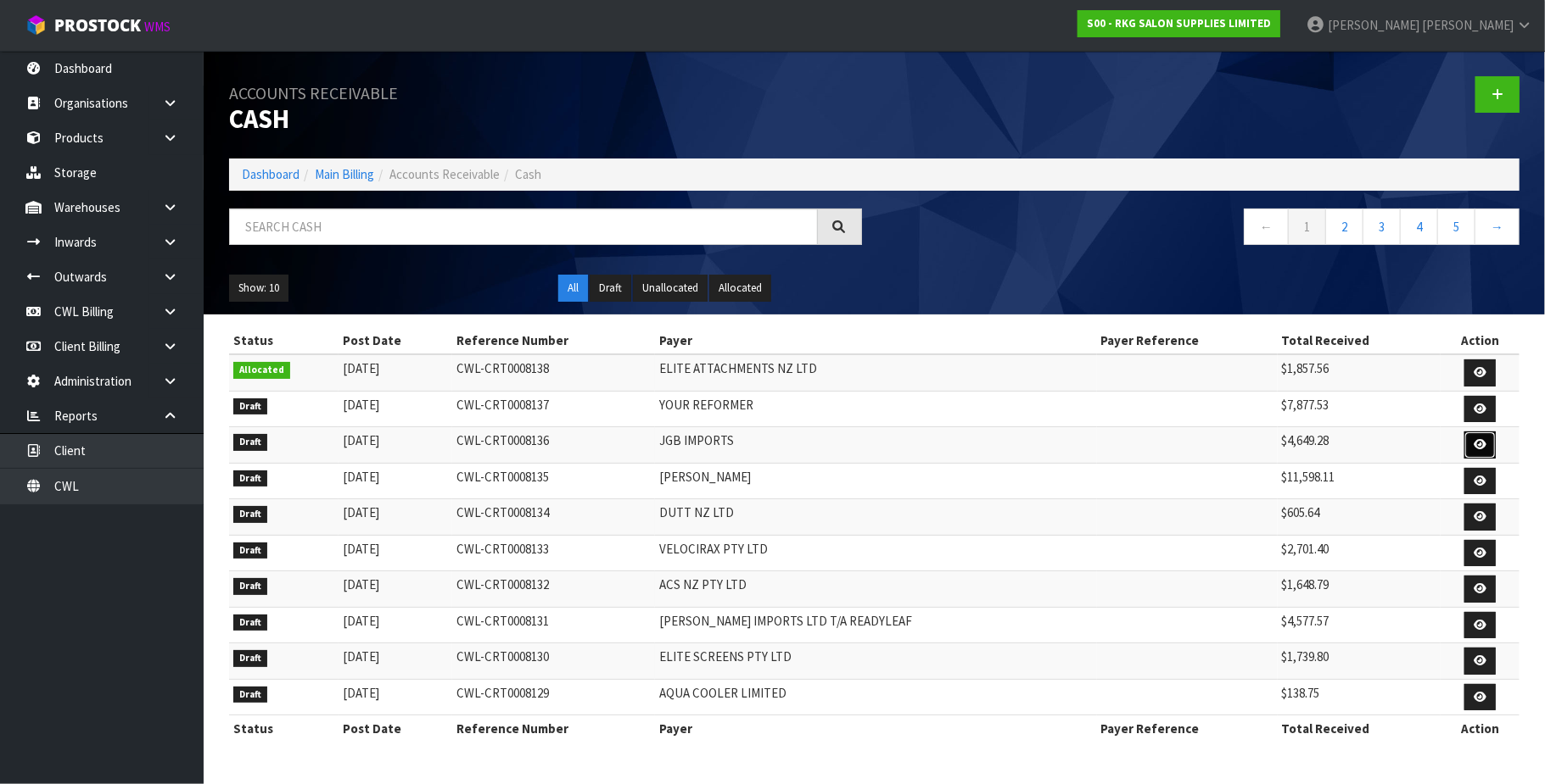
click at [1473, 444] on icon at bounding box center [1479, 444] width 12 height 11
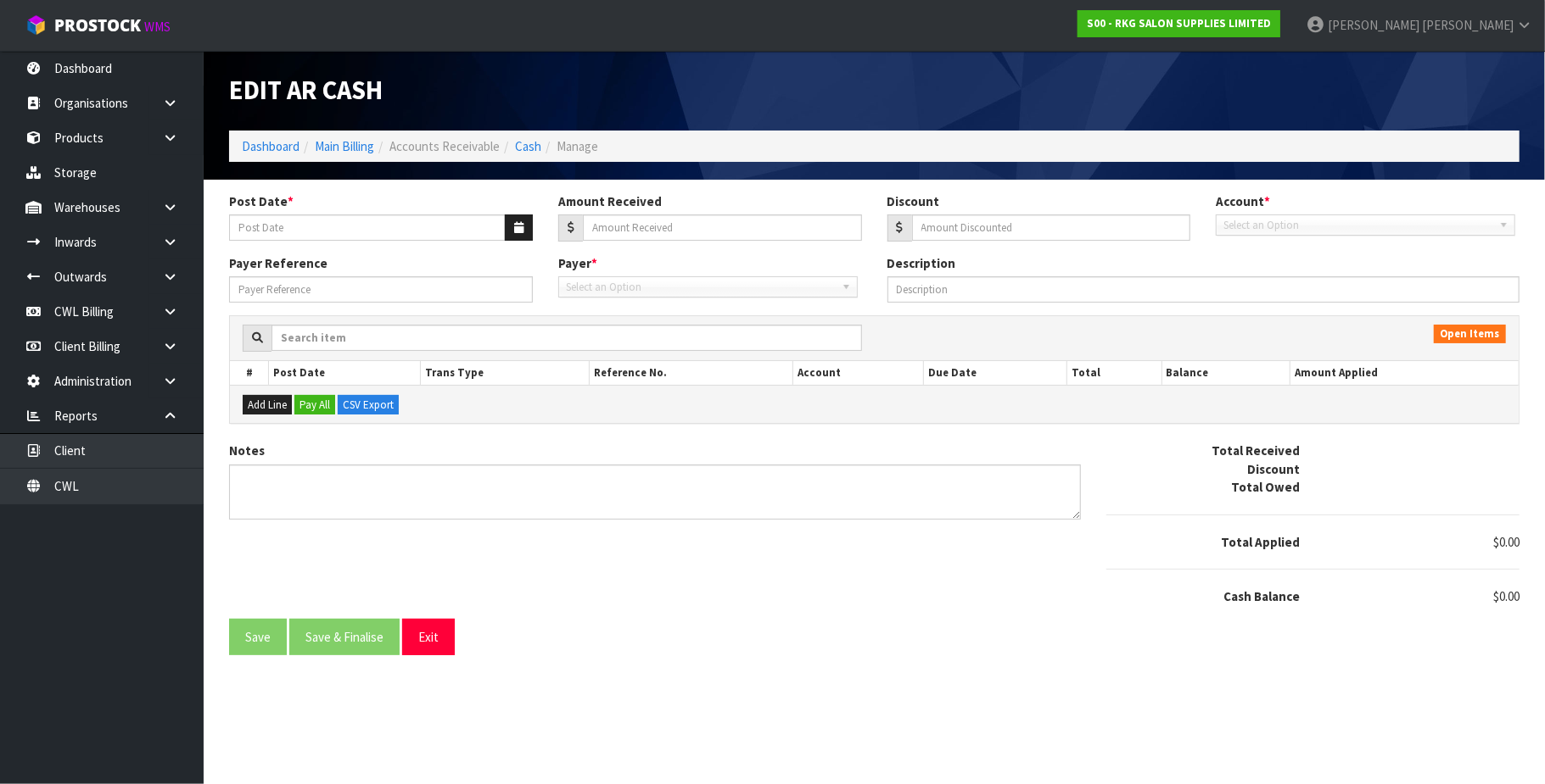
type input "[DATE]"
type input "4649.28"
type input "0"
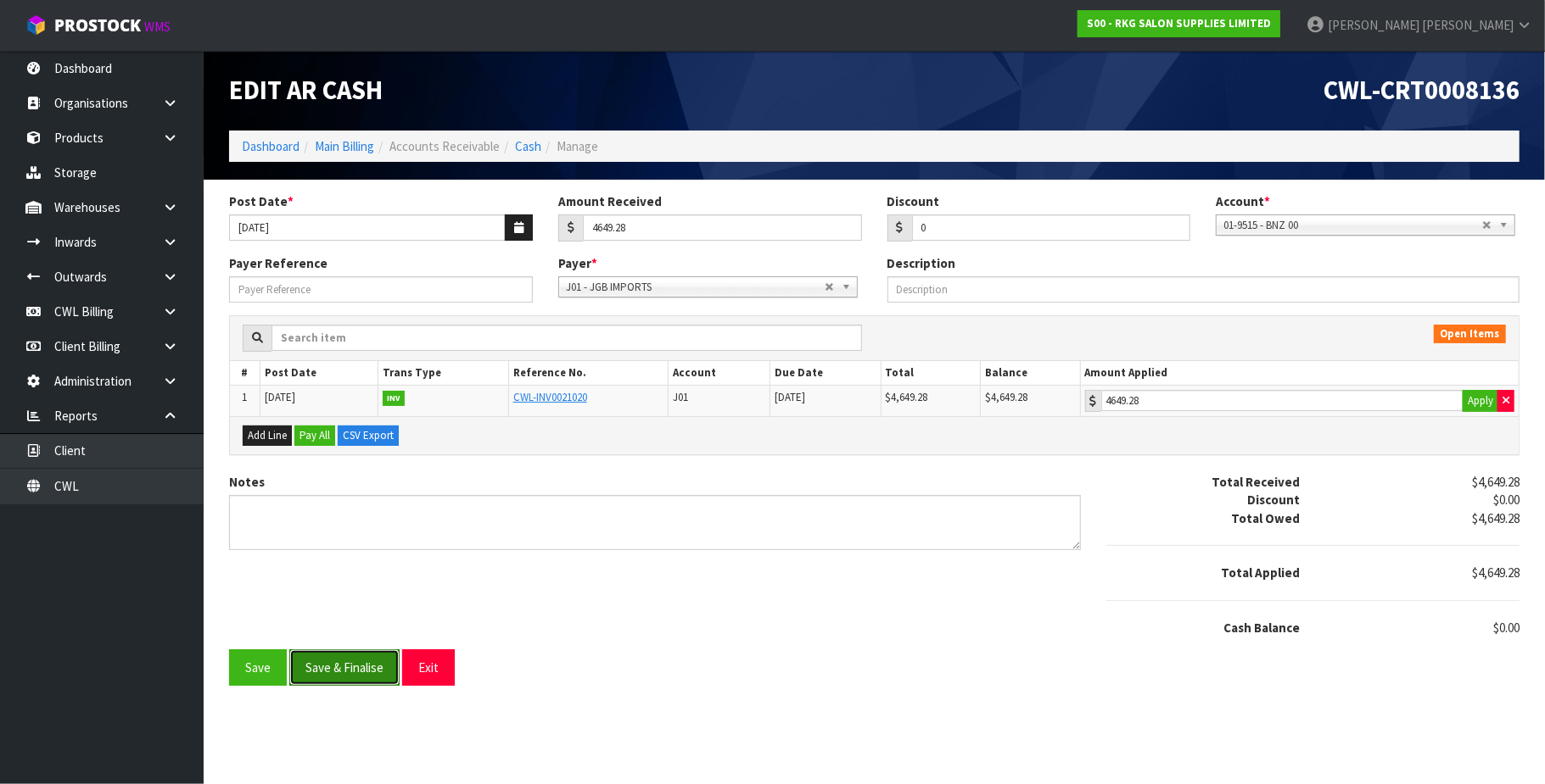
click at [367, 672] on button "Save & Finalise" at bounding box center [344, 668] width 111 height 37
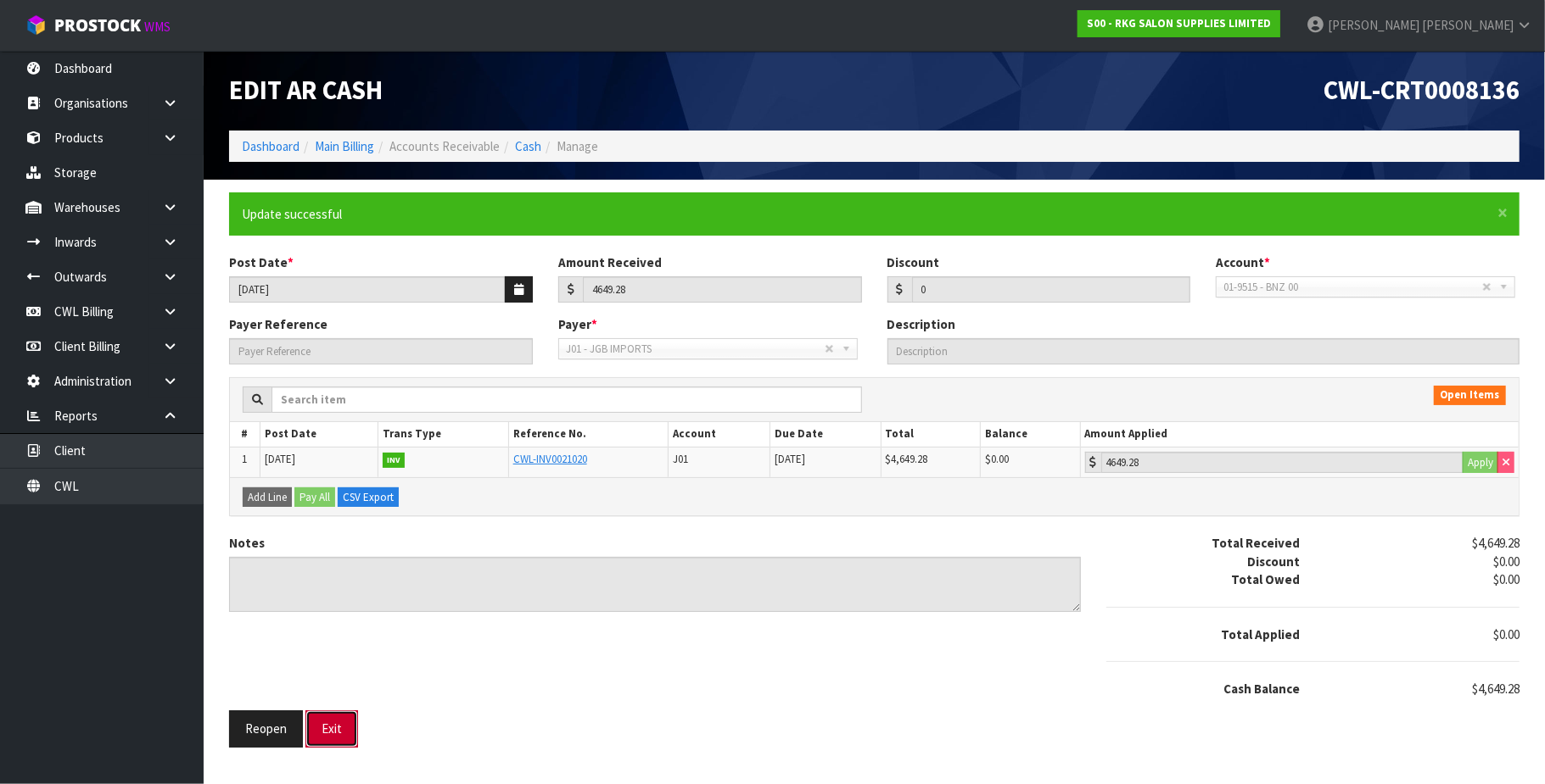
click at [339, 733] on button "Exit" at bounding box center [332, 729] width 53 height 37
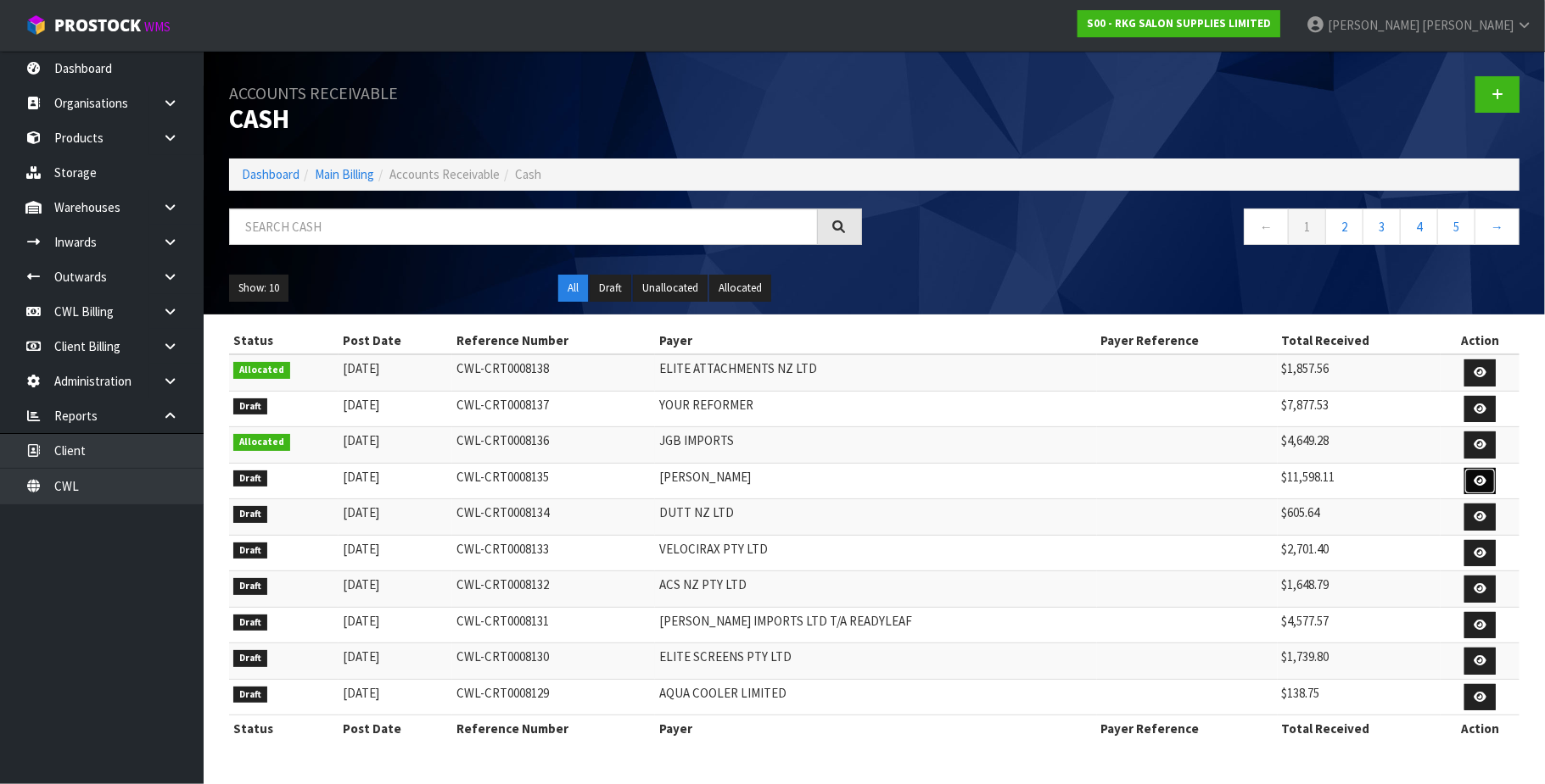
click at [1476, 479] on icon at bounding box center [1479, 481] width 12 height 11
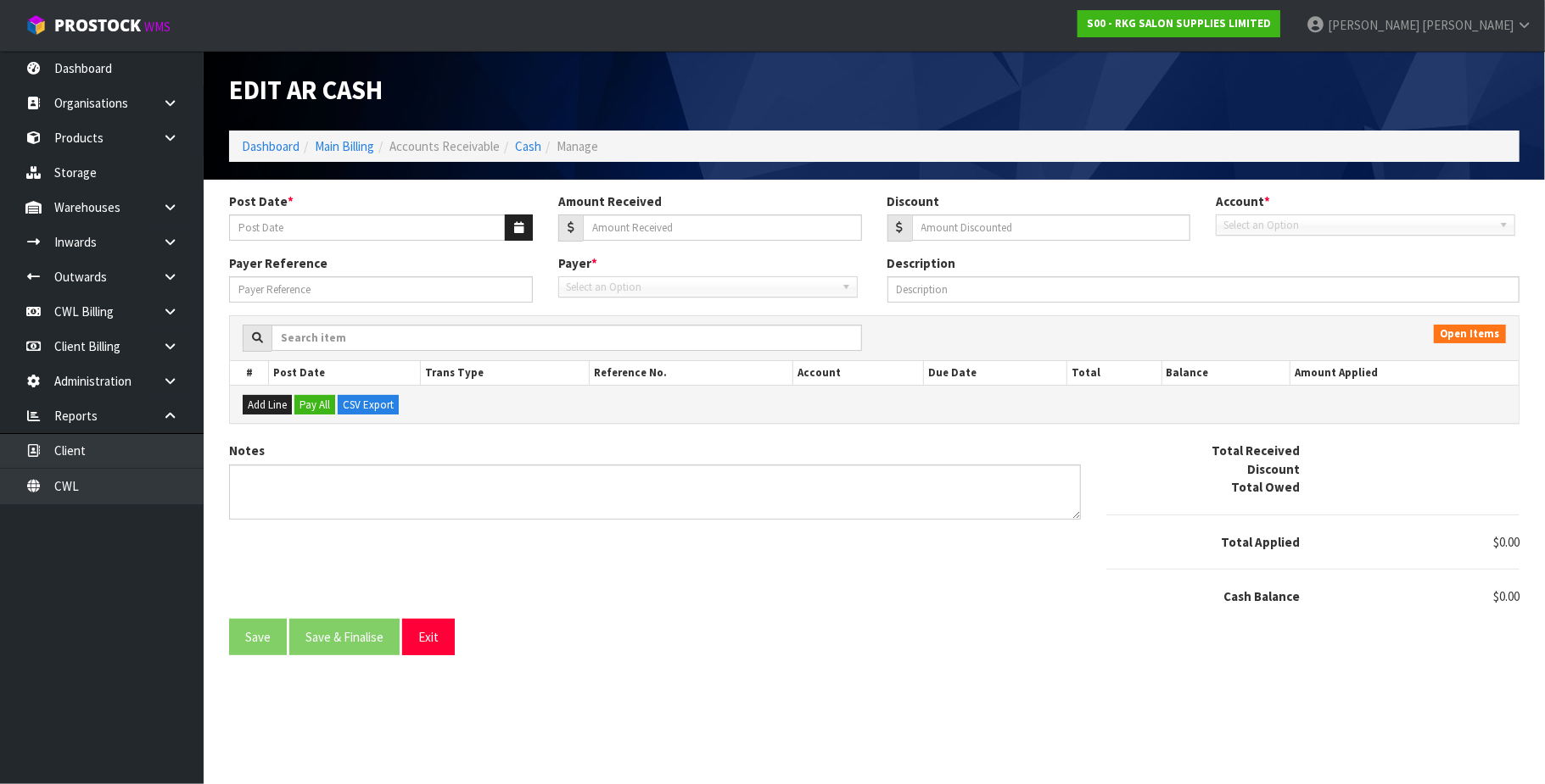
type input "[DATE]"
type input "11598.11"
type input "0"
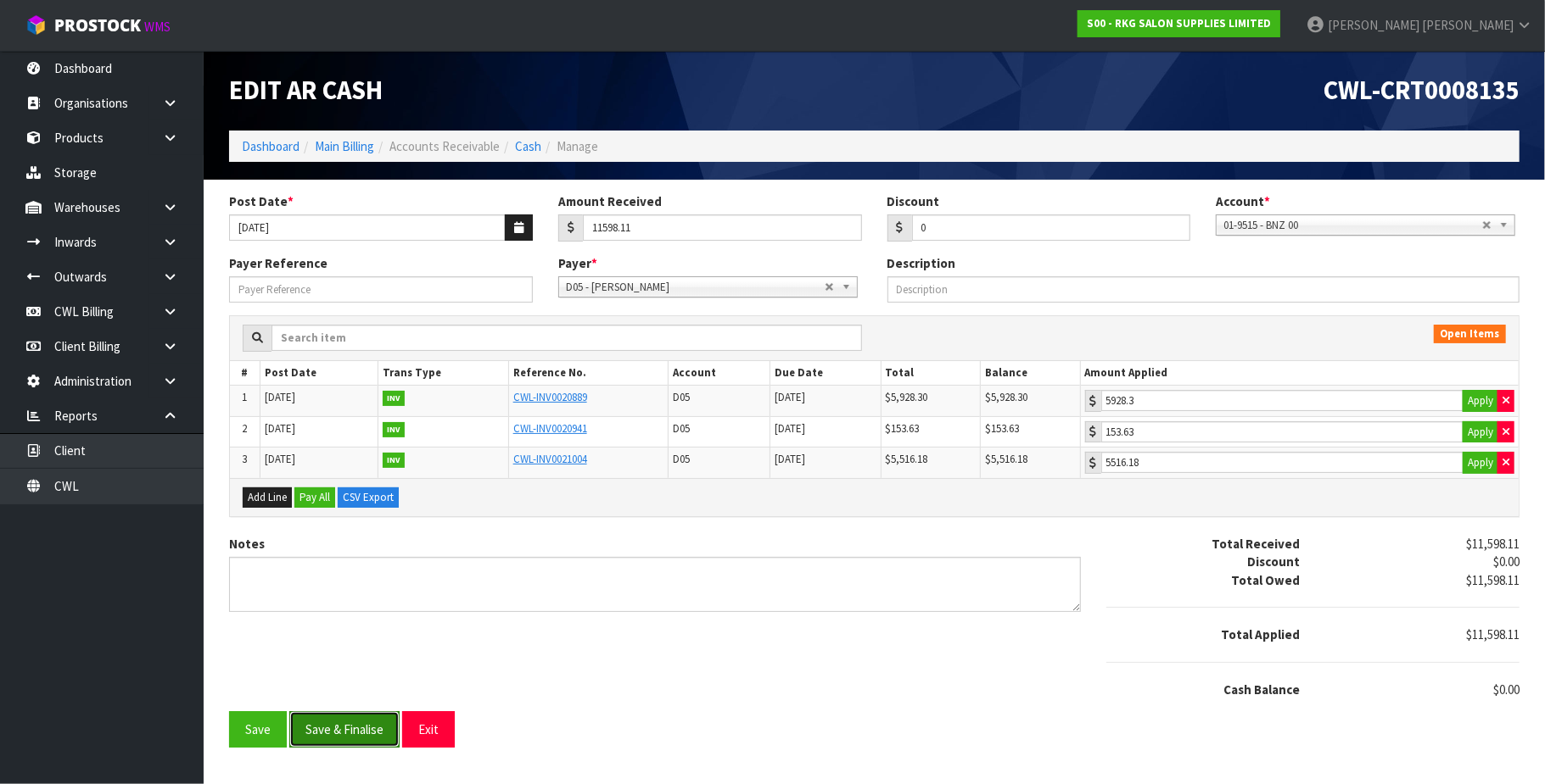
click at [365, 730] on button "Save & Finalise" at bounding box center [344, 730] width 111 height 37
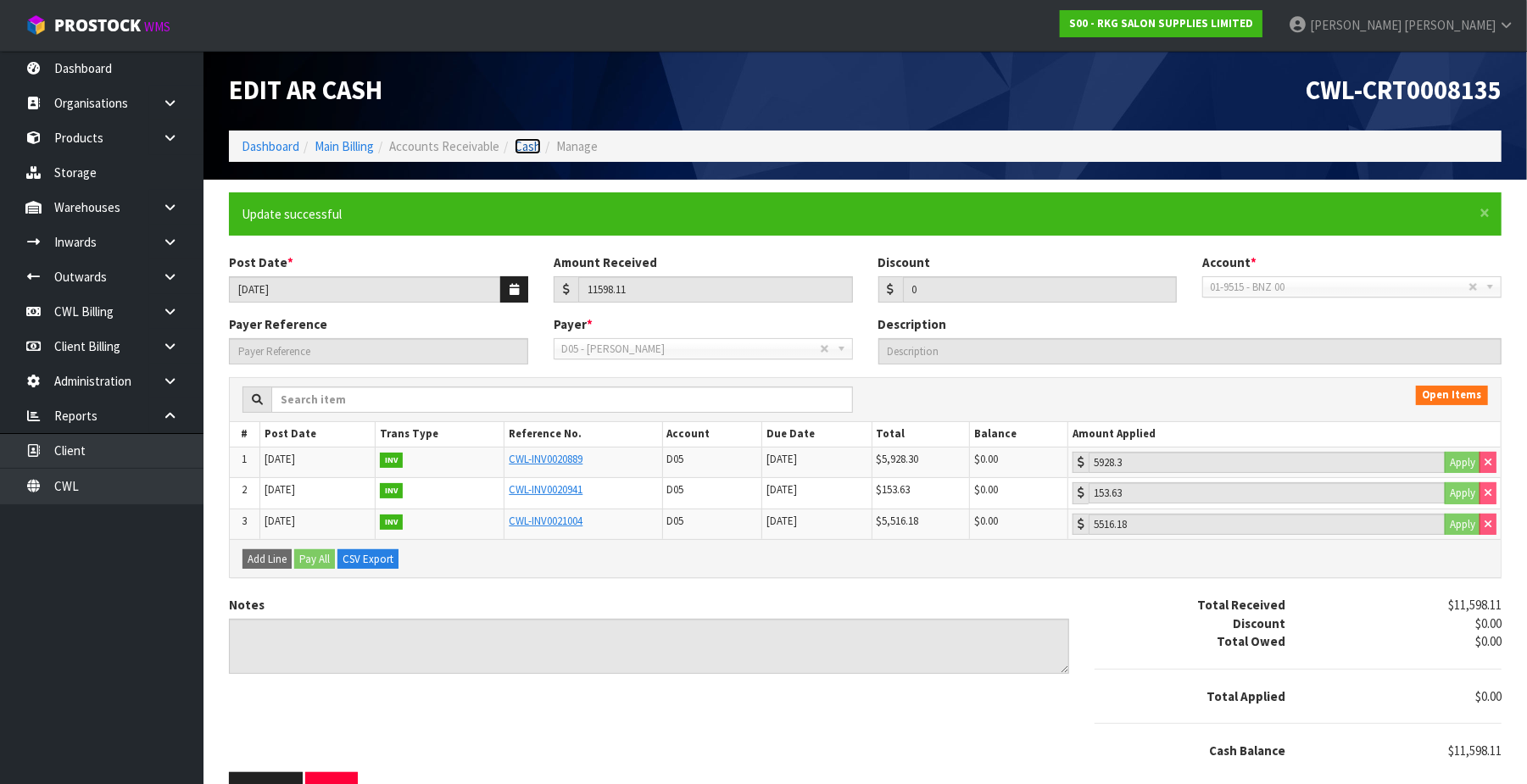
click at [533, 142] on link "Cash" at bounding box center [528, 146] width 26 height 16
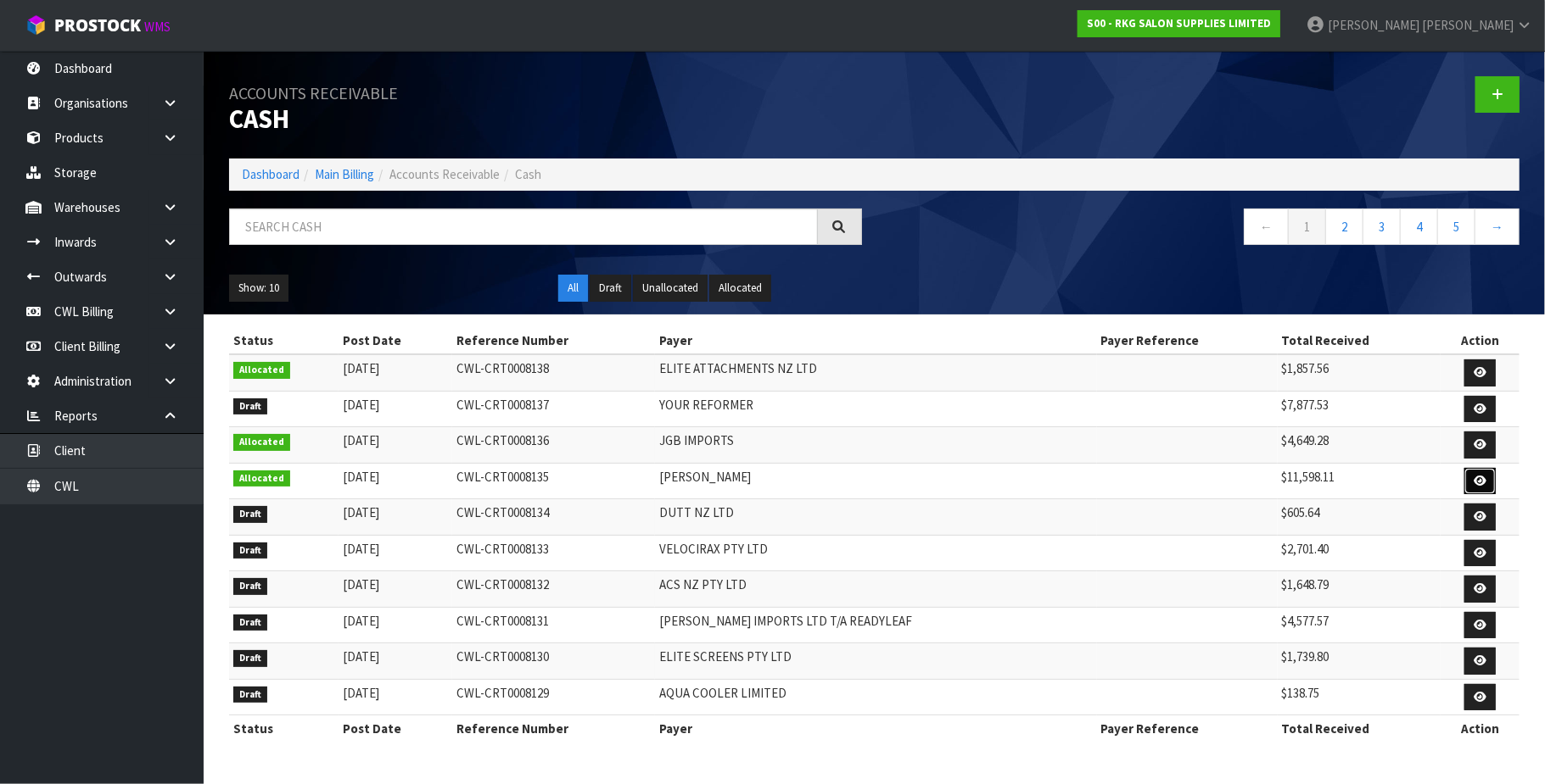
click at [1473, 485] on icon at bounding box center [1479, 481] width 12 height 11
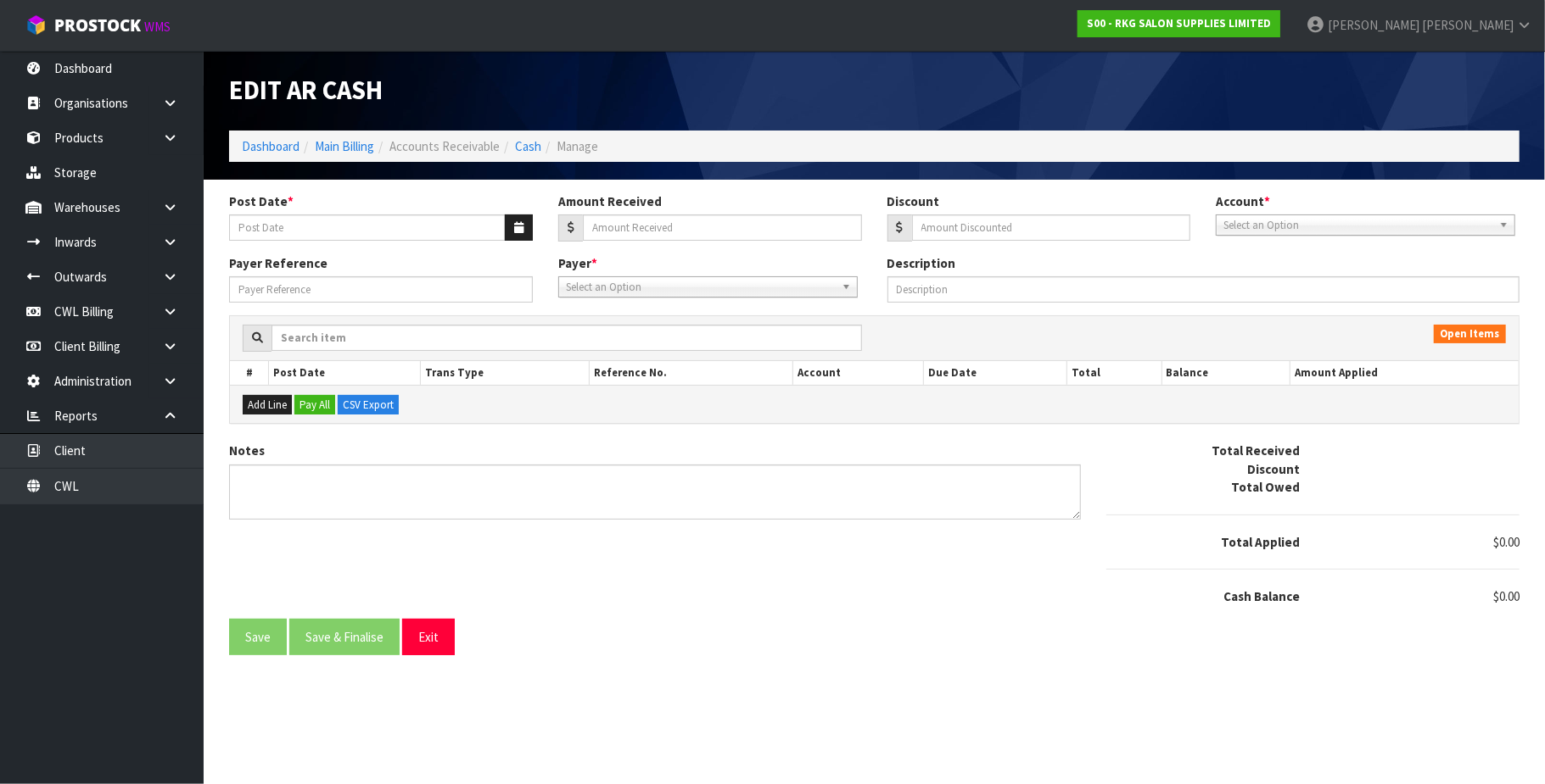
type input "[DATE]"
type input "11598.11"
type input "0"
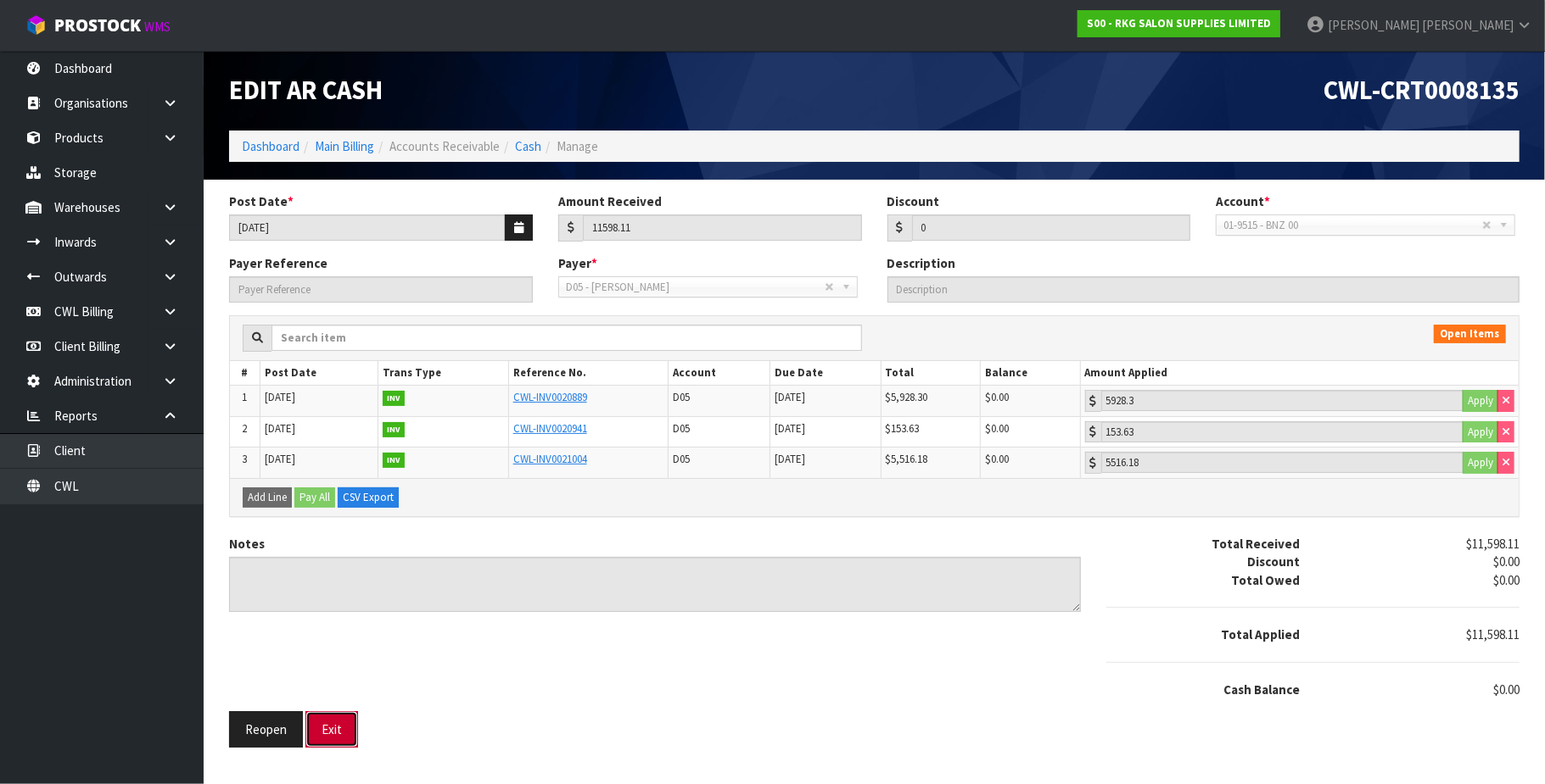
click at [328, 739] on button "Exit" at bounding box center [332, 730] width 53 height 37
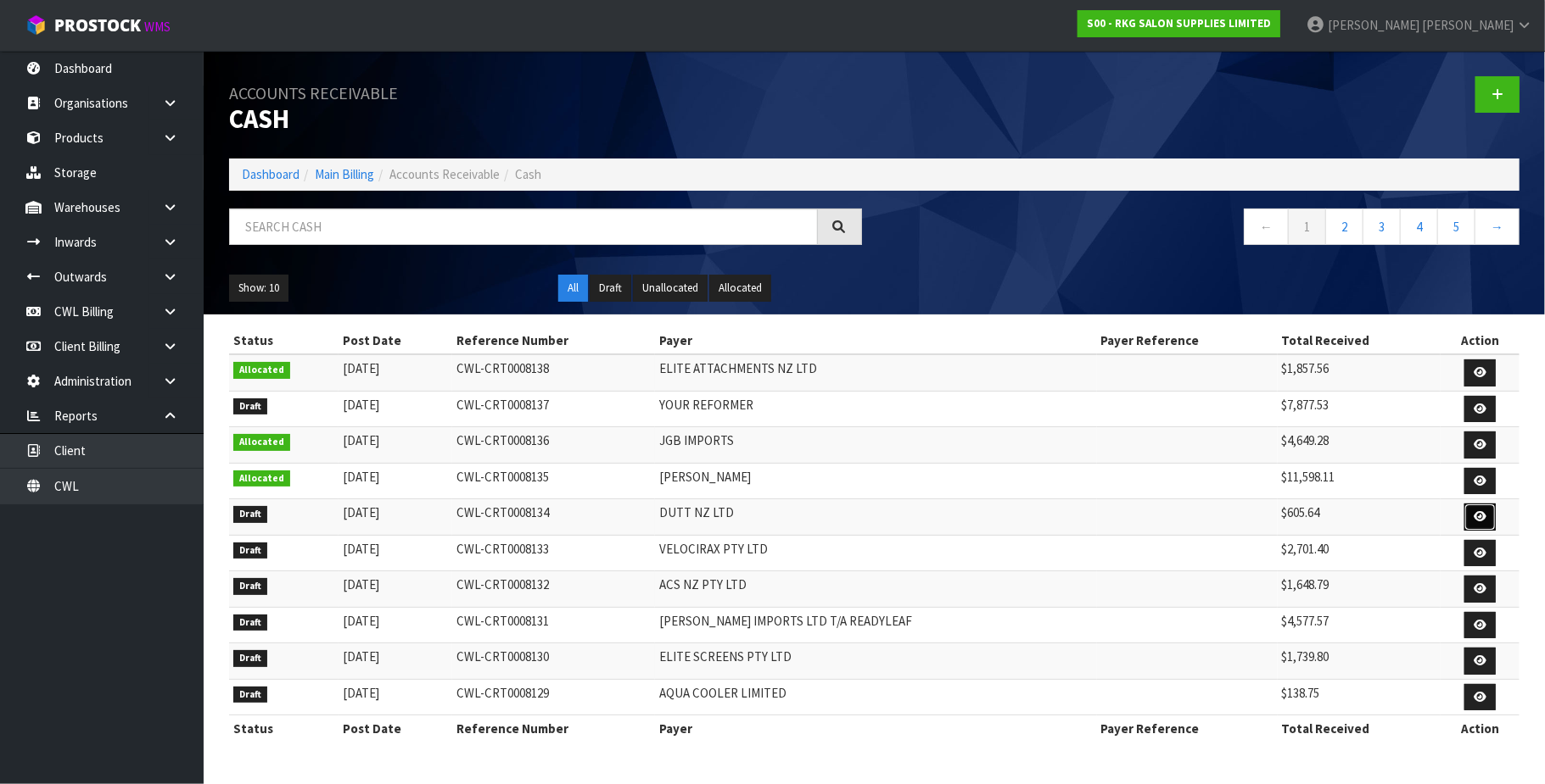
click at [1480, 515] on icon at bounding box center [1479, 516] width 12 height 11
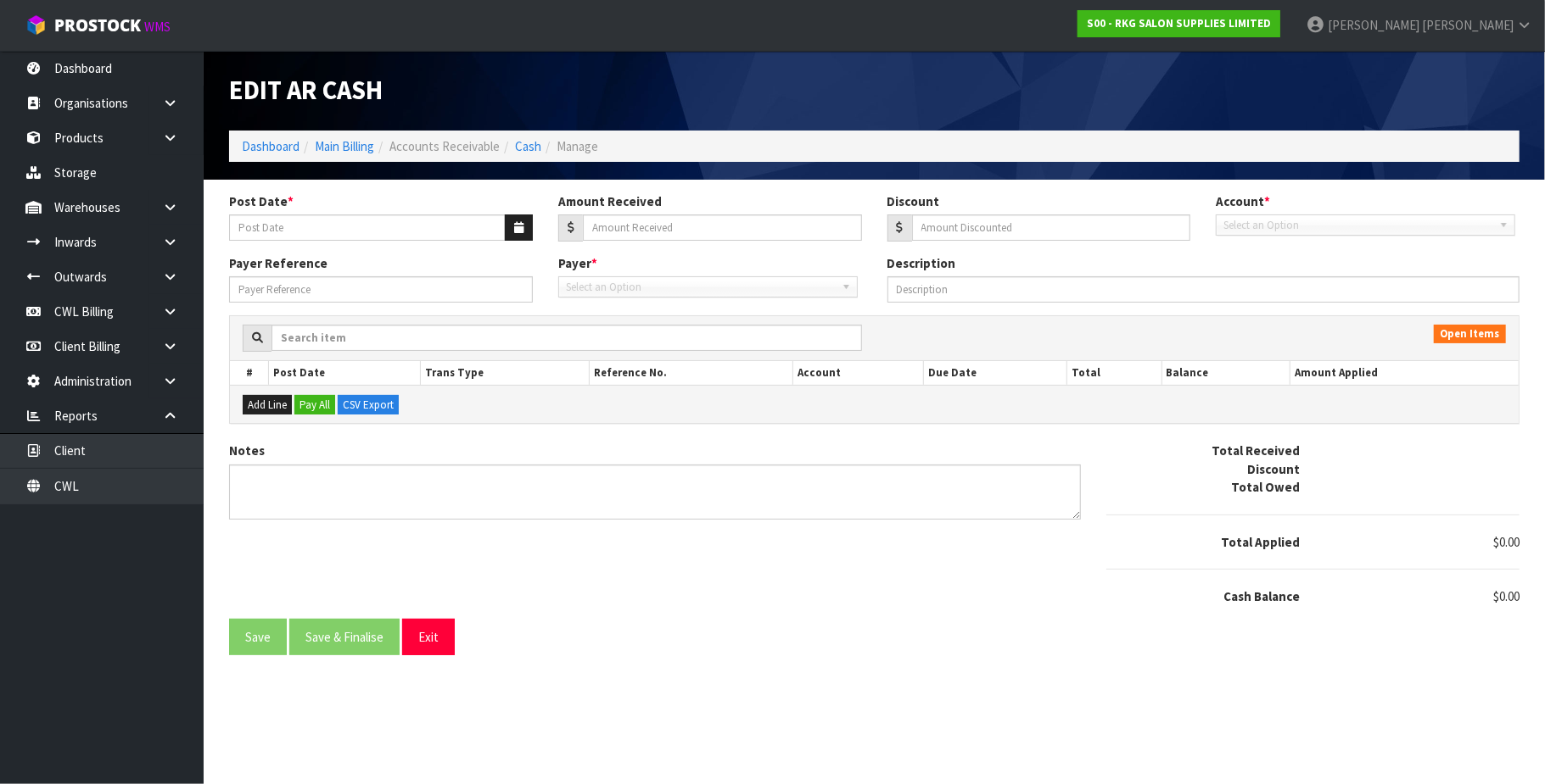
type input "[DATE]"
type input "605.64"
type input "0"
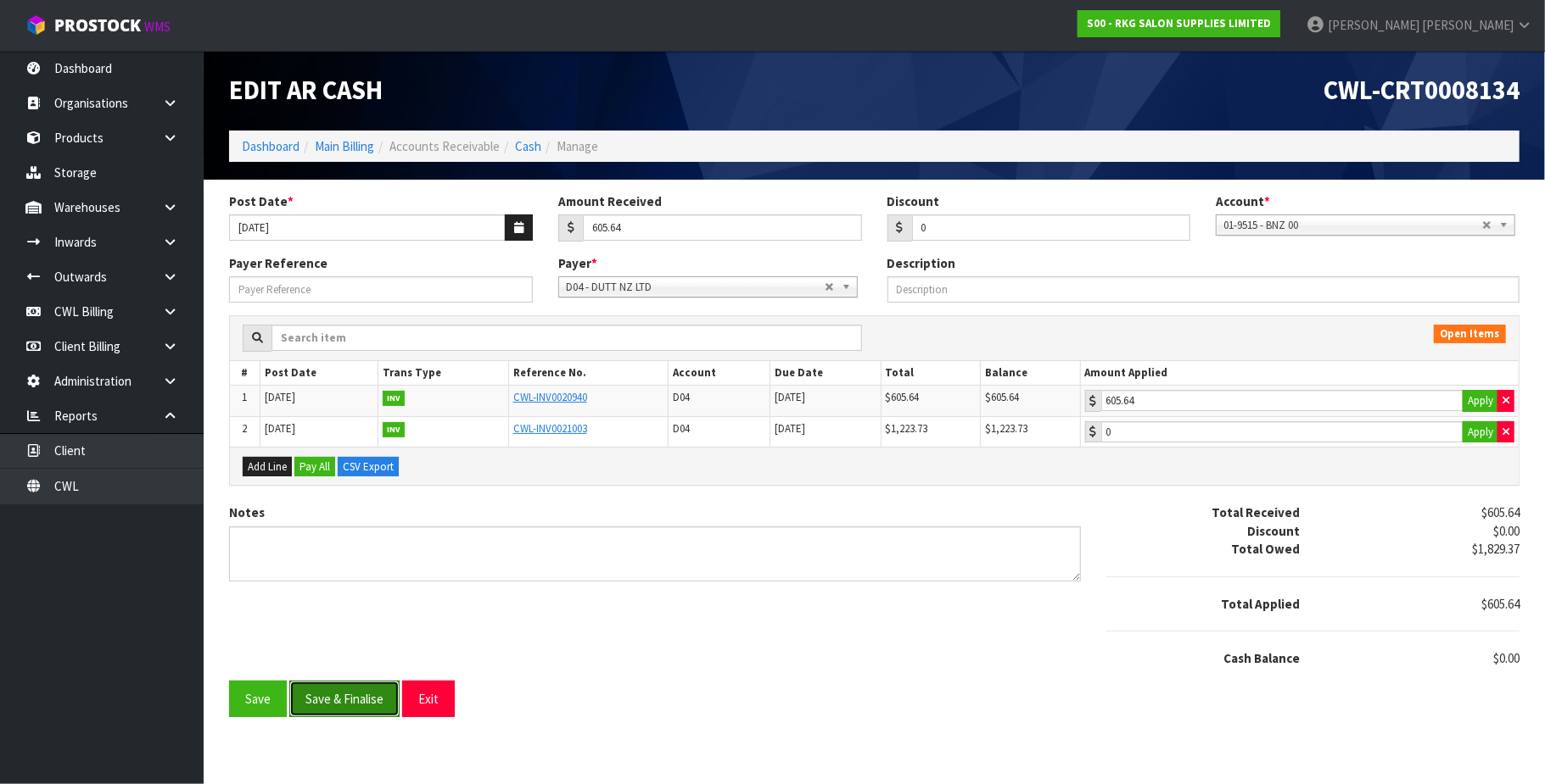
click at [357, 703] on button "Save & Finalise" at bounding box center [344, 699] width 111 height 37
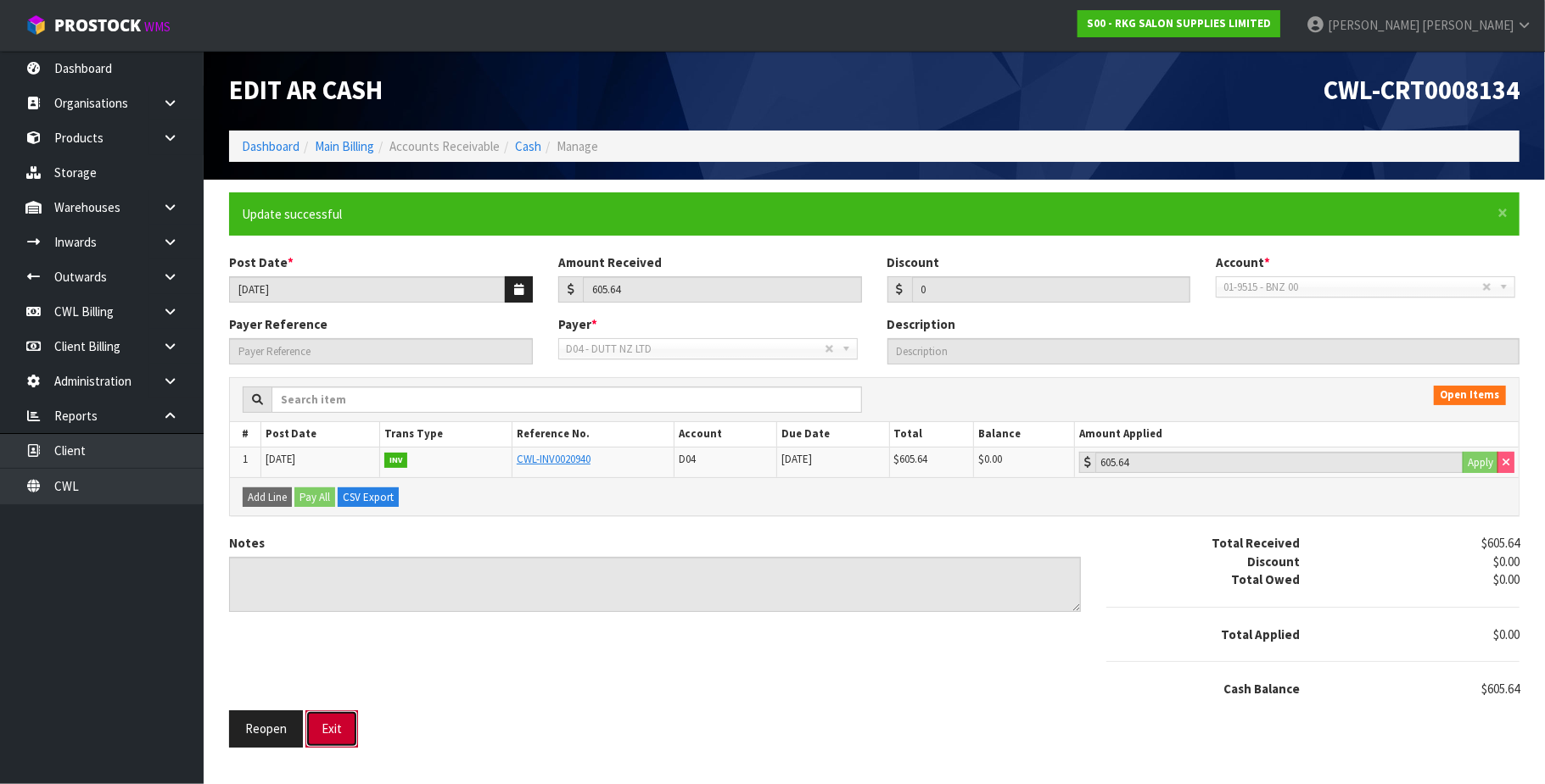
click at [329, 736] on button "Exit" at bounding box center [332, 729] width 53 height 37
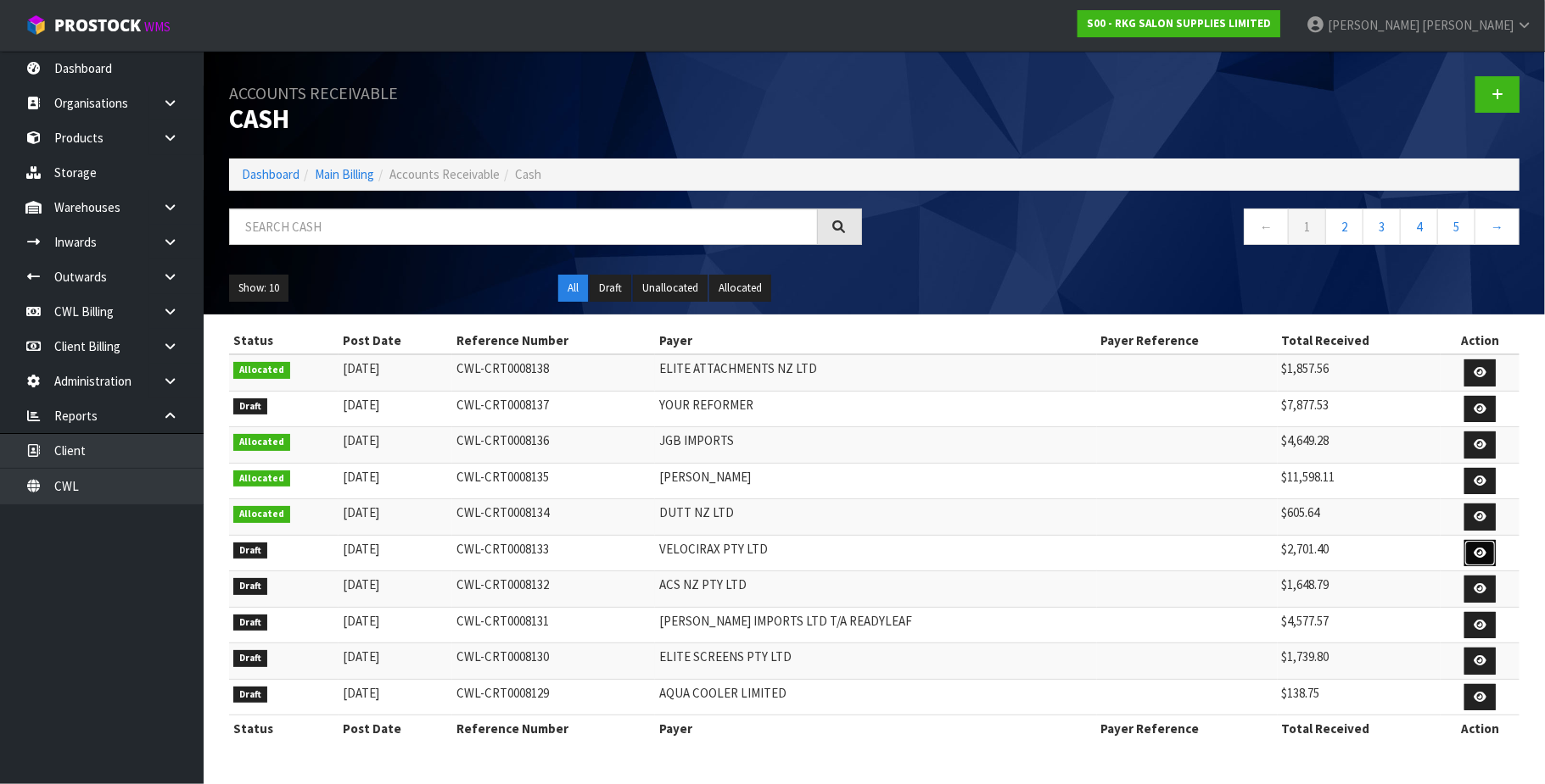
click at [1479, 554] on icon at bounding box center [1479, 553] width 12 height 11
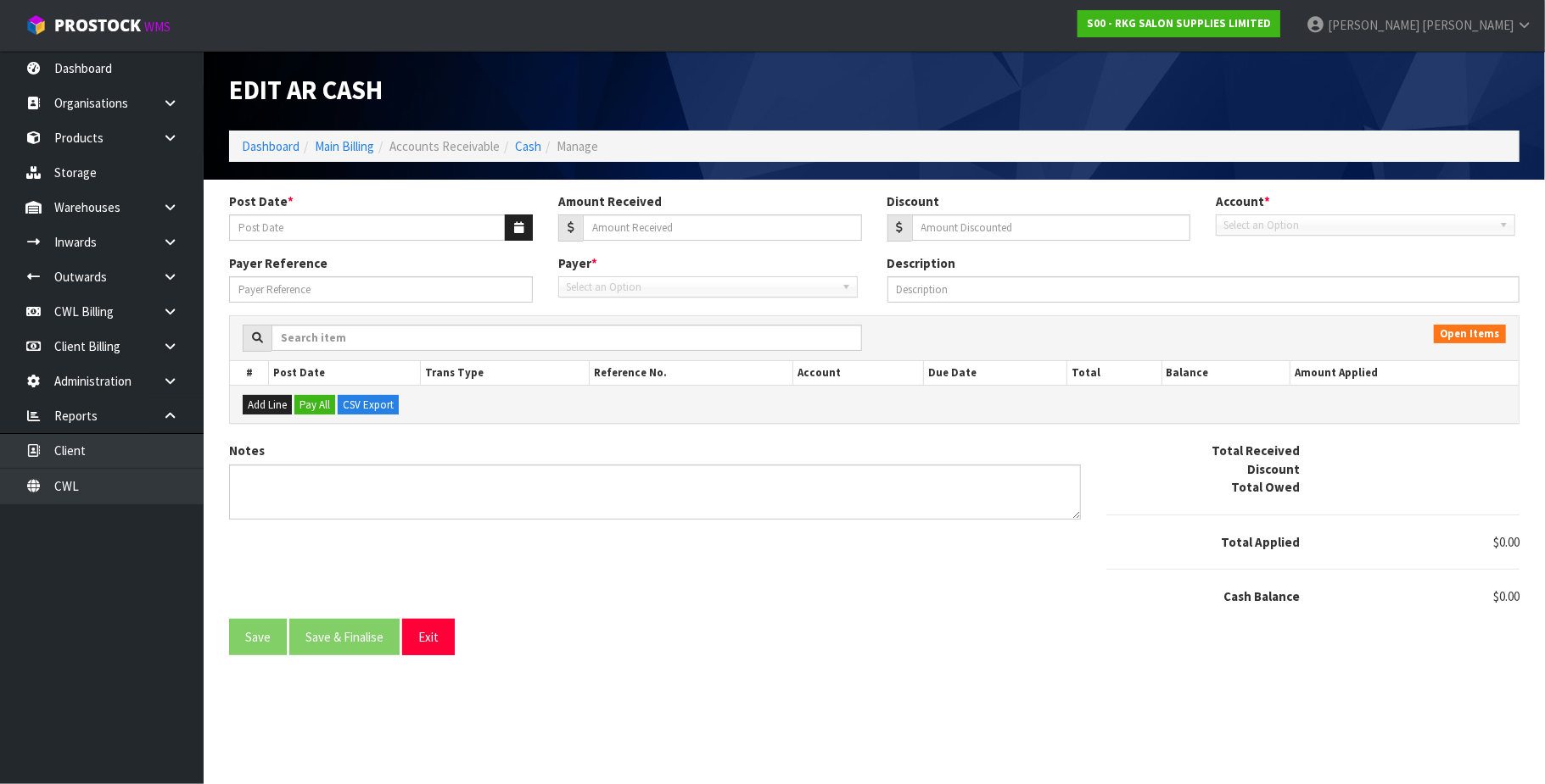
type input "[DATE]"
type input "2701.4"
type input "0"
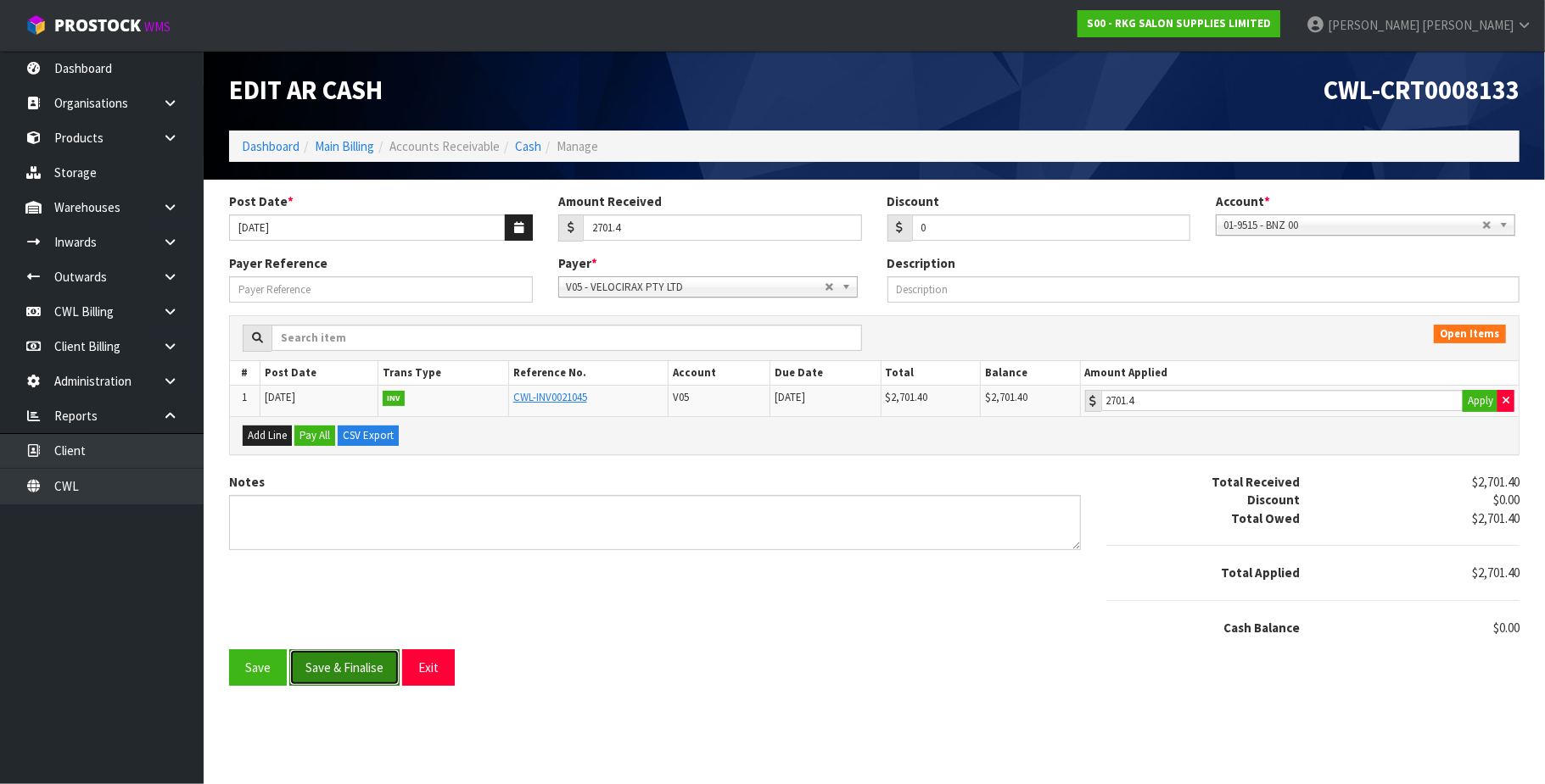
click at [368, 677] on button "Save & Finalise" at bounding box center [344, 668] width 111 height 37
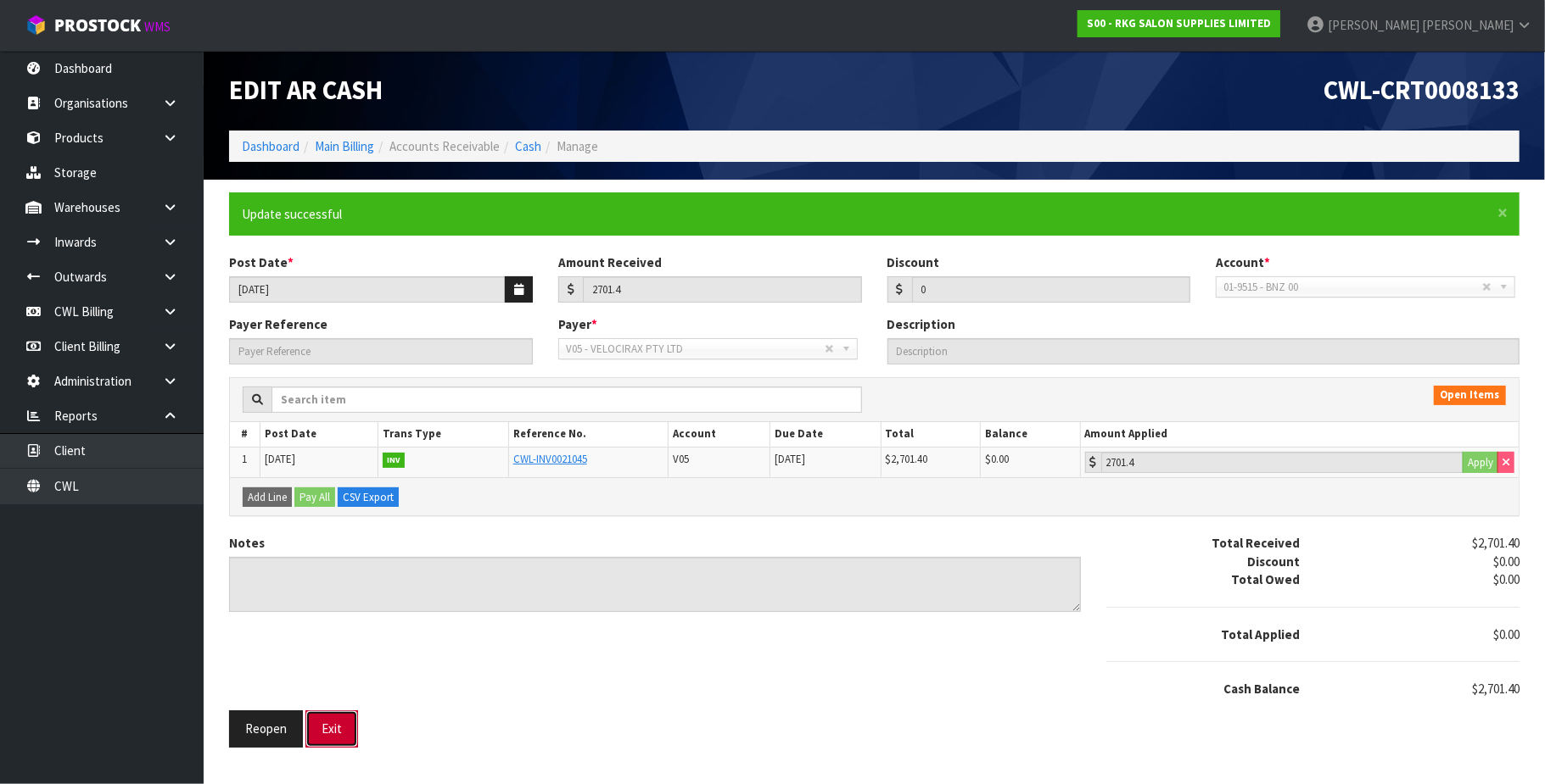
click at [334, 730] on button "Exit" at bounding box center [332, 729] width 53 height 37
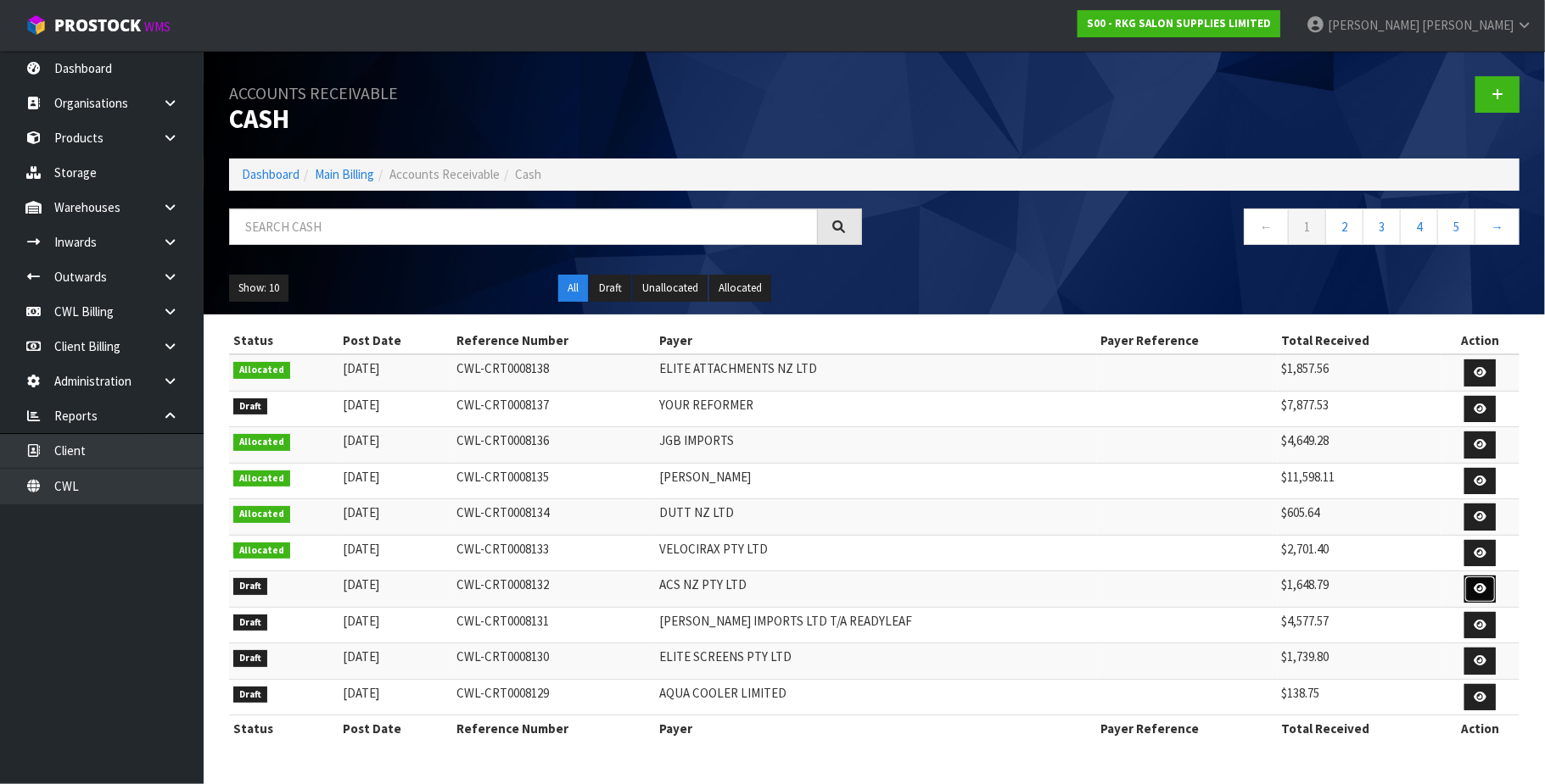
click at [1473, 583] on link at bounding box center [1480, 589] width 32 height 27
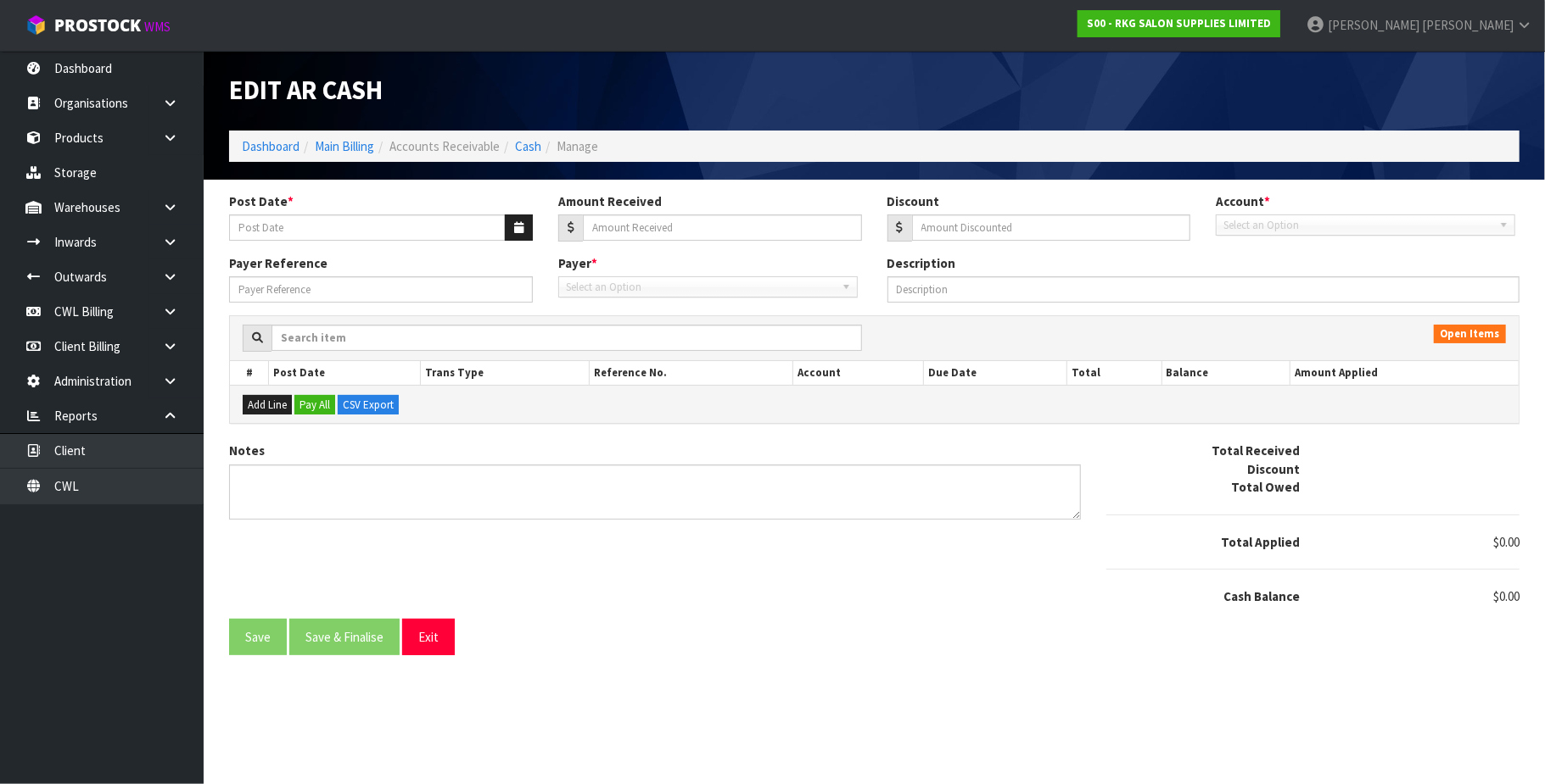
type input "[DATE]"
type input "1648.79"
type input "0"
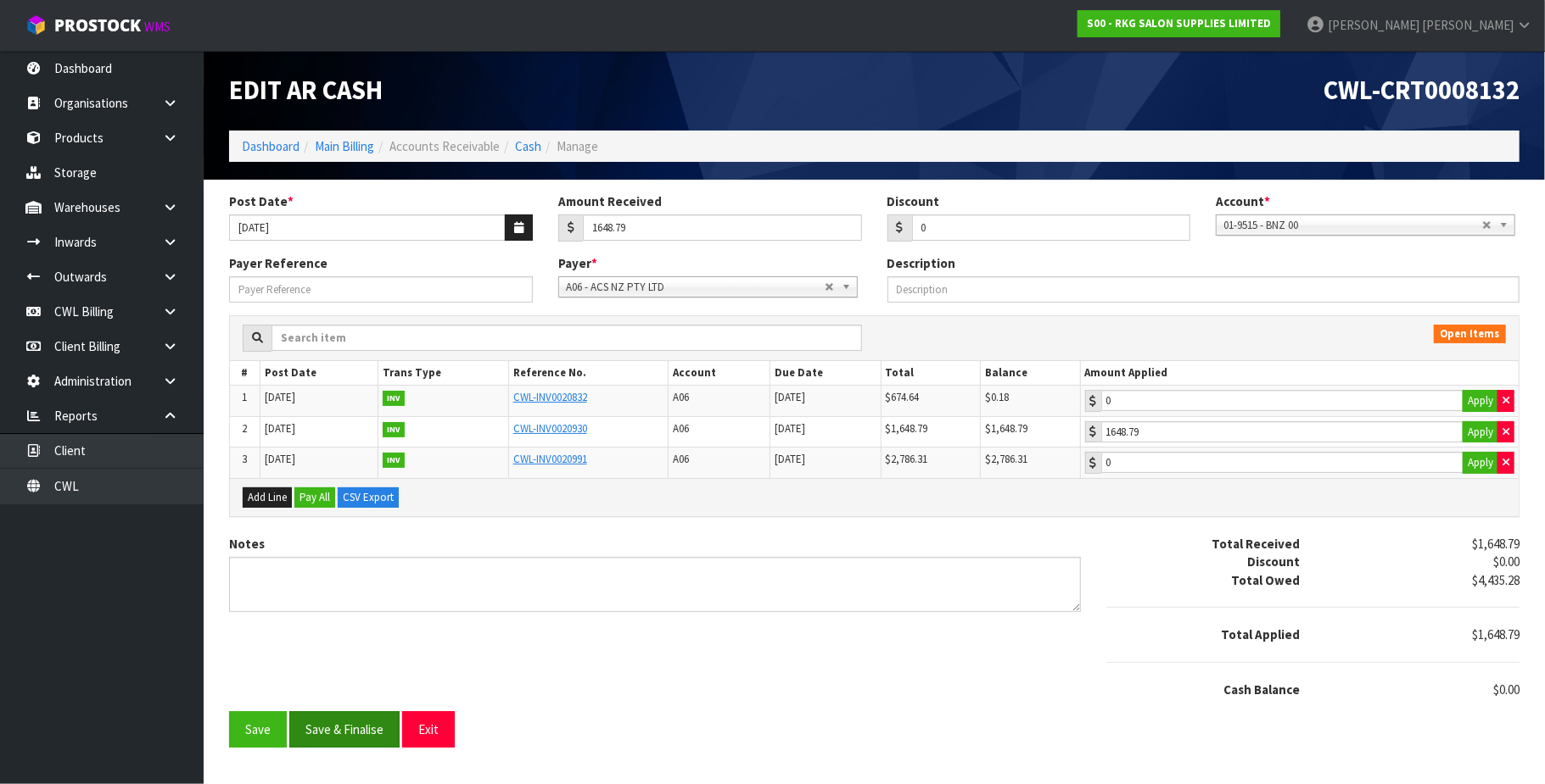
click at [333, 655] on div "Notes Total Received $1,648.79 Discount $0.00 Total Owed $4,435.28 Total Applie…" at bounding box center [874, 622] width 1316 height 176
click at [355, 730] on button "Save & Finalise" at bounding box center [344, 730] width 111 height 37
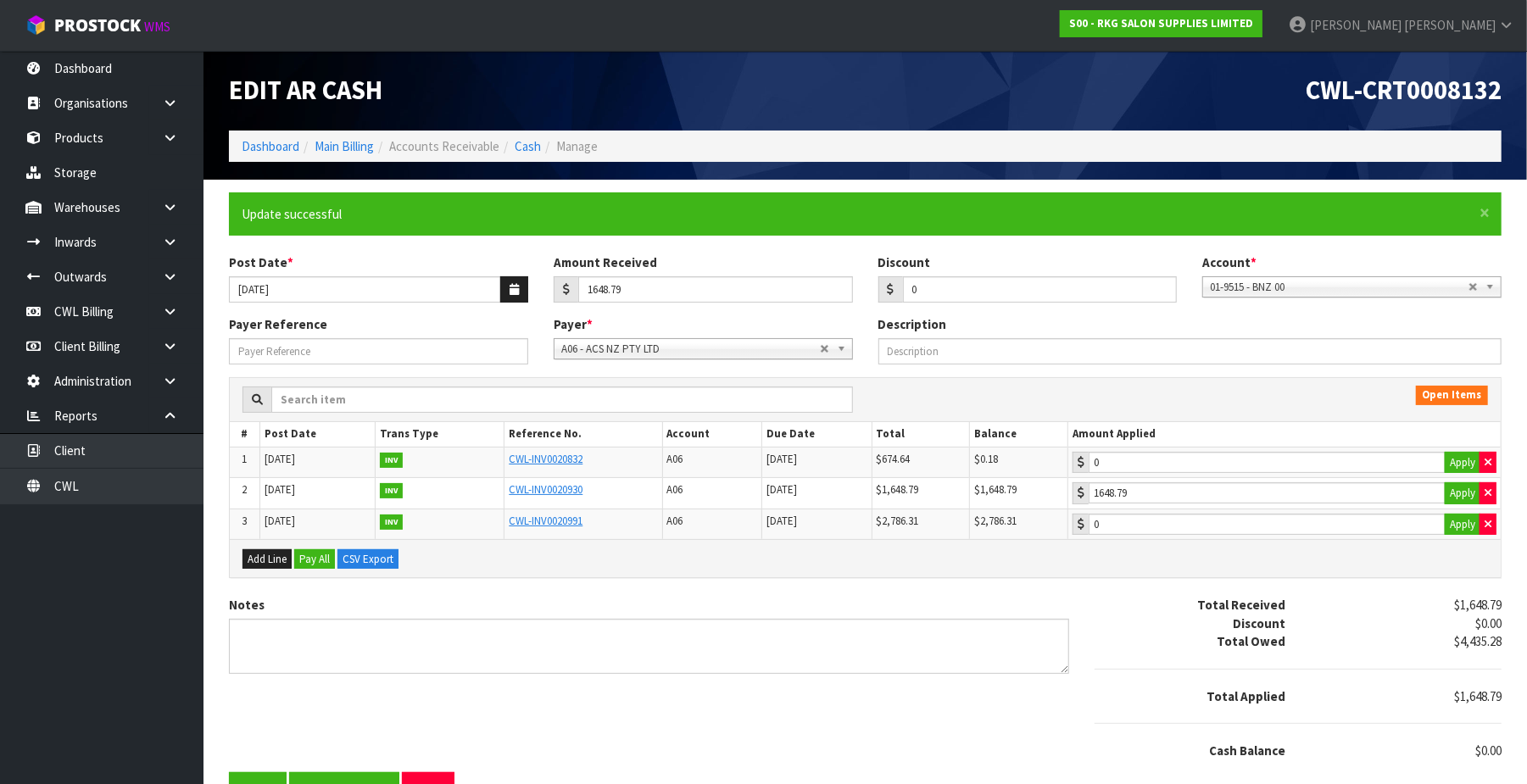
type input "1648.79"
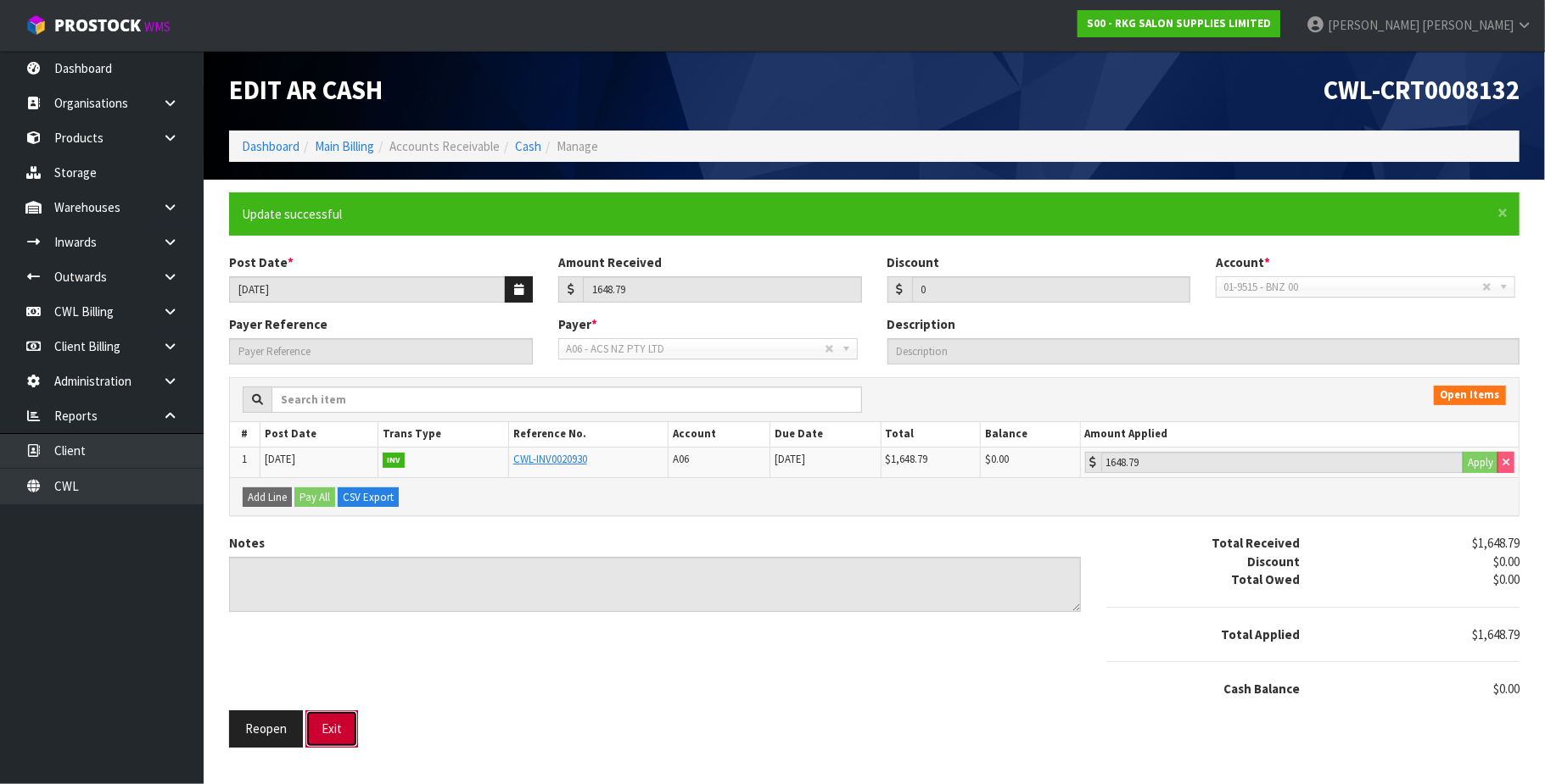
click at [341, 737] on button "Exit" at bounding box center [332, 729] width 53 height 37
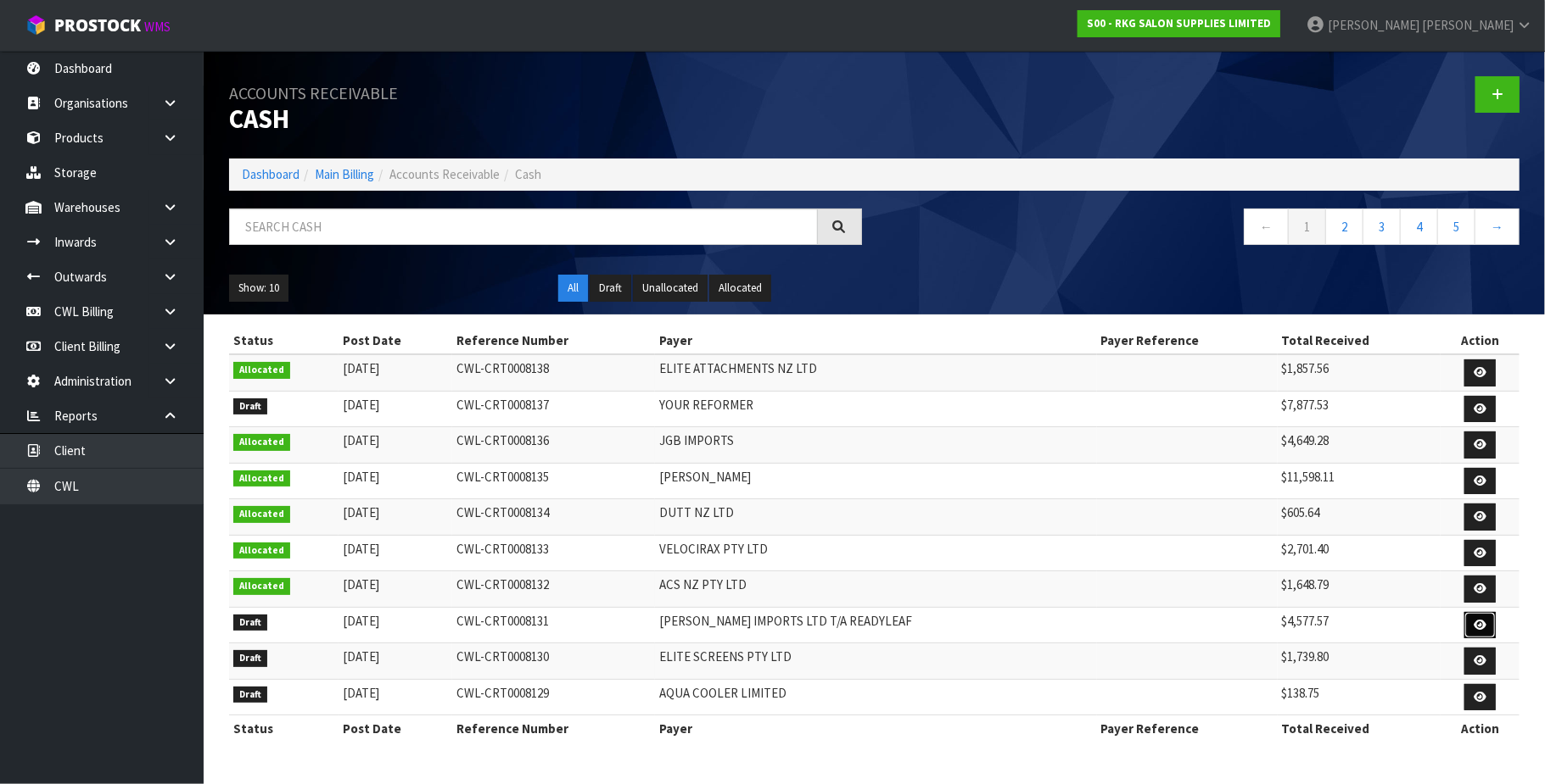
click at [1467, 632] on link at bounding box center [1480, 625] width 32 height 27
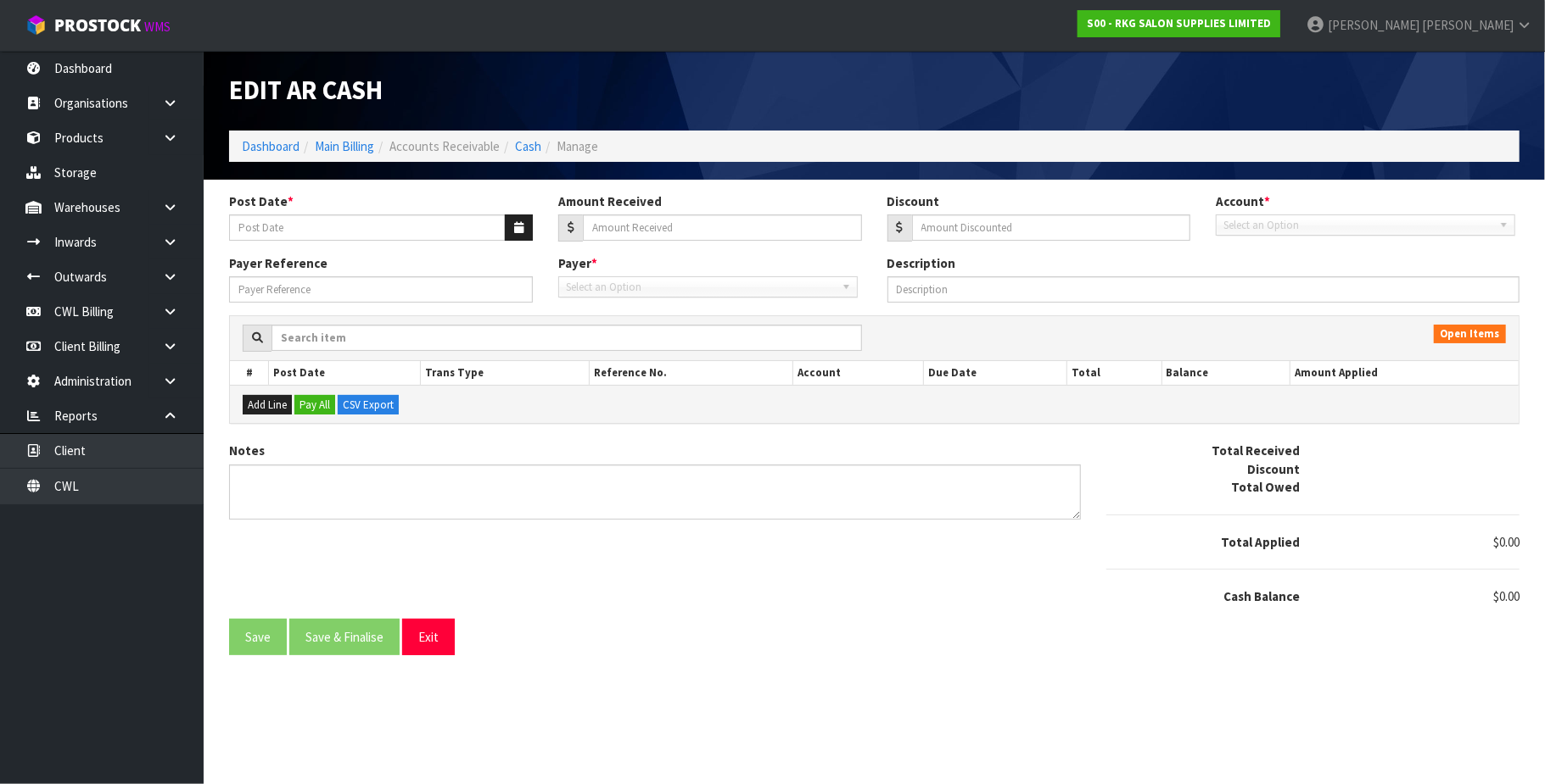
type input "[DATE]"
type input "4577.57"
type input "0"
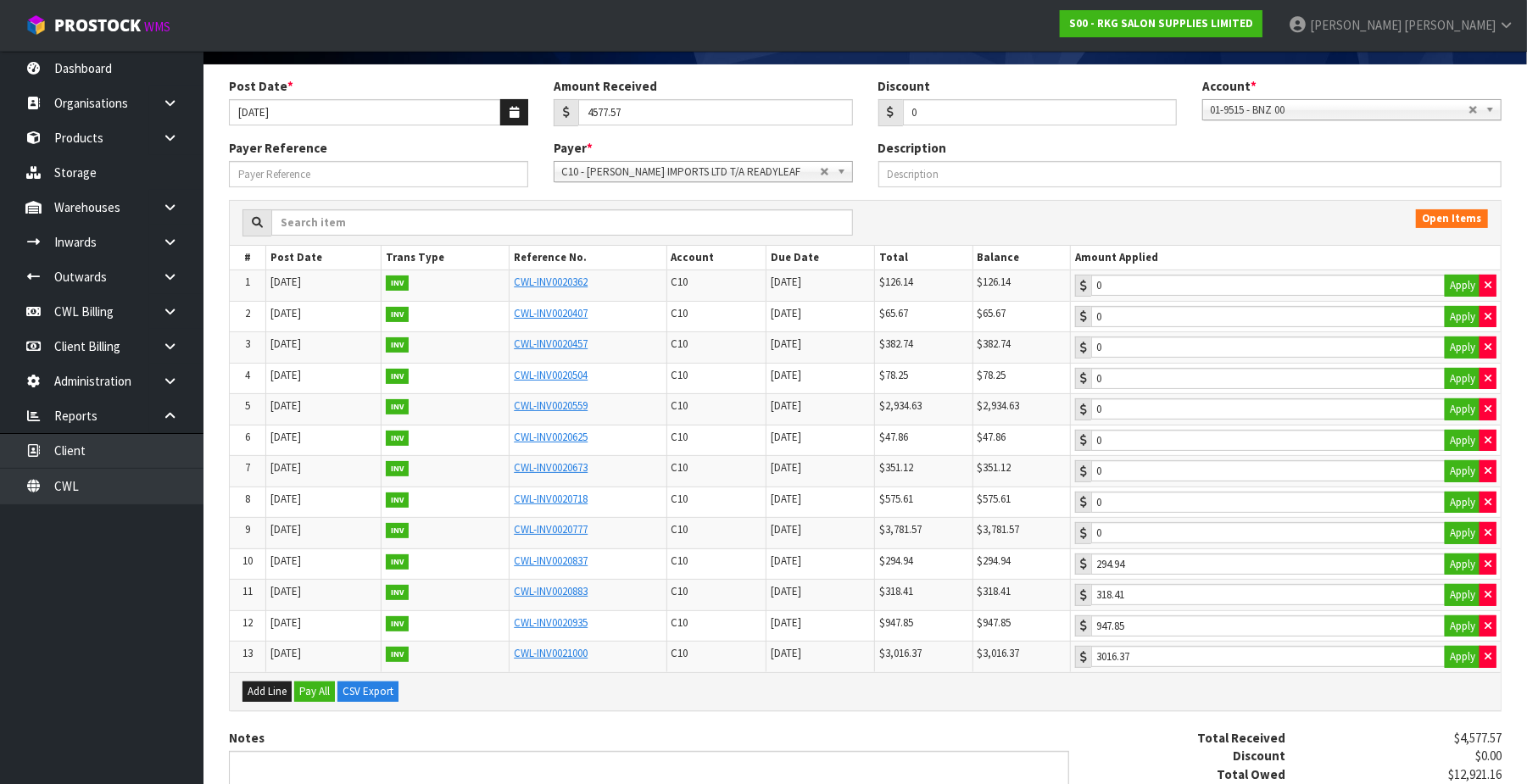
scroll to position [300, 0]
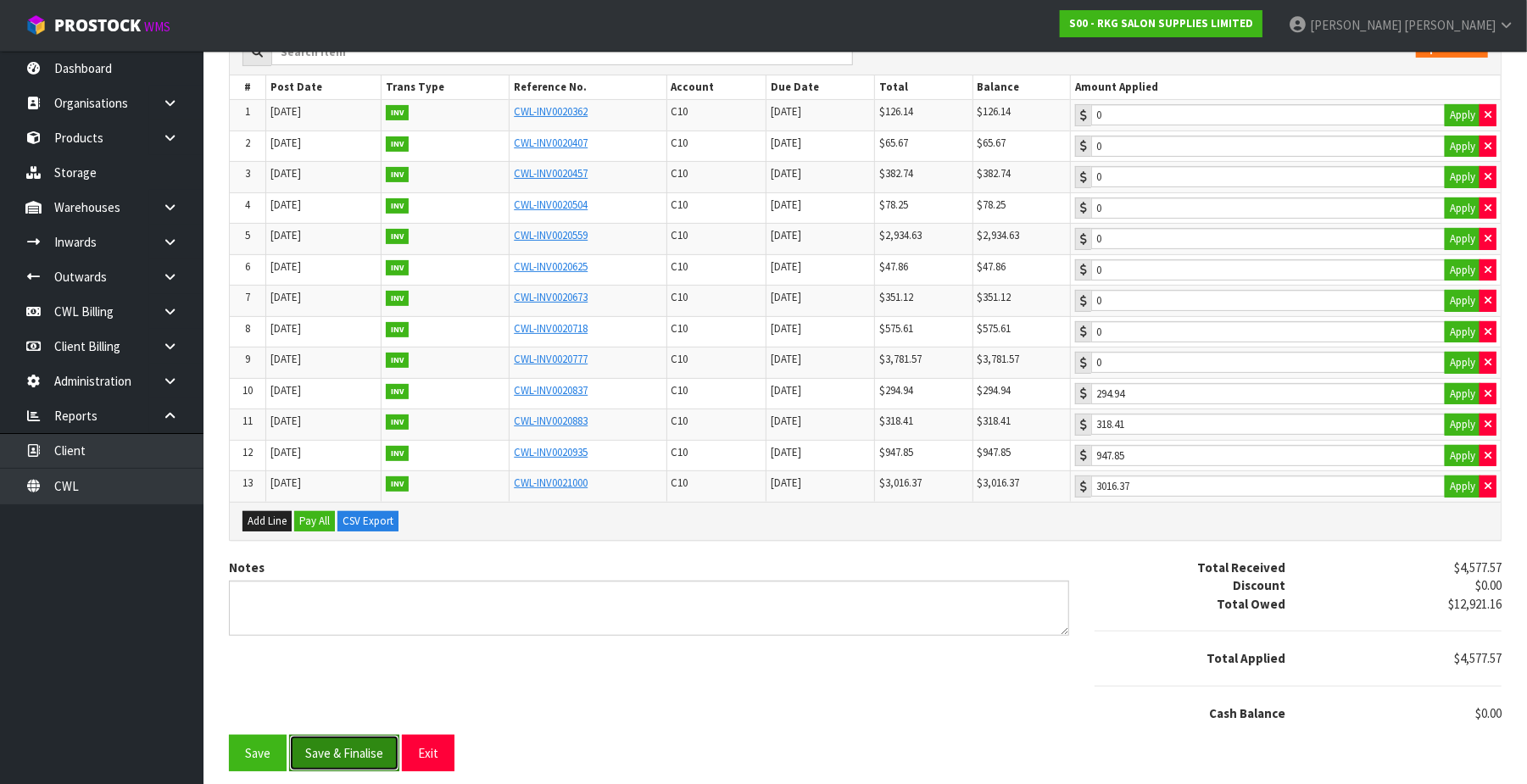
click at [355, 748] on button "Save & Finalise" at bounding box center [344, 753] width 111 height 37
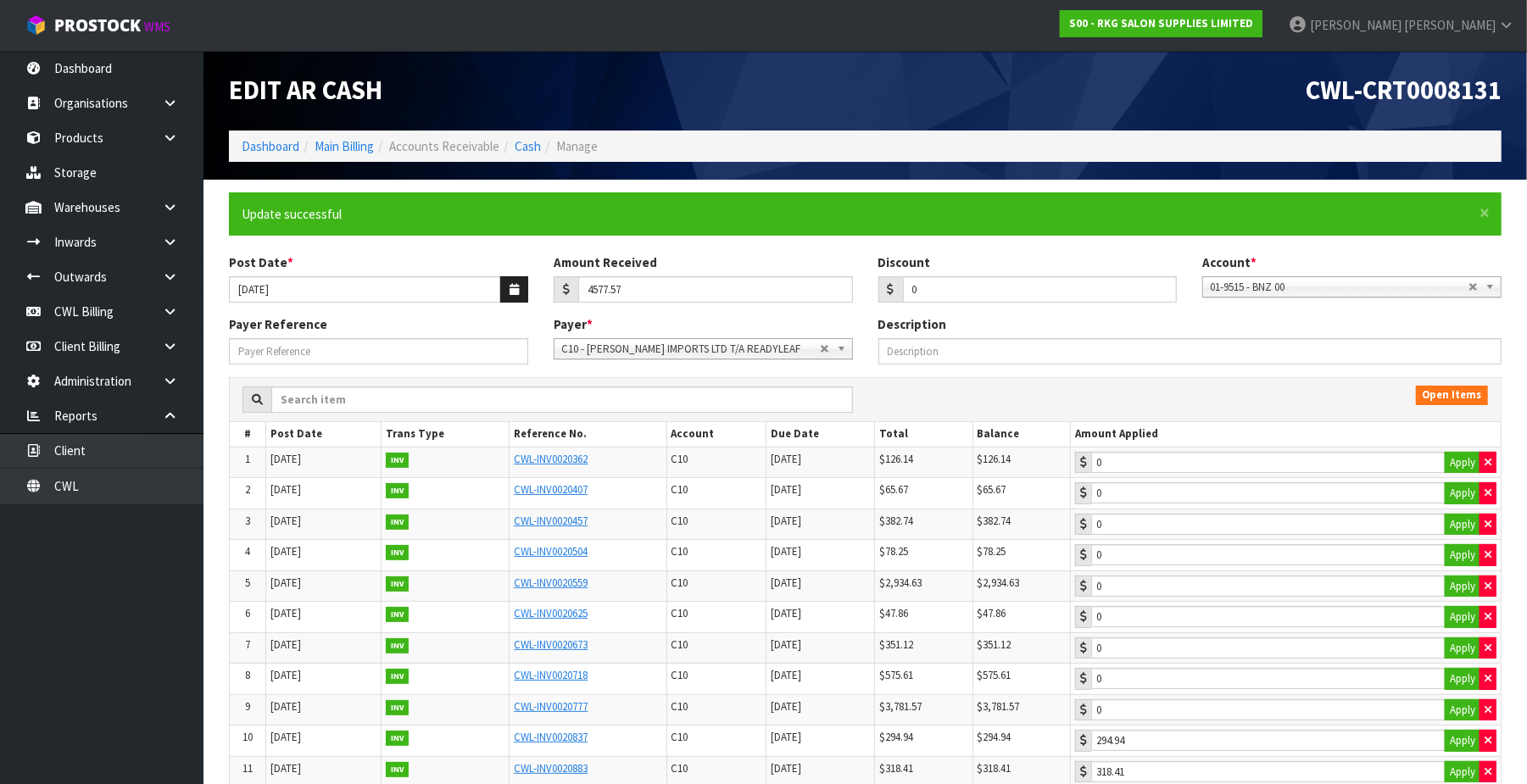
type input "294.94"
type input "318.41"
type input "947.85"
type input "3016.37"
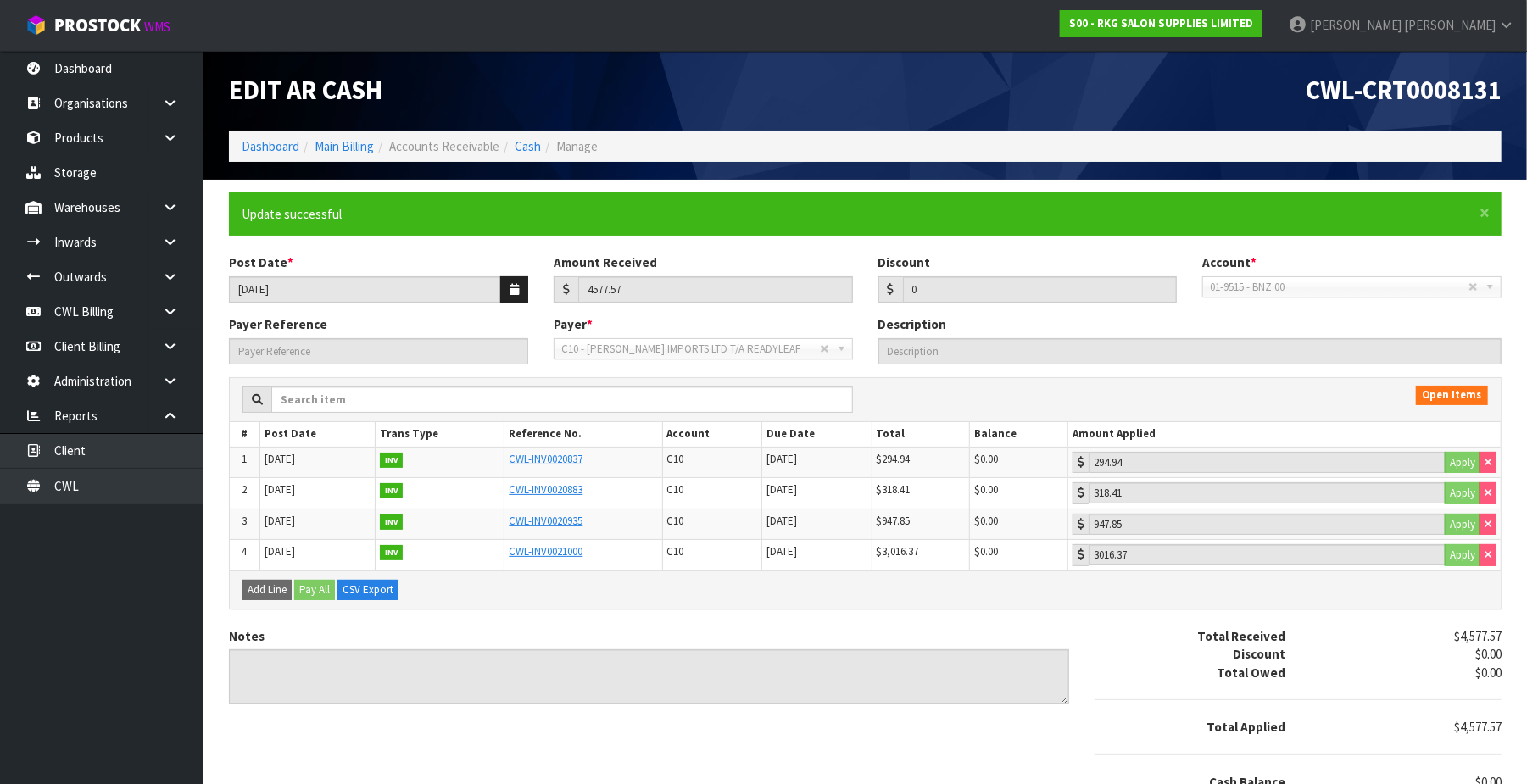
scroll to position [76, 0]
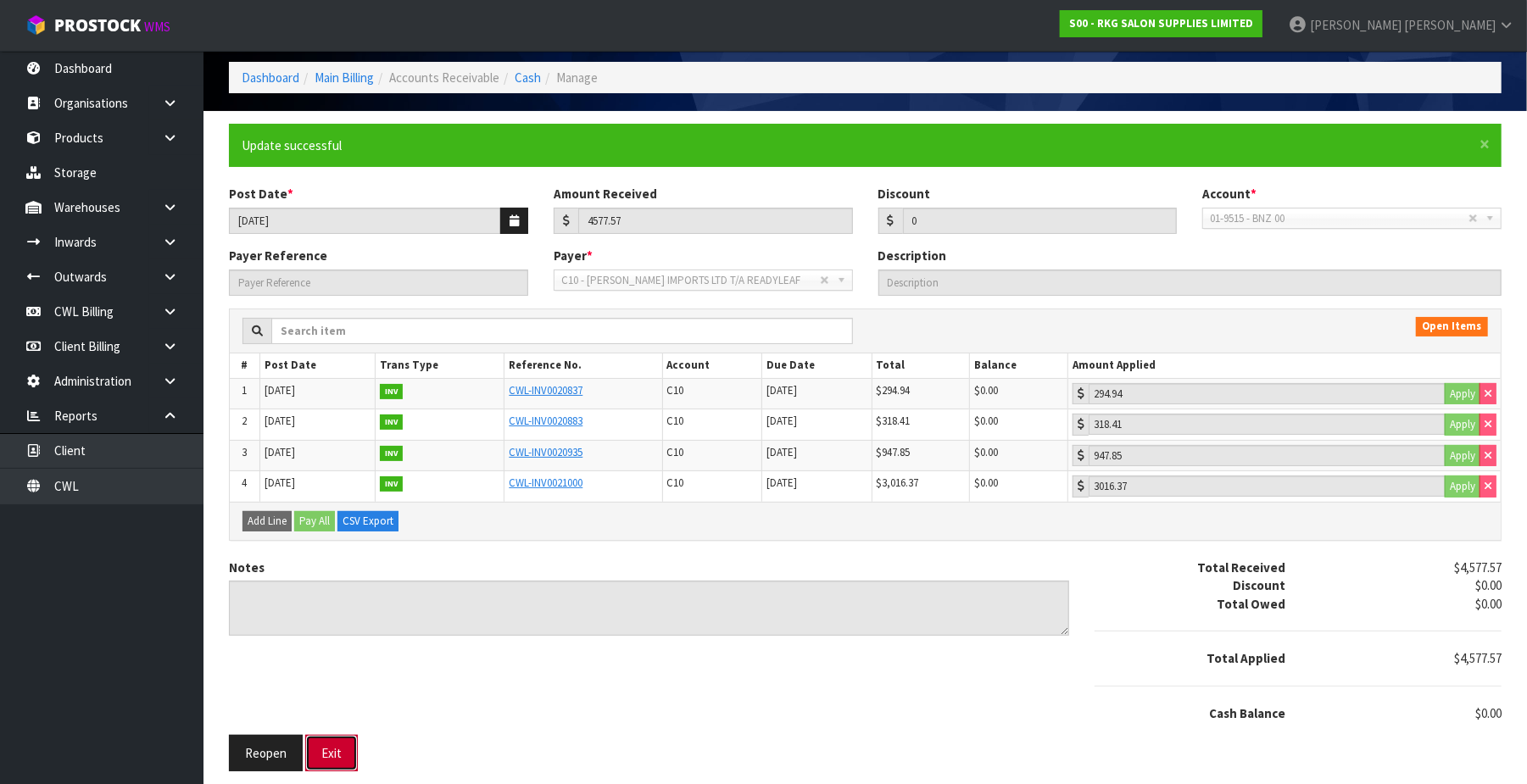
click at [351, 754] on button "Exit" at bounding box center [332, 753] width 53 height 37
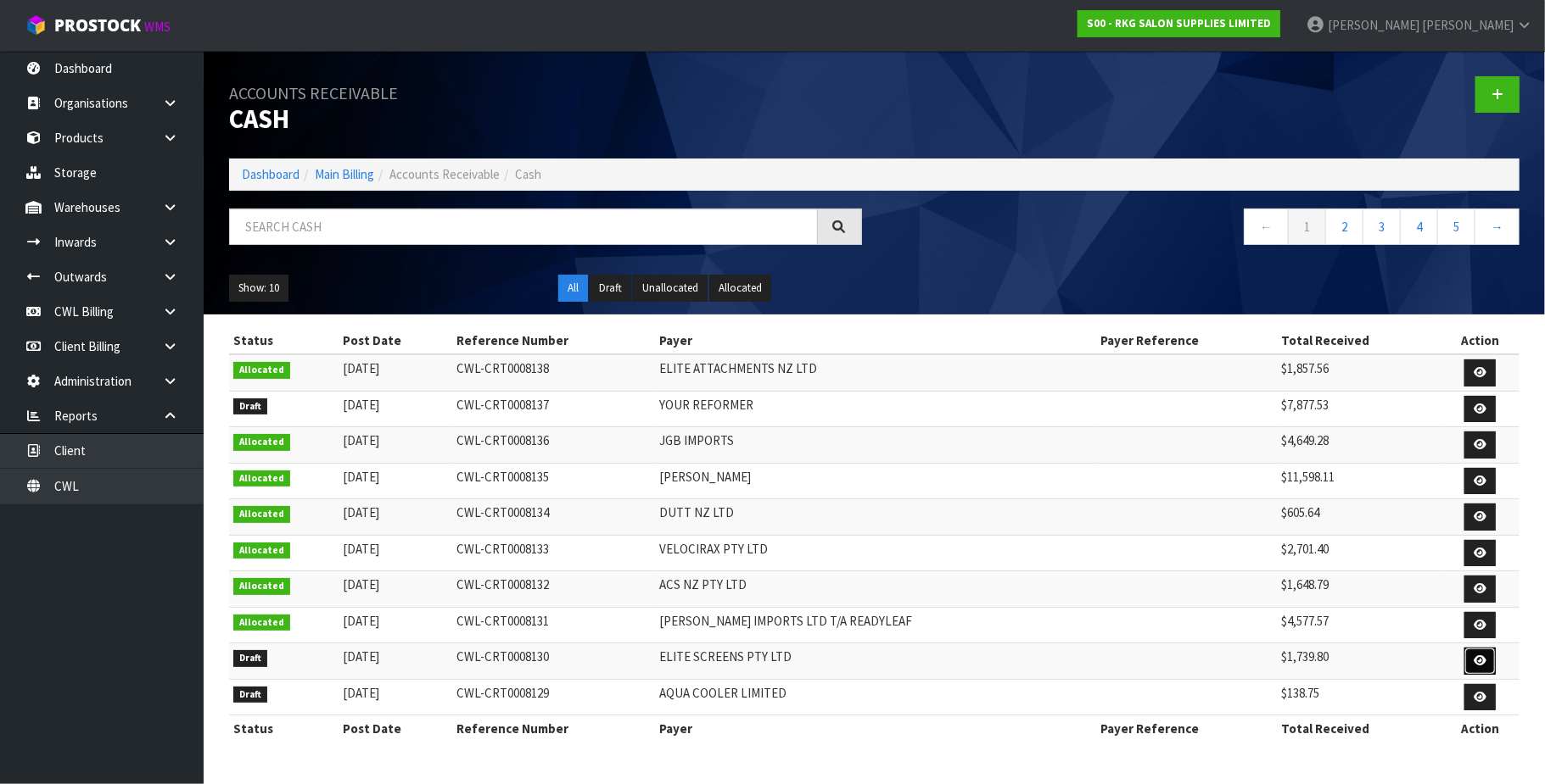
click at [1473, 666] on icon at bounding box center [1479, 660] width 12 height 11
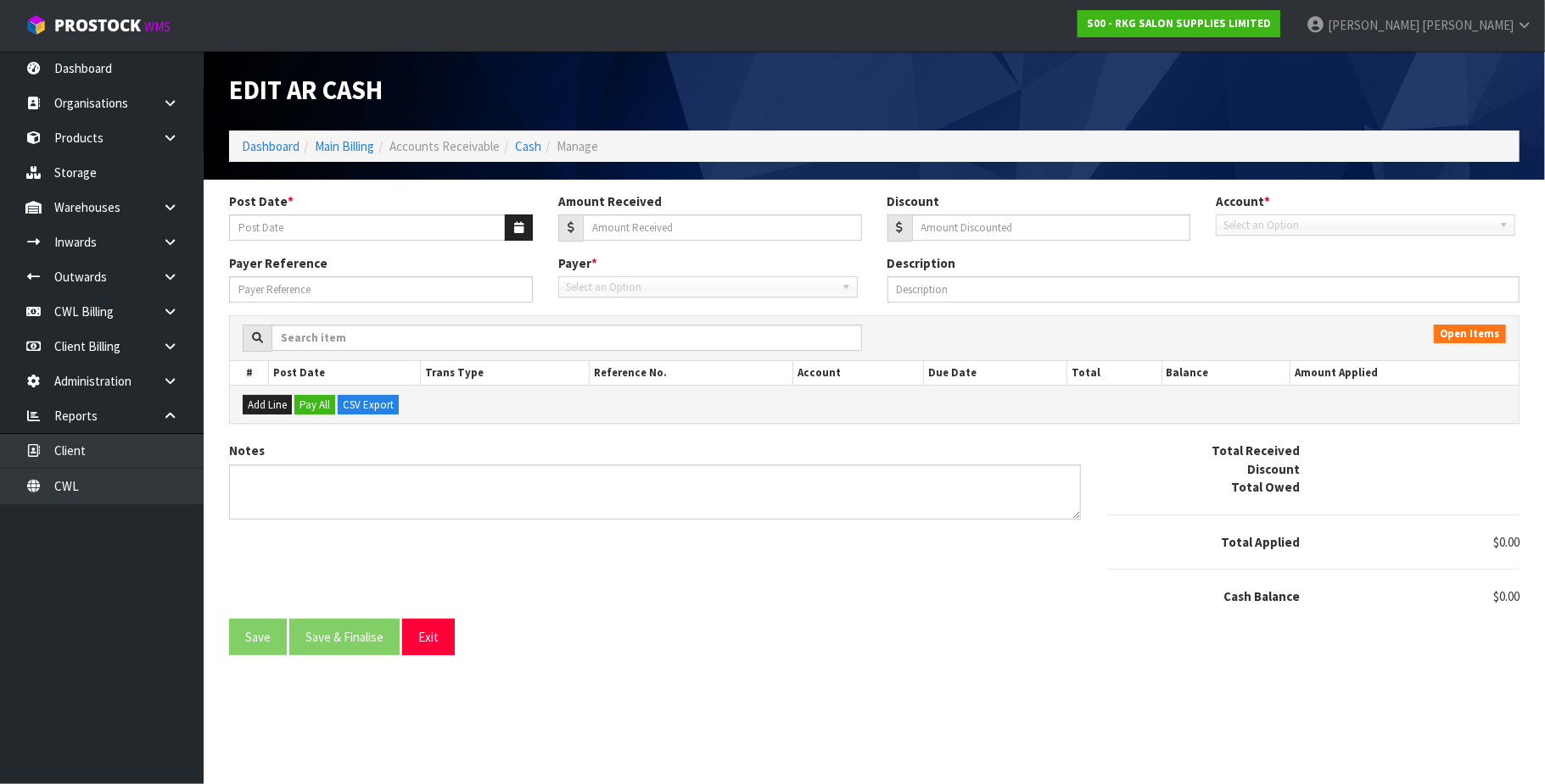
type input "[DATE]"
type input "1739.8"
type input "0"
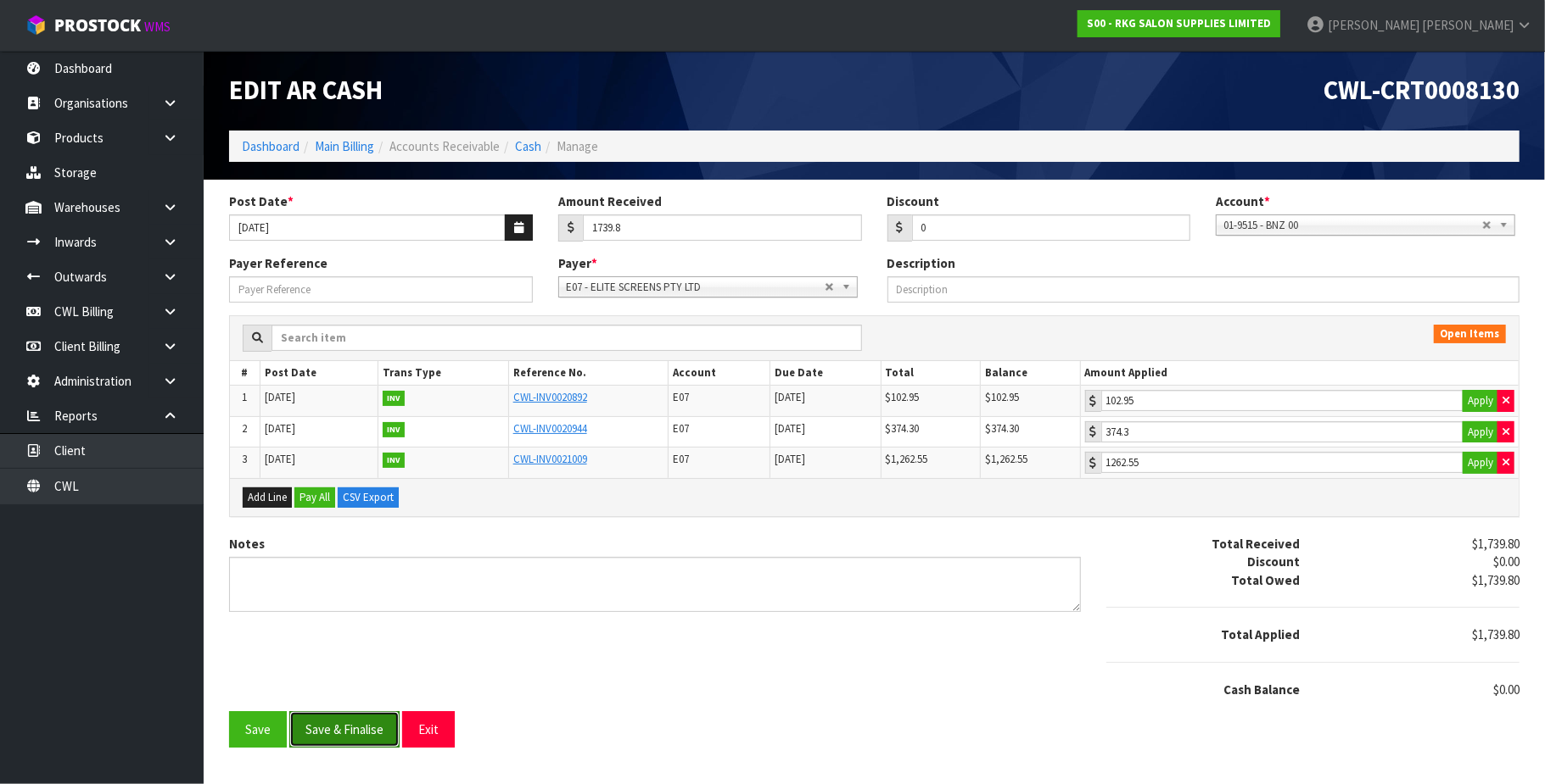
click at [354, 734] on button "Save & Finalise" at bounding box center [344, 730] width 111 height 37
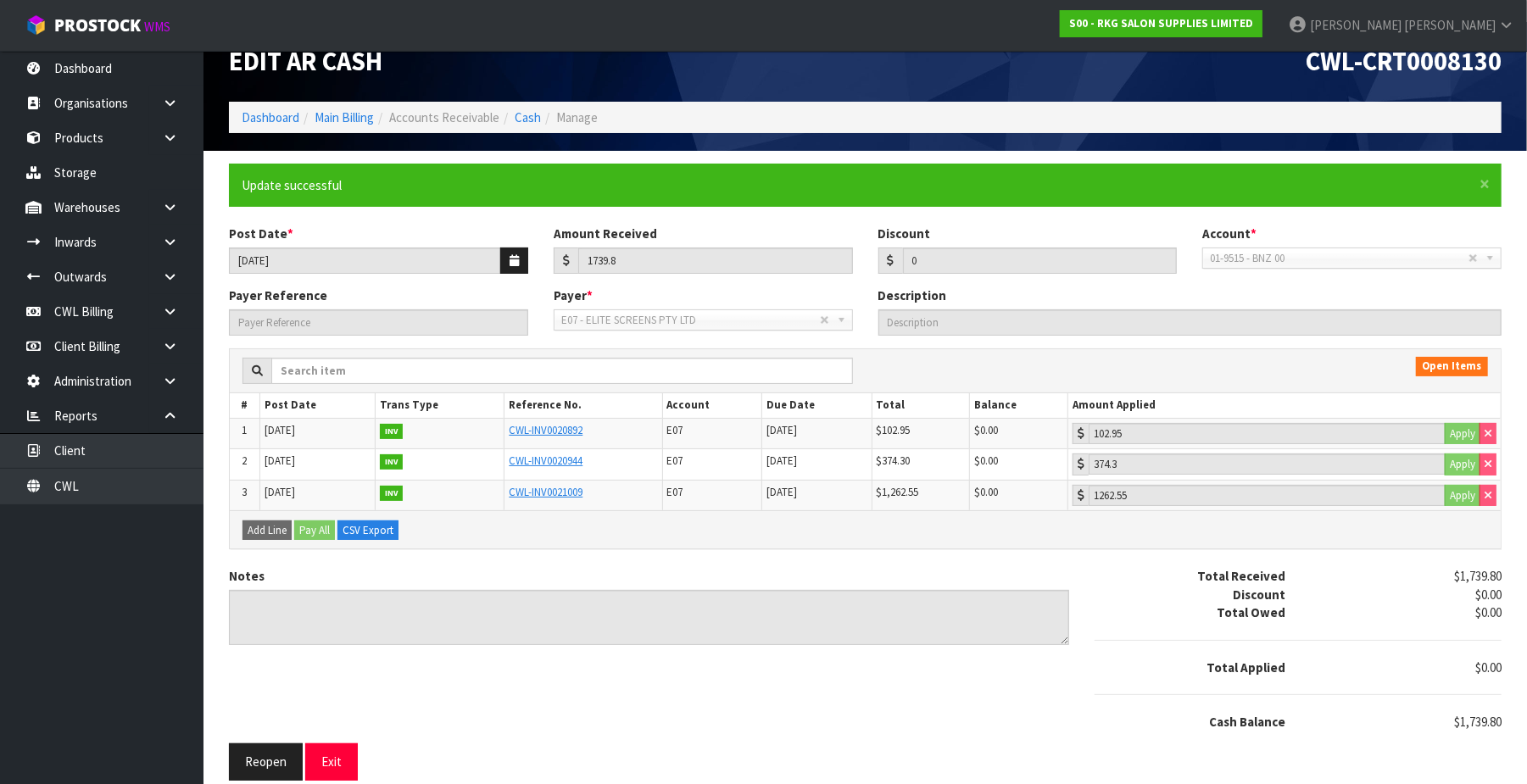
scroll to position [44, 0]
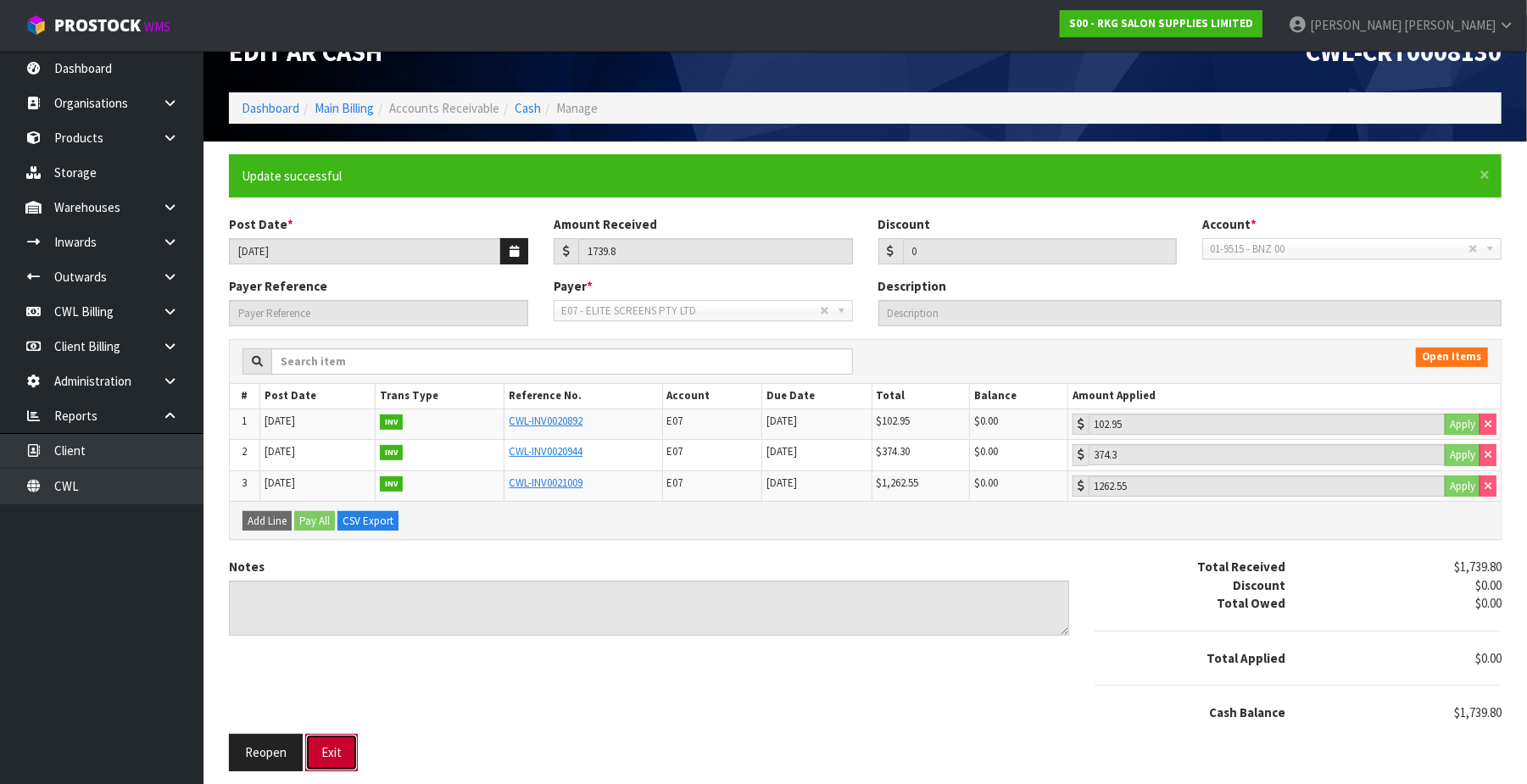
click at [327, 754] on button "Exit" at bounding box center [332, 752] width 53 height 37
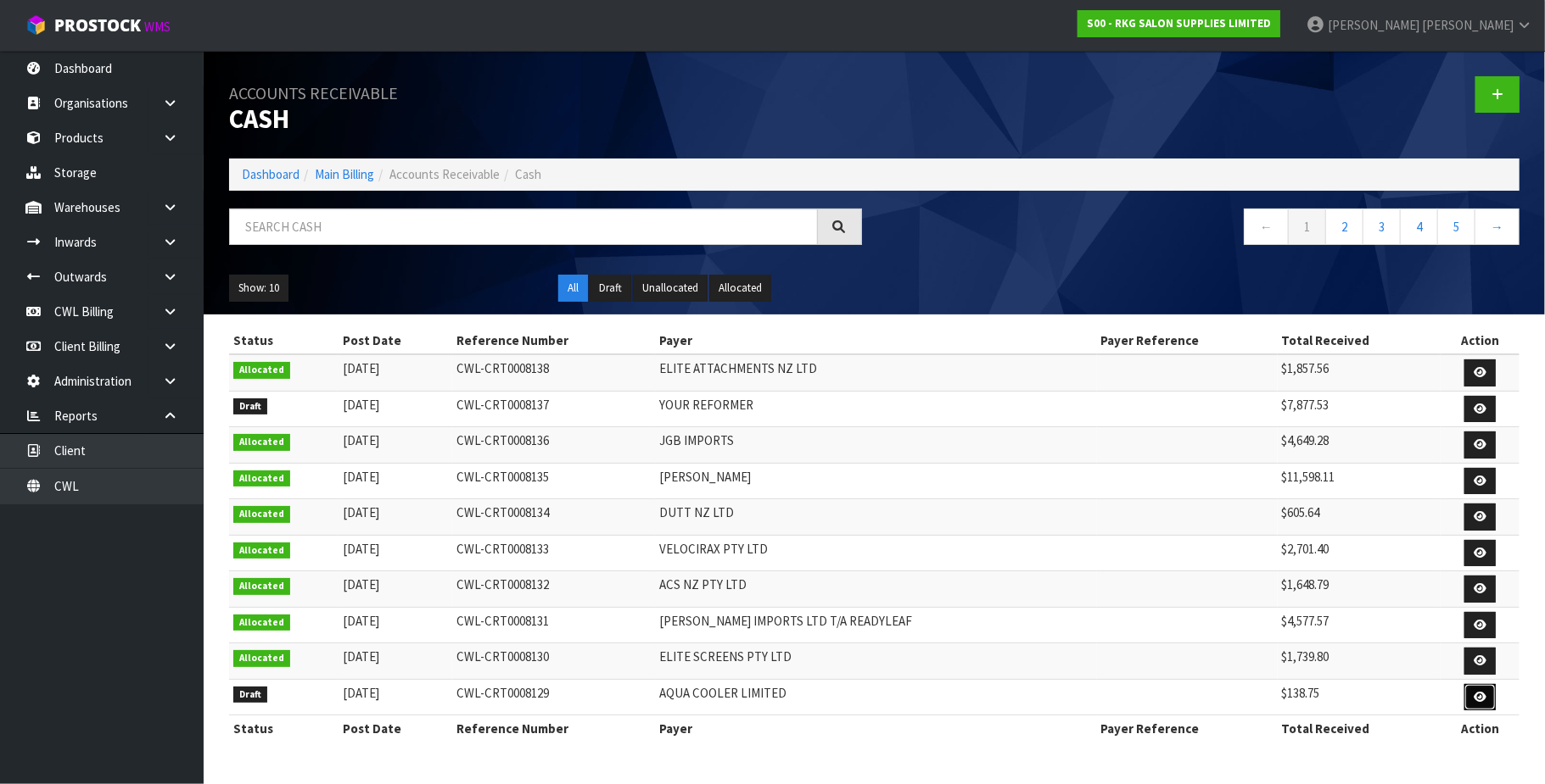
click at [1473, 703] on icon at bounding box center [1479, 697] width 12 height 11
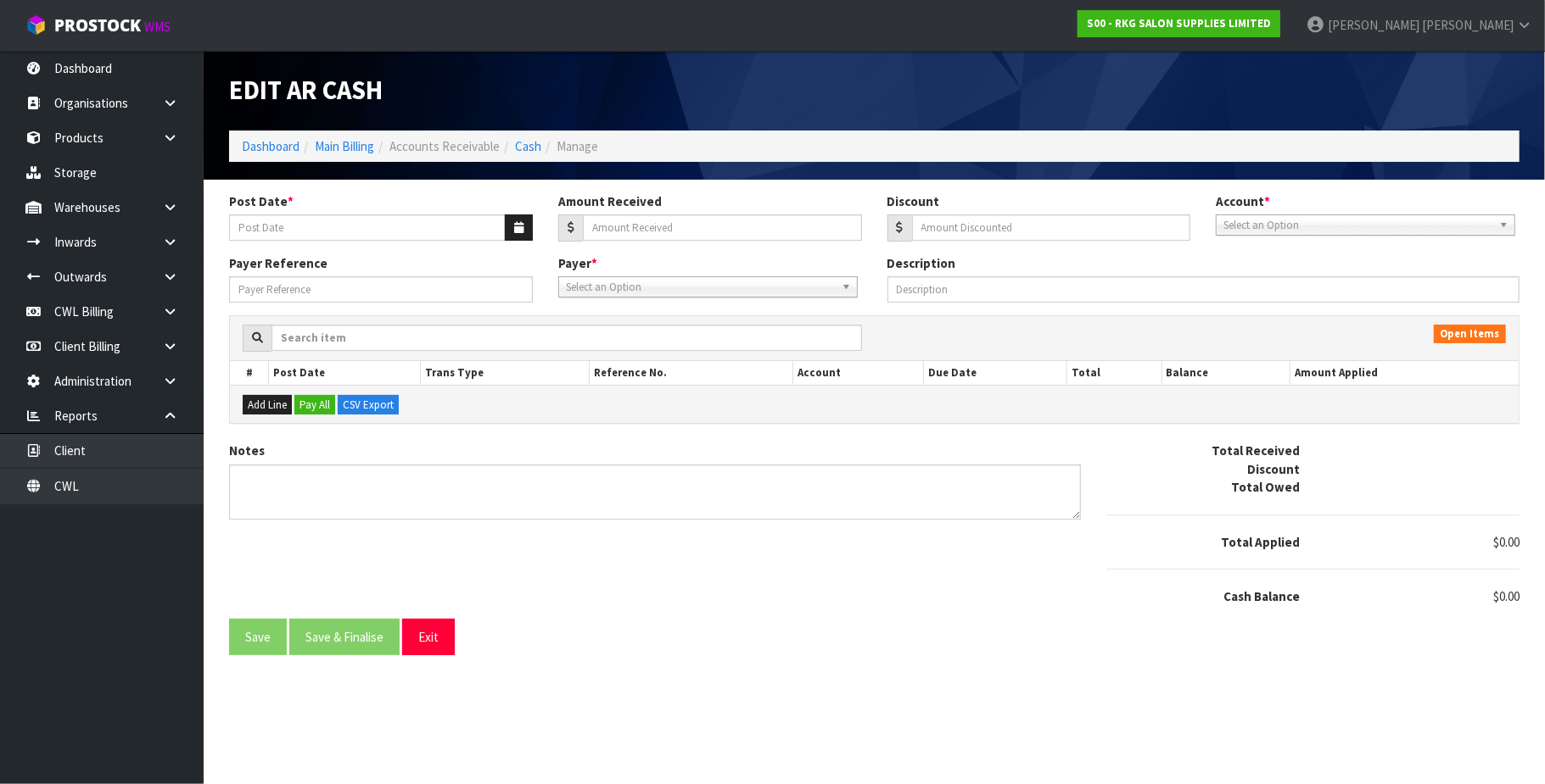
type input "[DATE]"
type input "138.75"
type input "0"
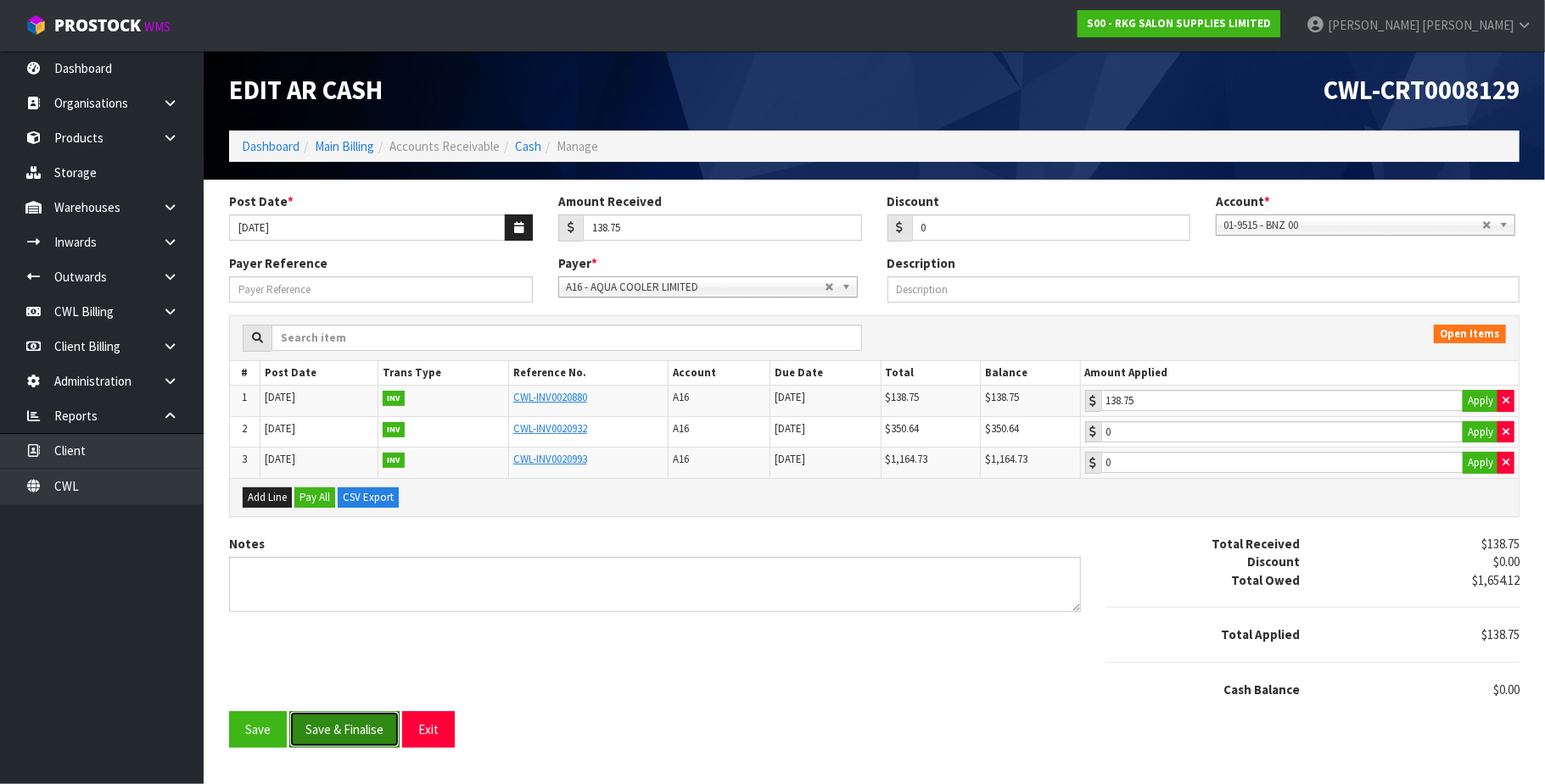
click at [348, 732] on button "Save & Finalise" at bounding box center [344, 730] width 111 height 37
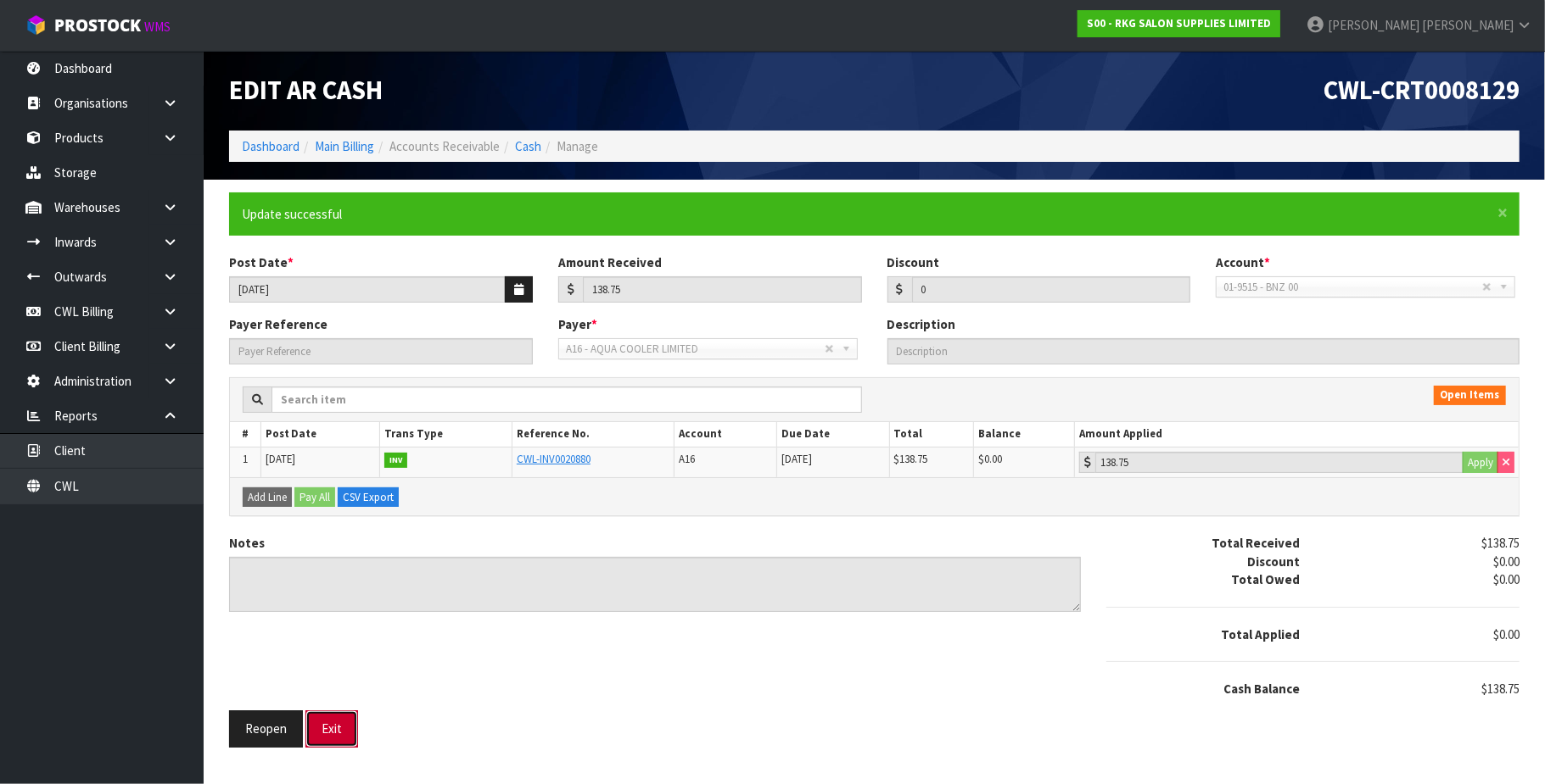
click at [347, 730] on button "Exit" at bounding box center [332, 729] width 53 height 37
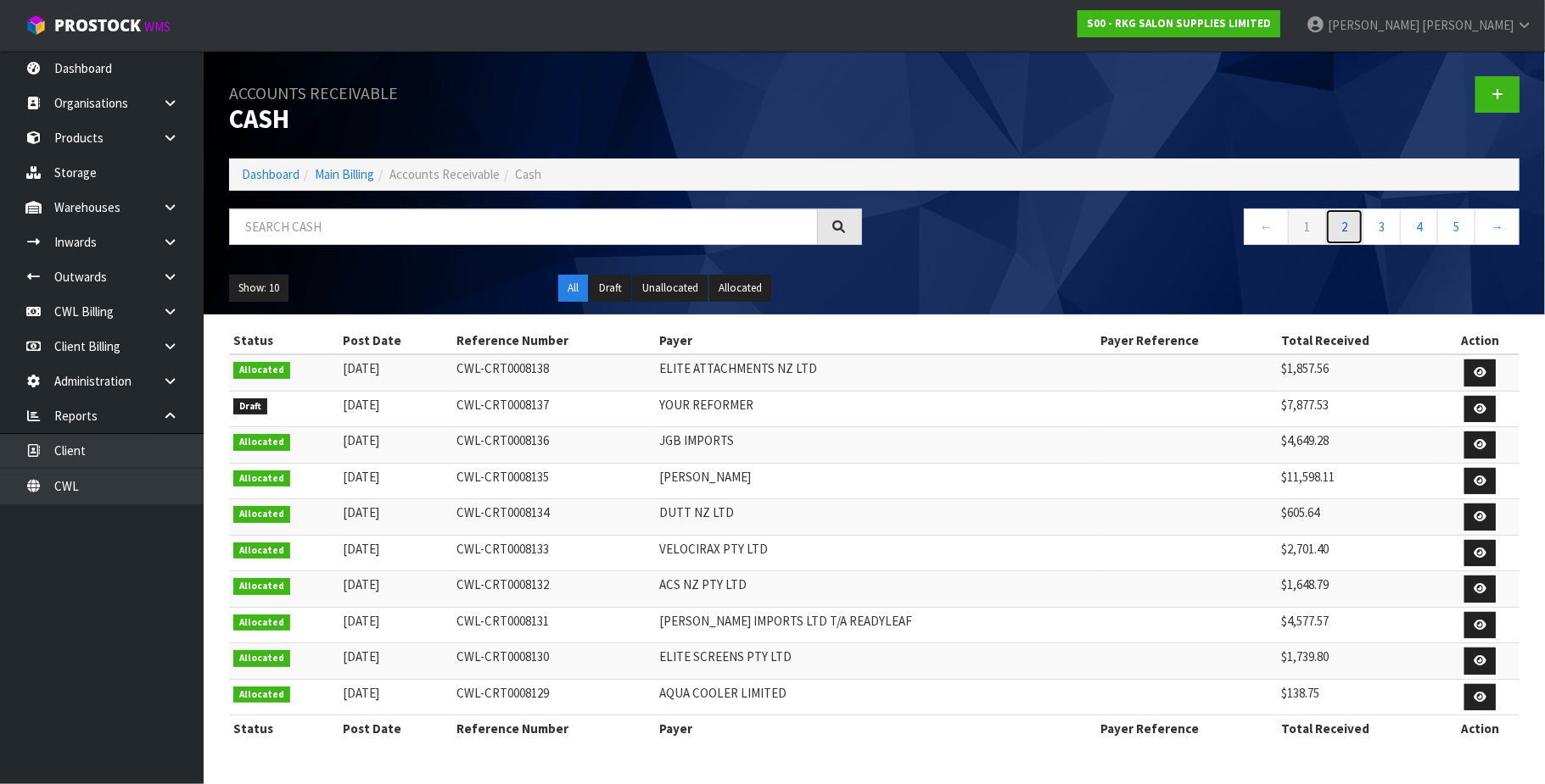
click at [1341, 225] on link "2" at bounding box center [1343, 227] width 38 height 37
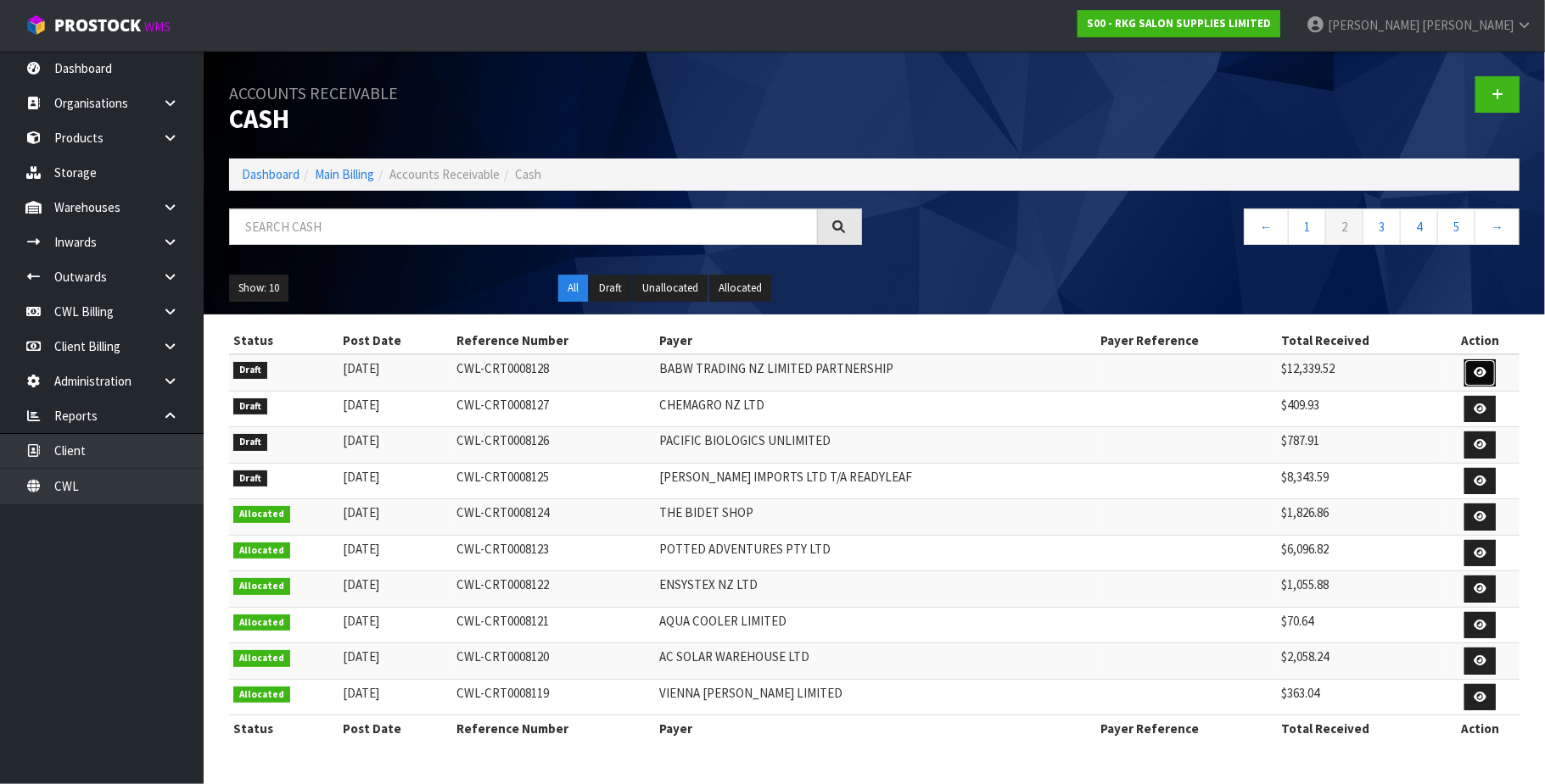
click at [1476, 366] on link at bounding box center [1480, 372] width 32 height 27
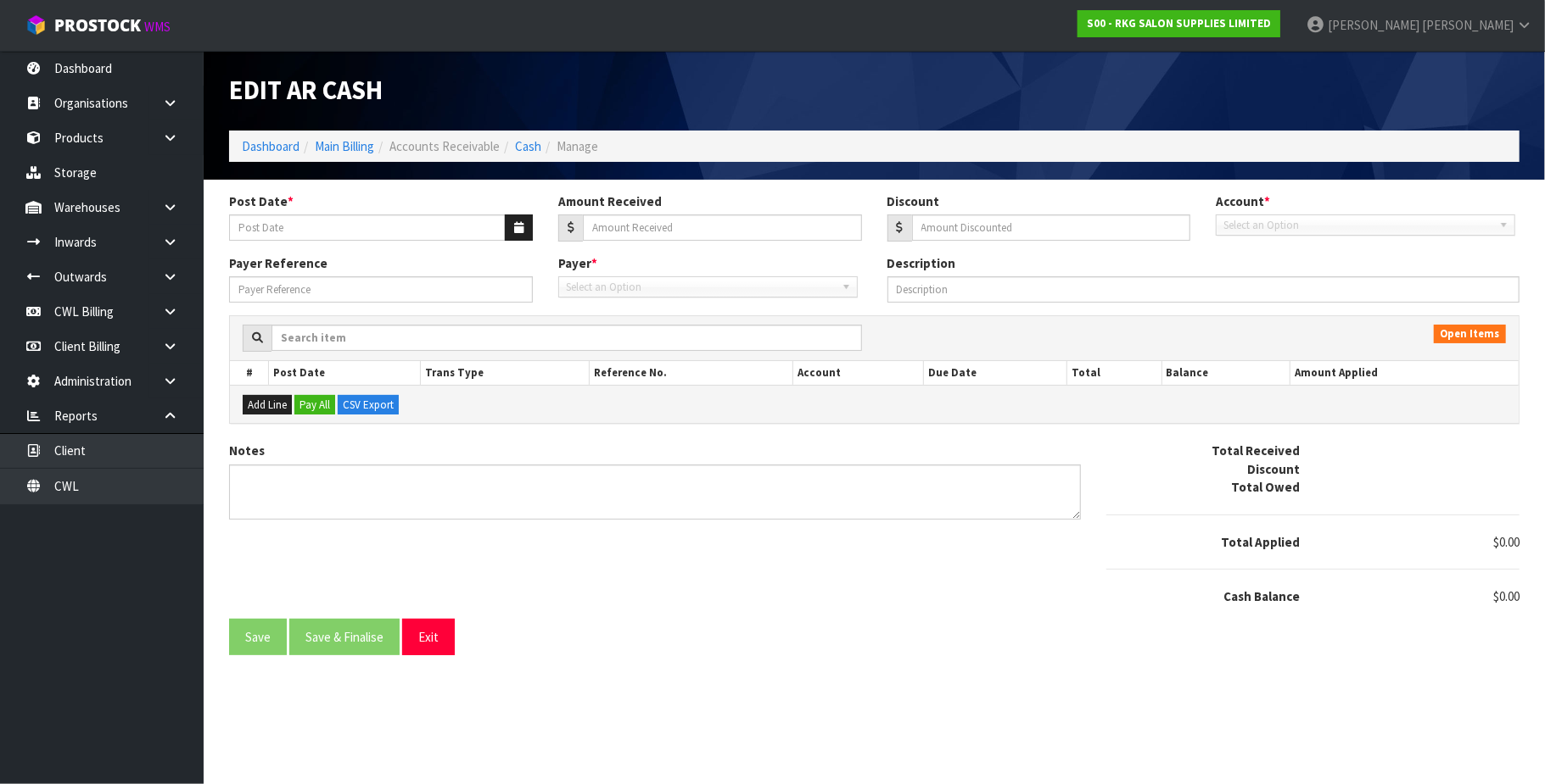
type input "[DATE]"
type input "12339.52"
type input "0"
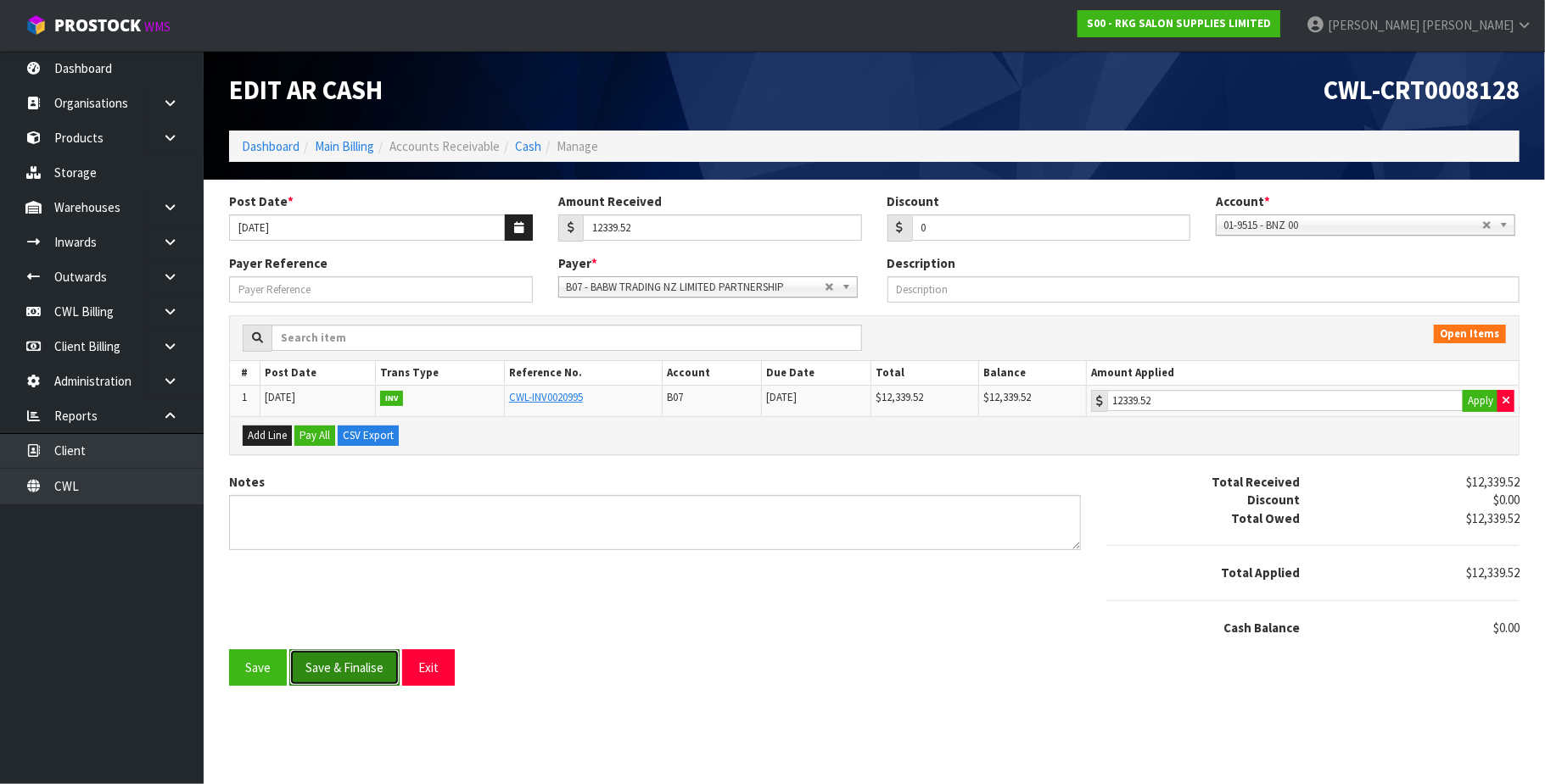
click at [360, 672] on button "Save & Finalise" at bounding box center [344, 668] width 111 height 37
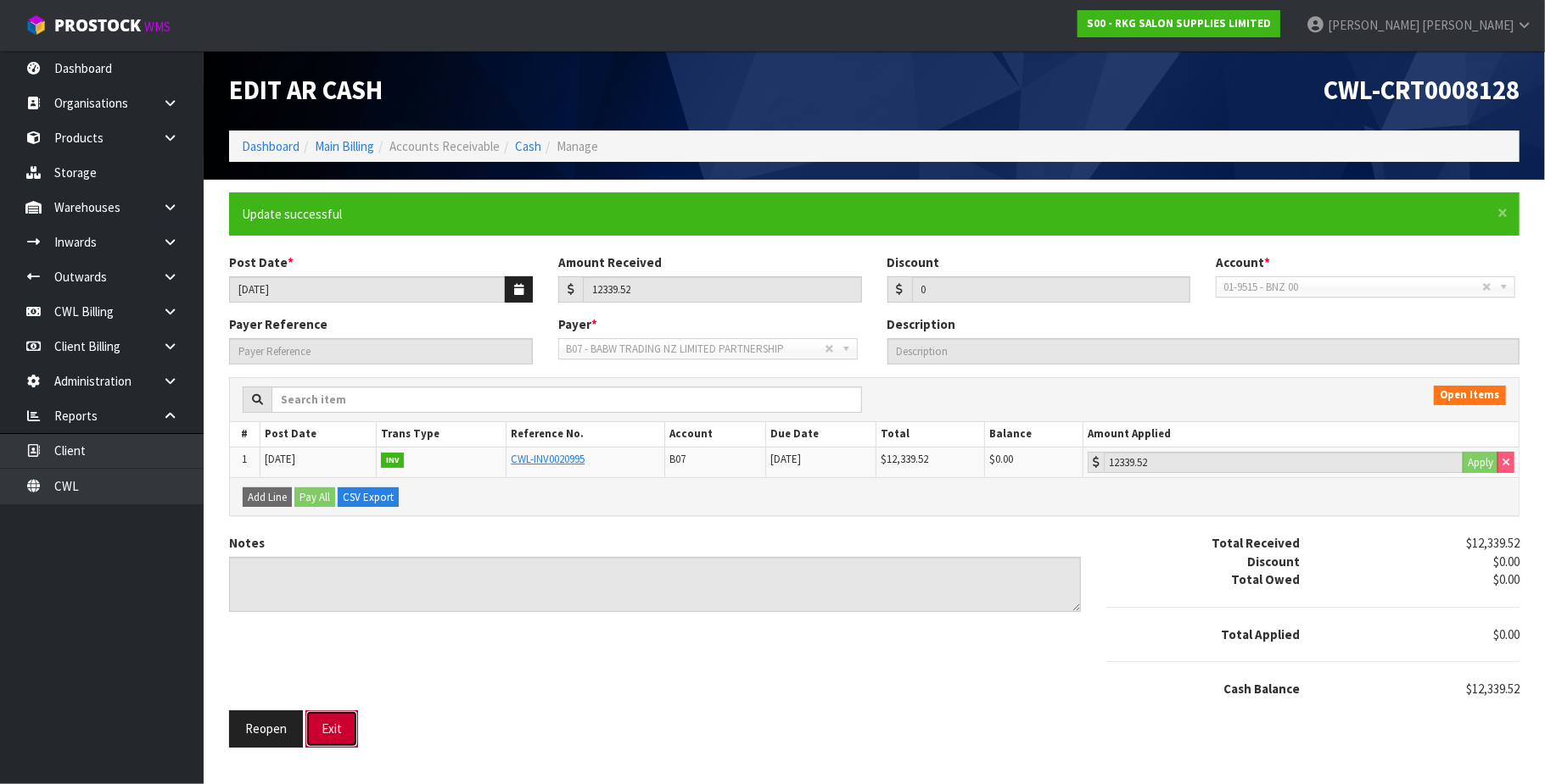
click at [344, 730] on button "Exit" at bounding box center [332, 729] width 53 height 37
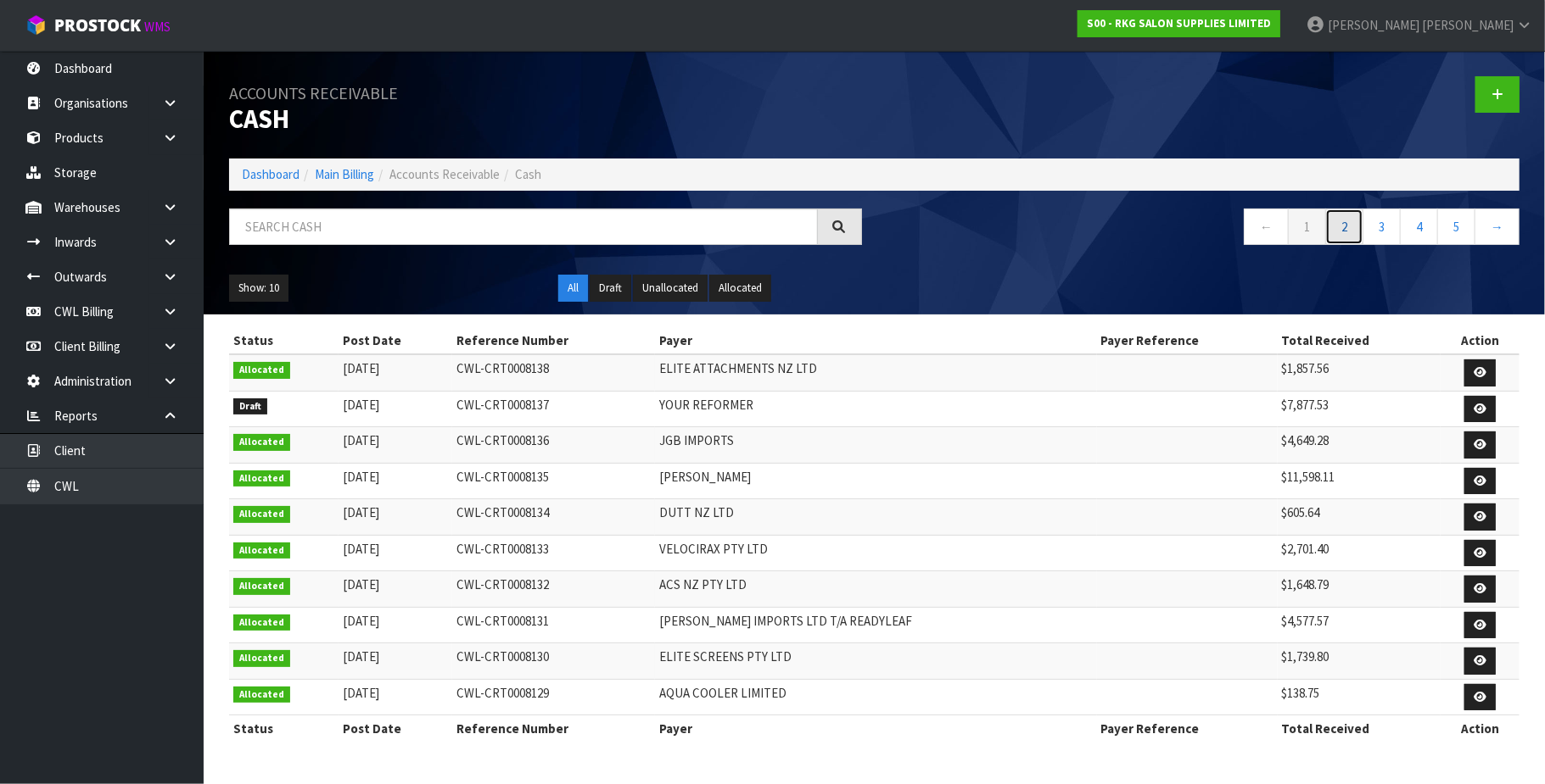
click at [1344, 225] on link "2" at bounding box center [1343, 227] width 38 height 37
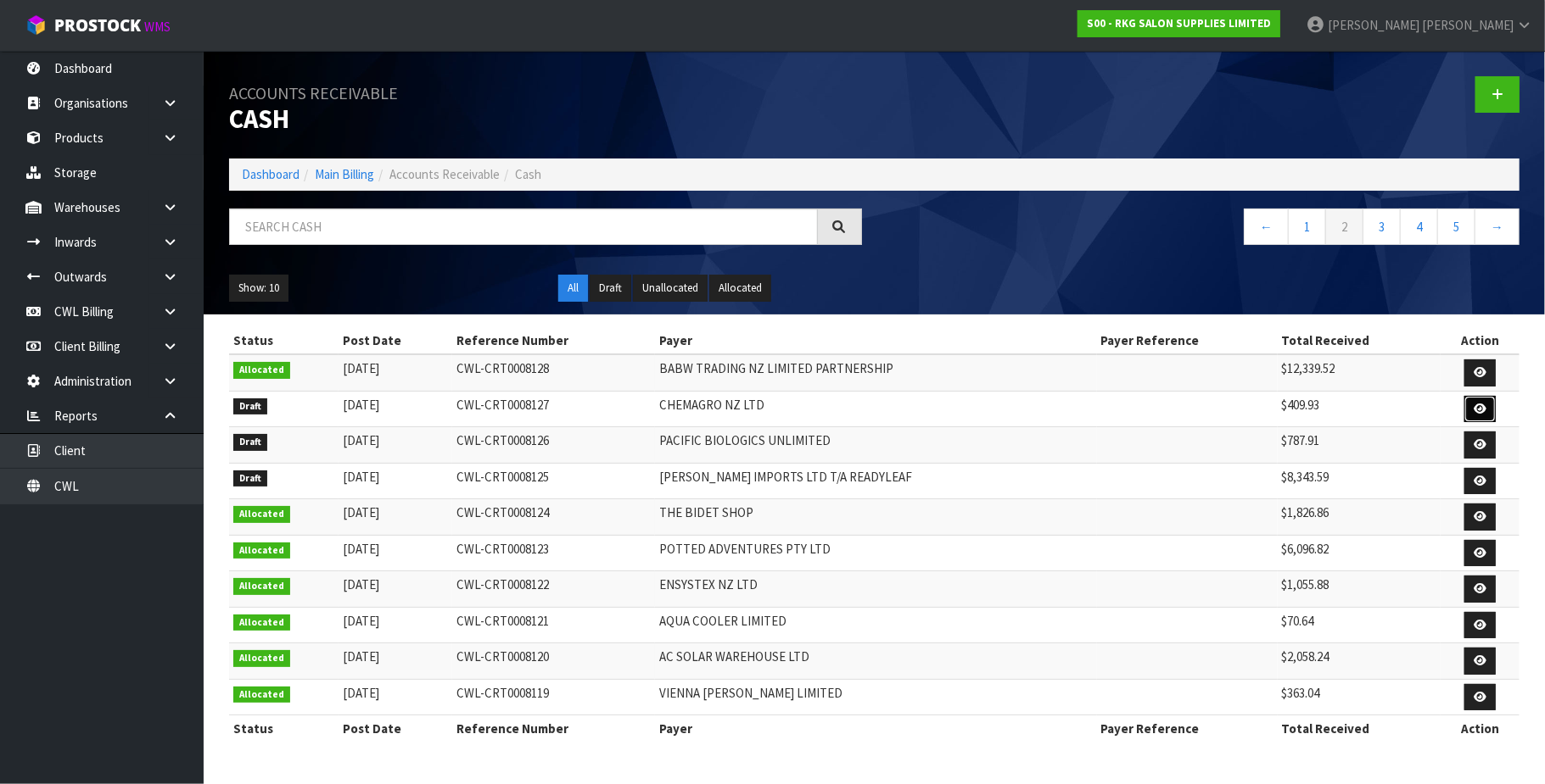
click at [1473, 411] on icon at bounding box center [1479, 409] width 12 height 11
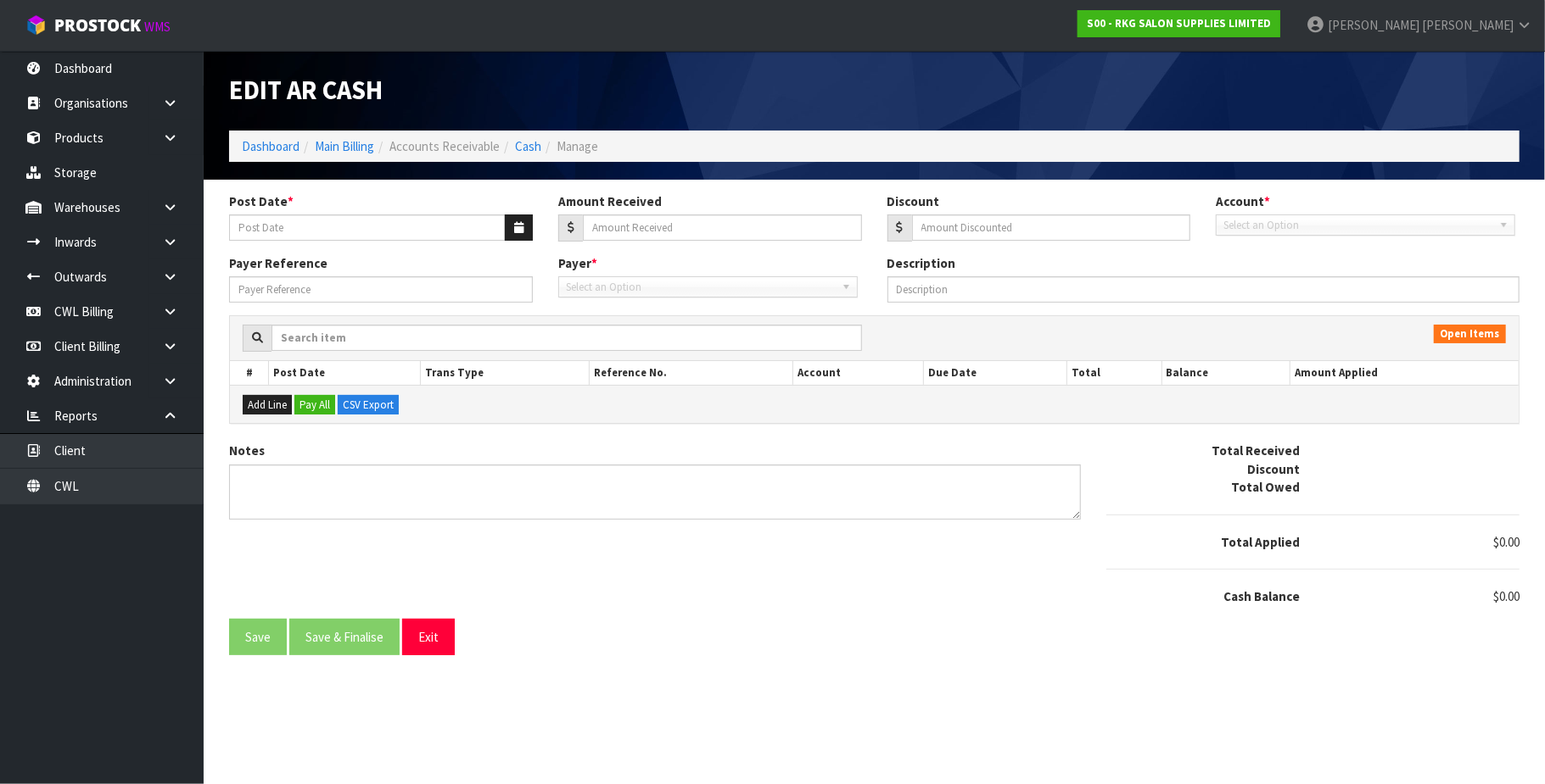
type input "[DATE]"
type input "409.93"
type input "0"
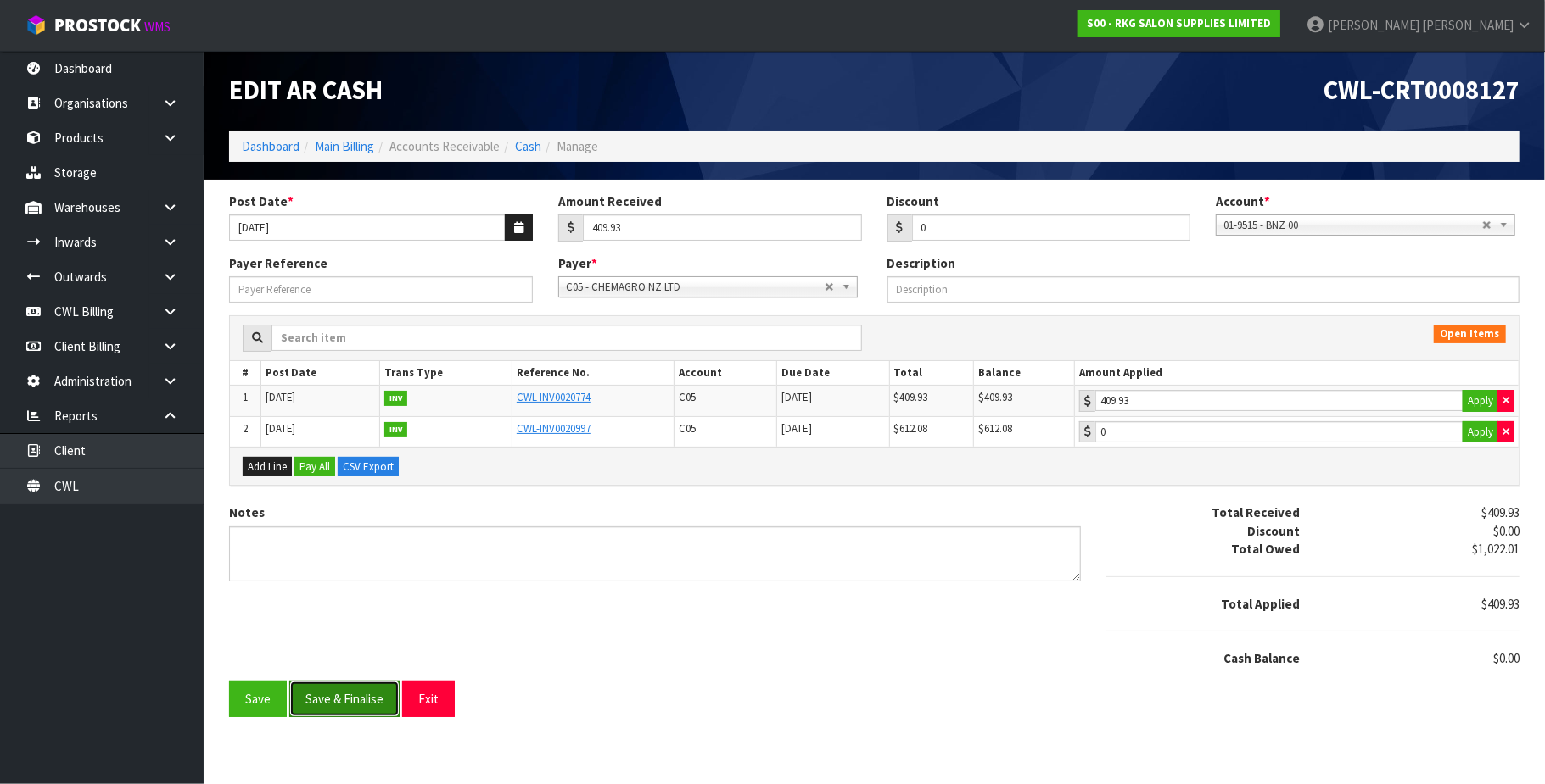
click at [358, 696] on button "Save & Finalise" at bounding box center [344, 699] width 111 height 37
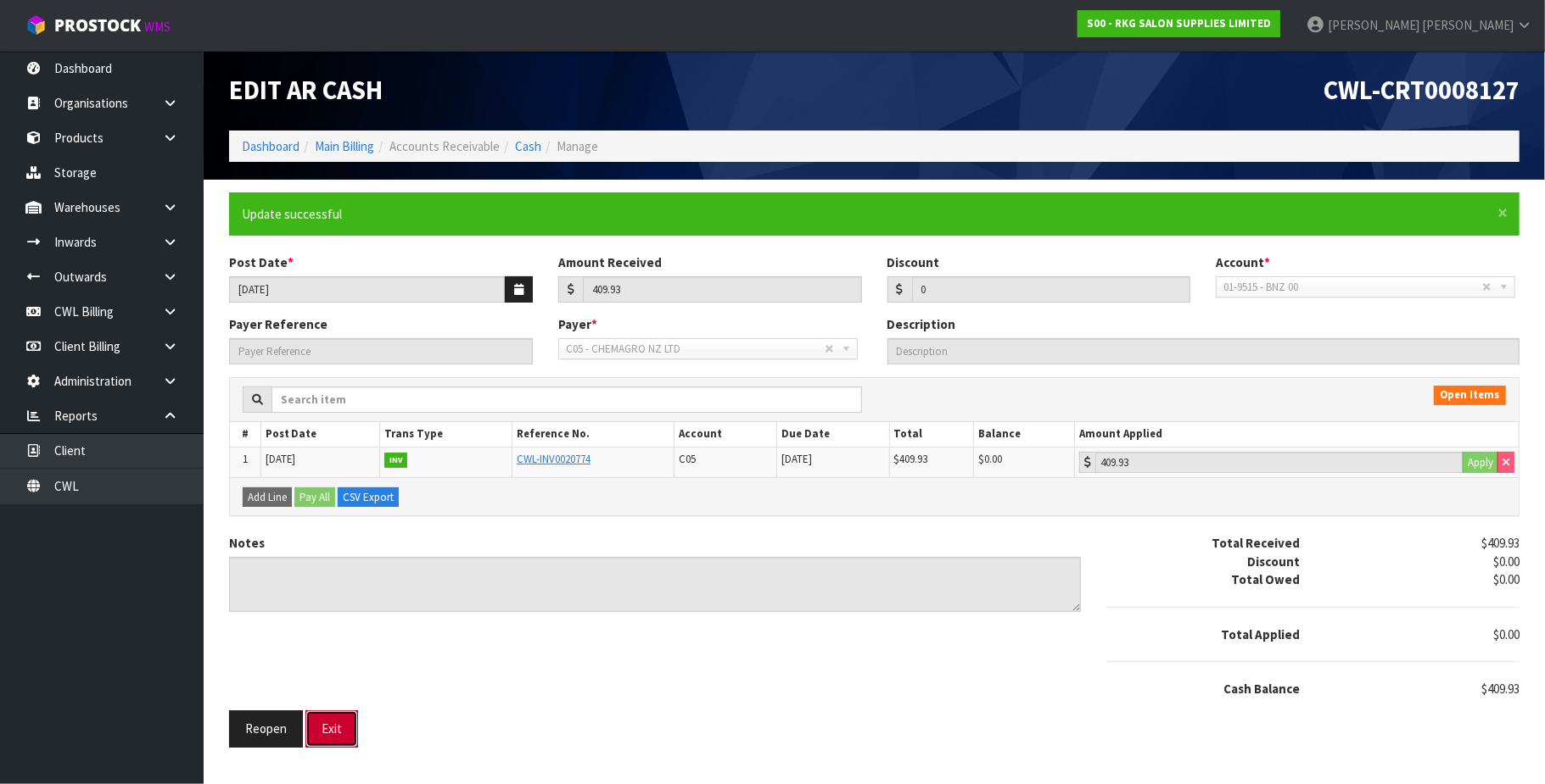
click at [341, 728] on button "Exit" at bounding box center [332, 729] width 53 height 37
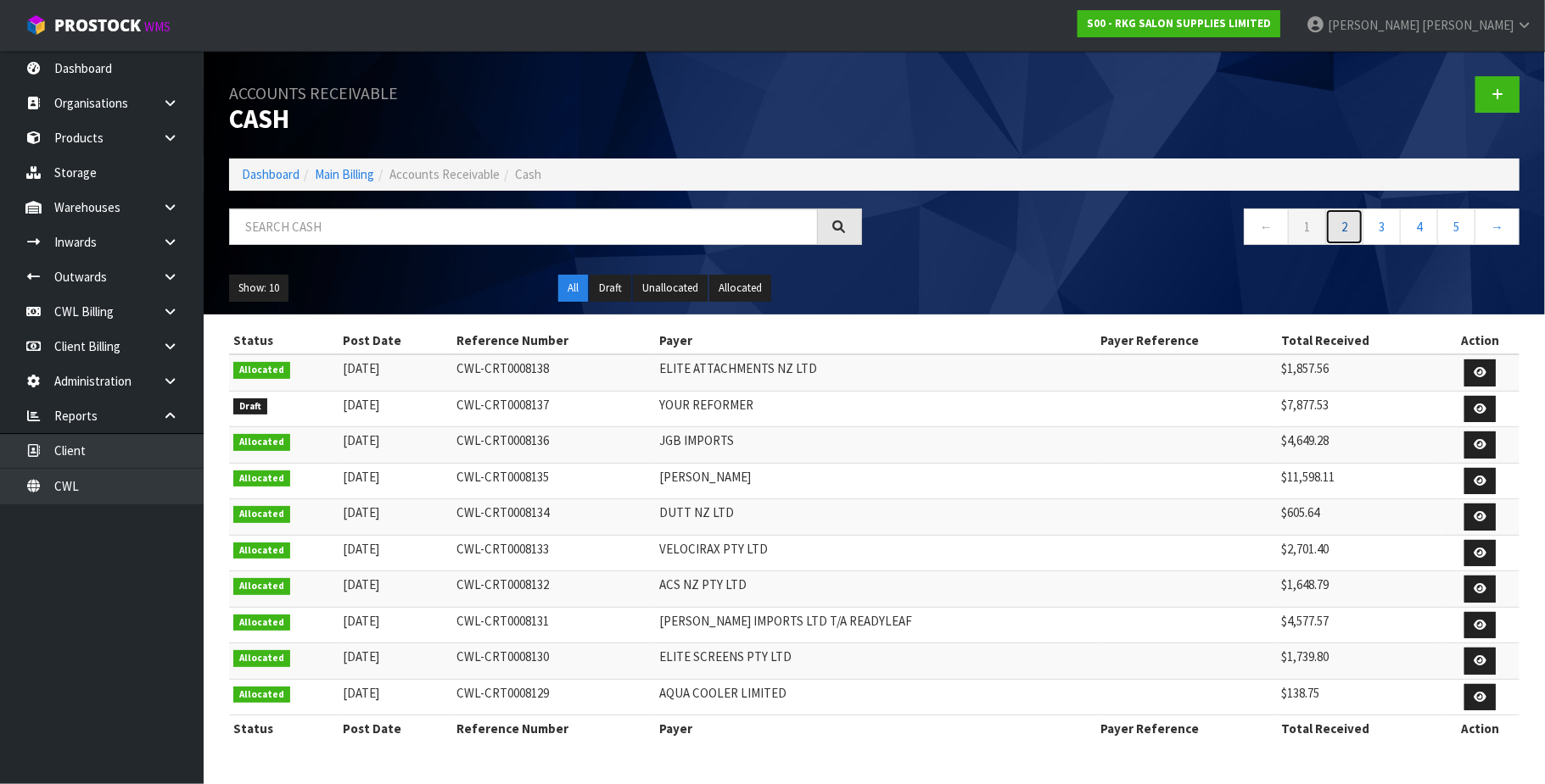
click at [1342, 220] on link "2" at bounding box center [1343, 227] width 38 height 37
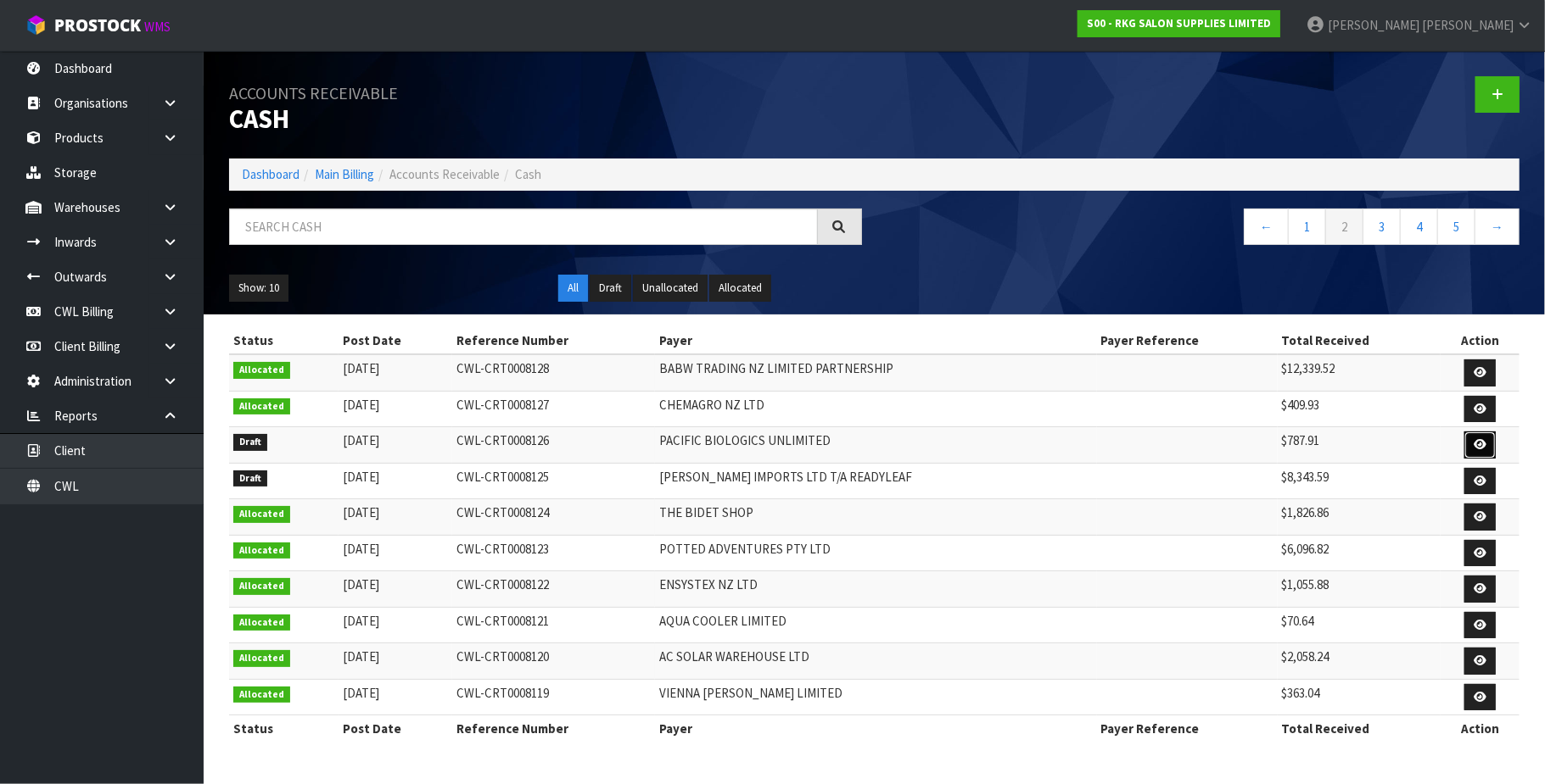
click at [1480, 449] on icon at bounding box center [1479, 444] width 12 height 11
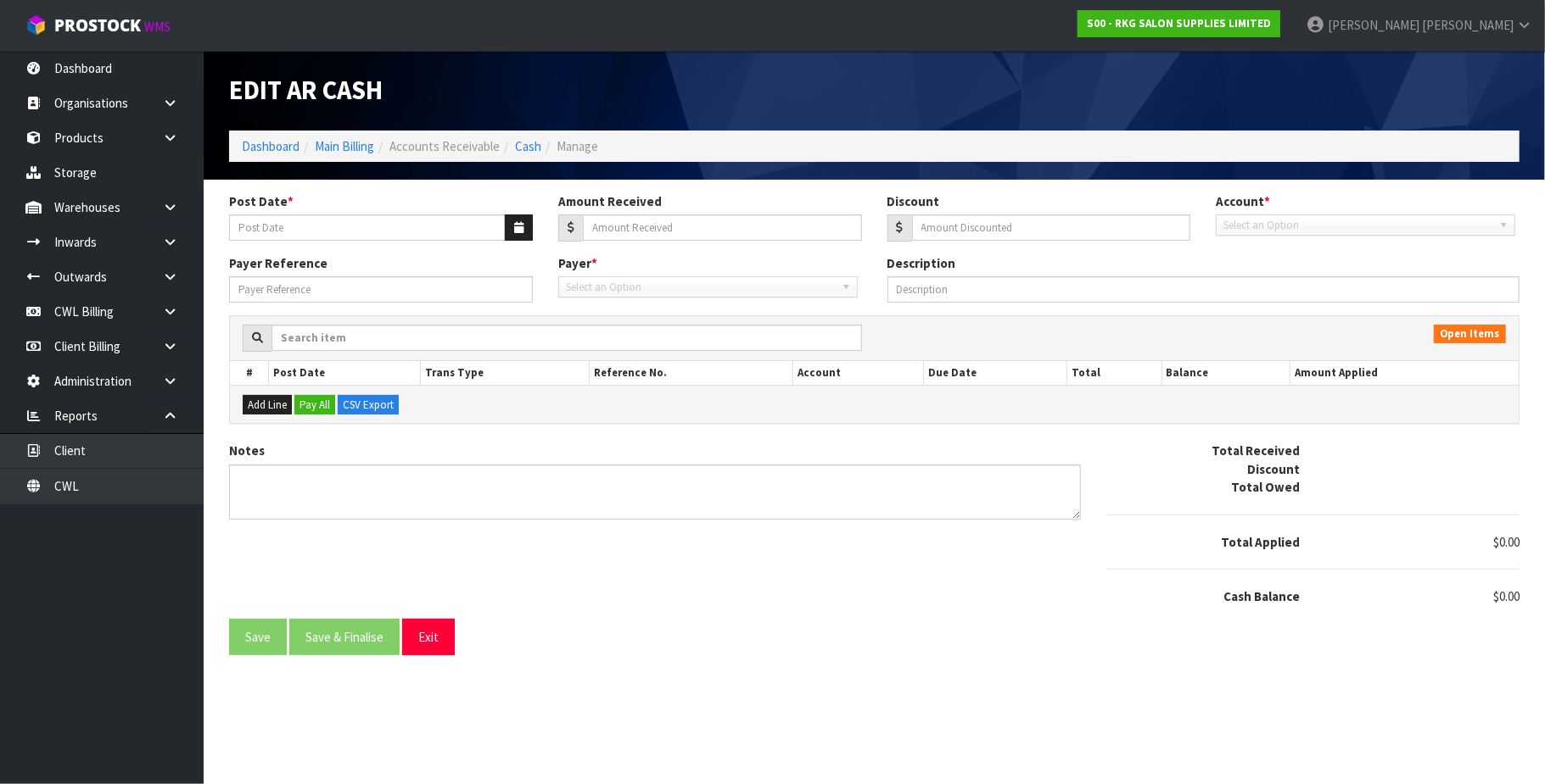
type input "[DATE]"
type input "787.91"
type input "0"
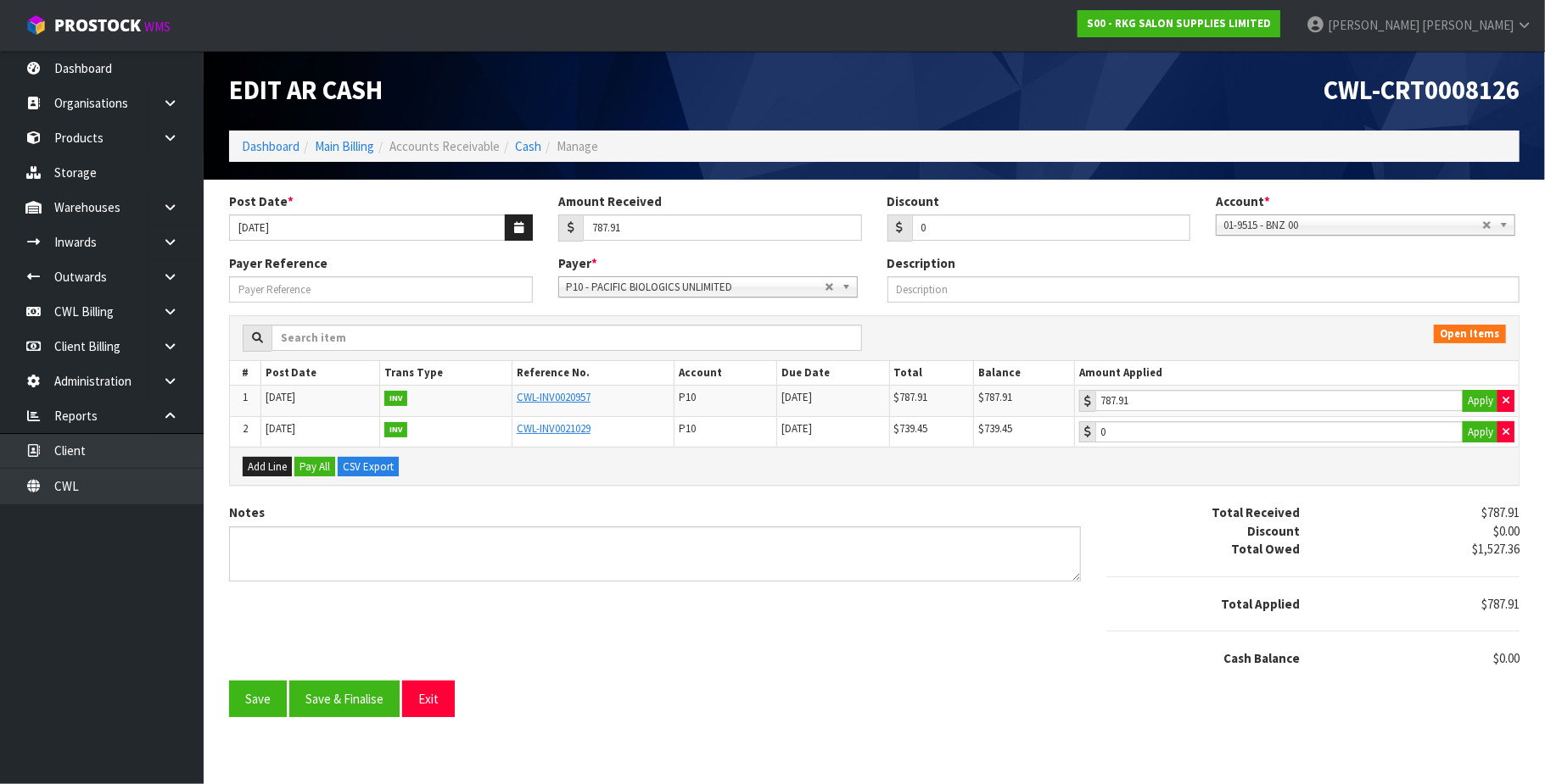
click at [358, 656] on div "Notes Total Received $787.91 Discount $0.00 Total Owed $1,527.36 Total Applied …" at bounding box center [874, 592] width 1316 height 176
click at [366, 700] on button "Save & Finalise" at bounding box center [344, 699] width 111 height 37
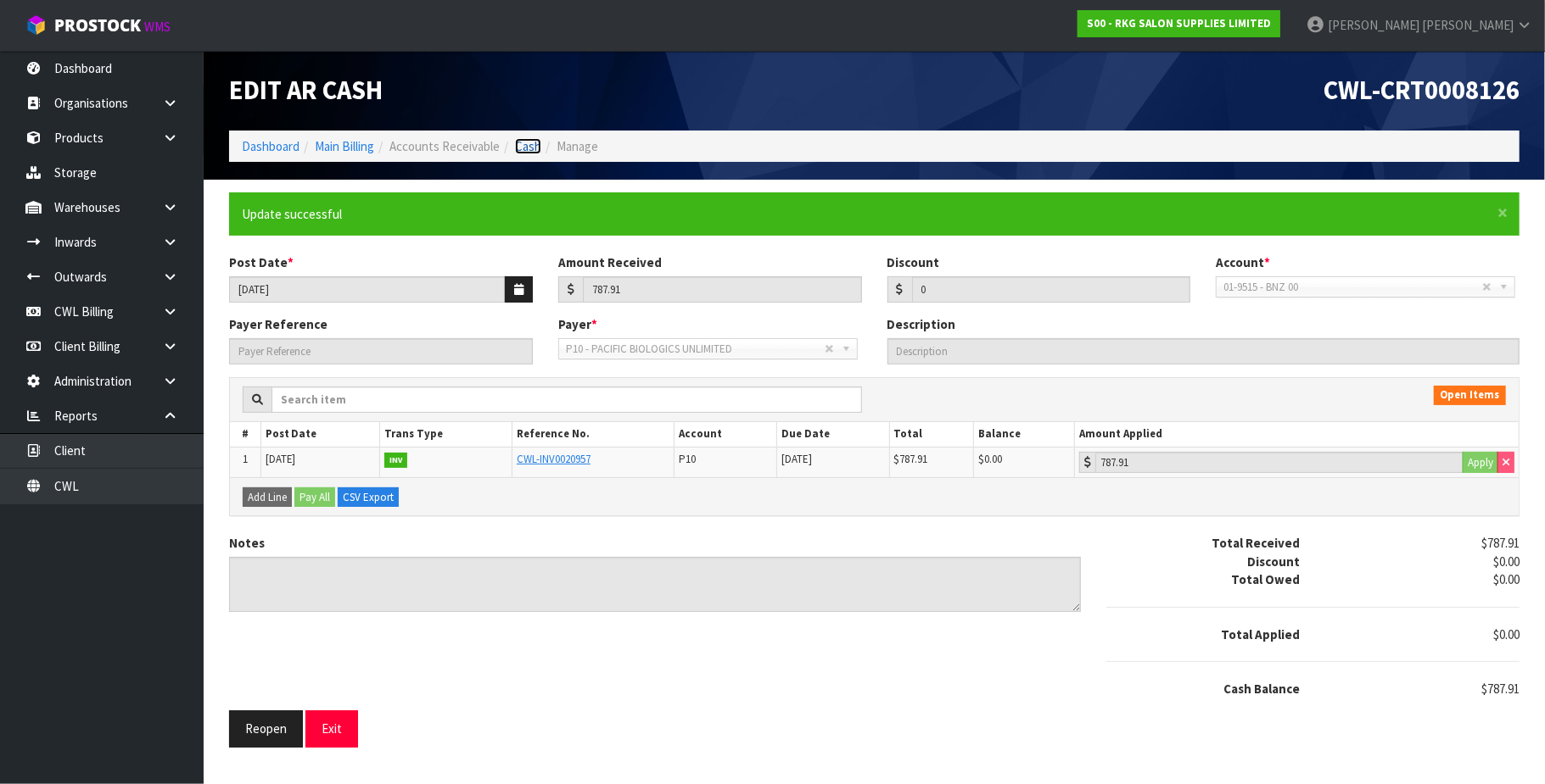
click at [531, 149] on link "Cash" at bounding box center [528, 146] width 26 height 16
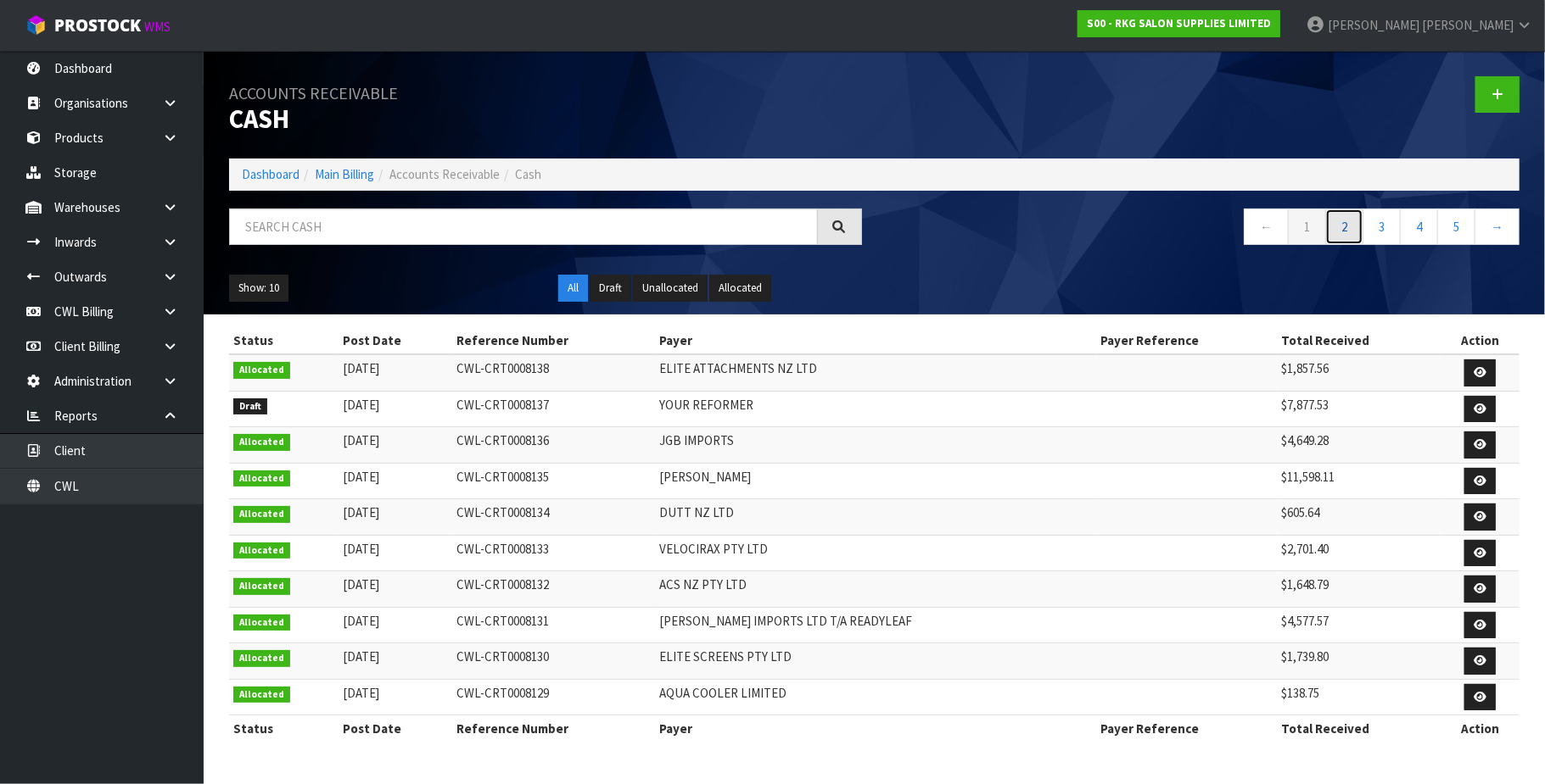
click at [1339, 229] on link "2" at bounding box center [1343, 227] width 38 height 37
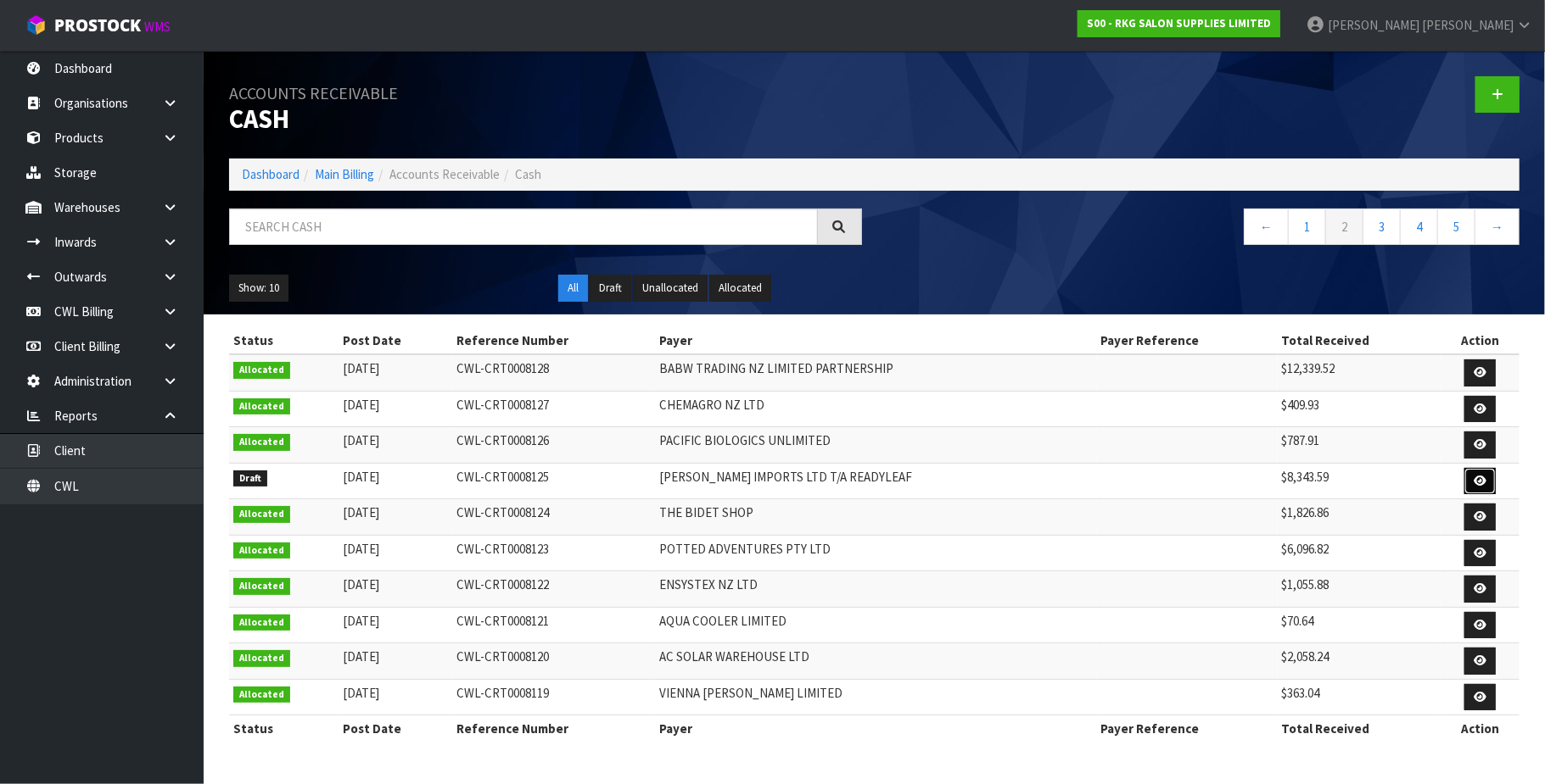
click at [1473, 480] on icon at bounding box center [1479, 481] width 12 height 11
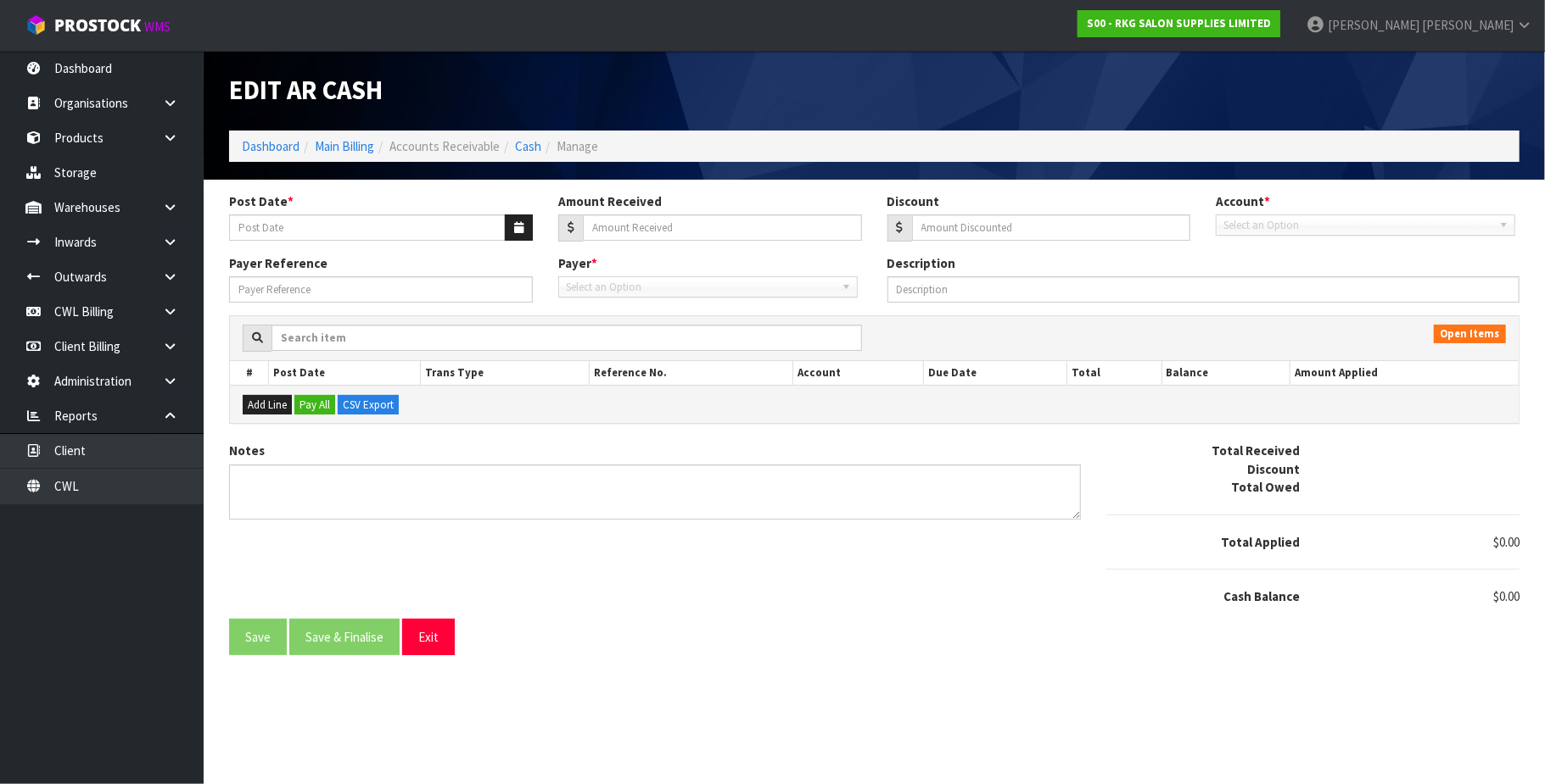
type input "[DATE]"
type input "8343.59"
type input "0"
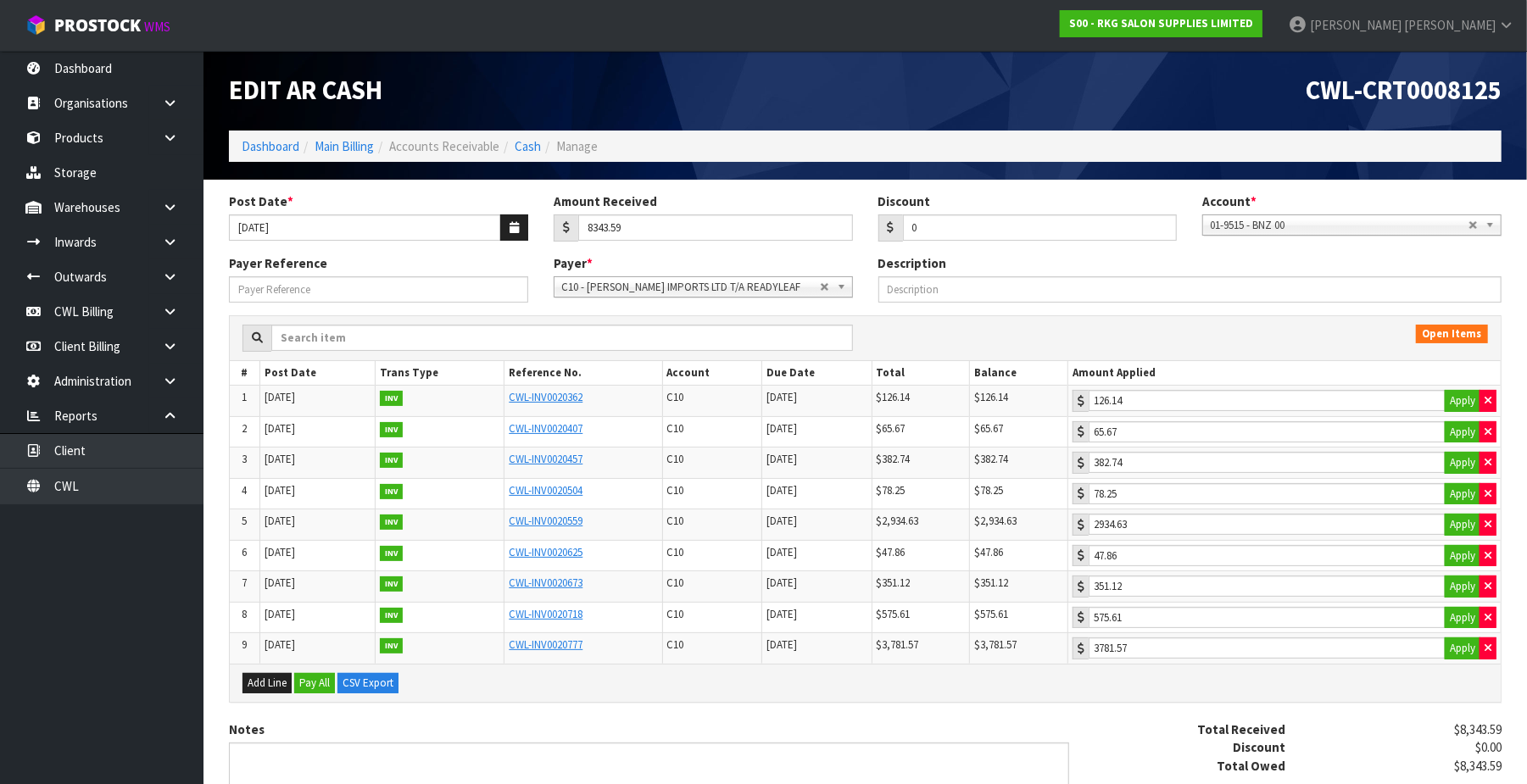
drag, startPoint x: 316, startPoint y: 655, endPoint x: 357, endPoint y: 659, distance: 41.2
click at [357, 655] on td "[DATE]" at bounding box center [318, 648] width 116 height 31
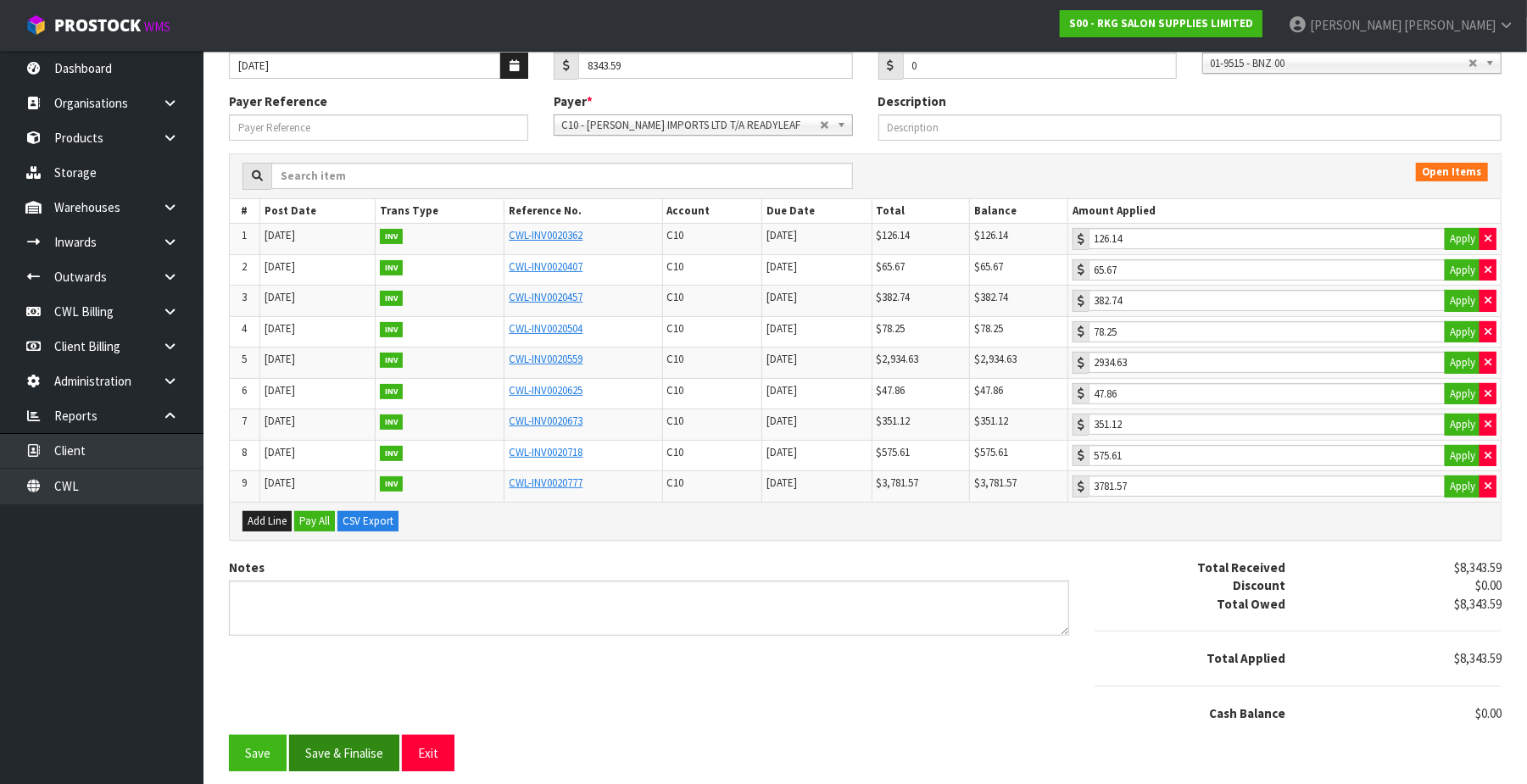
scroll to position [173, 0]
click at [342, 752] on button "Save & Finalise" at bounding box center [344, 753] width 111 height 37
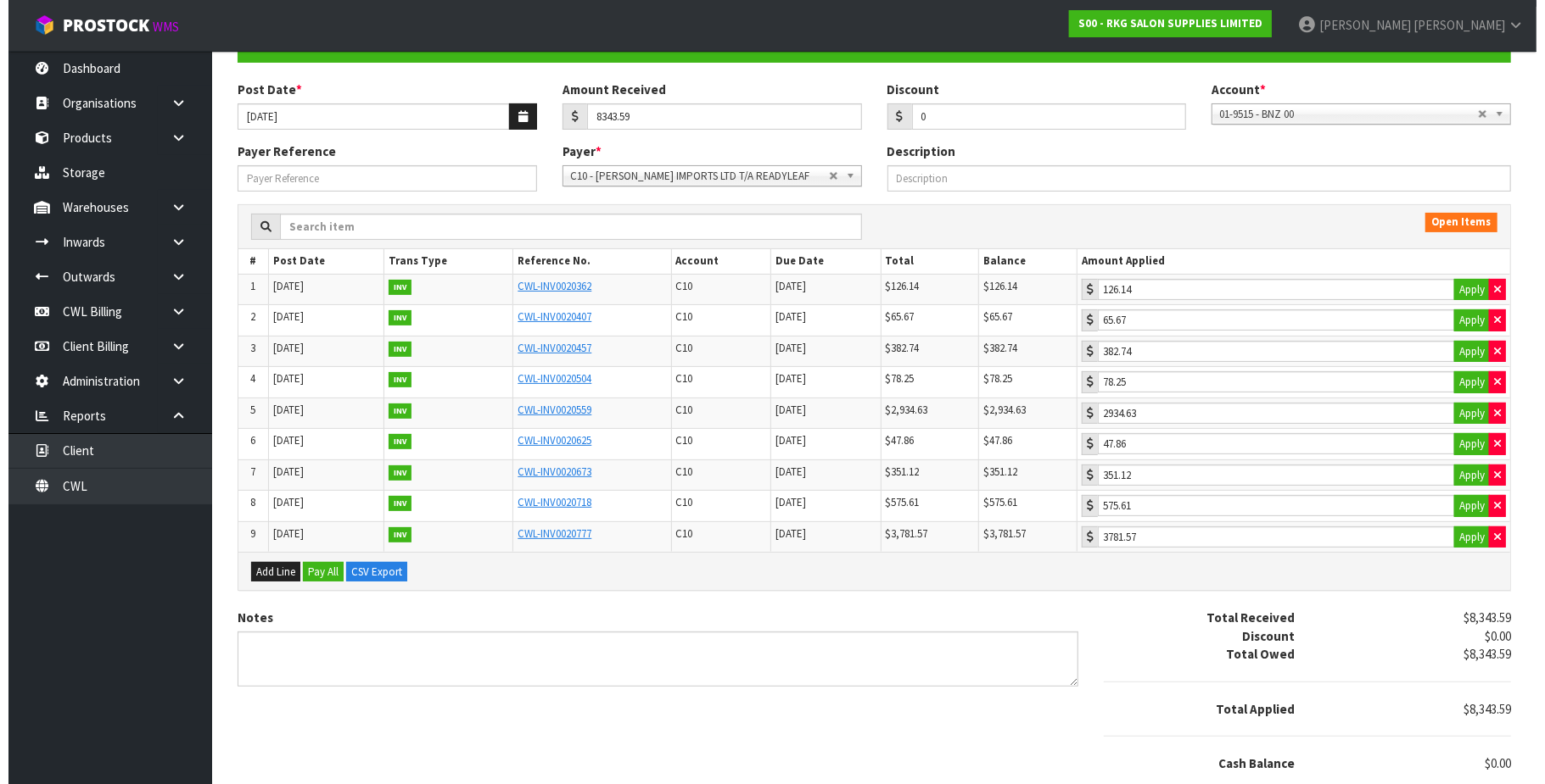
scroll to position [0, 0]
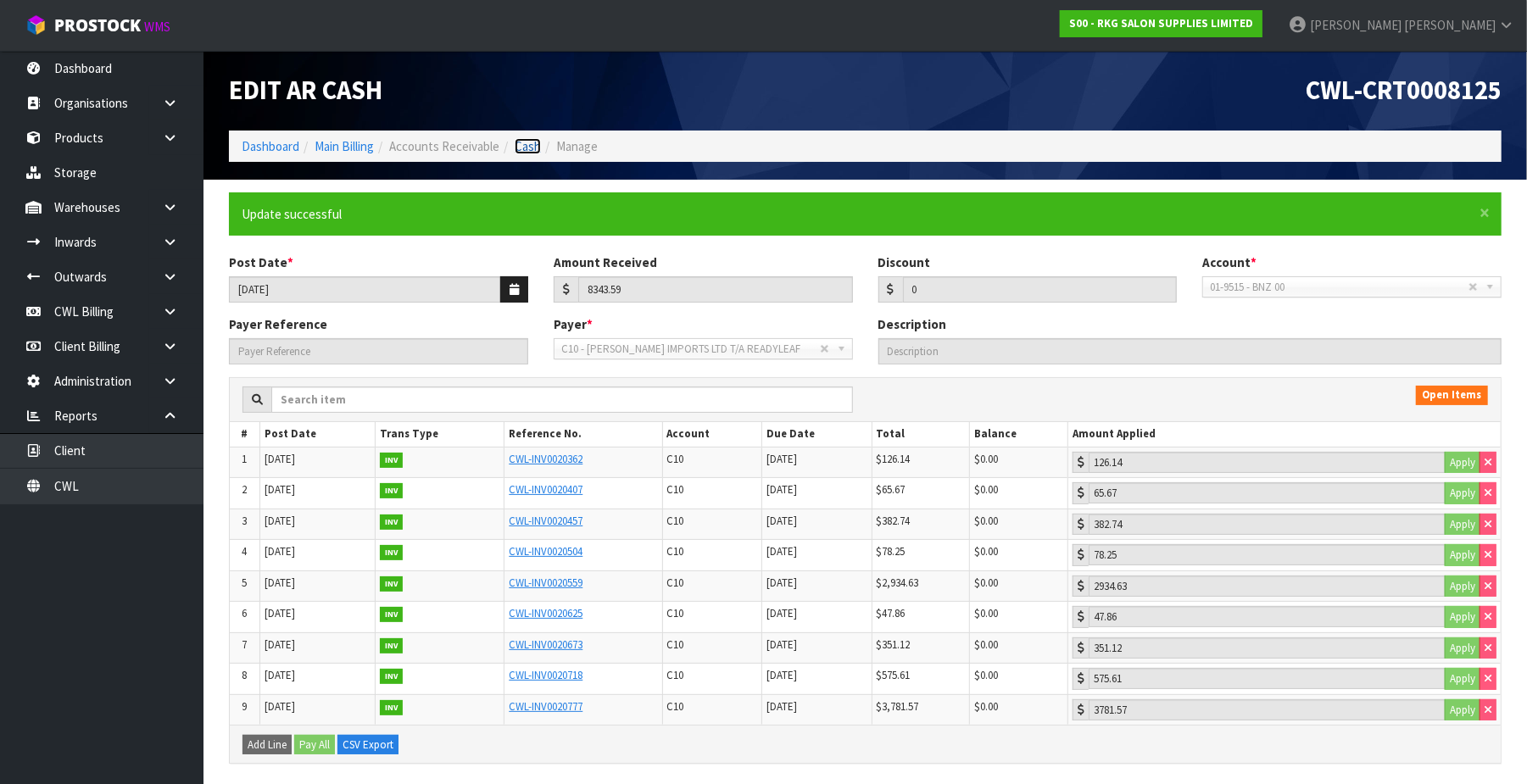
click at [529, 143] on link "Cash" at bounding box center [528, 146] width 26 height 16
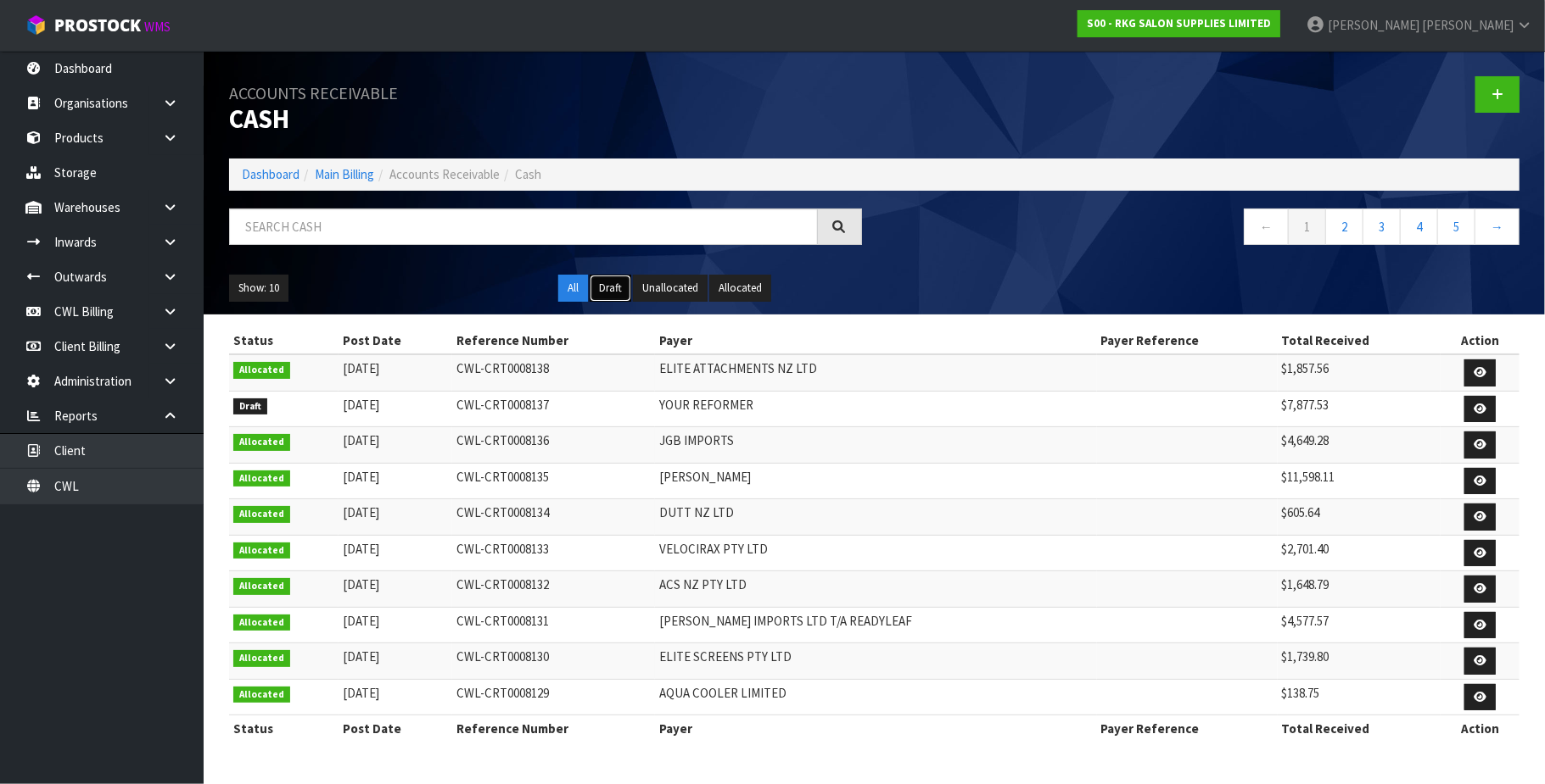
click at [606, 284] on button "Draft" at bounding box center [610, 288] width 41 height 27
